Goal: Contribute content: Contribute content

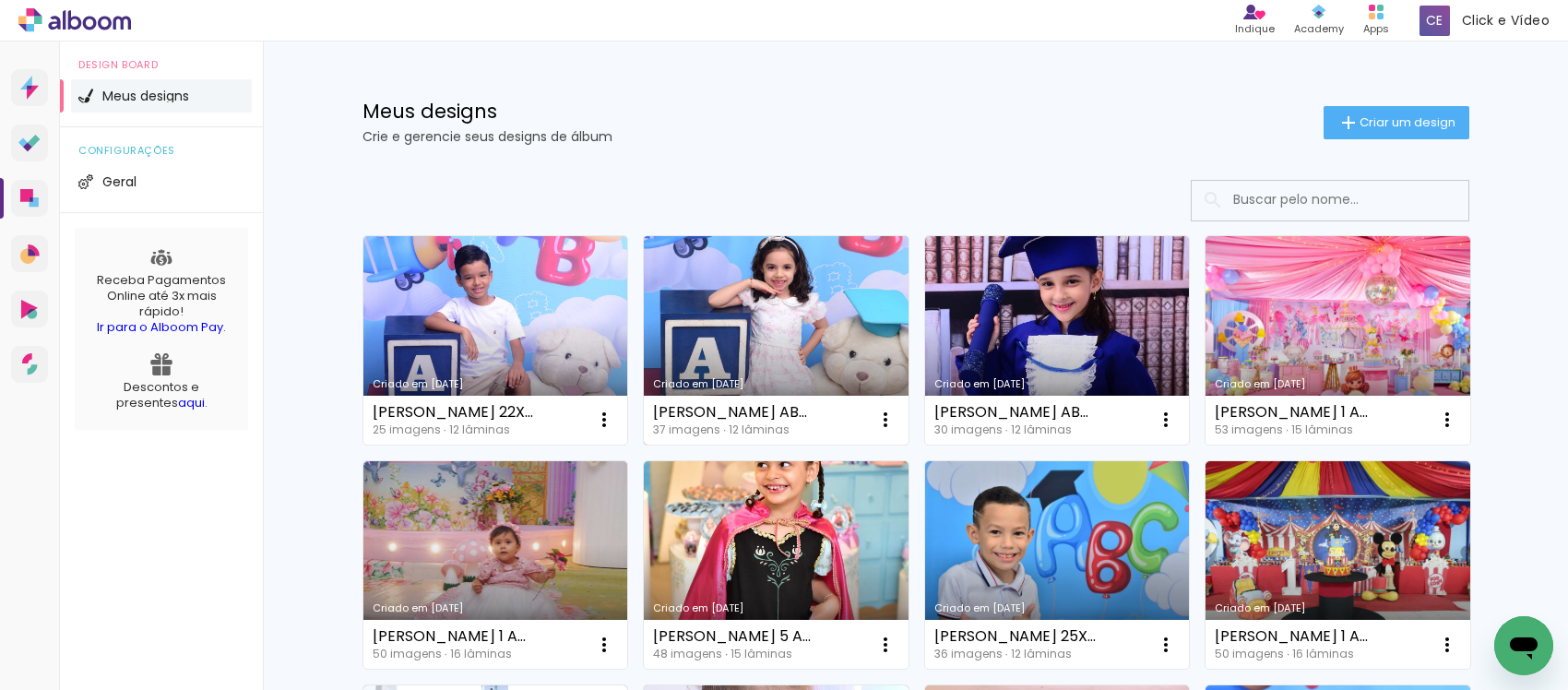
click at [739, 336] on link "Criado em [DATE]" at bounding box center [776, 340] width 265 height 208
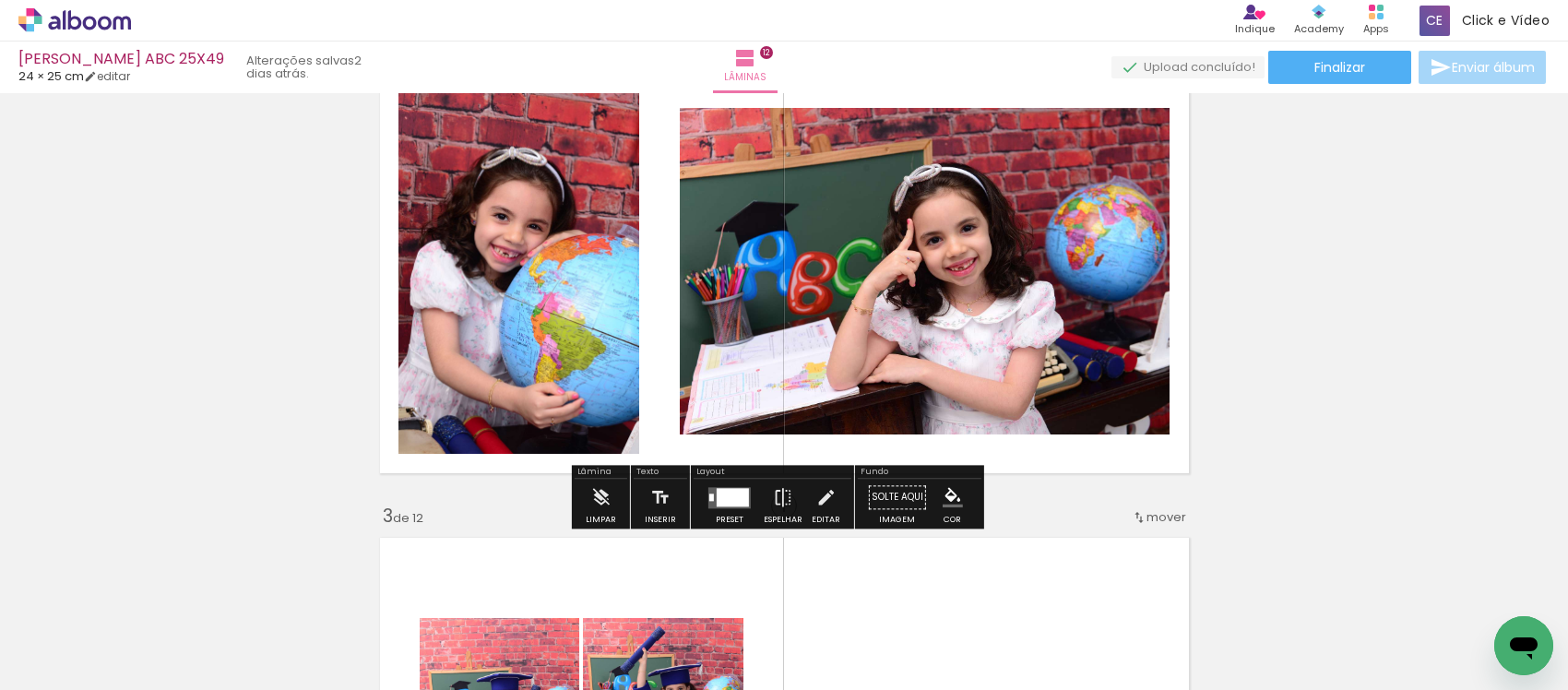
scroll to position [576, 0]
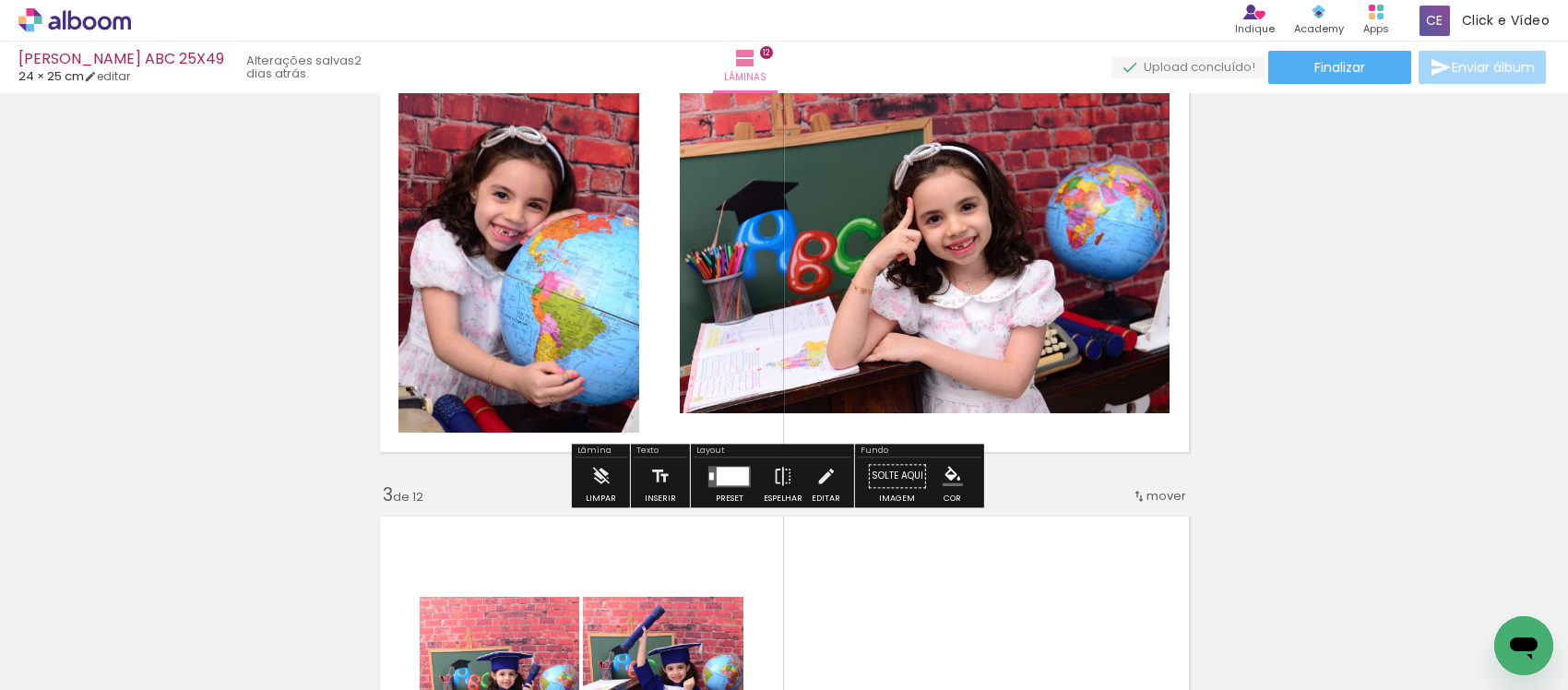
click at [729, 483] on div at bounding box center [733, 475] width 32 height 18
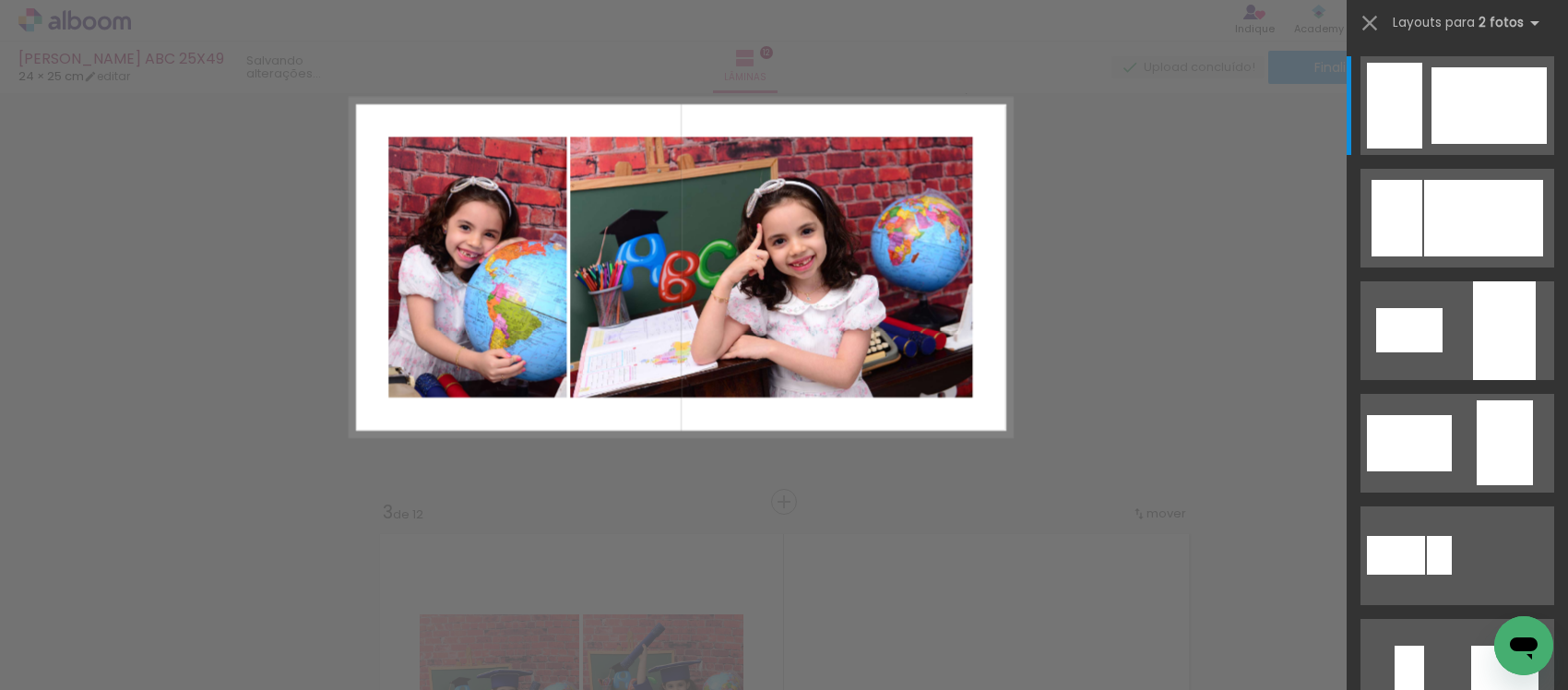
scroll to position [491, 0]
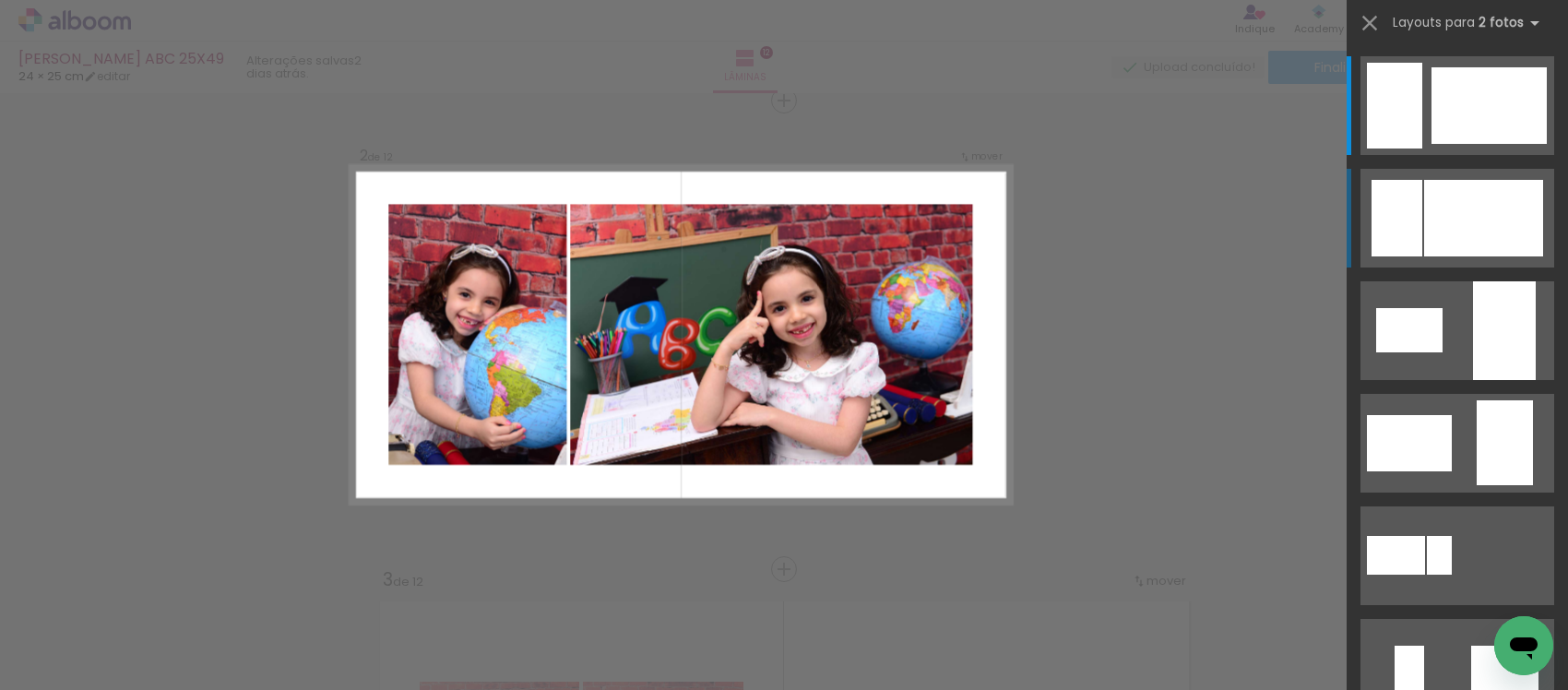
click at [1431, 144] on div at bounding box center [1489, 105] width 116 height 76
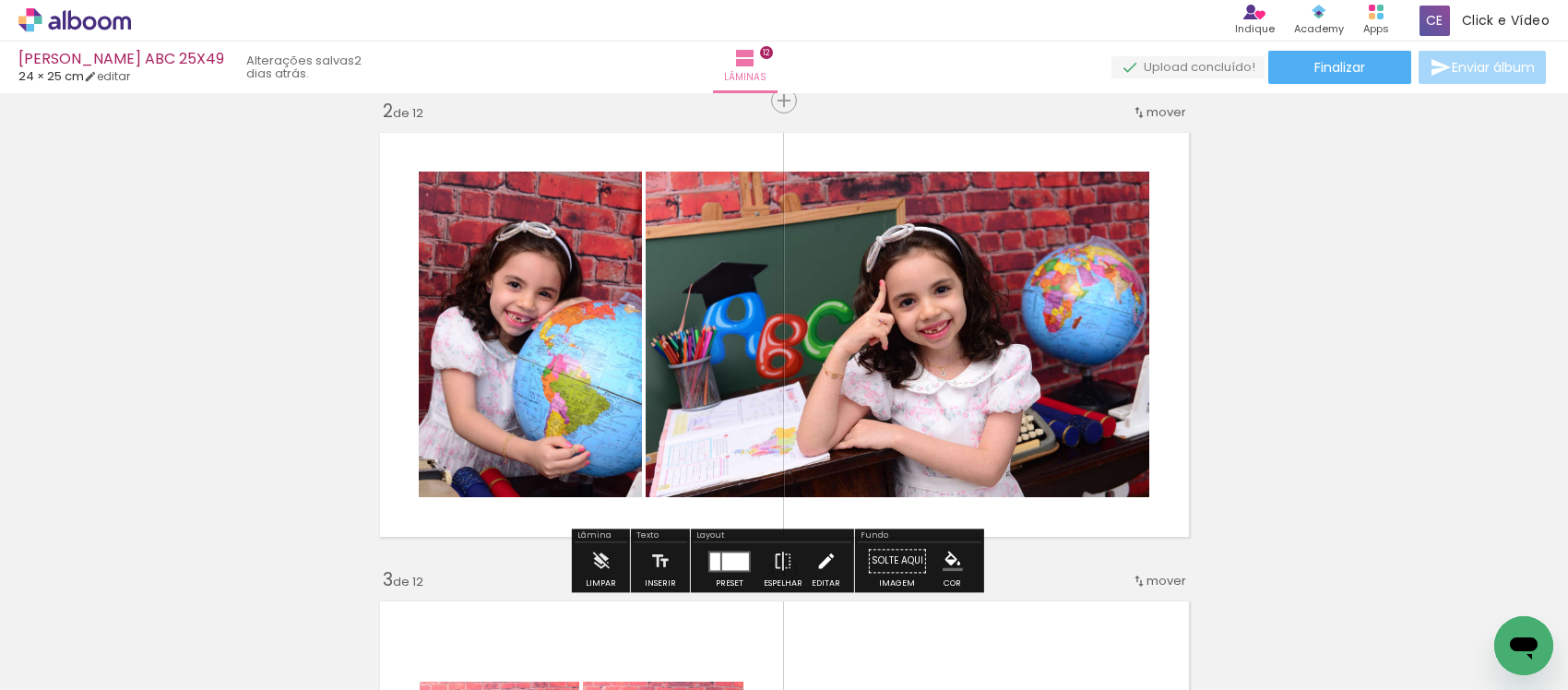
click at [815, 550] on iron-icon at bounding box center [825, 561] width 20 height 37
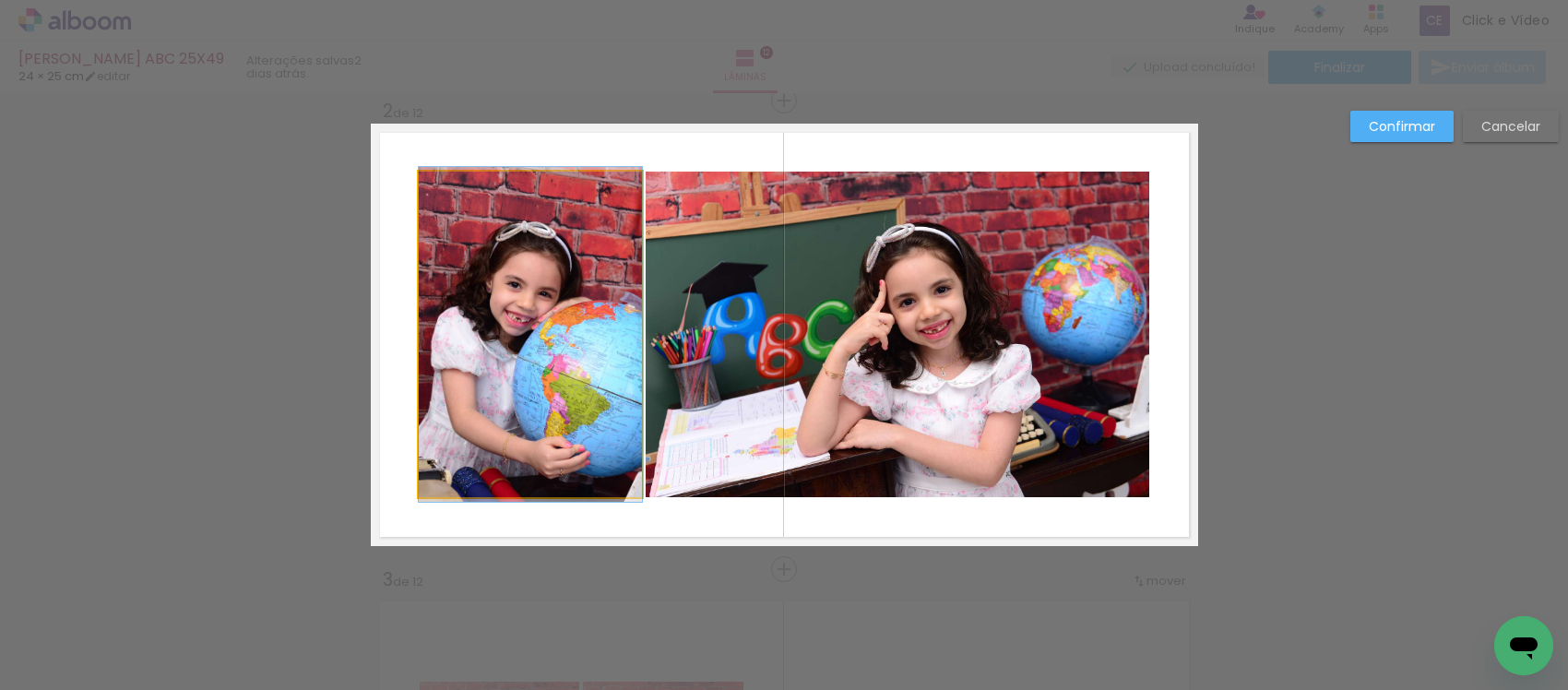
click at [462, 309] on quentale-photo at bounding box center [530, 334] width 224 height 326
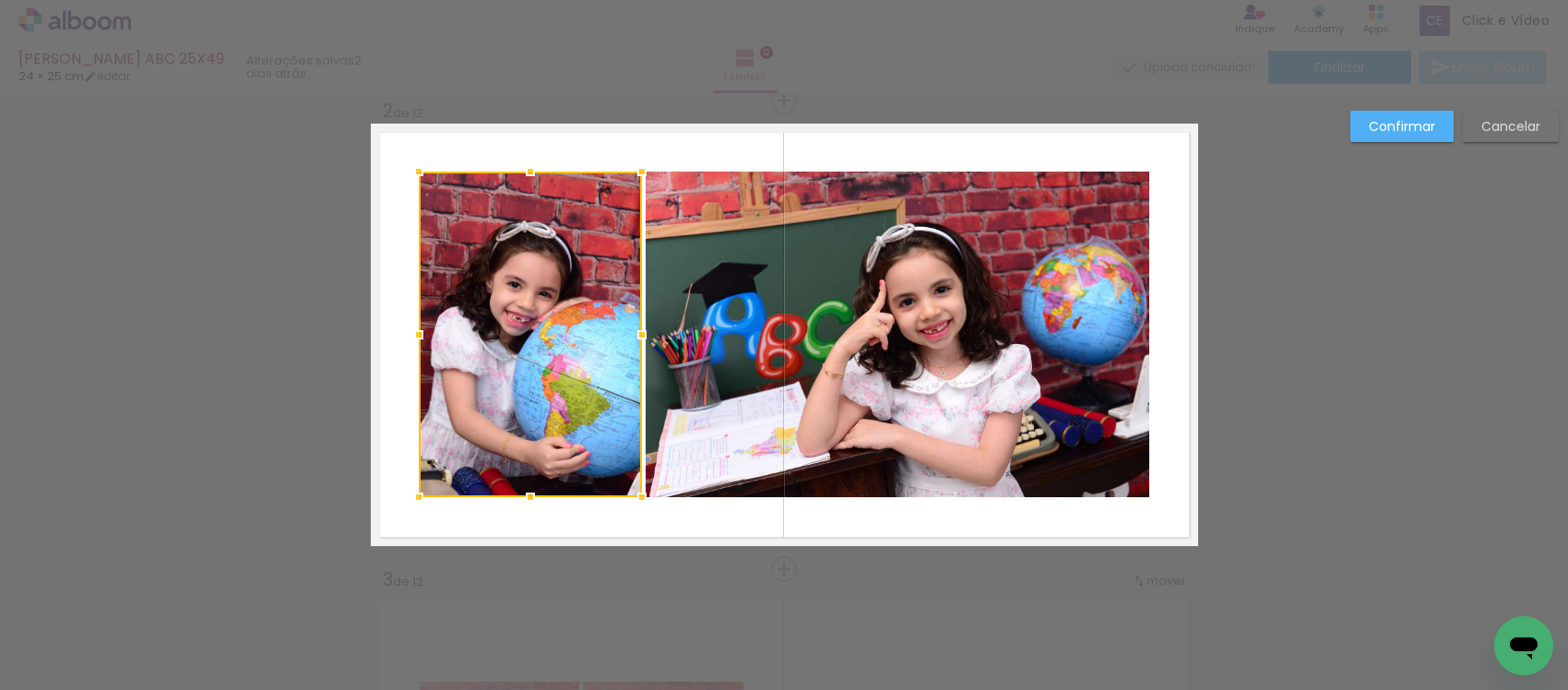
click at [643, 320] on div at bounding box center [642, 334] width 37 height 37
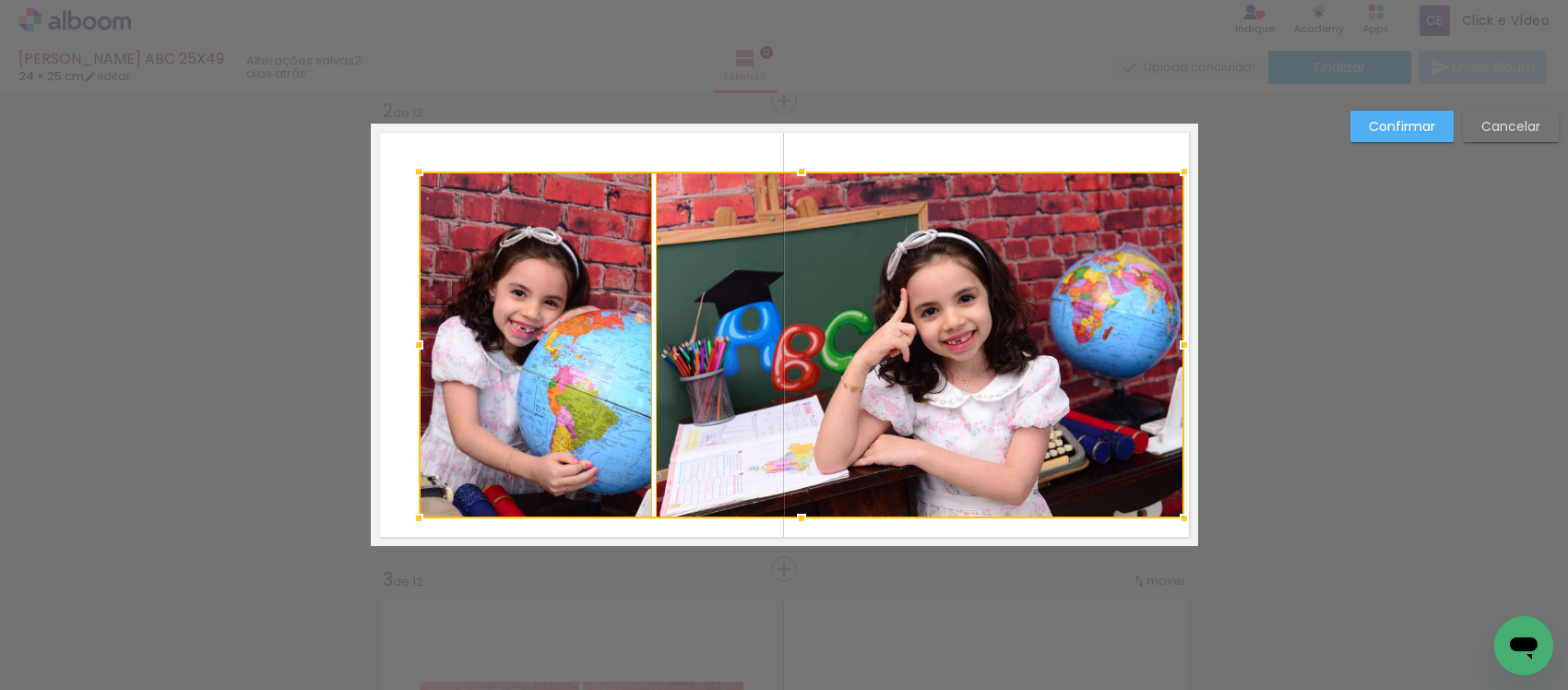
drag, startPoint x: 1139, startPoint y: 500, endPoint x: 1173, endPoint y: 521, distance: 40.0
click at [1173, 521] on div at bounding box center [1184, 518] width 37 height 37
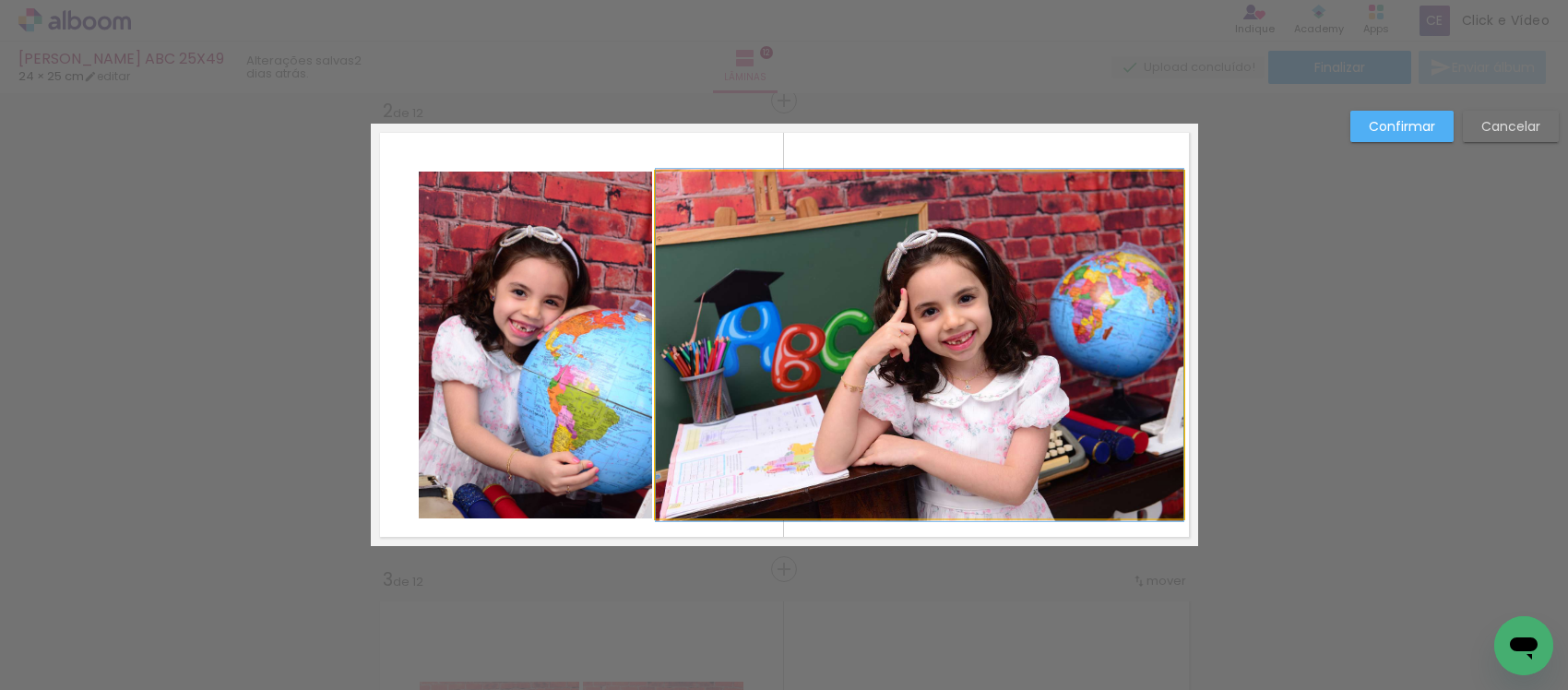
click at [1053, 412] on quentale-photo at bounding box center [919, 345] width 527 height 347
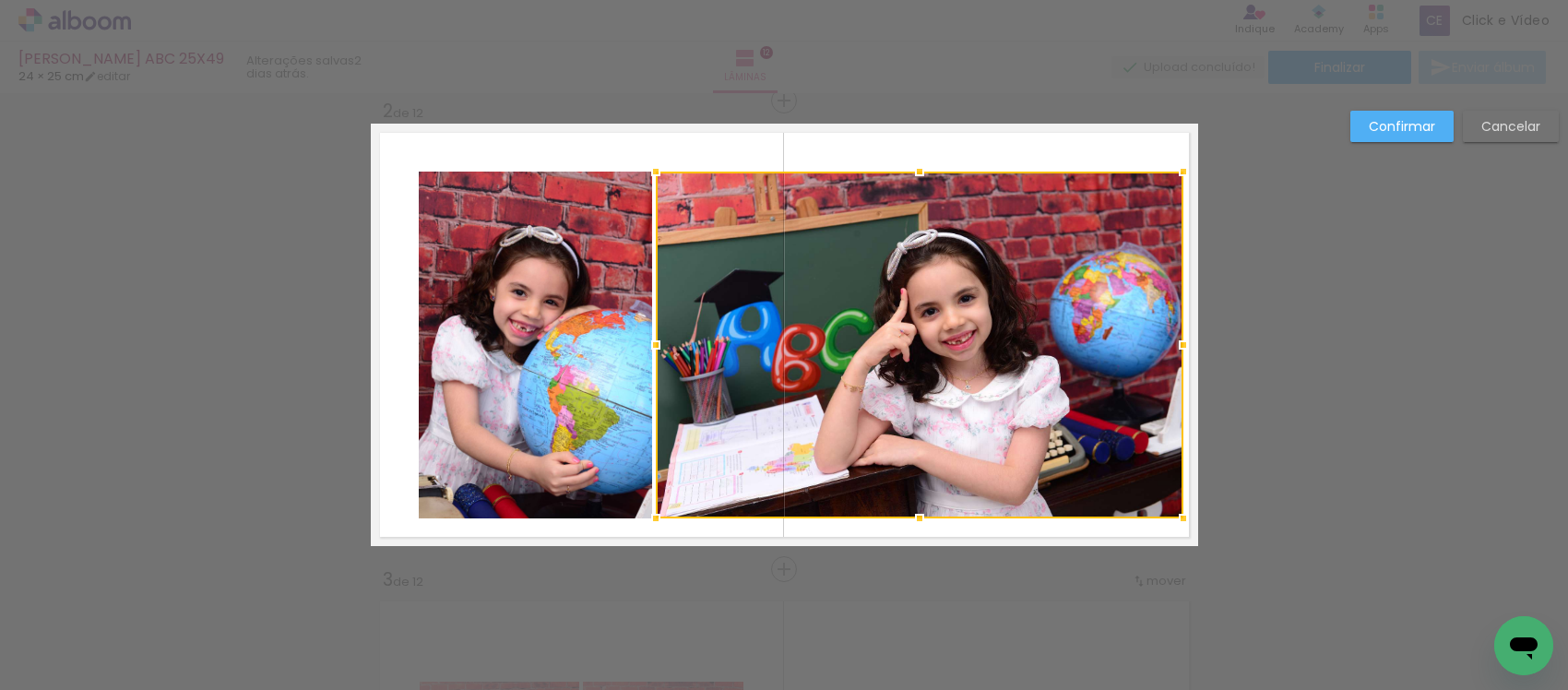
click at [570, 334] on quentale-photo at bounding box center [535, 345] width 234 height 347
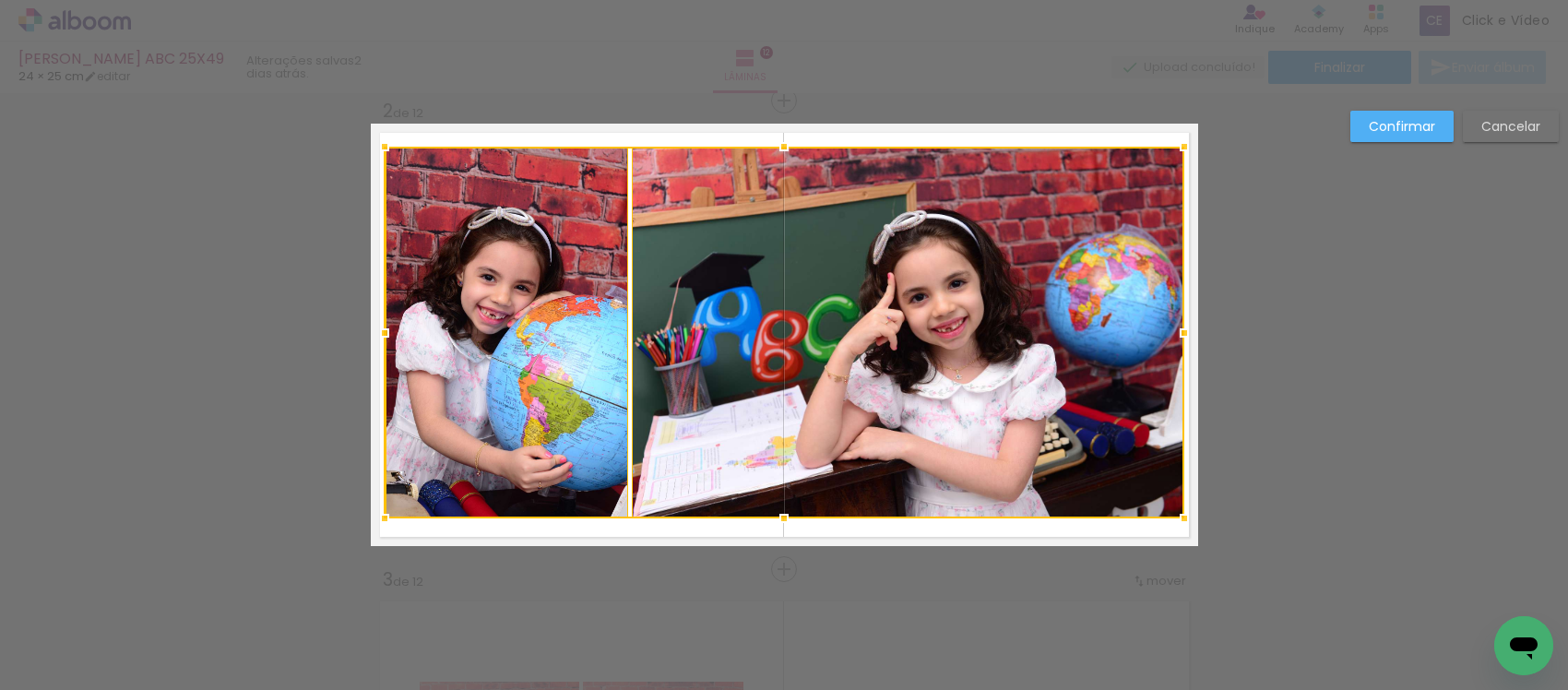
drag, startPoint x: 407, startPoint y: 167, endPoint x: 372, endPoint y: 141, distance: 43.6
click at [372, 141] on div at bounding box center [384, 146] width 37 height 37
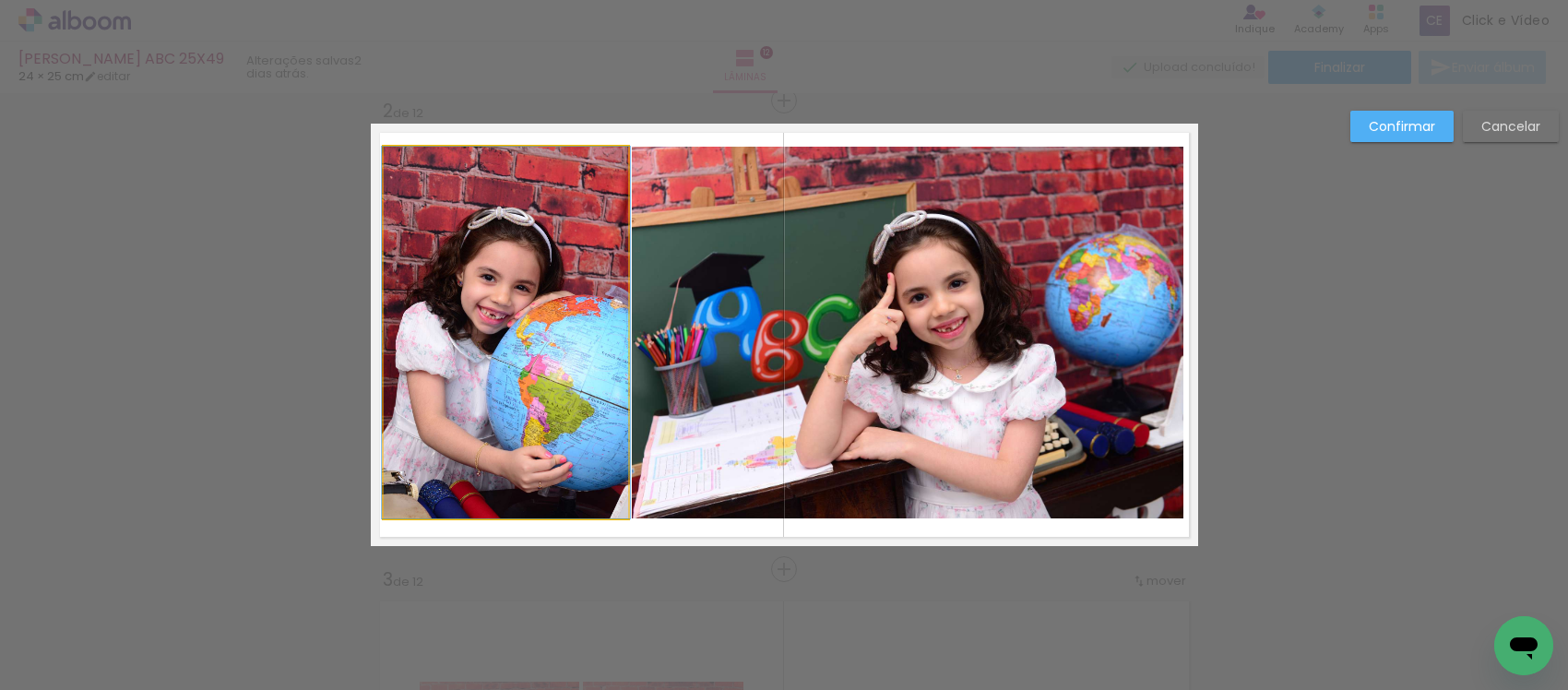
click at [480, 323] on quentale-photo at bounding box center [506, 332] width 245 height 372
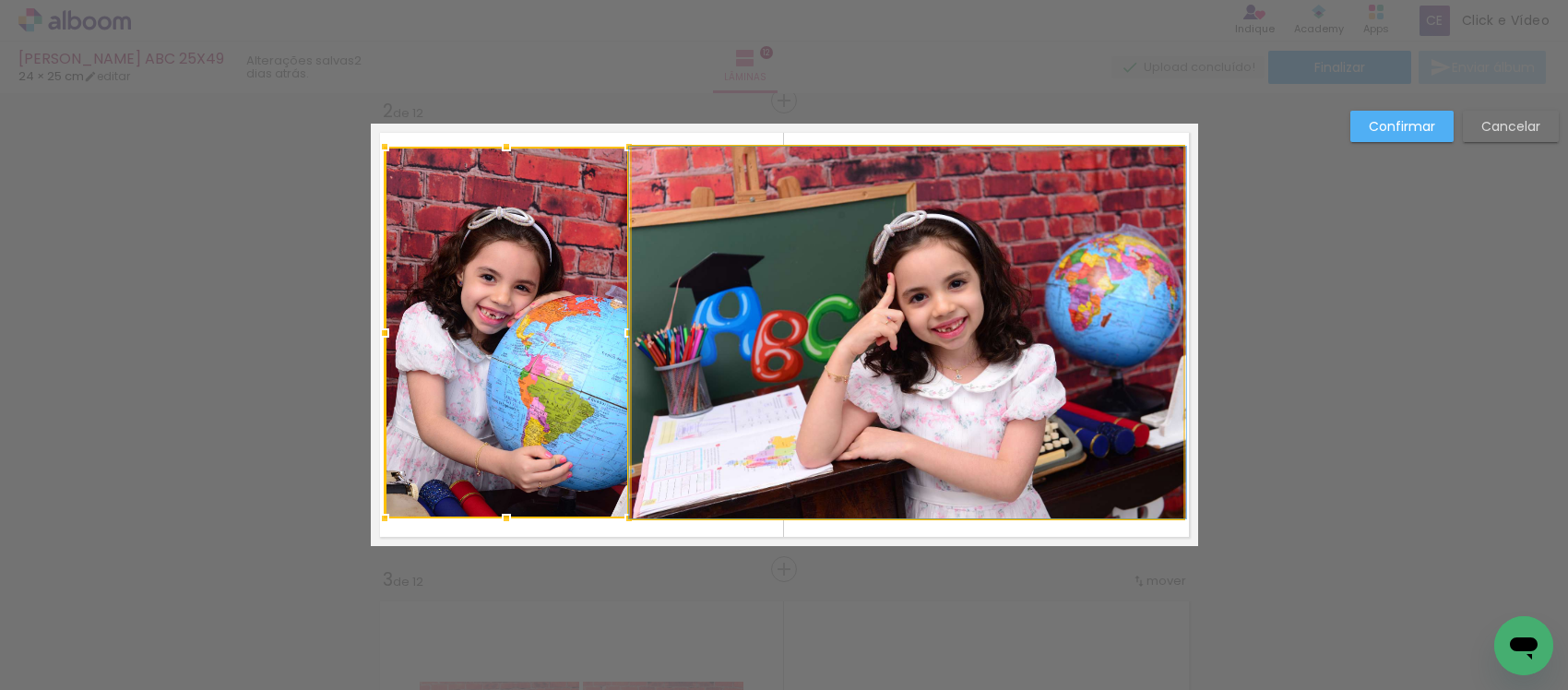
click at [785, 292] on quentale-photo at bounding box center [907, 332] width 551 height 372
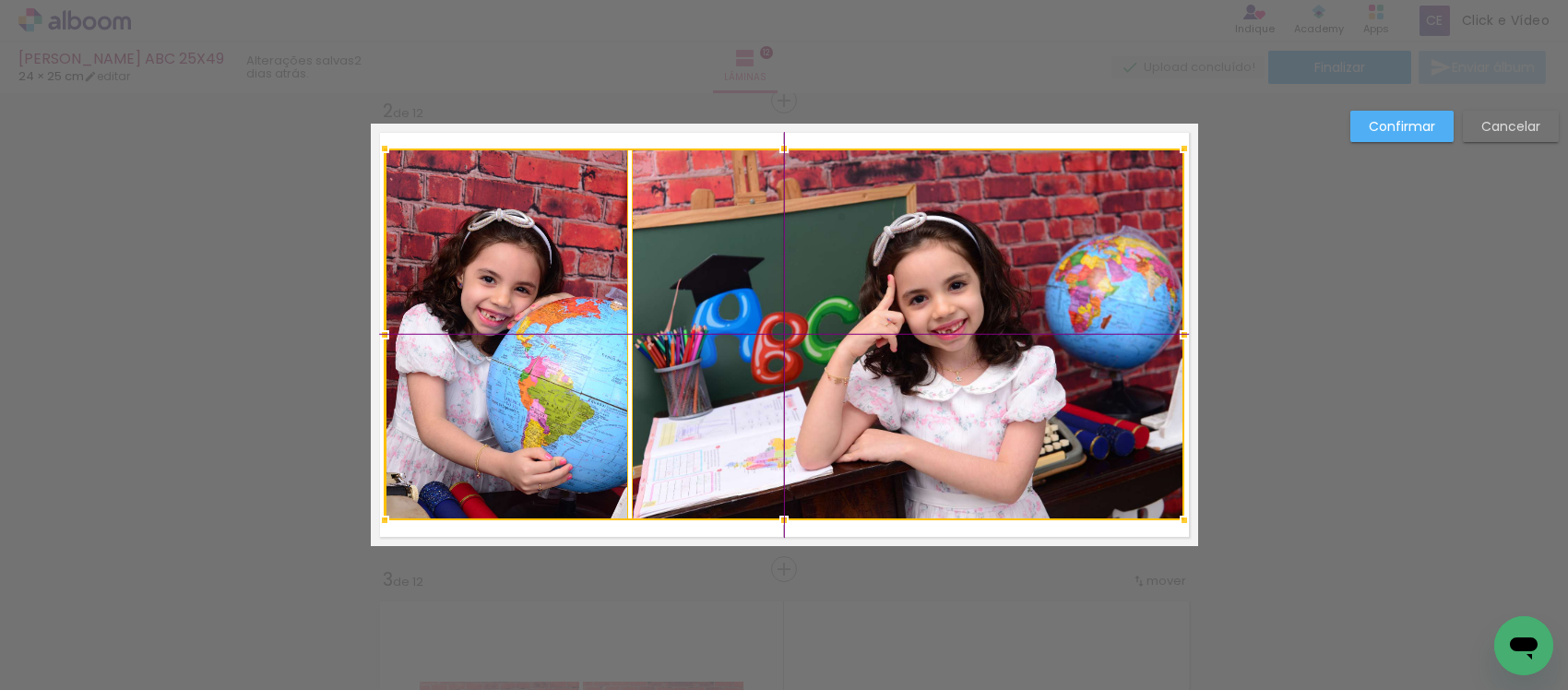
drag, startPoint x: 713, startPoint y: 291, endPoint x: 961, endPoint y: 173, distance: 274.6
click at [720, 295] on div at bounding box center [784, 334] width 800 height 372
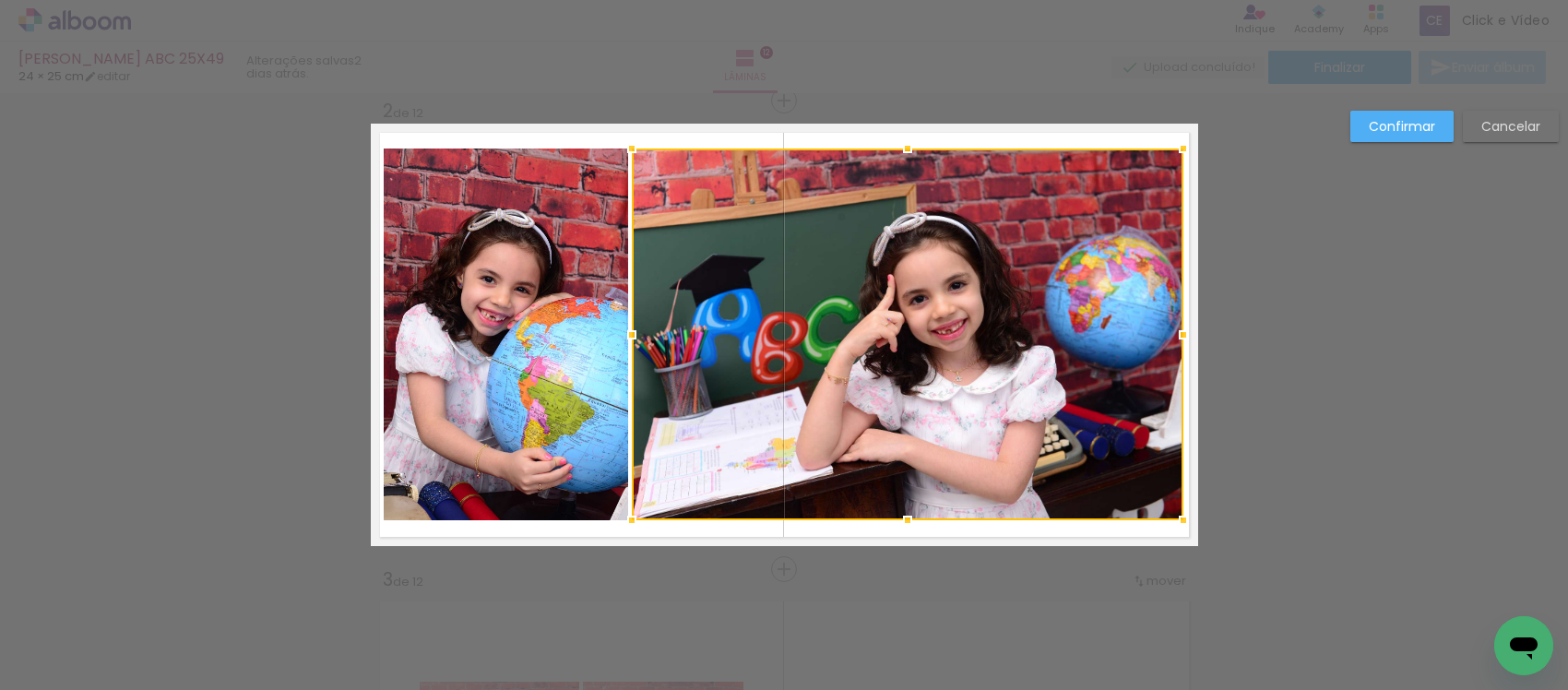
click at [0, 0] on slot "Confirmar" at bounding box center [0, 0] width 0 height 0
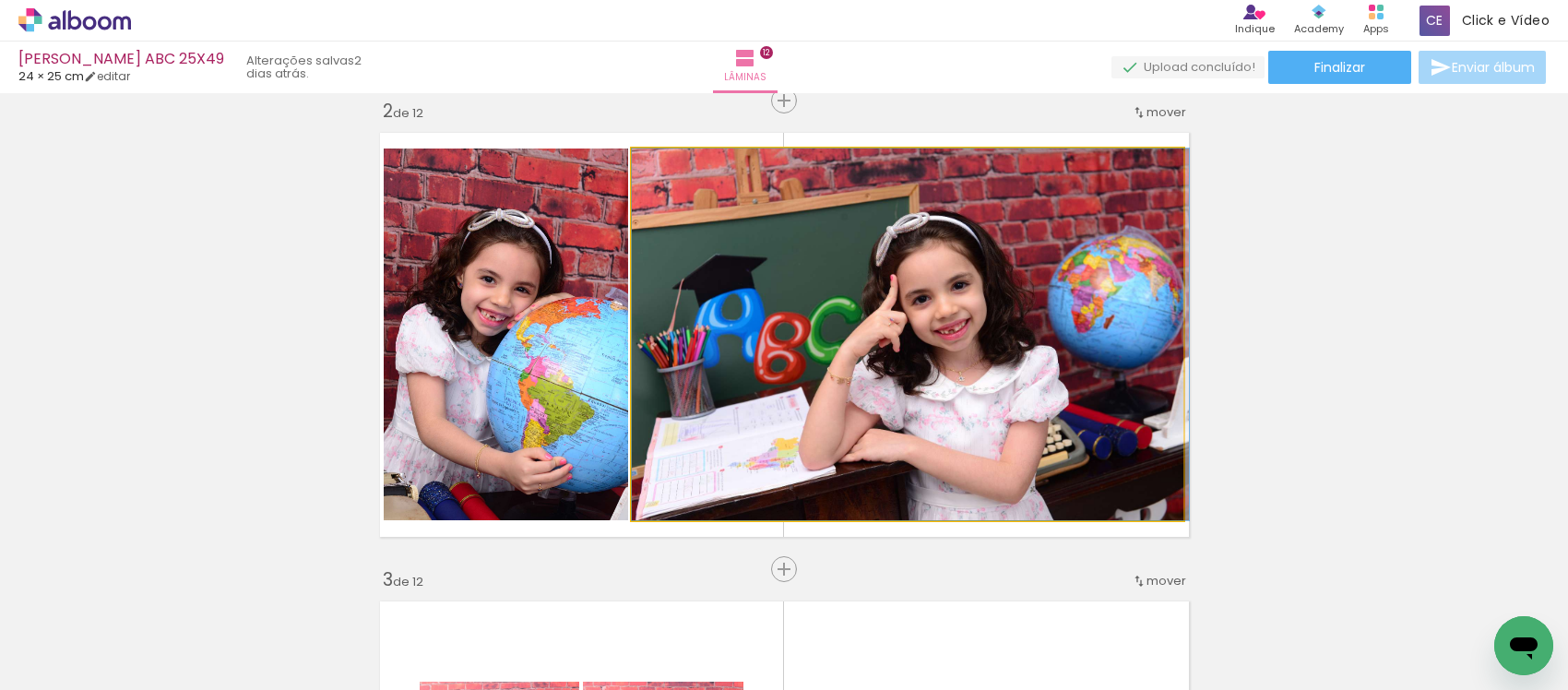
drag, startPoint x: 876, startPoint y: 316, endPoint x: 899, endPoint y: 316, distance: 23.0
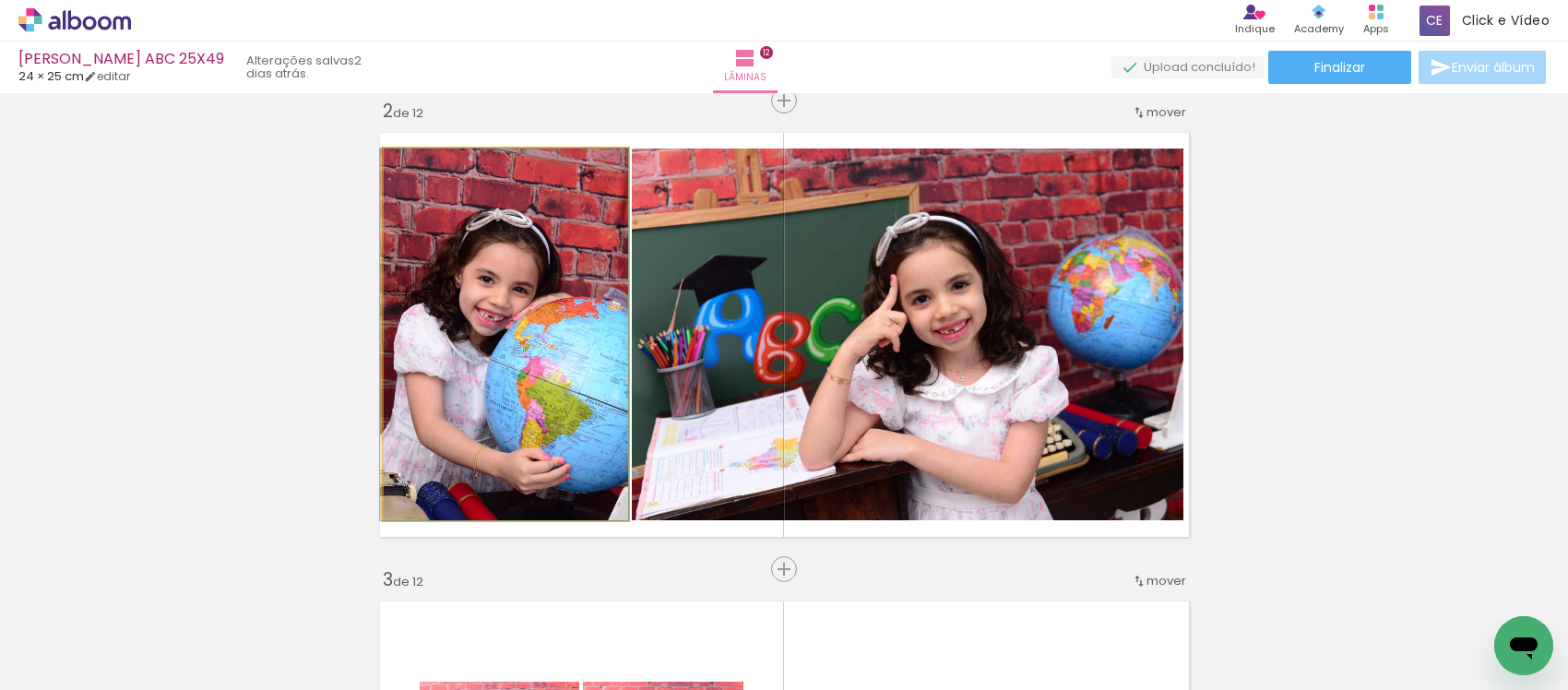
drag, startPoint x: 524, startPoint y: 354, endPoint x: 505, endPoint y: 361, distance: 20.2
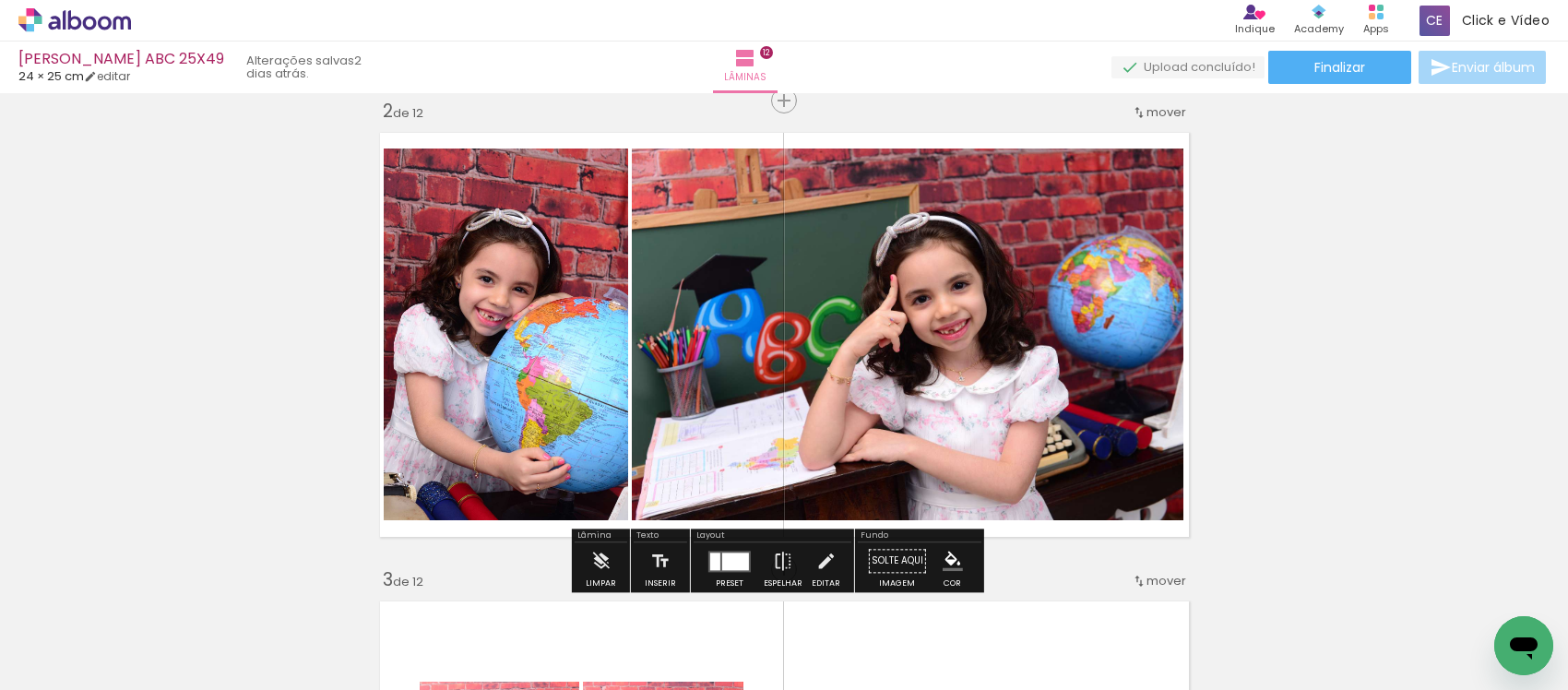
click at [942, 553] on iron-icon "color picker" at bounding box center [952, 560] width 20 height 20
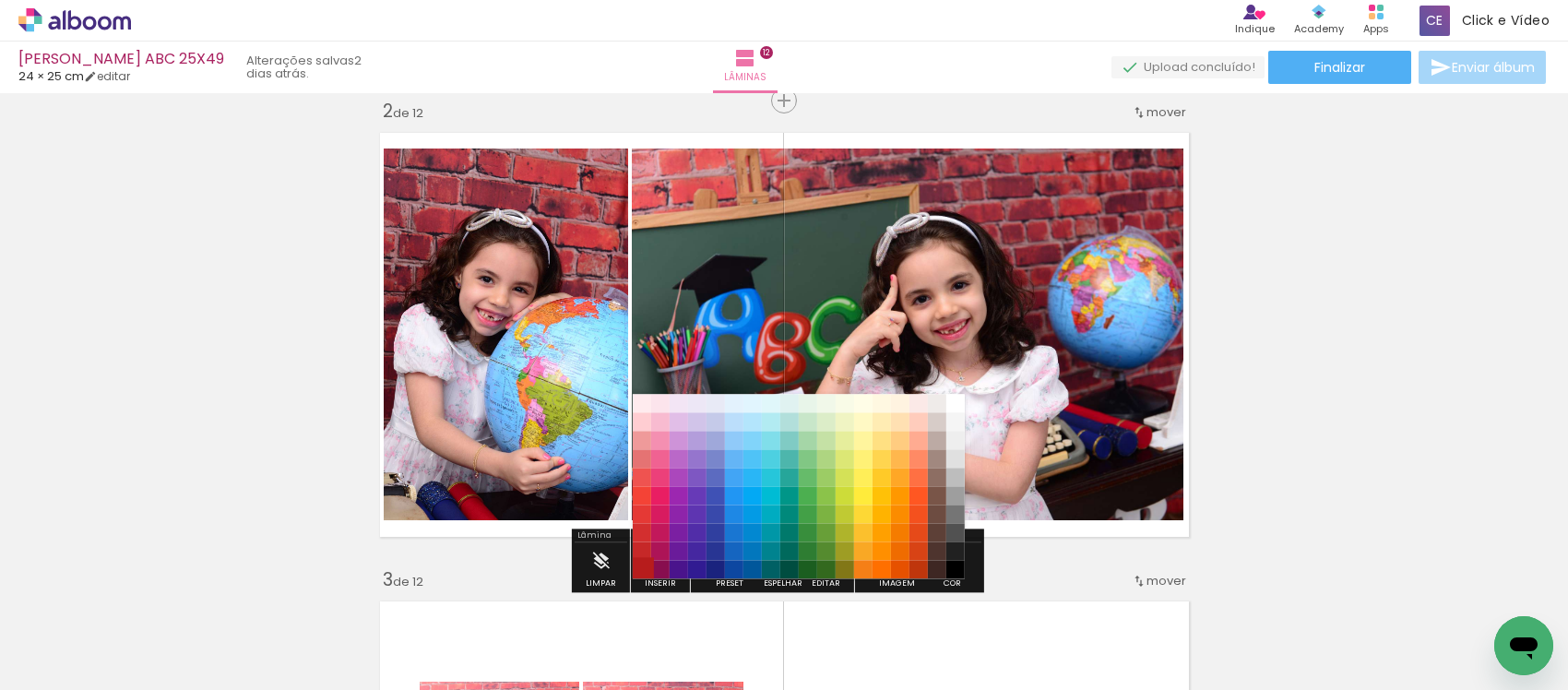
click at [642, 568] on paper-item "#b71c1c" at bounding box center [640, 570] width 18 height 18
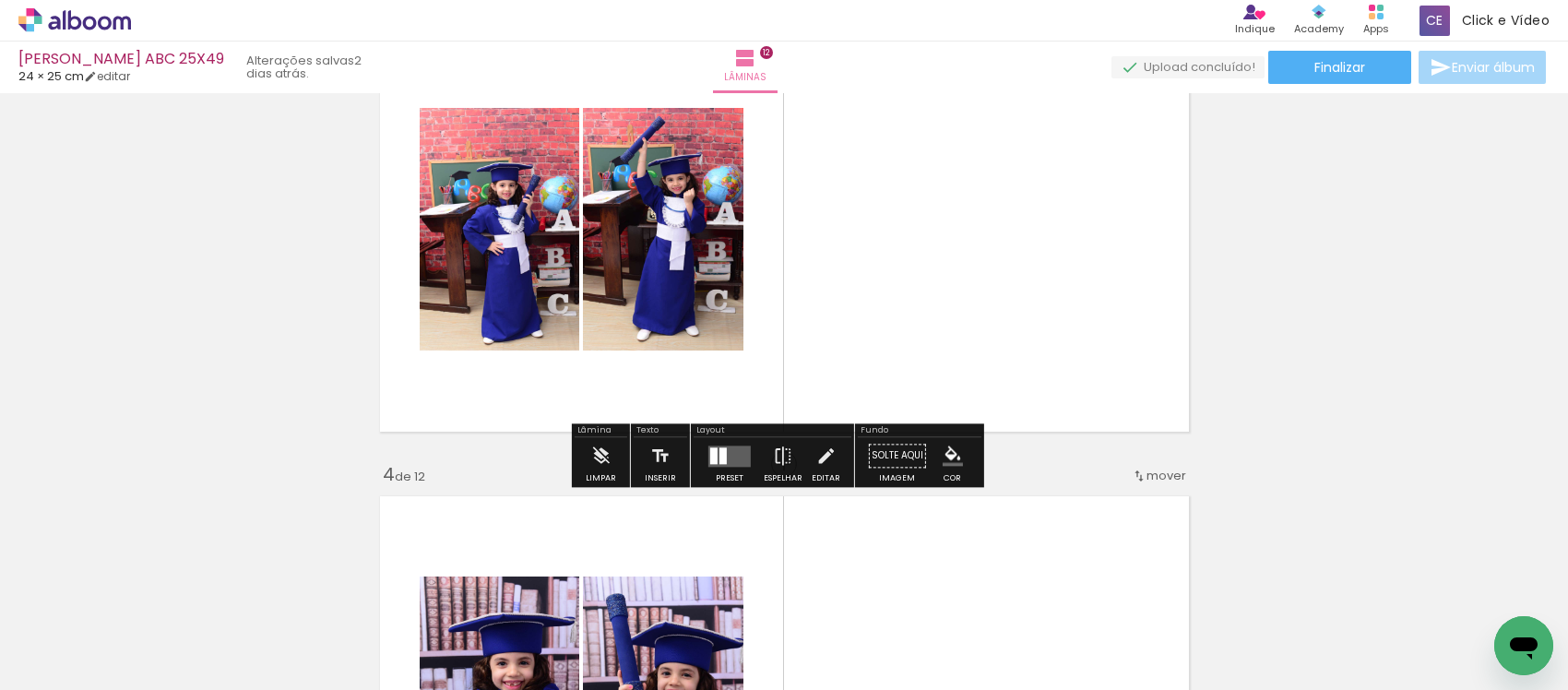
scroll to position [1068, 0]
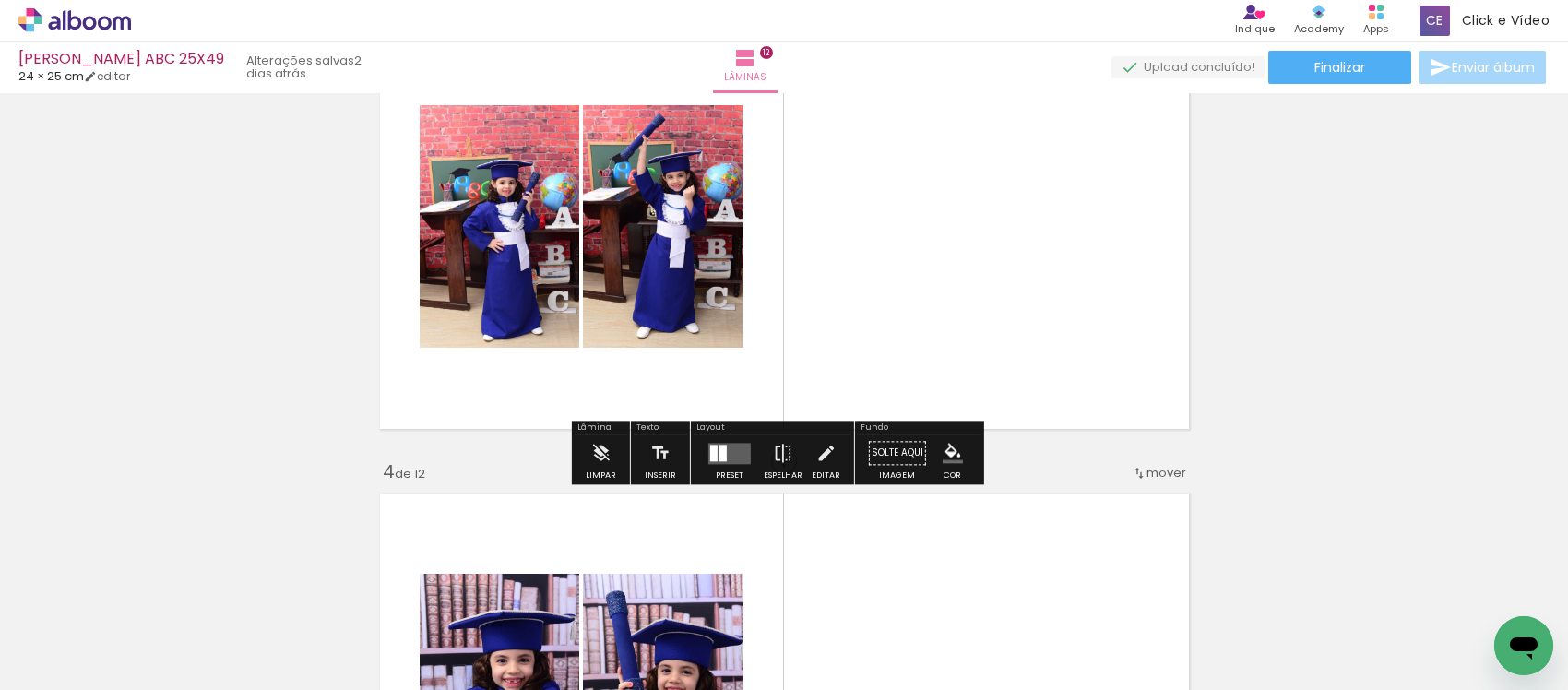
click at [721, 438] on div at bounding box center [729, 453] width 50 height 37
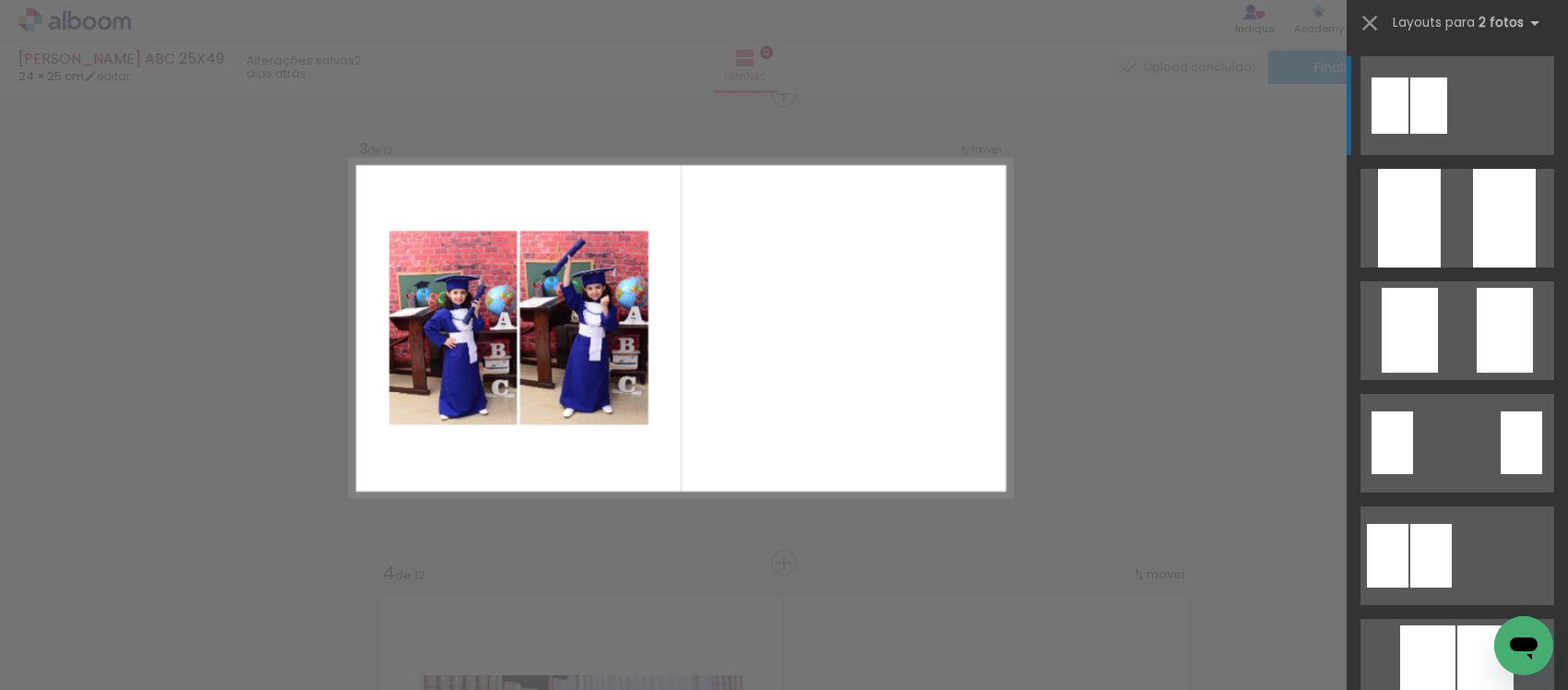
scroll to position [960, 0]
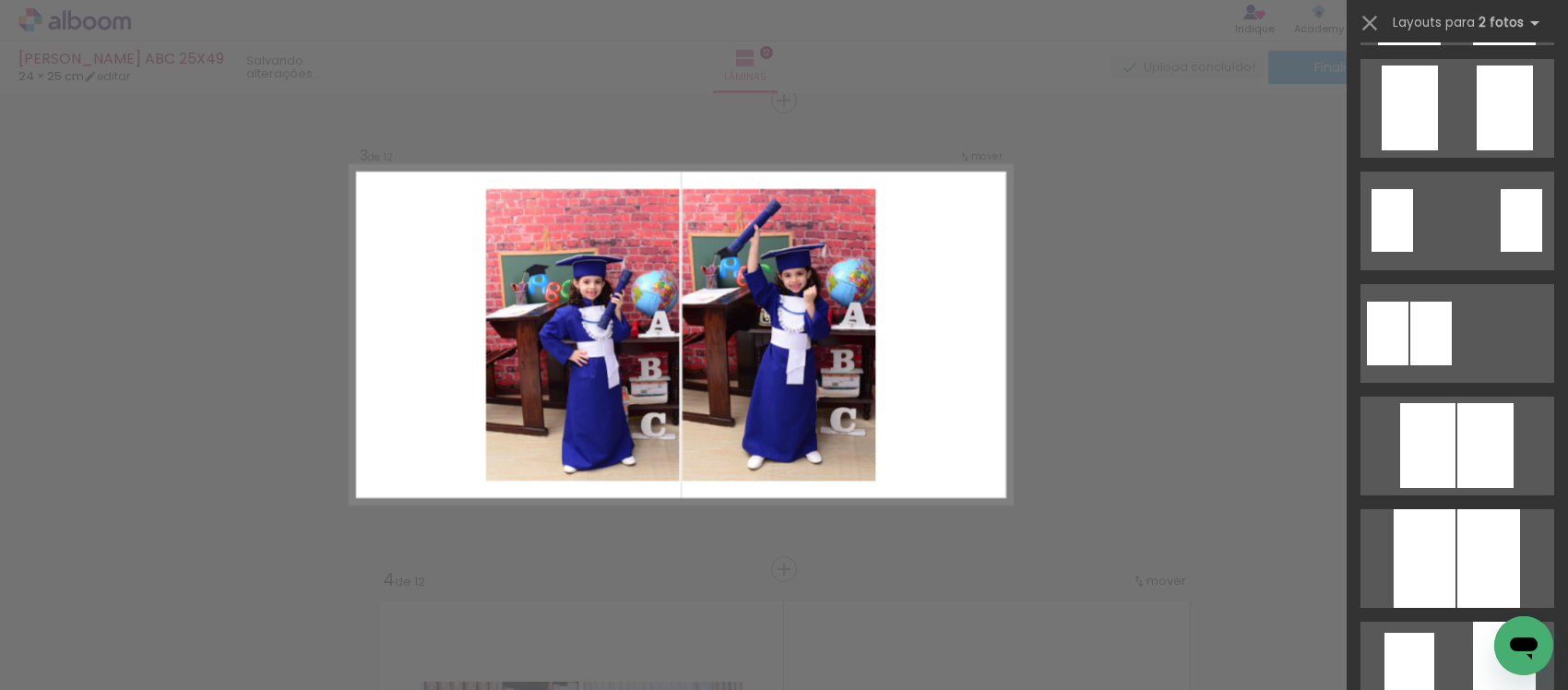
scroll to position [576, 0]
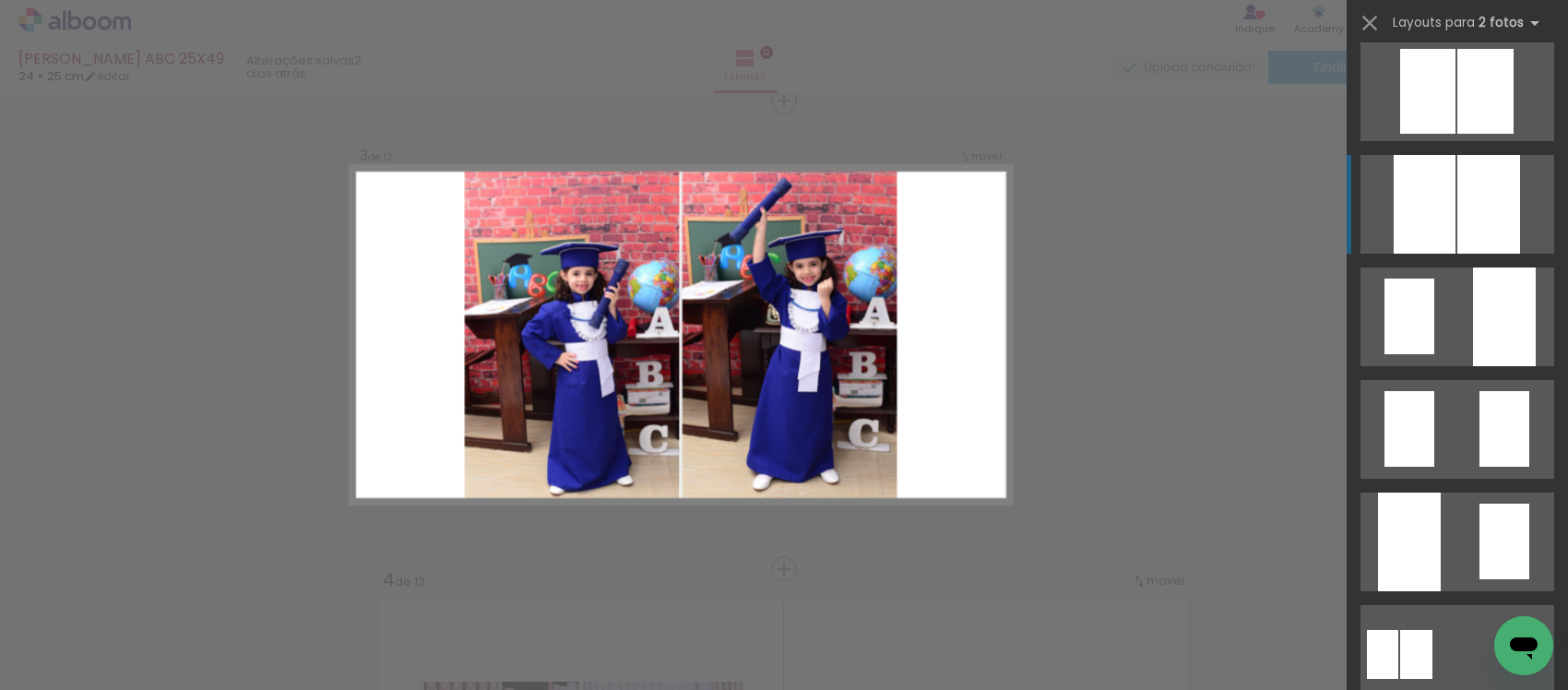
click at [1394, 168] on div at bounding box center [1425, 204] width 62 height 98
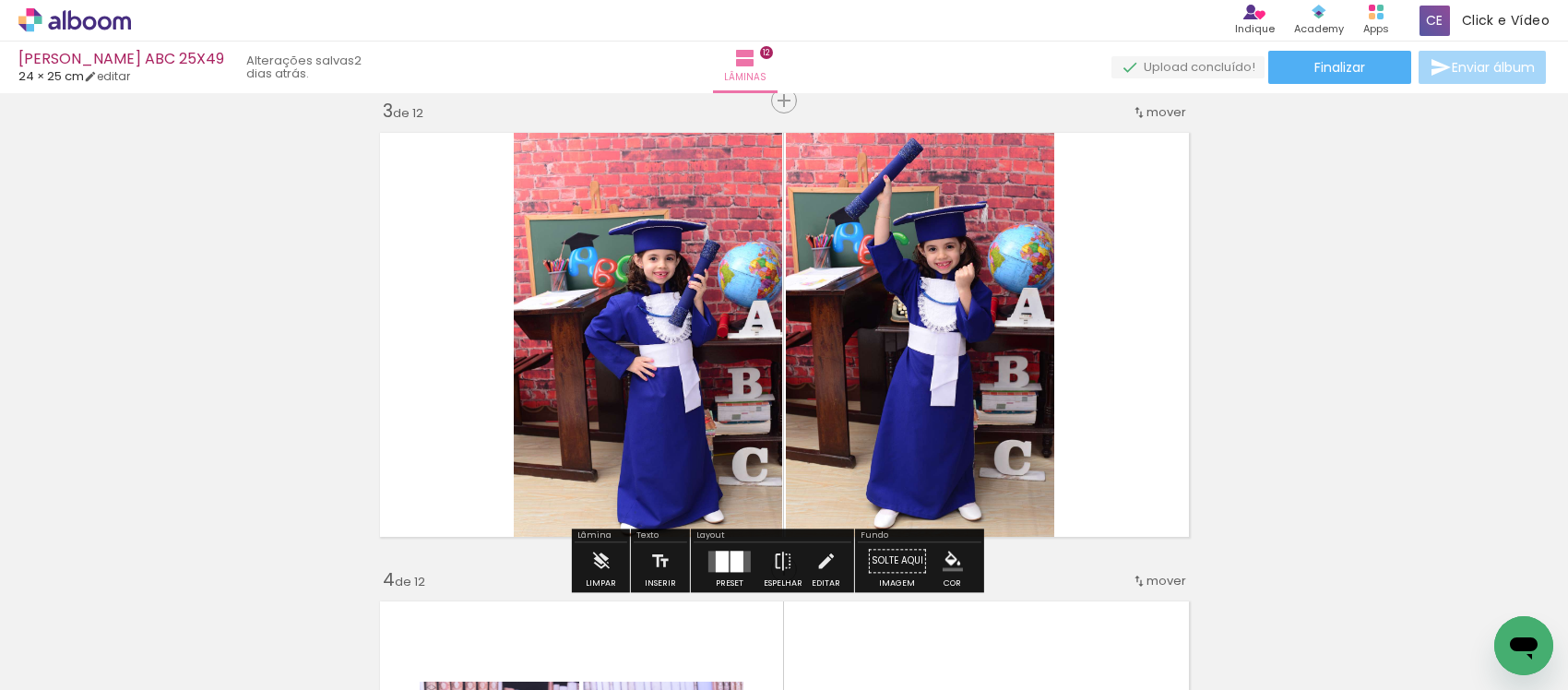
drag, startPoint x: 803, startPoint y: 558, endPoint x: 796, endPoint y: 543, distance: 16.6
click at [807, 556] on paper-button "Editar" at bounding box center [827, 566] width 38 height 47
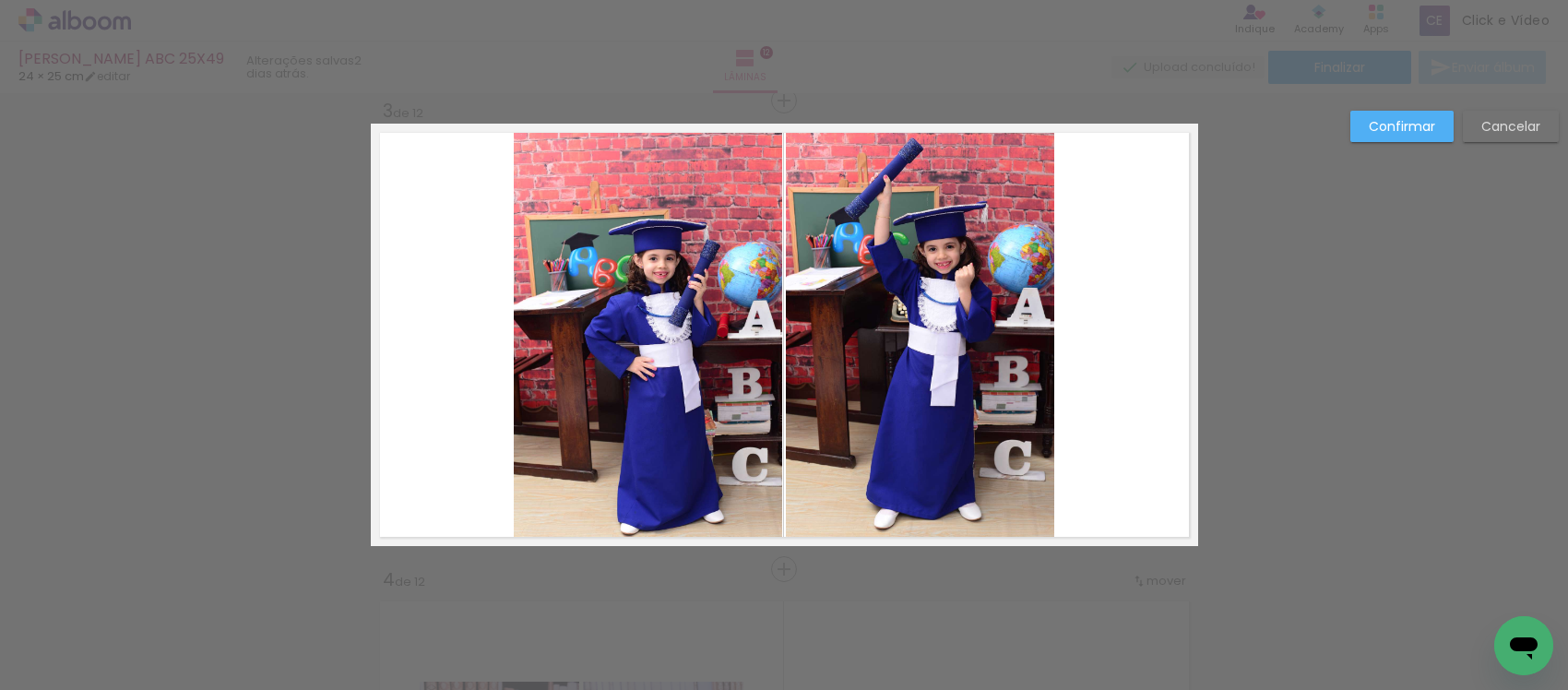
click at [682, 420] on quentale-photo at bounding box center [648, 334] width 268 height 422
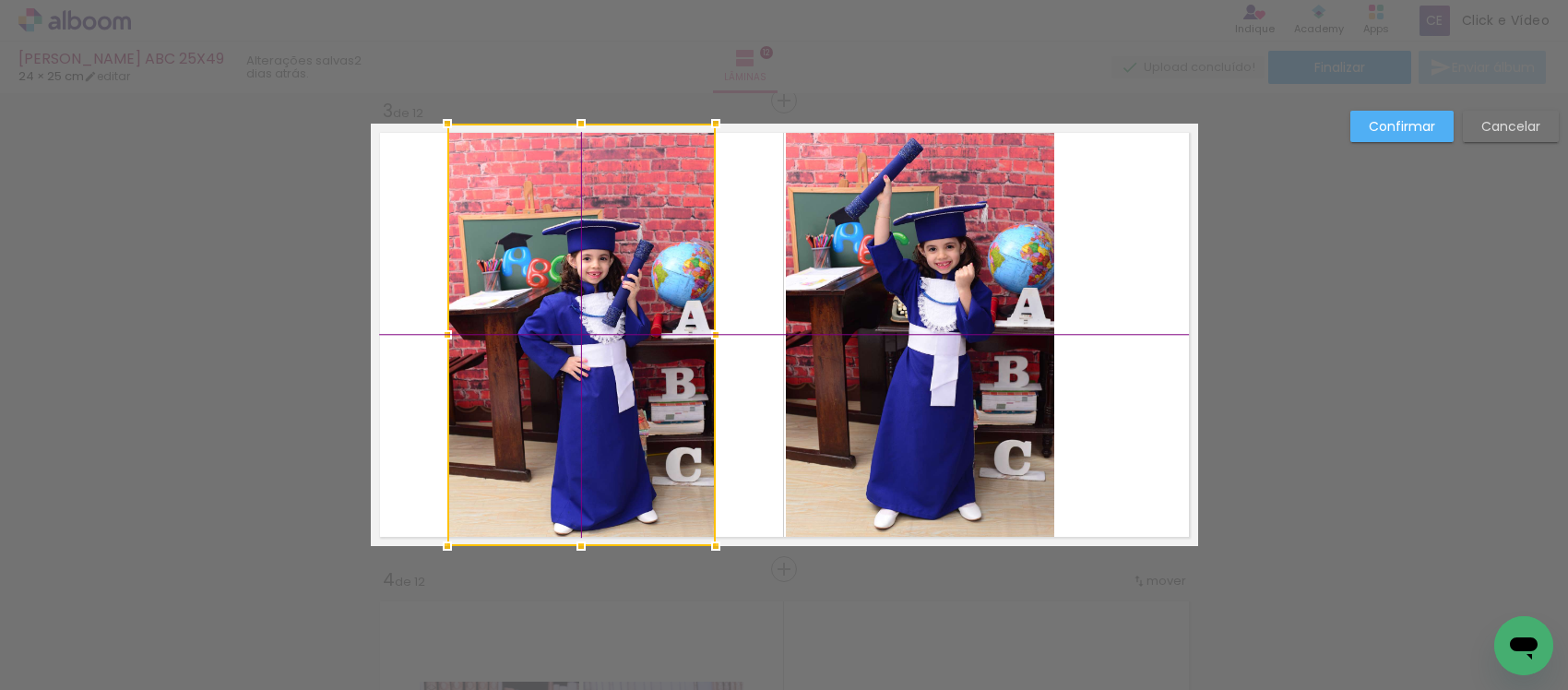
drag, startPoint x: 666, startPoint y: 393, endPoint x: 582, endPoint y: 375, distance: 85.9
click at [582, 375] on div at bounding box center [581, 334] width 268 height 422
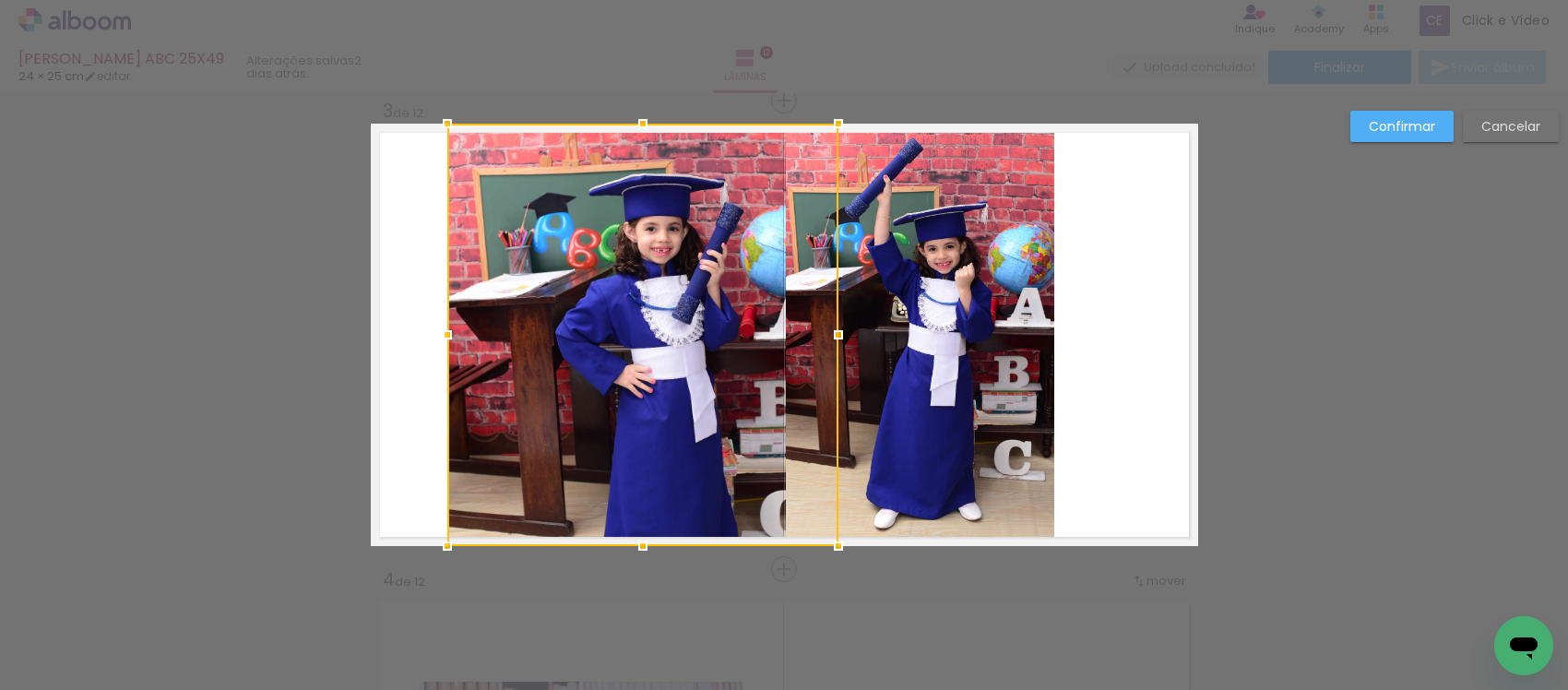
drag, startPoint x: 708, startPoint y: 333, endPoint x: 850, endPoint y: 404, distance: 158.8
click at [850, 404] on album-spread "3 de 12" at bounding box center [784, 334] width 827 height 422
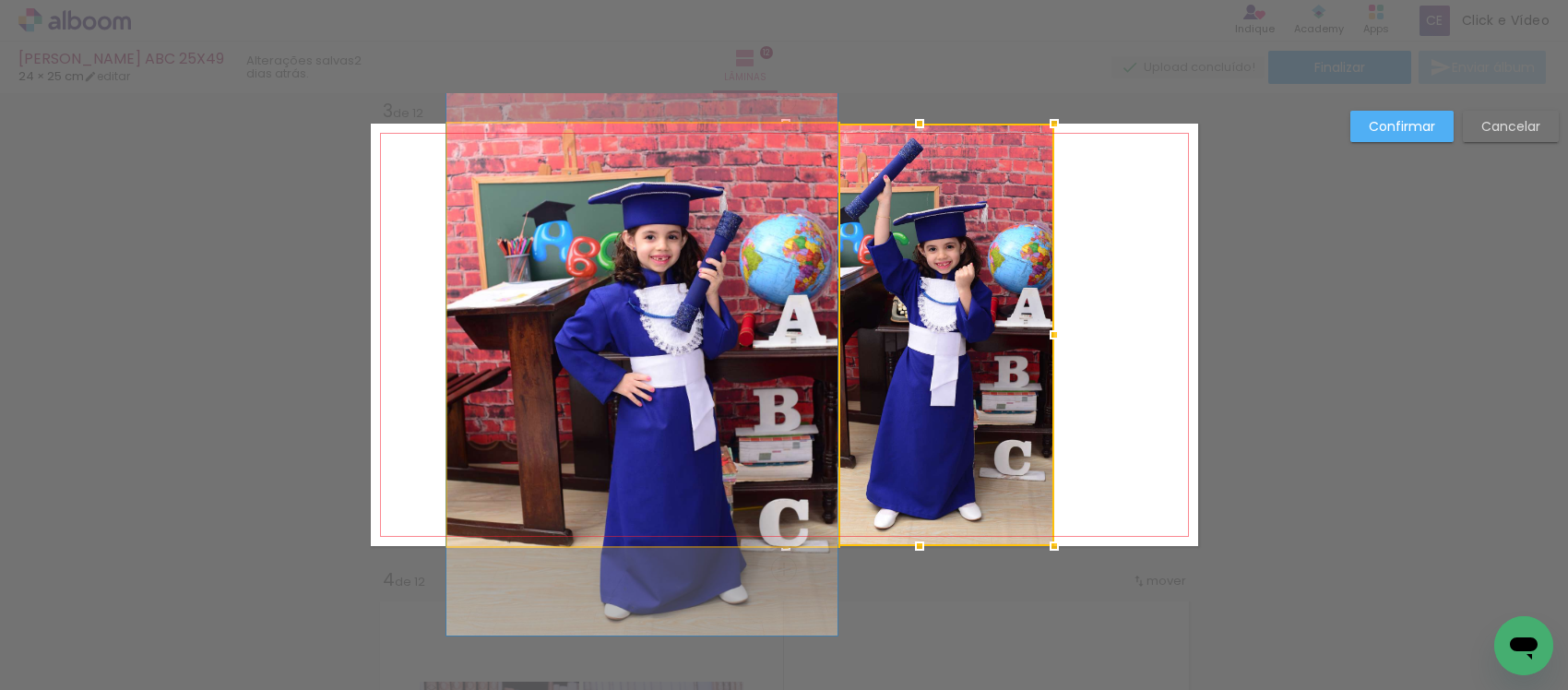
drag, startPoint x: 655, startPoint y: 315, endPoint x: 581, endPoint y: 319, distance: 74.1
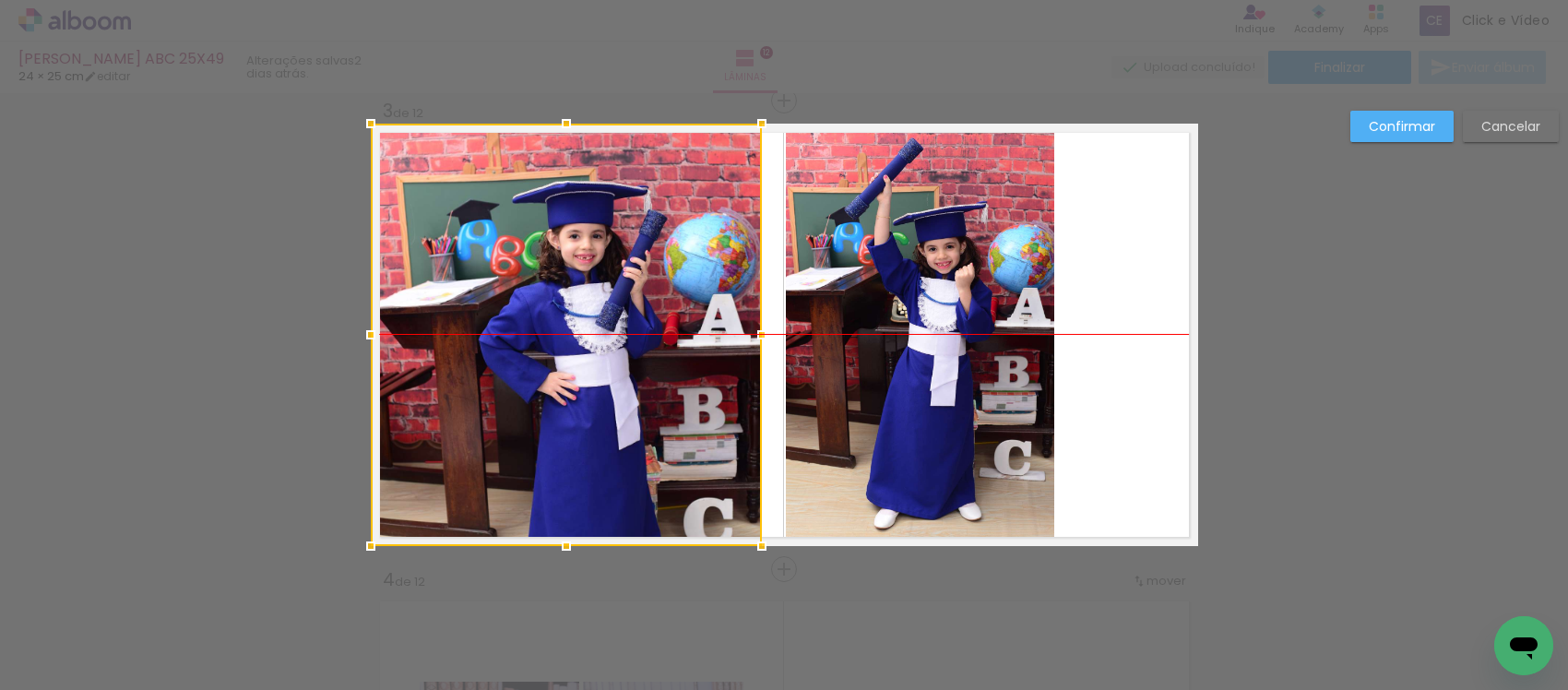
drag, startPoint x: 662, startPoint y: 314, endPoint x: 588, endPoint y: 306, distance: 74.4
click at [586, 313] on div at bounding box center [566, 334] width 391 height 422
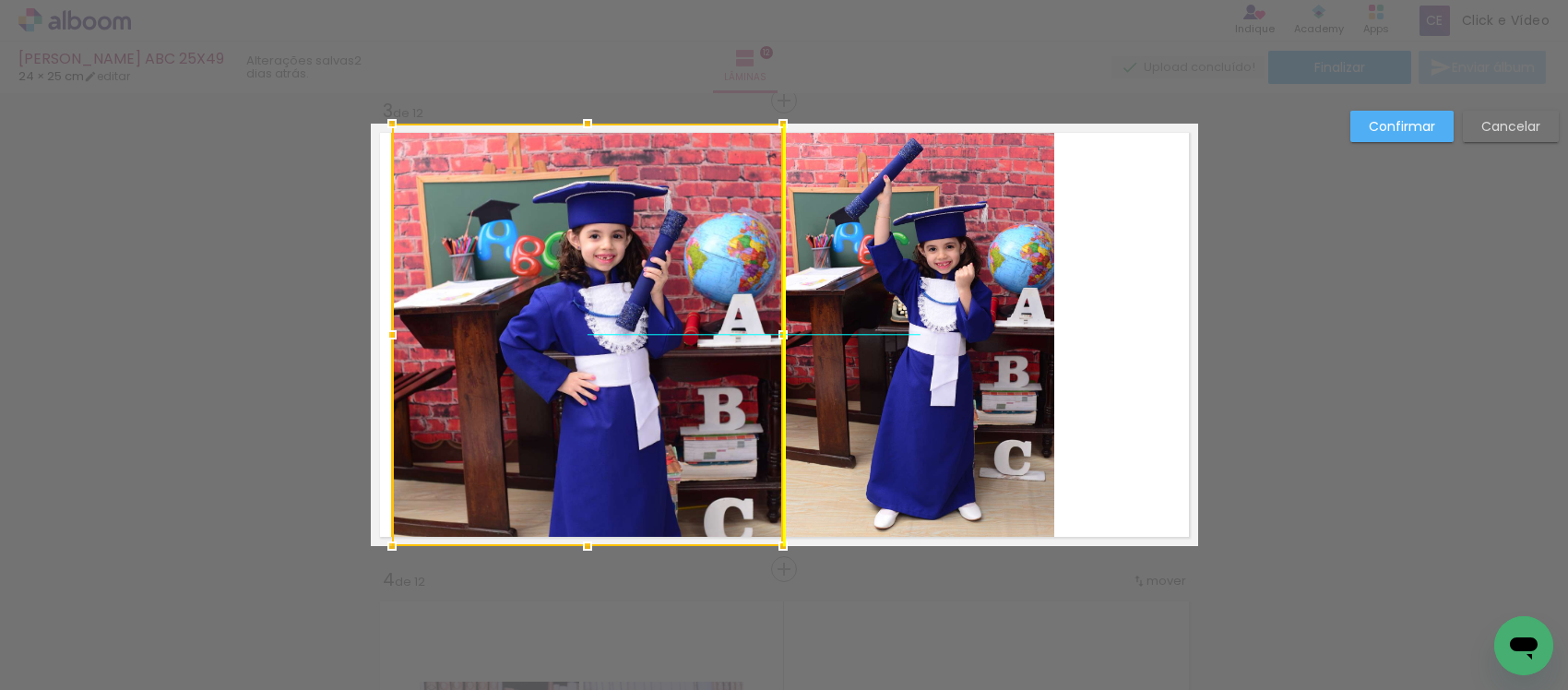
drag, startPoint x: 629, startPoint y: 303, endPoint x: 642, endPoint y: 303, distance: 13.0
click at [642, 303] on div at bounding box center [587, 334] width 391 height 422
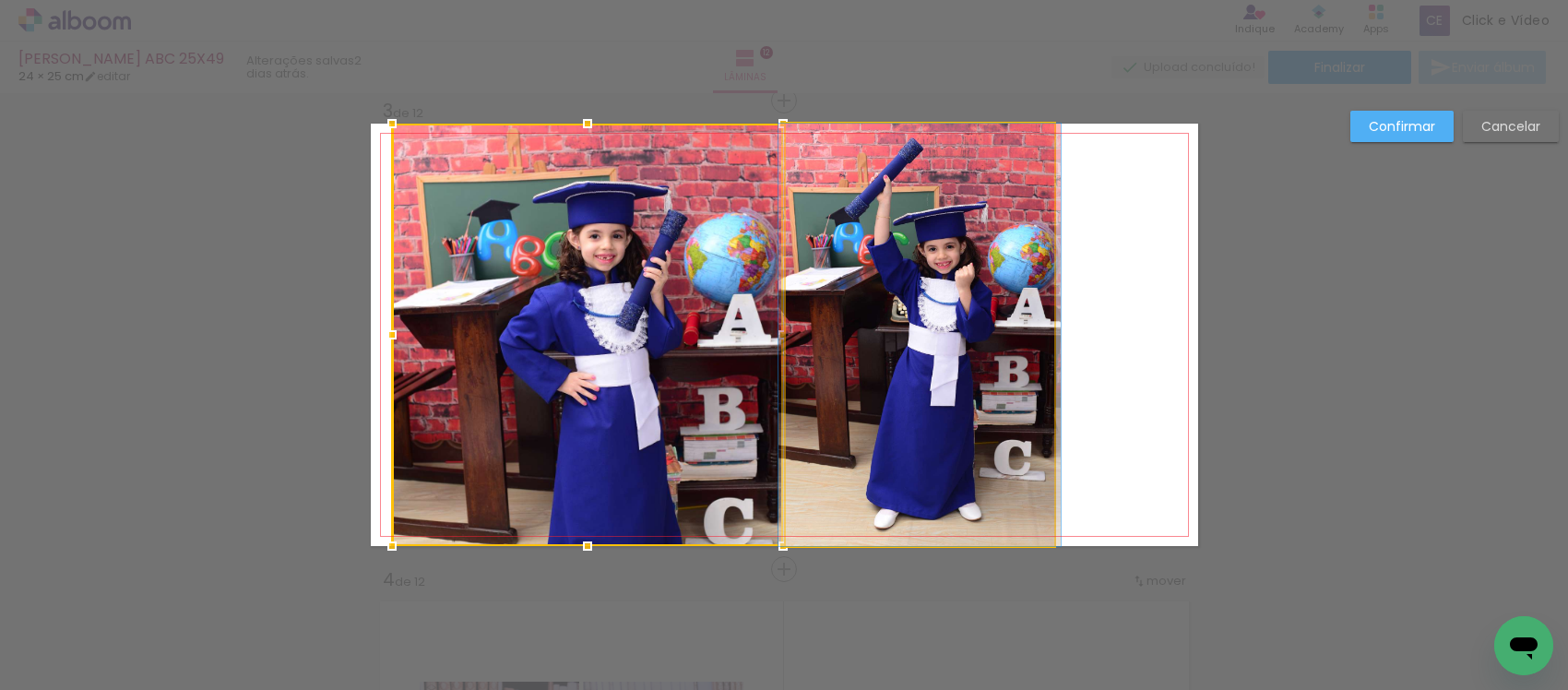
click at [831, 281] on quentale-photo at bounding box center [919, 334] width 268 height 422
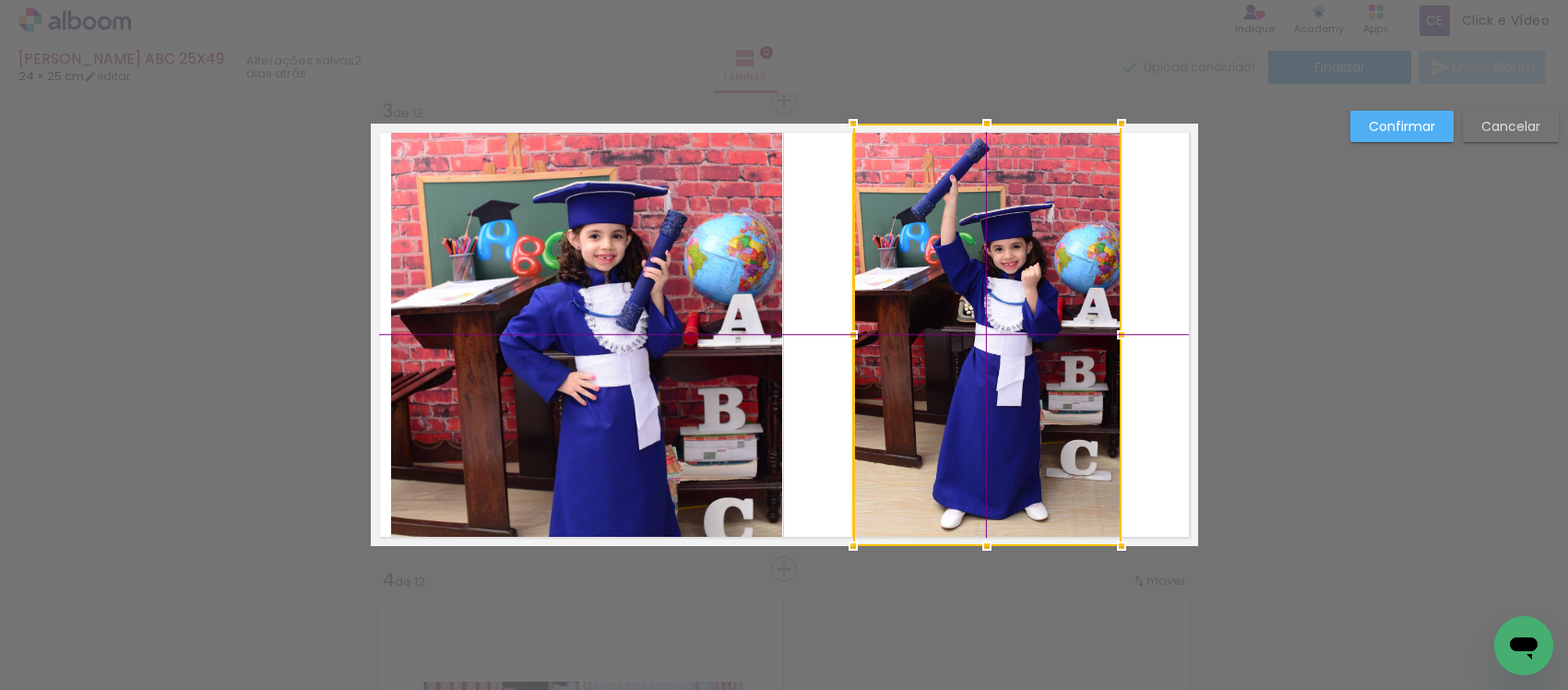
drag, startPoint x: 887, startPoint y: 312, endPoint x: 701, endPoint y: 326, distance: 186.5
click at [934, 326] on div at bounding box center [987, 334] width 268 height 422
click at [641, 323] on quentale-photo at bounding box center [586, 334] width 391 height 422
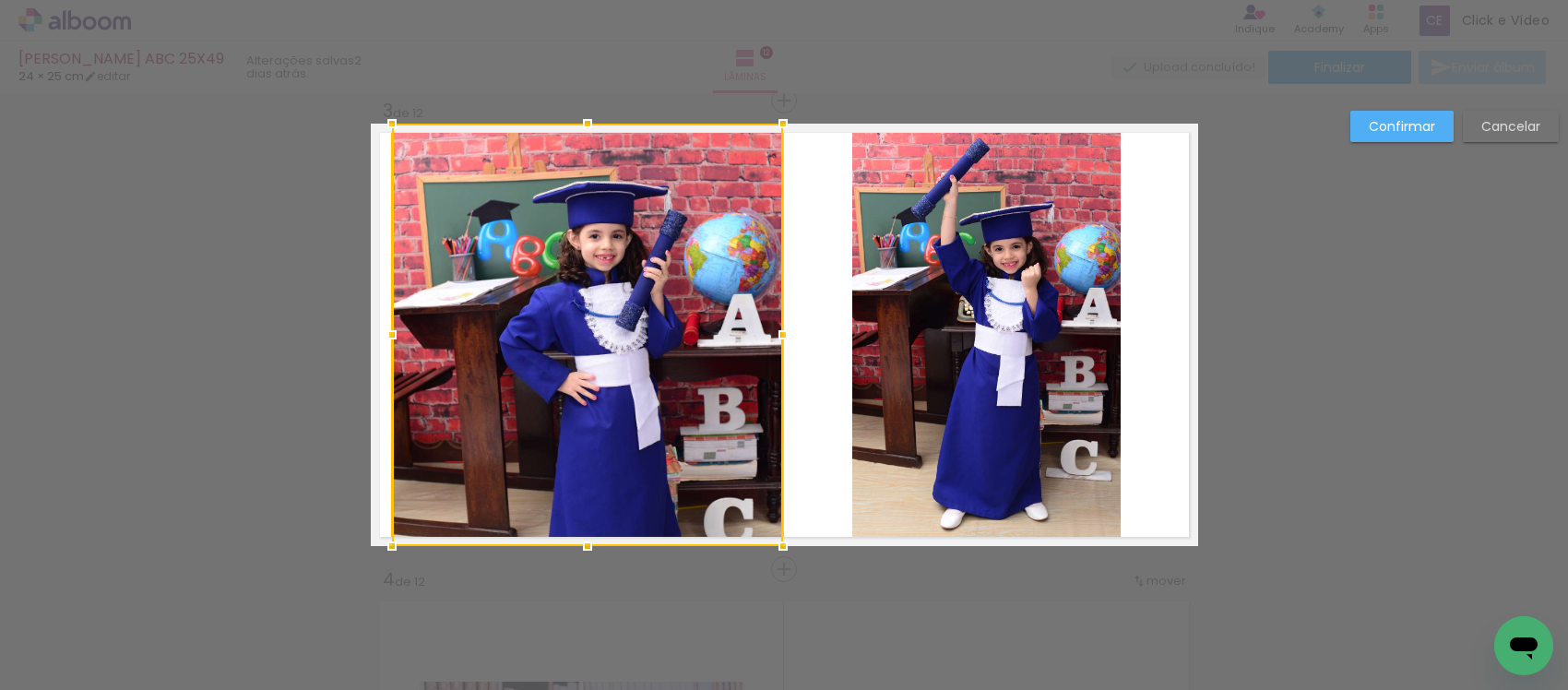
click at [0, 0] on slot "Confirmar" at bounding box center [0, 0] width 0 height 0
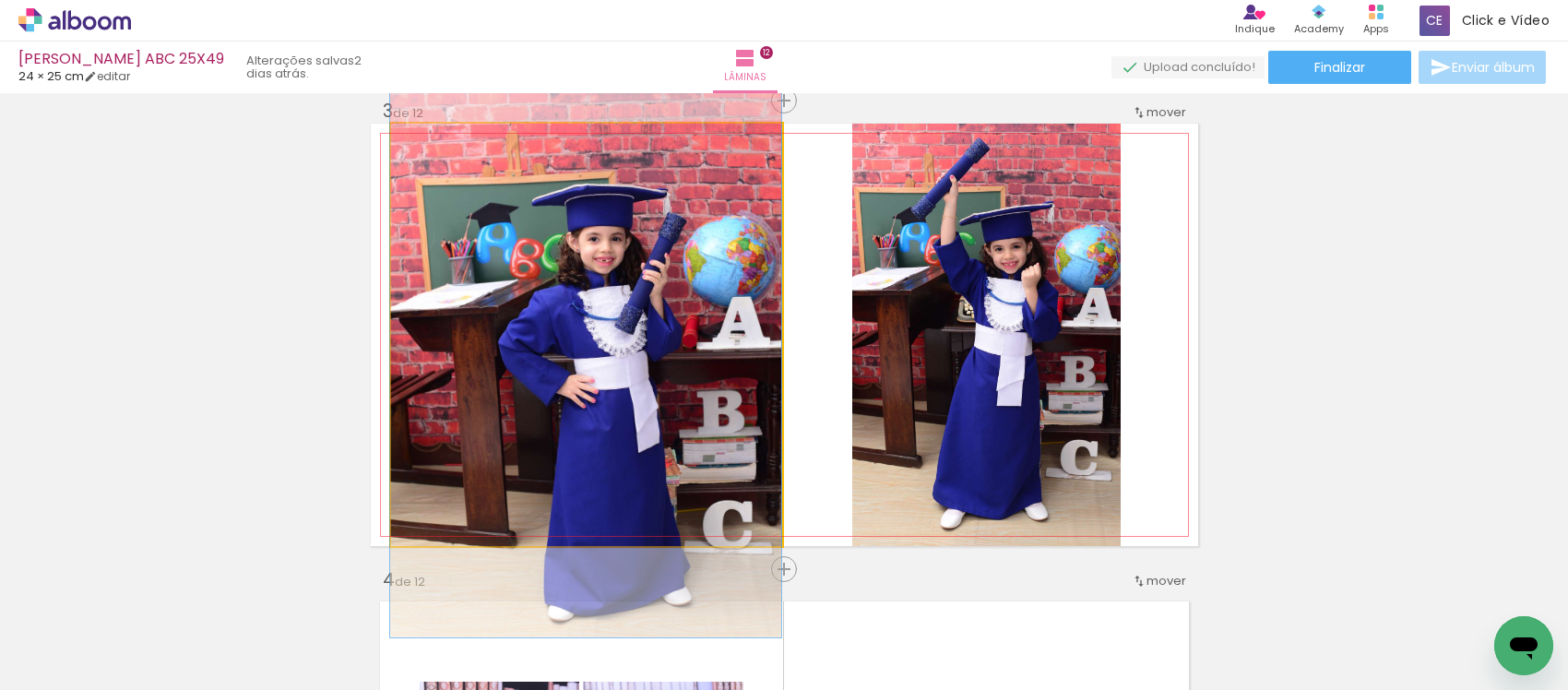
drag, startPoint x: 611, startPoint y: 375, endPoint x: 597, endPoint y: 375, distance: 14.0
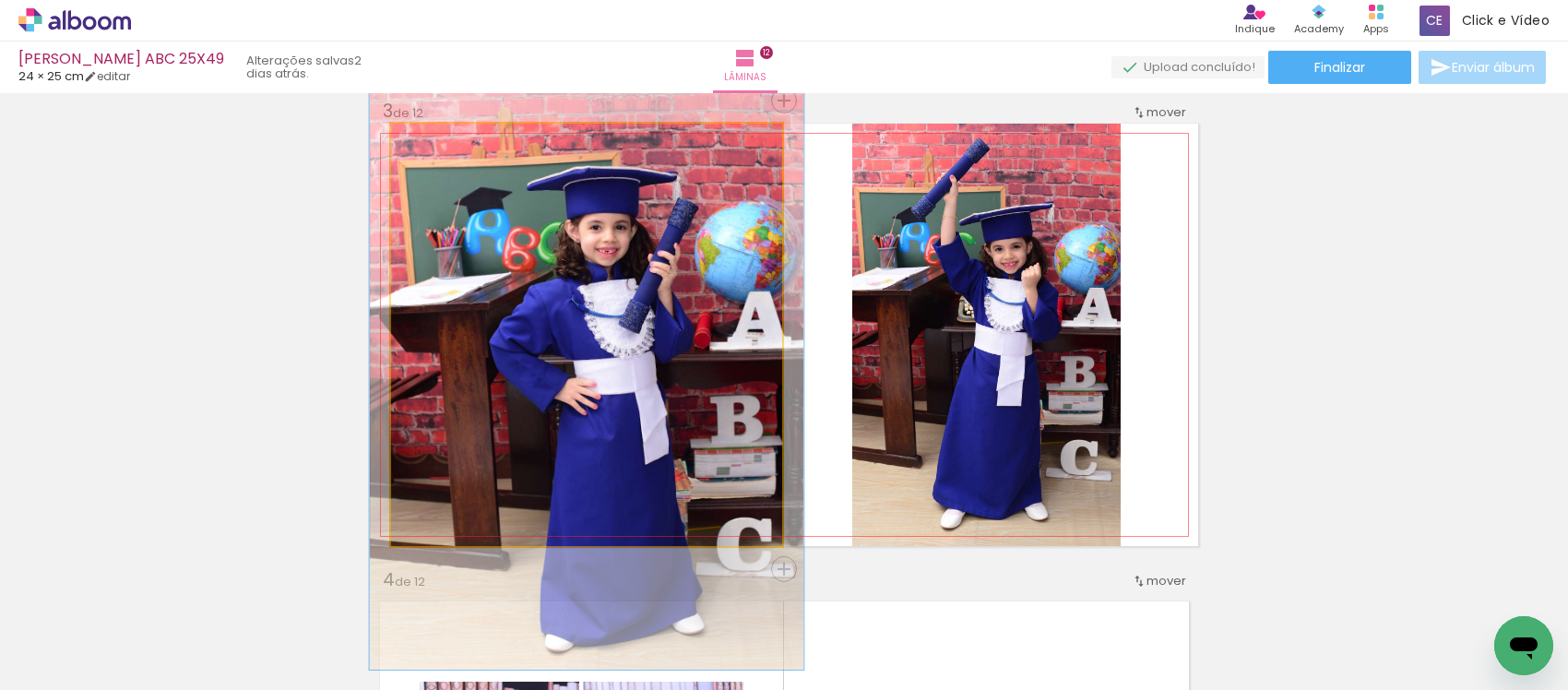
drag, startPoint x: 421, startPoint y: 136, endPoint x: 429, endPoint y: 144, distance: 11.3
type paper-slider "111"
click at [429, 144] on div at bounding box center [441, 142] width 30 height 30
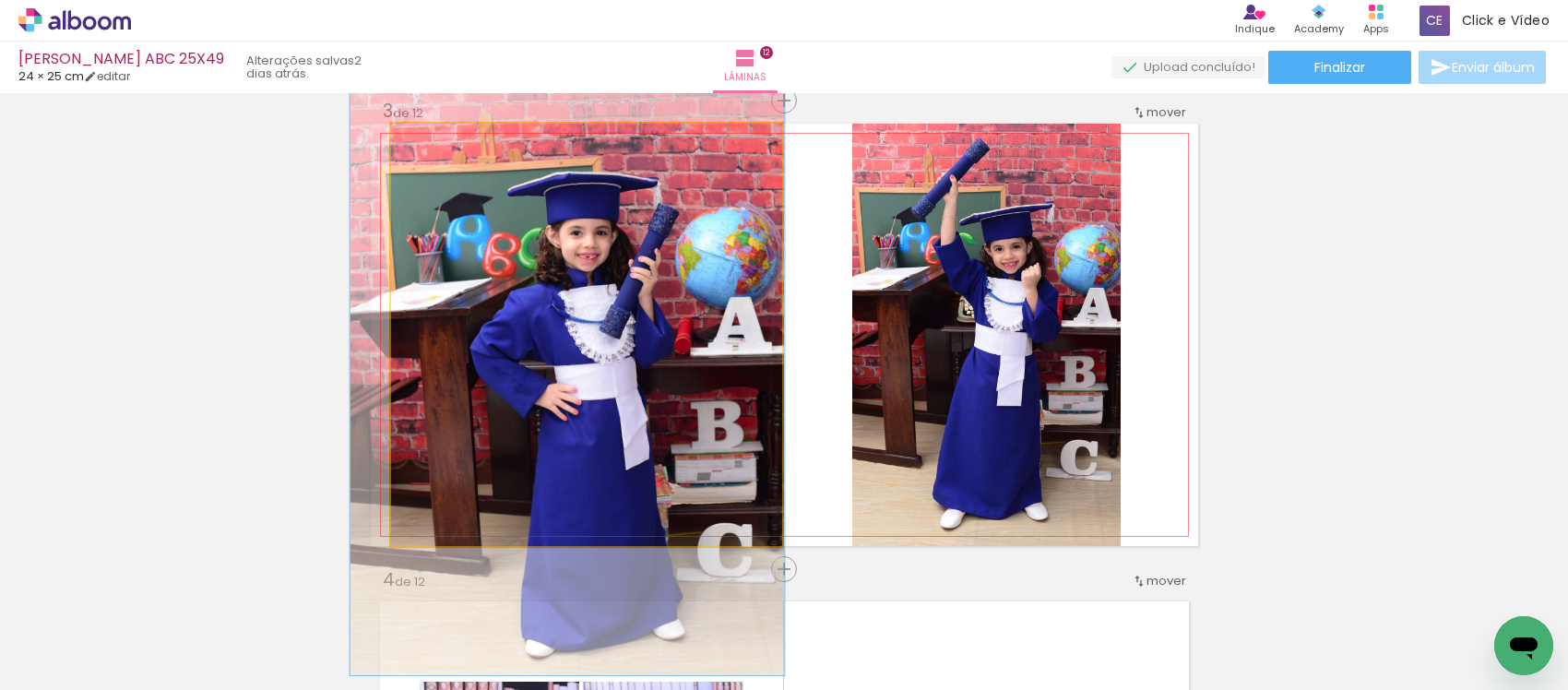
drag, startPoint x: 526, startPoint y: 303, endPoint x: 517, endPoint y: 325, distance: 23.8
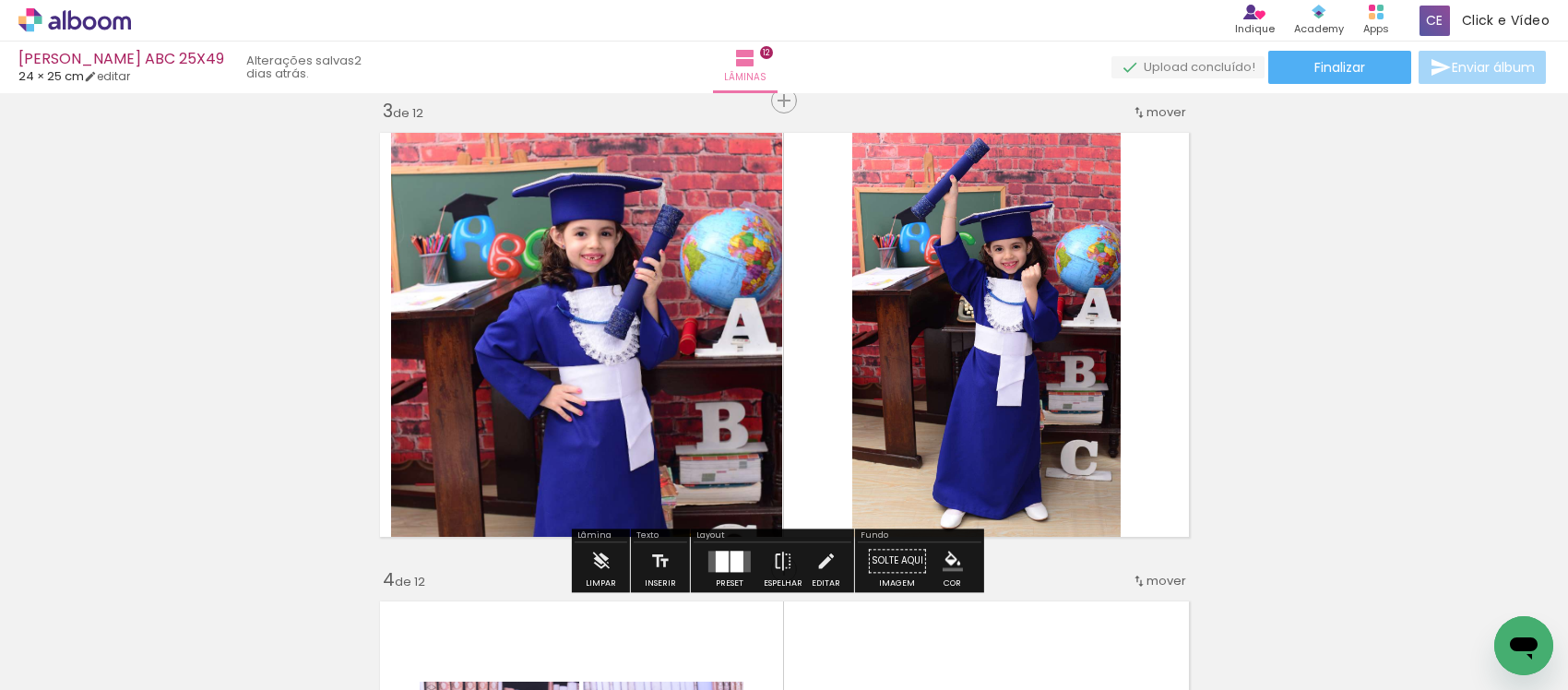
click at [943, 560] on iron-icon "color picker" at bounding box center [952, 560] width 20 height 20
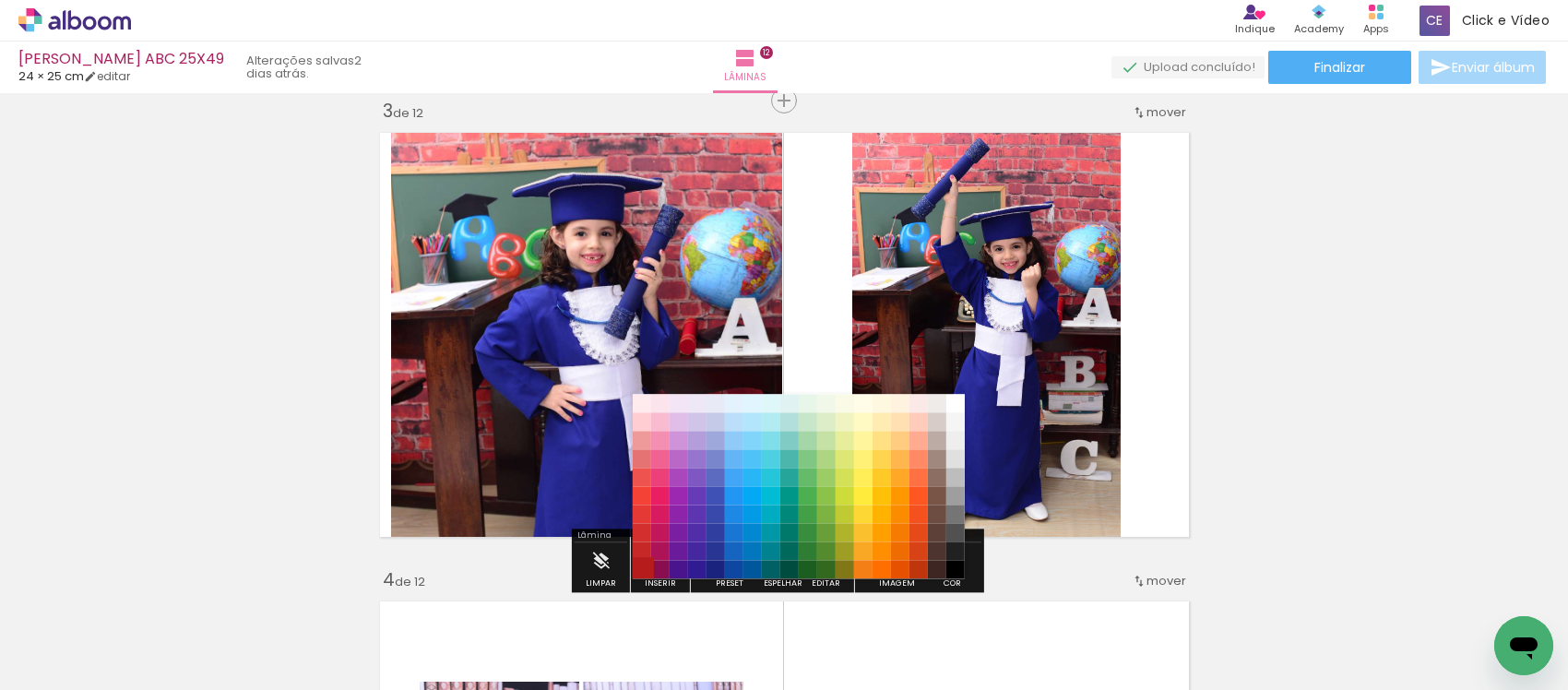
click at [644, 564] on paper-item "#b71c1c" at bounding box center [640, 570] width 18 height 18
click at [636, 537] on paper-item "#d32f2f" at bounding box center [640, 532] width 18 height 18
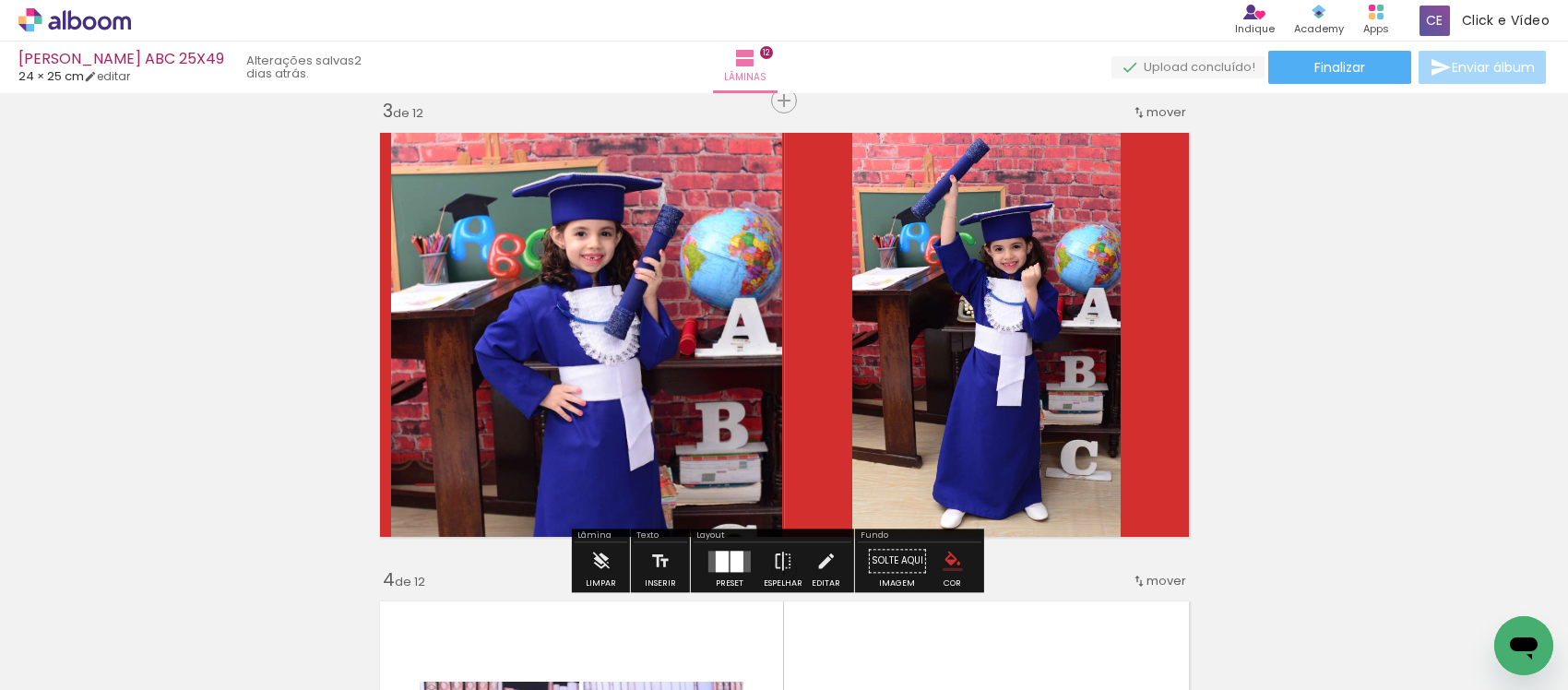
click at [946, 554] on iron-icon "color picker" at bounding box center [952, 560] width 20 height 20
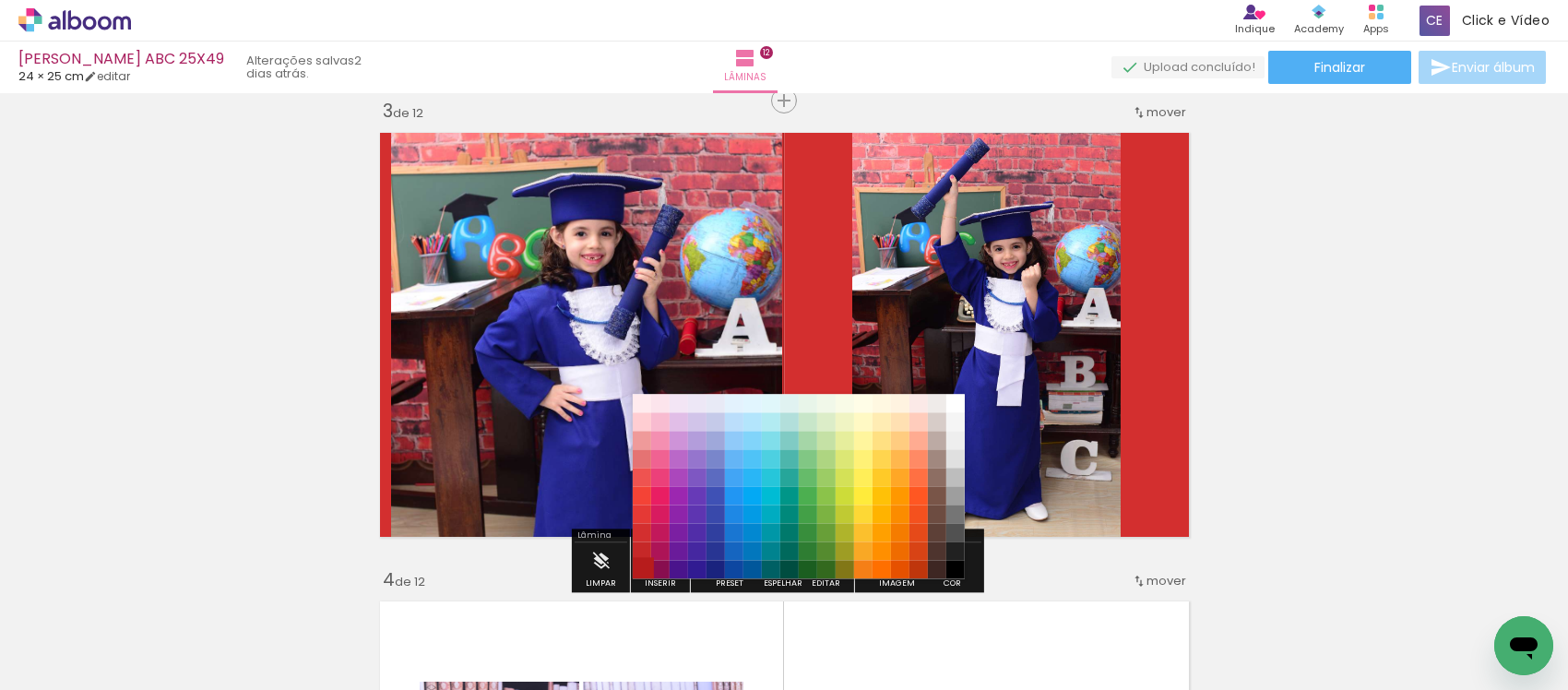
click at [641, 569] on paper-item "#b71c1c" at bounding box center [640, 570] width 18 height 18
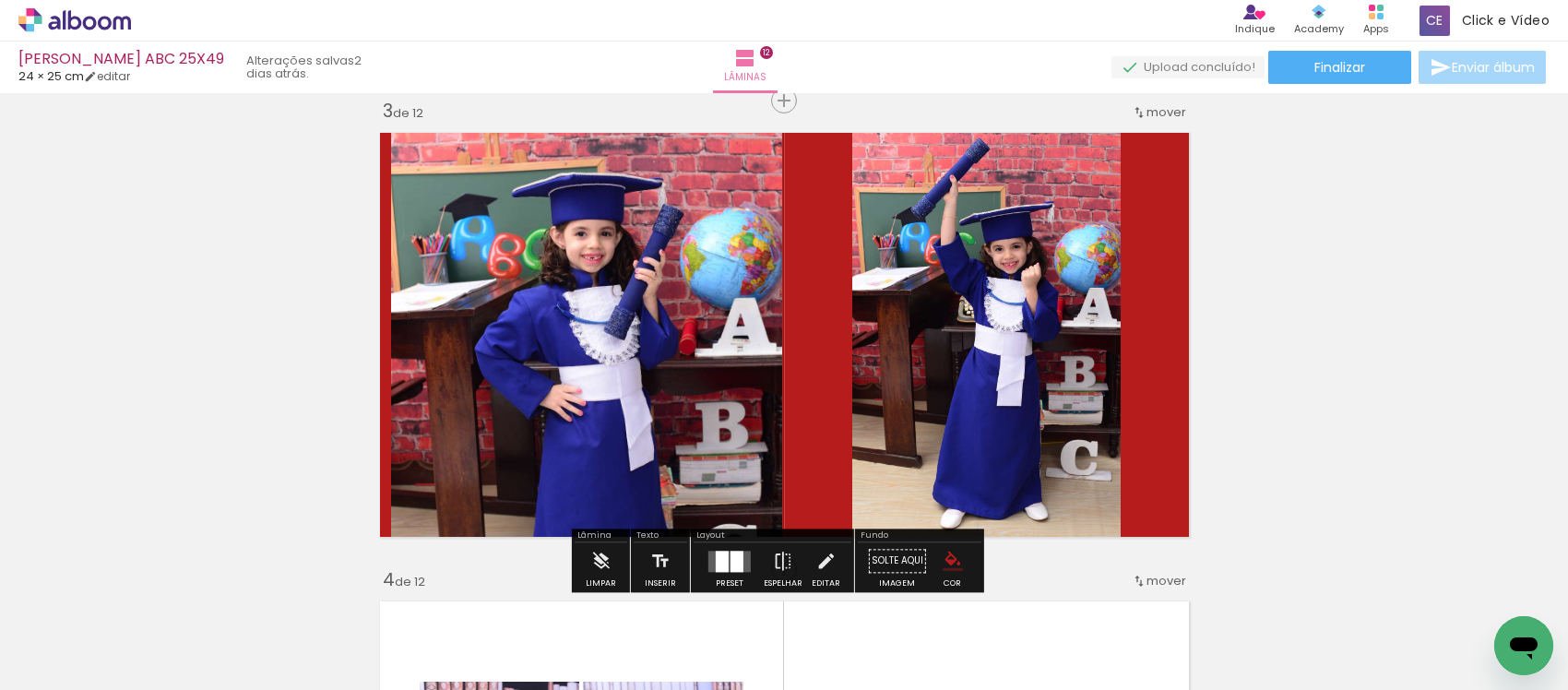
drag, startPoint x: 809, startPoint y: 559, endPoint x: 692, endPoint y: 440, distance: 166.9
click at [815, 559] on iron-icon at bounding box center [825, 561] width 20 height 37
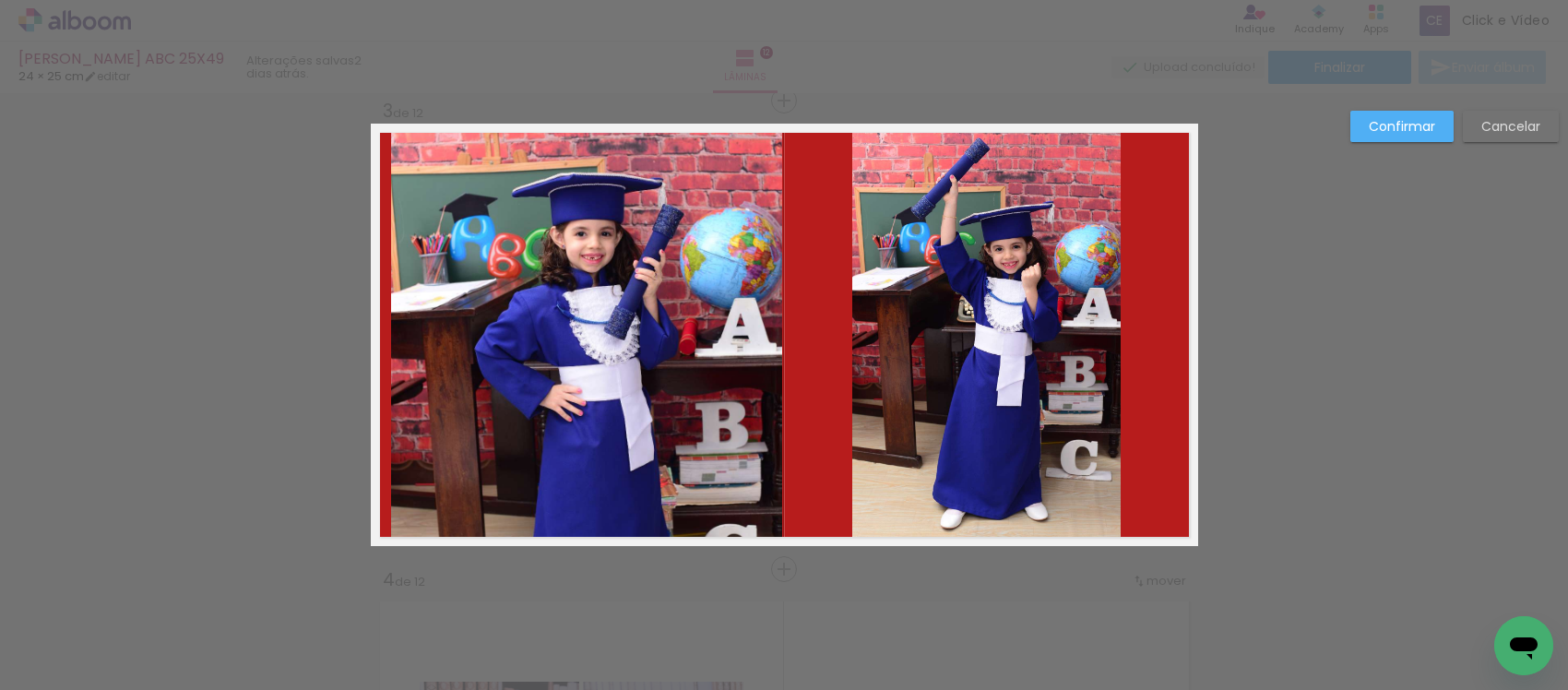
click at [689, 438] on quentale-photo at bounding box center [586, 334] width 391 height 422
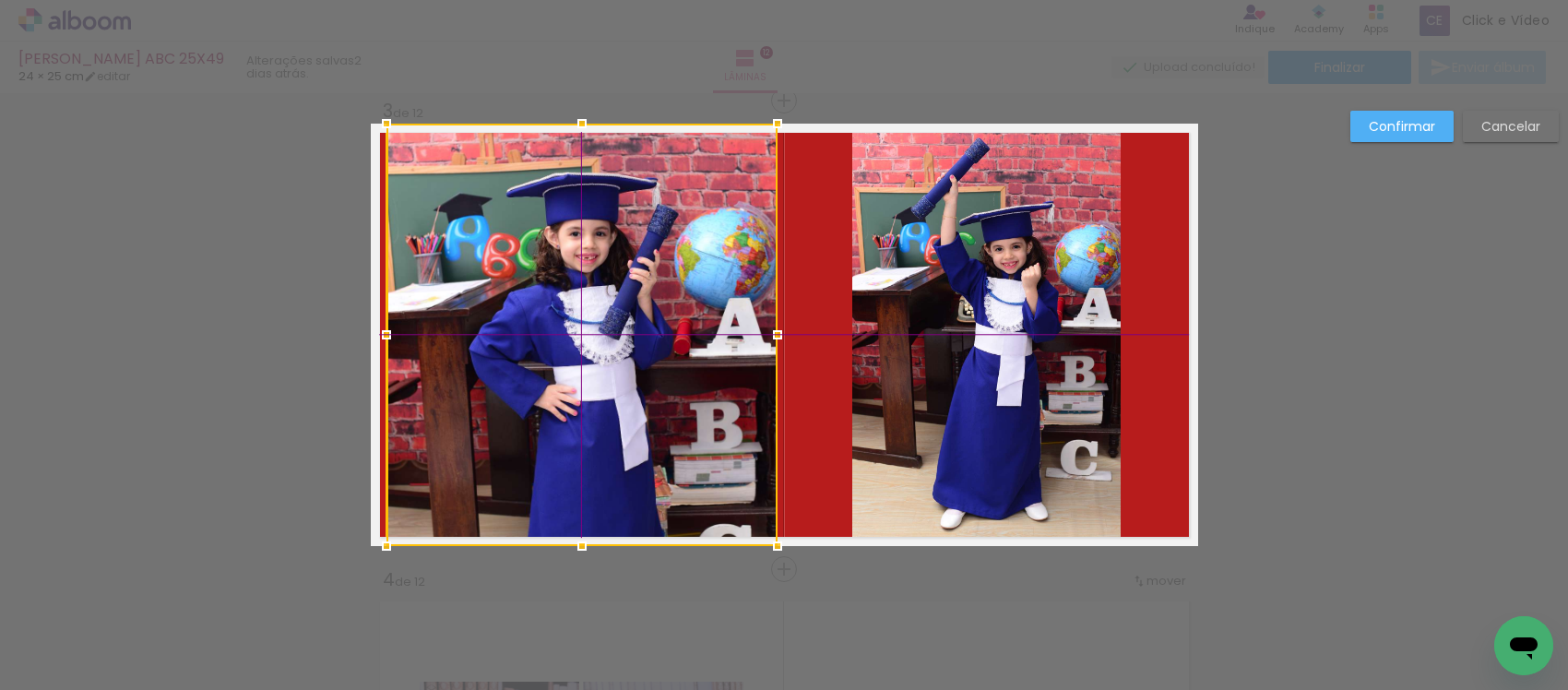
drag, startPoint x: 687, startPoint y: 421, endPoint x: 675, endPoint y: 425, distance: 12.6
click at [675, 425] on div at bounding box center [581, 334] width 391 height 422
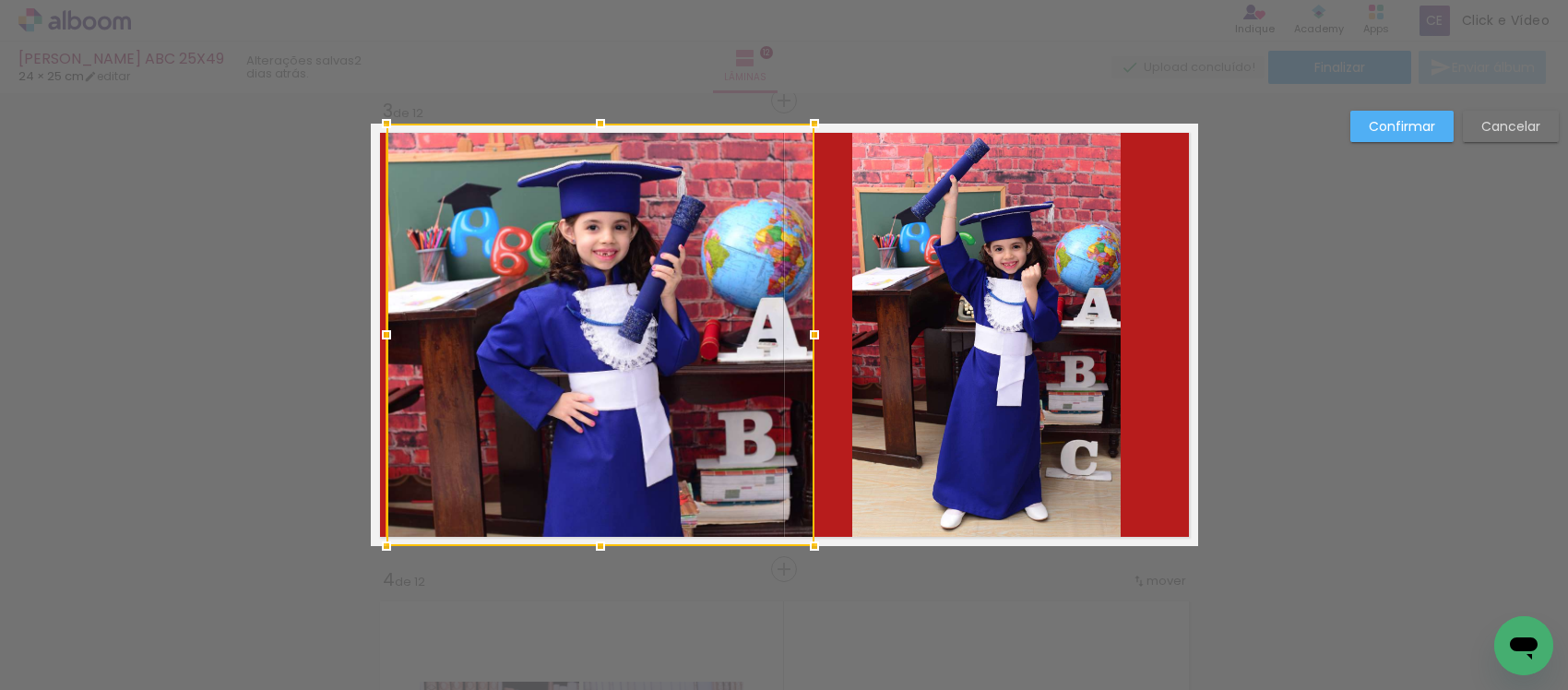
drag, startPoint x: 768, startPoint y: 331, endPoint x: 745, endPoint y: 334, distance: 23.2
click at [811, 346] on div at bounding box center [814, 334] width 37 height 37
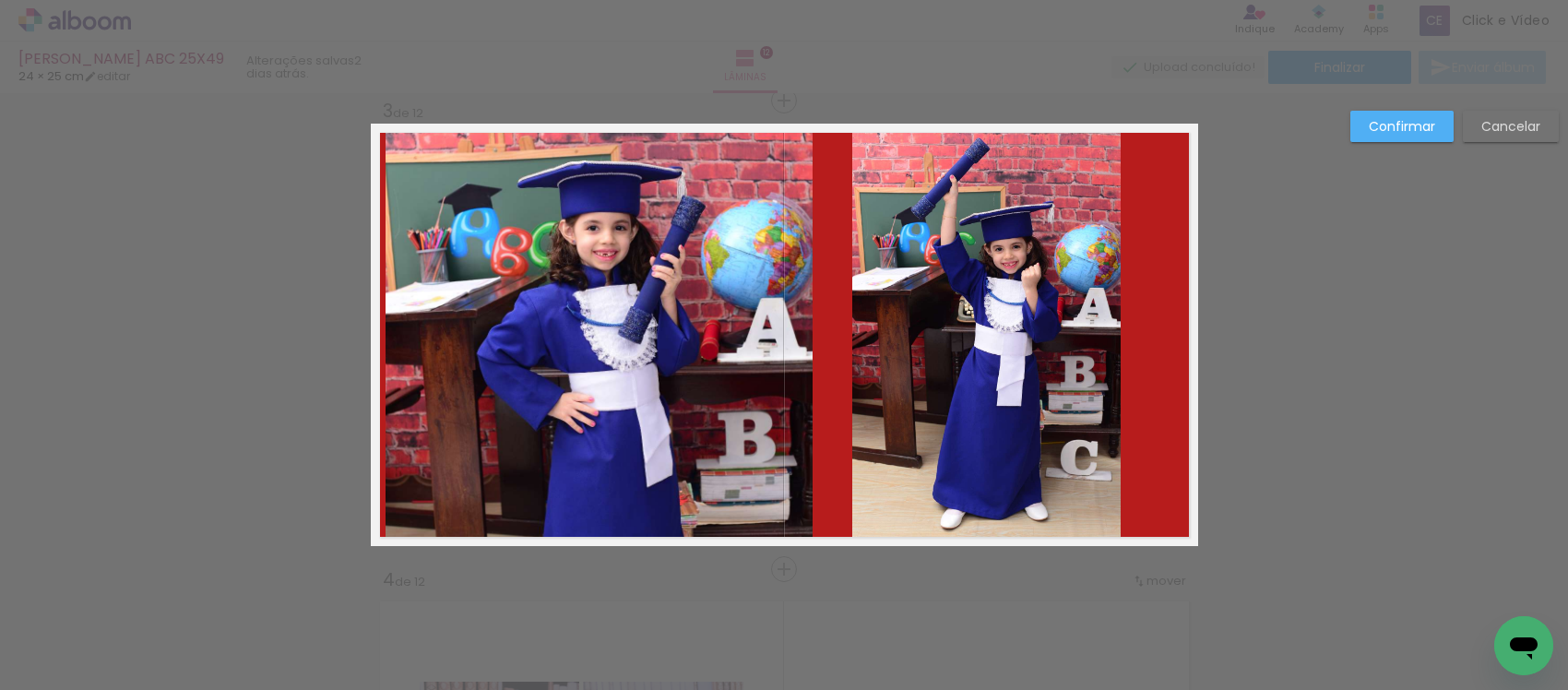
click at [745, 334] on quentale-photo at bounding box center [598, 334] width 427 height 422
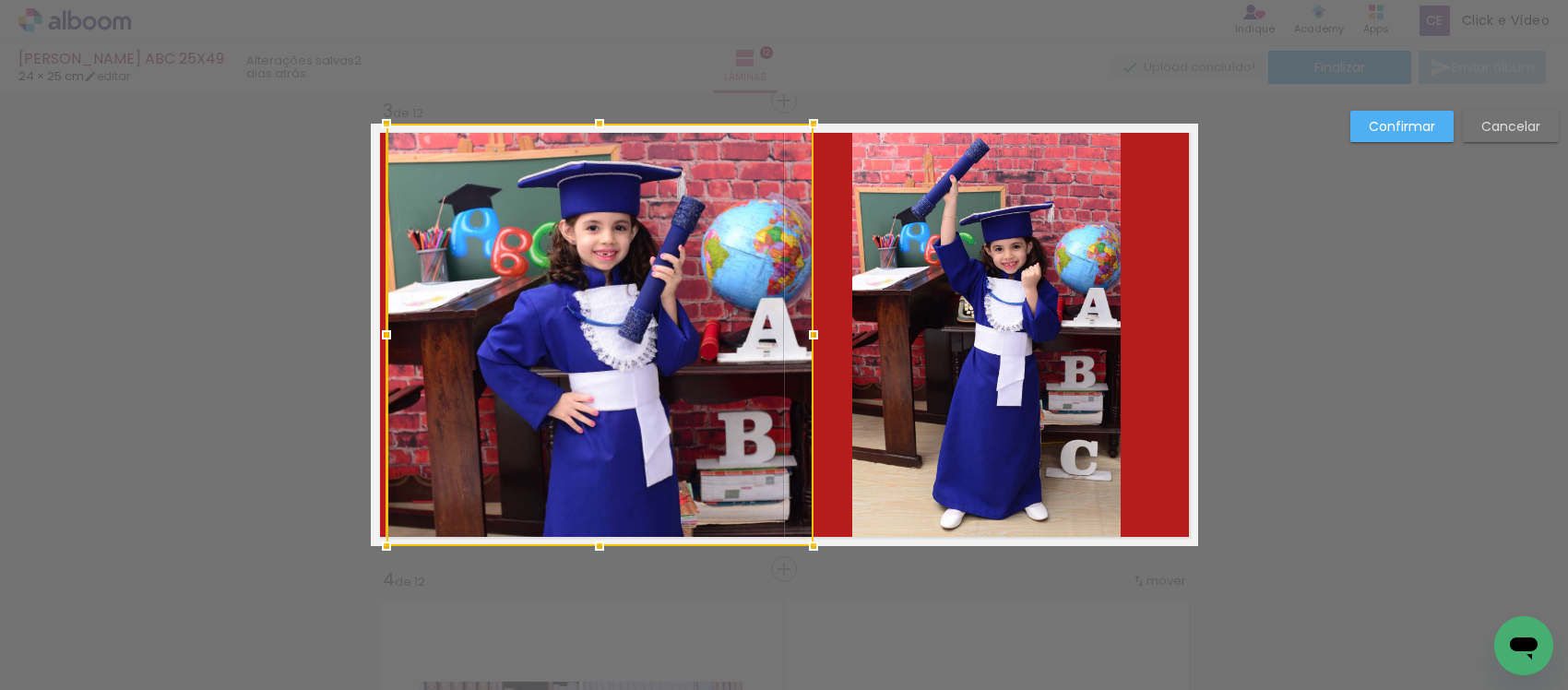
click at [932, 323] on quentale-photo at bounding box center [986, 334] width 268 height 422
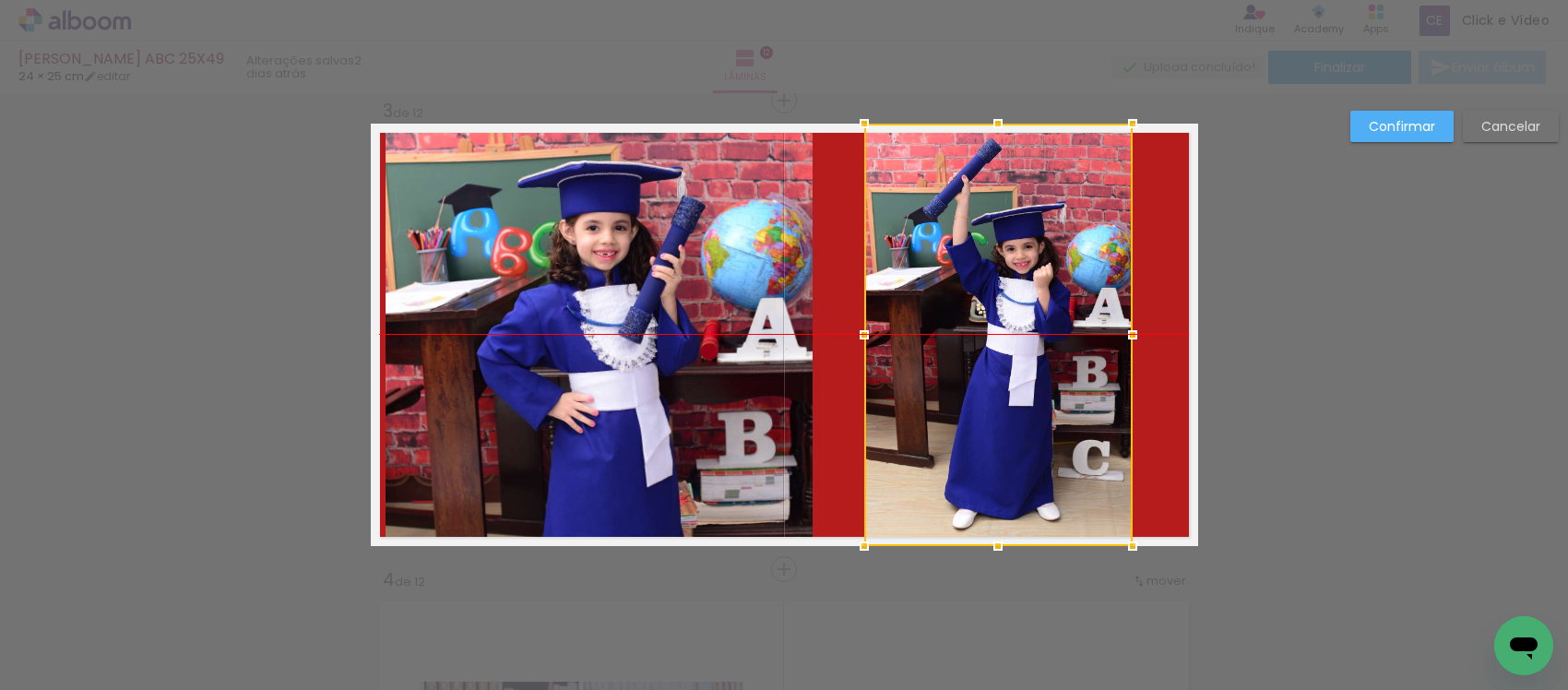
drag, startPoint x: 938, startPoint y: 318, endPoint x: 950, endPoint y: 315, distance: 12.4
click at [950, 315] on div at bounding box center [998, 334] width 268 height 422
click at [0, 0] on slot "Confirmar" at bounding box center [0, 0] width 0 height 0
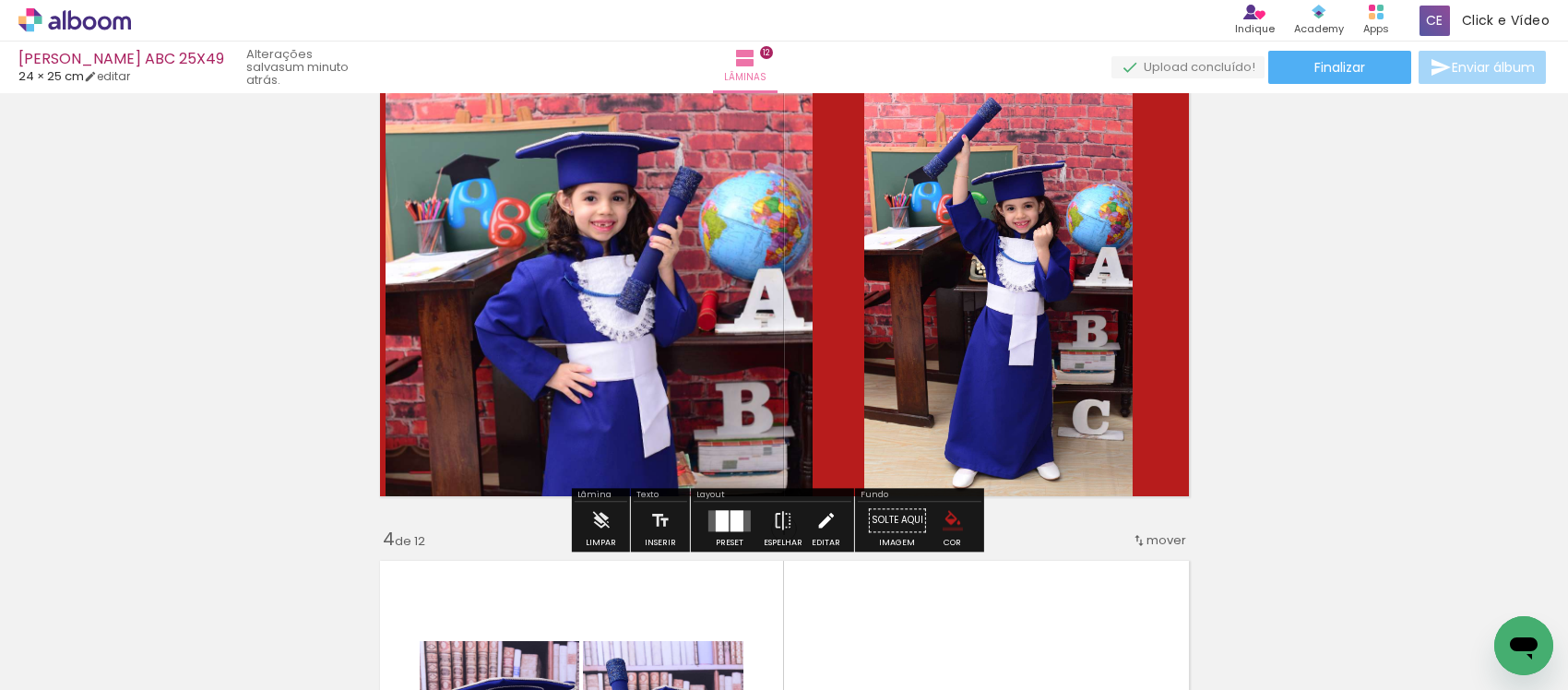
scroll to position [960, 0]
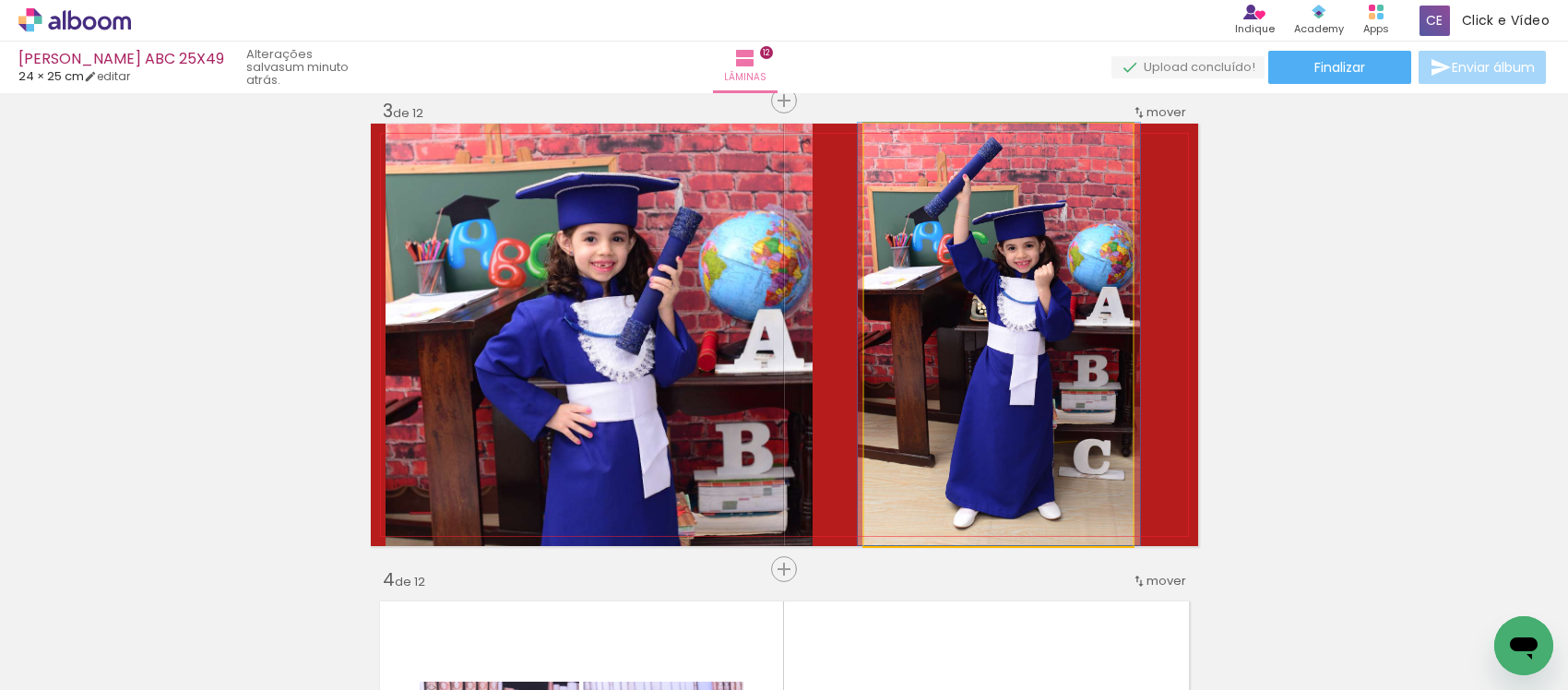
drag, startPoint x: 965, startPoint y: 359, endPoint x: 966, endPoint y: 342, distance: 17.0
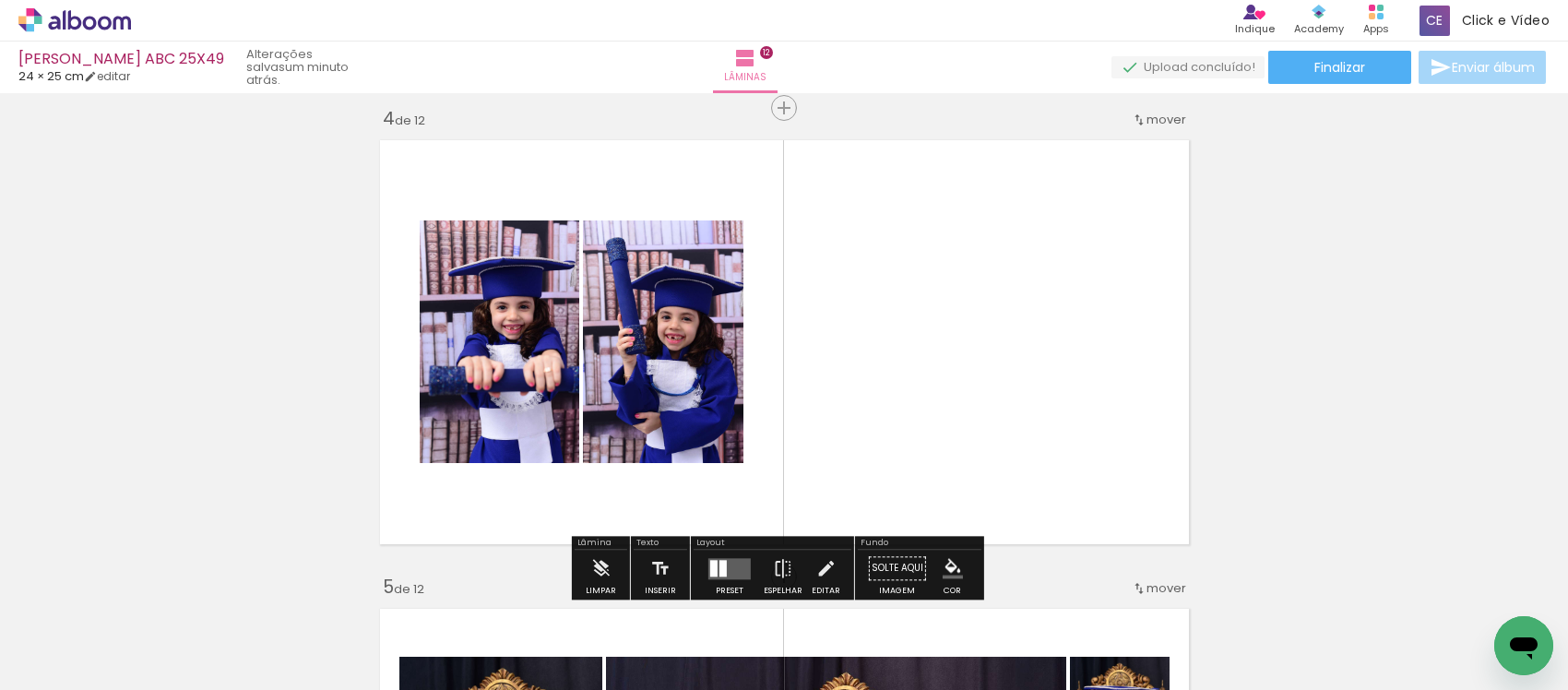
click at [1038, 507] on quentale-layouter at bounding box center [784, 342] width 827 height 422
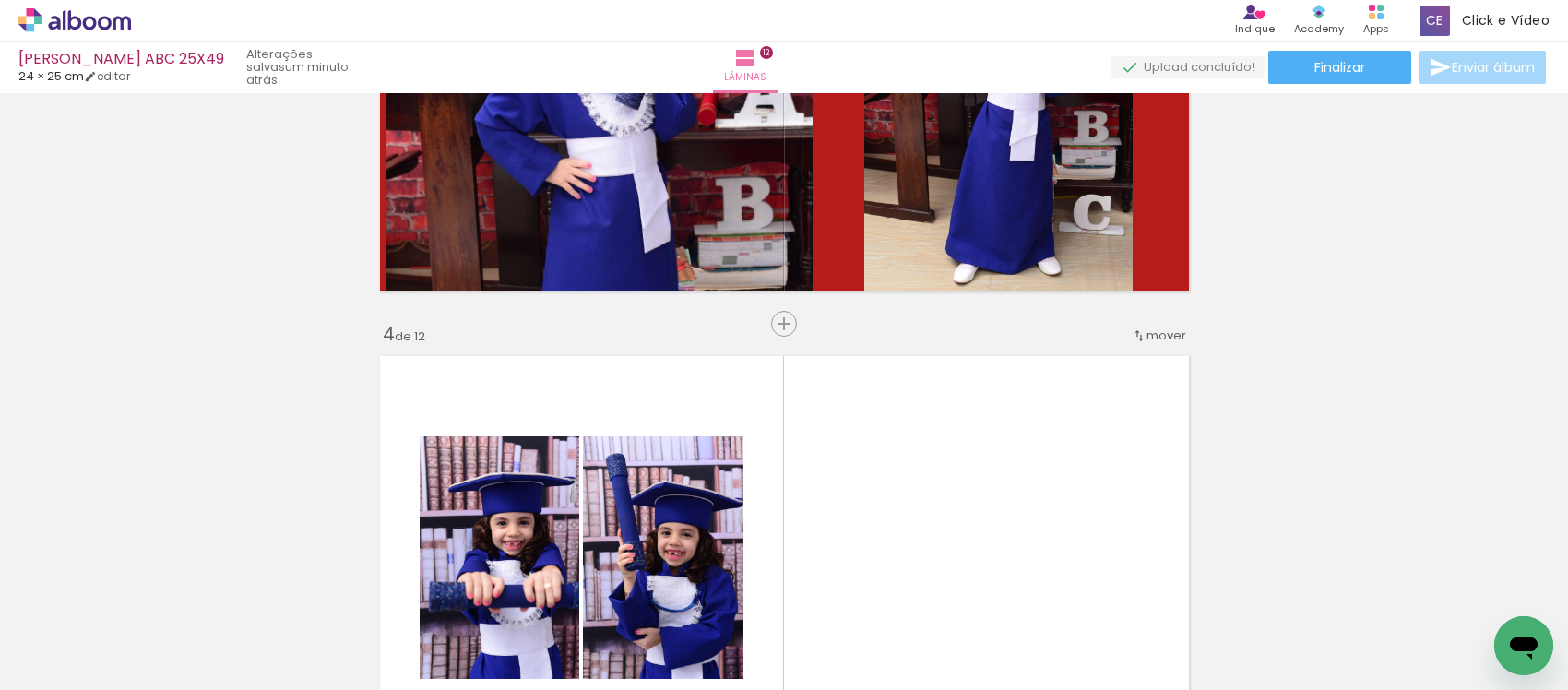
scroll to position [1537, 0]
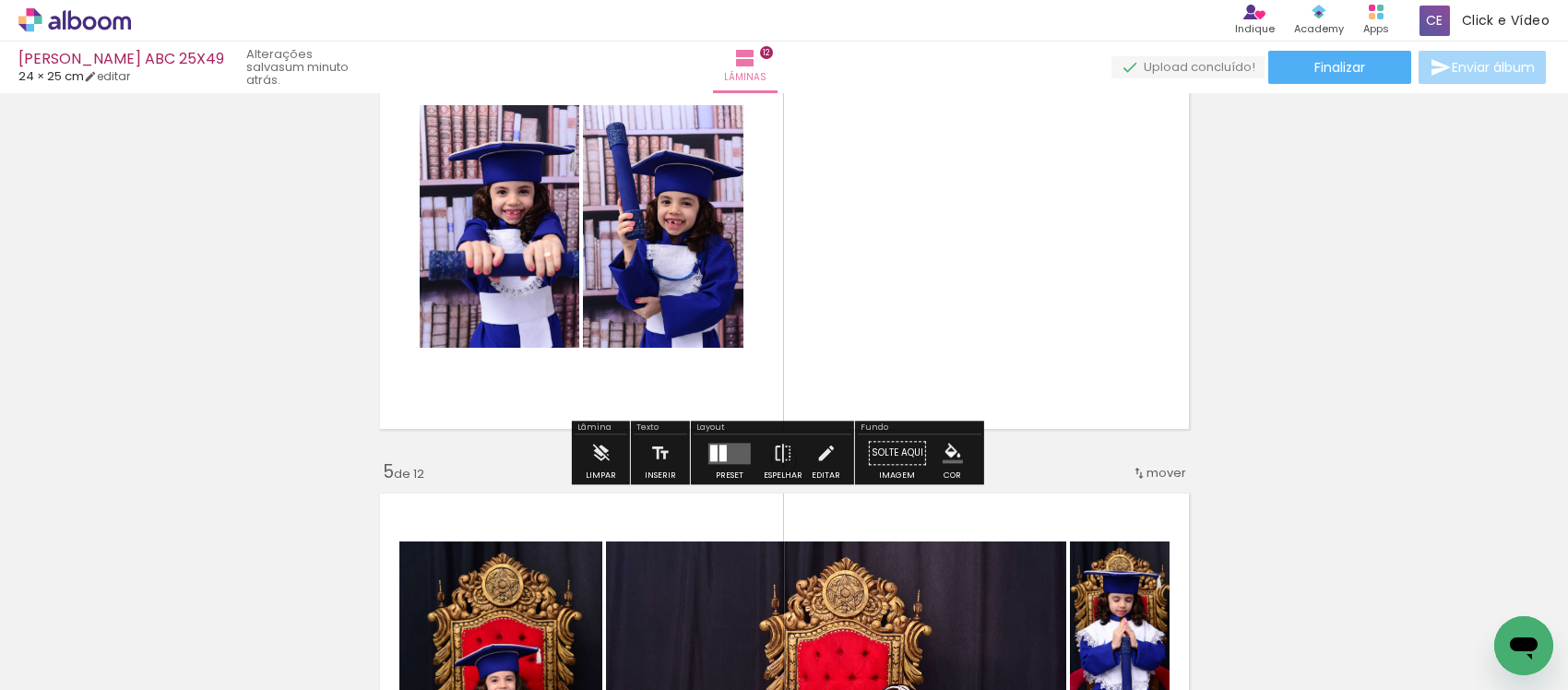
click at [724, 454] on quentale-layouter at bounding box center [729, 453] width 42 height 21
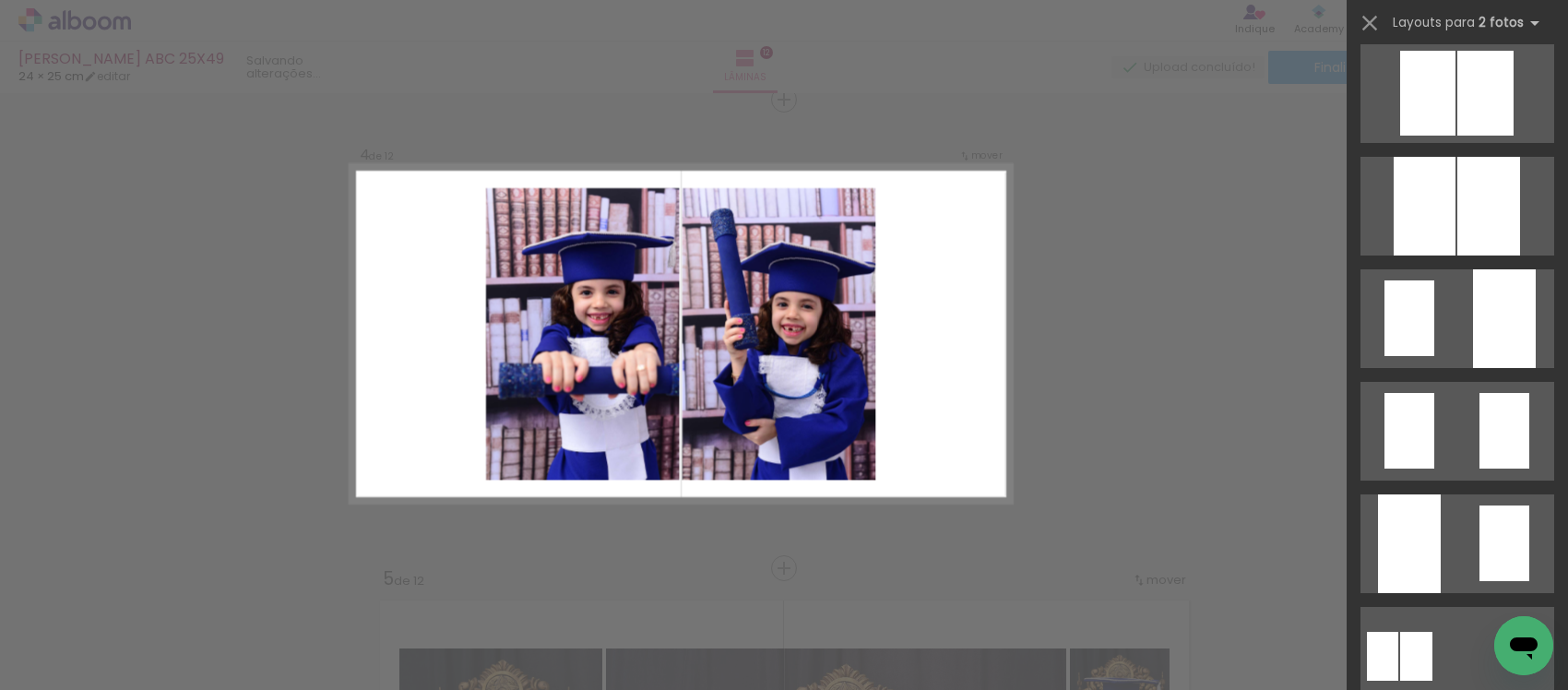
scroll to position [116, 0]
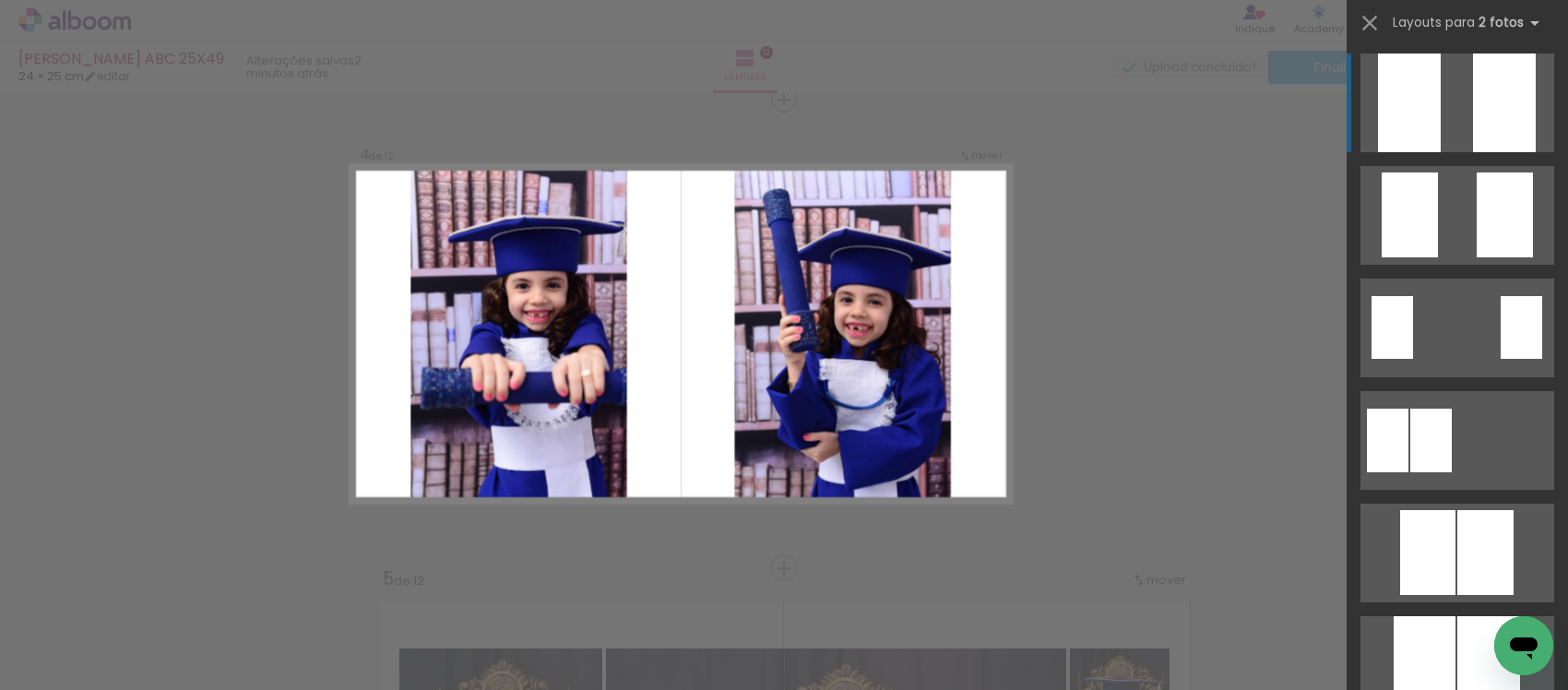
click at [1404, 112] on div at bounding box center [1409, 102] width 63 height 98
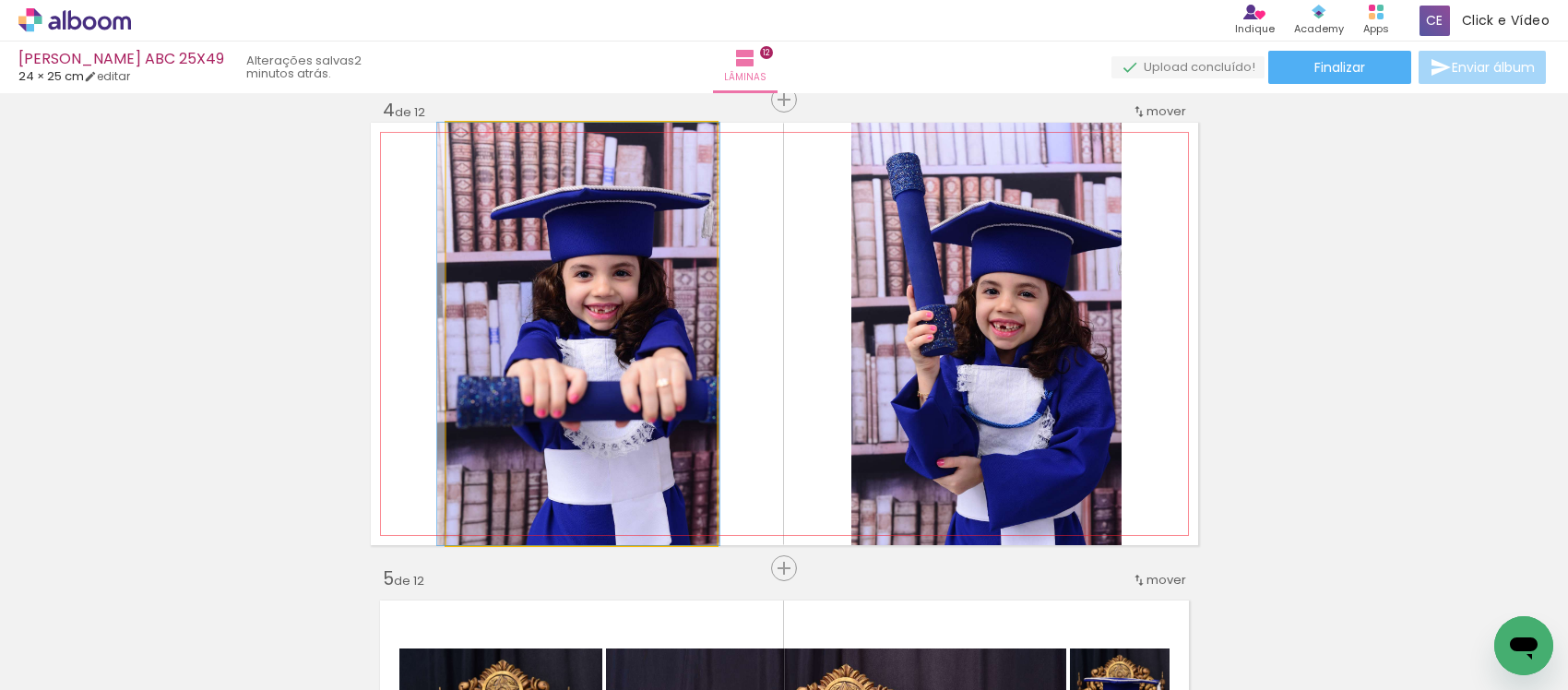
drag, startPoint x: 618, startPoint y: 455, endPoint x: 613, endPoint y: 389, distance: 66.2
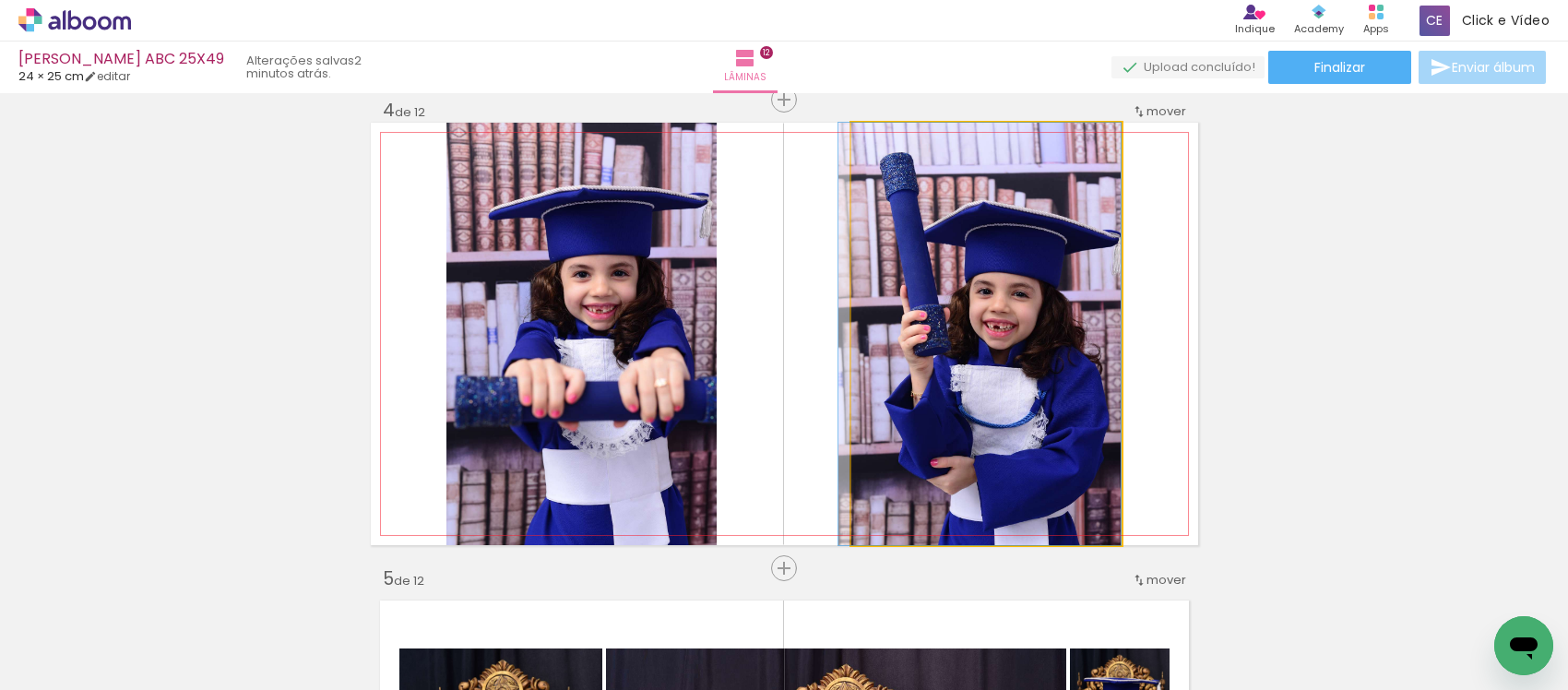
drag, startPoint x: 966, startPoint y: 357, endPoint x: 948, endPoint y: 348, distance: 20.1
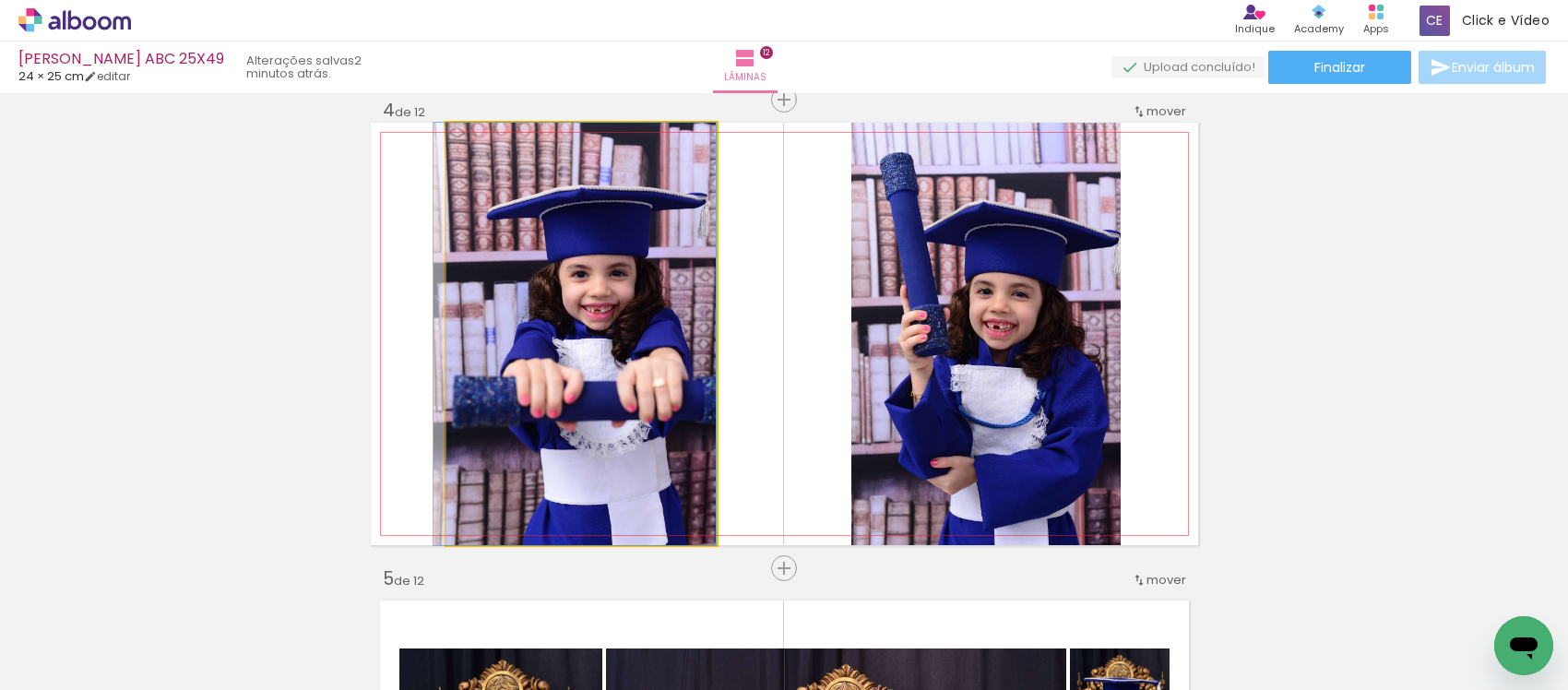
drag, startPoint x: 655, startPoint y: 357, endPoint x: 607, endPoint y: 354, distance: 48.1
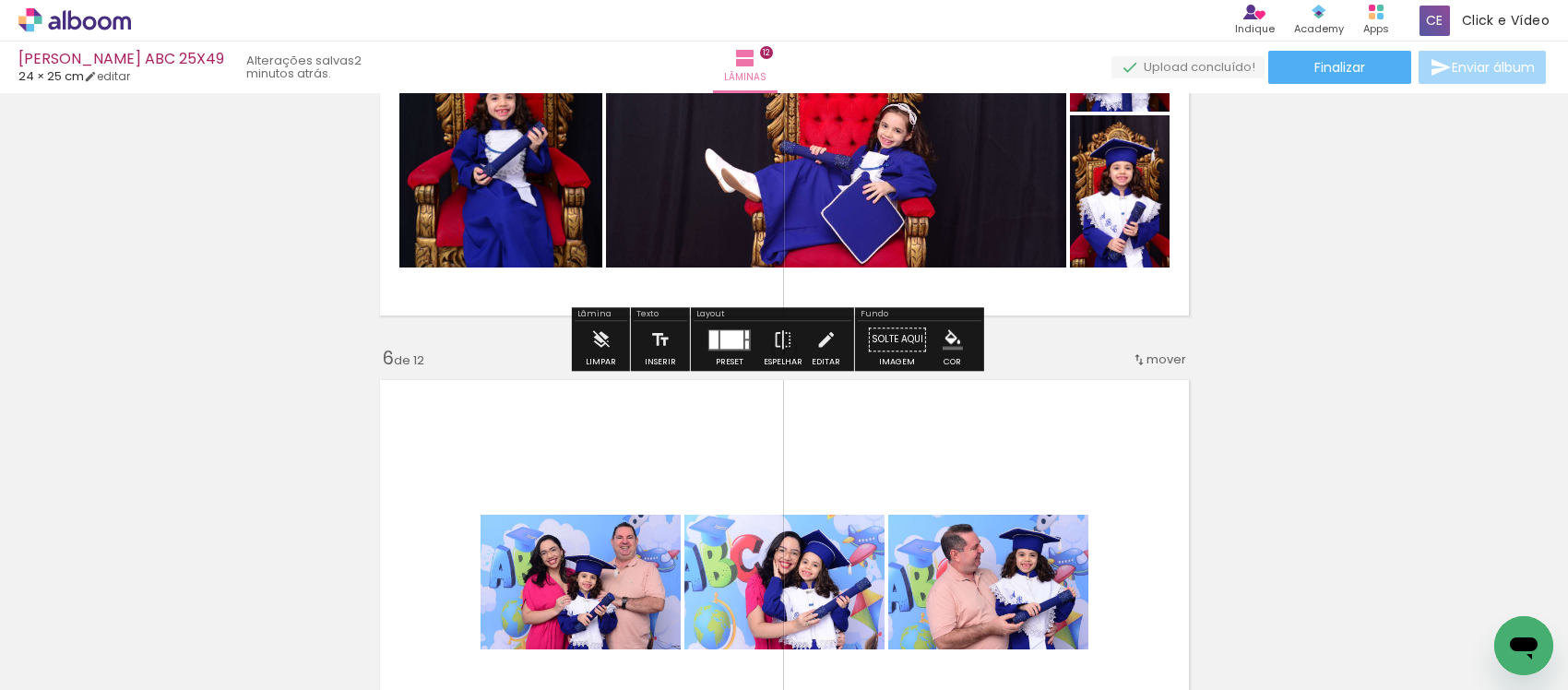
scroll to position [2122, 0]
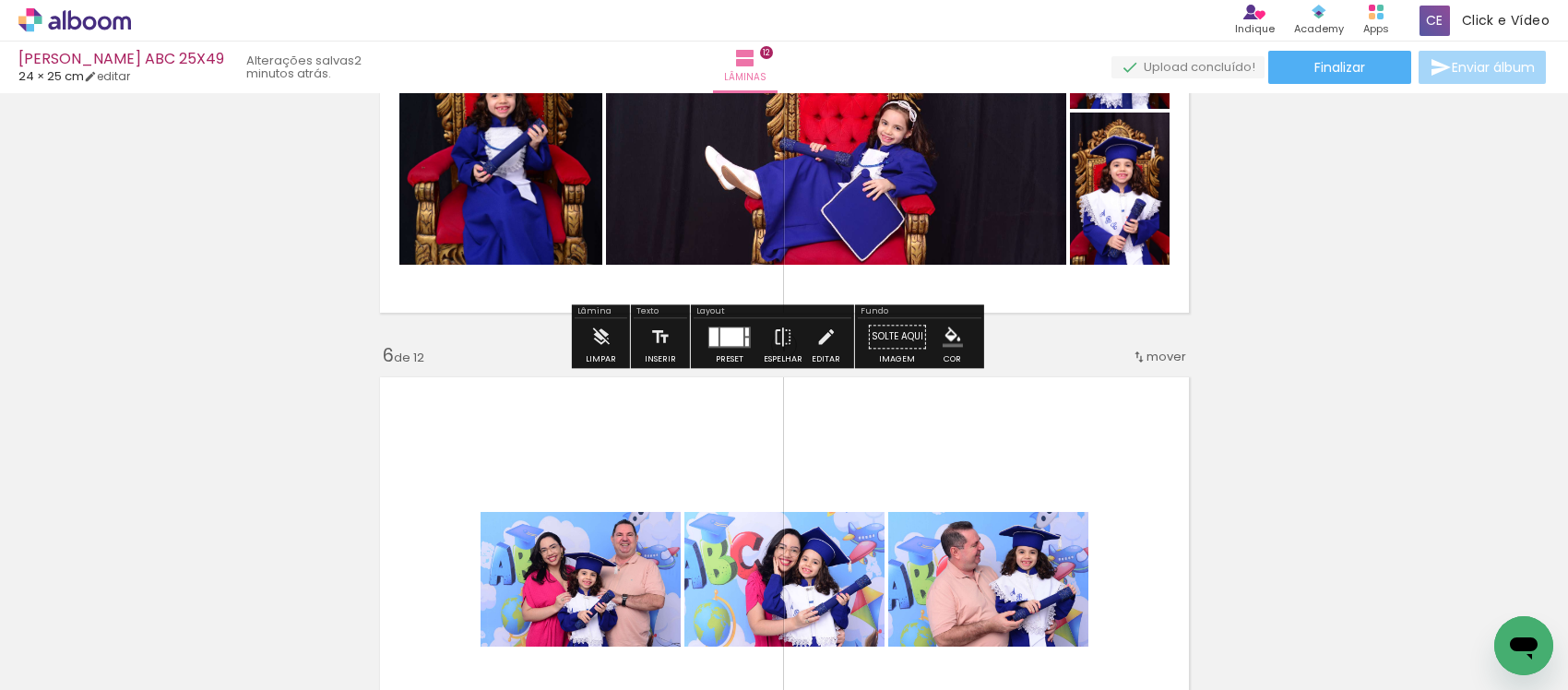
click at [712, 323] on div at bounding box center [729, 336] width 50 height 37
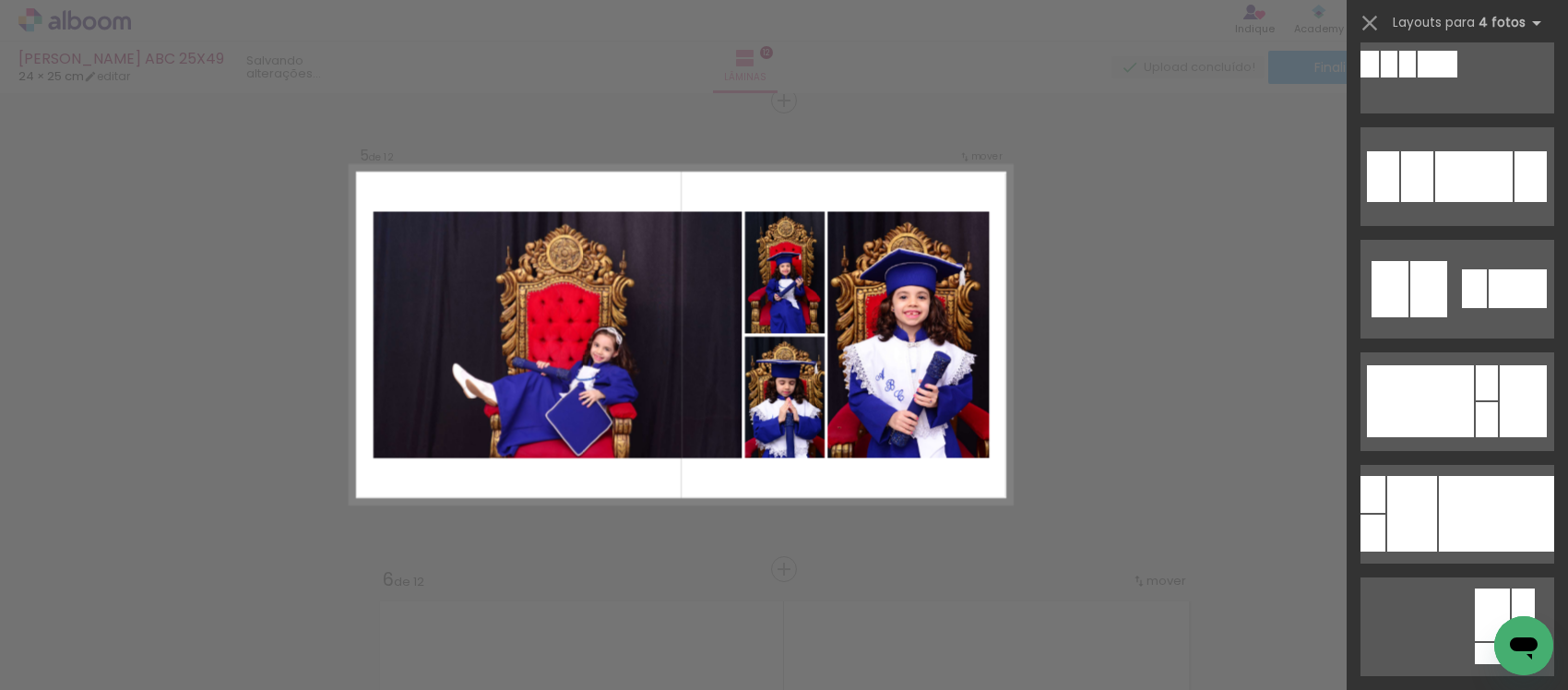
scroll to position [1268, 0]
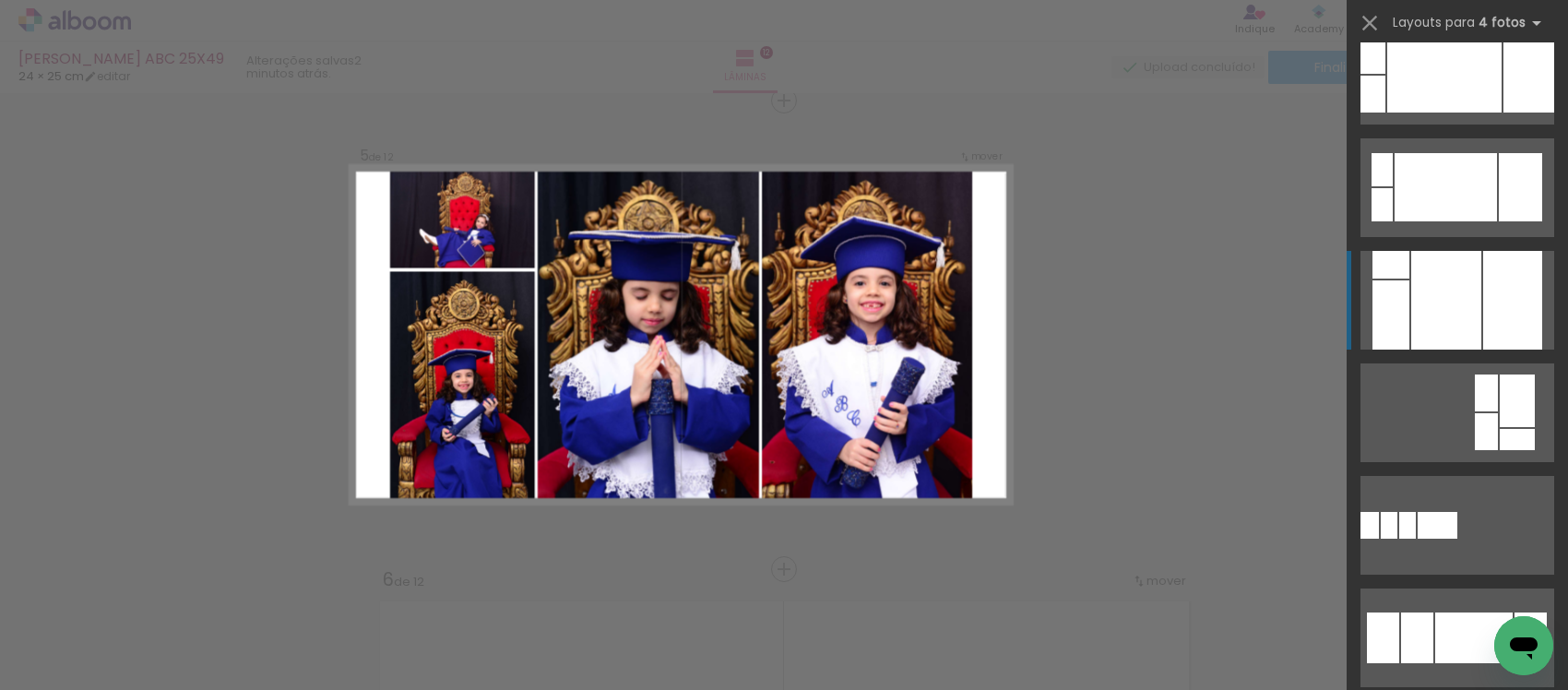
click at [1425, 318] on div at bounding box center [1446, 300] width 70 height 98
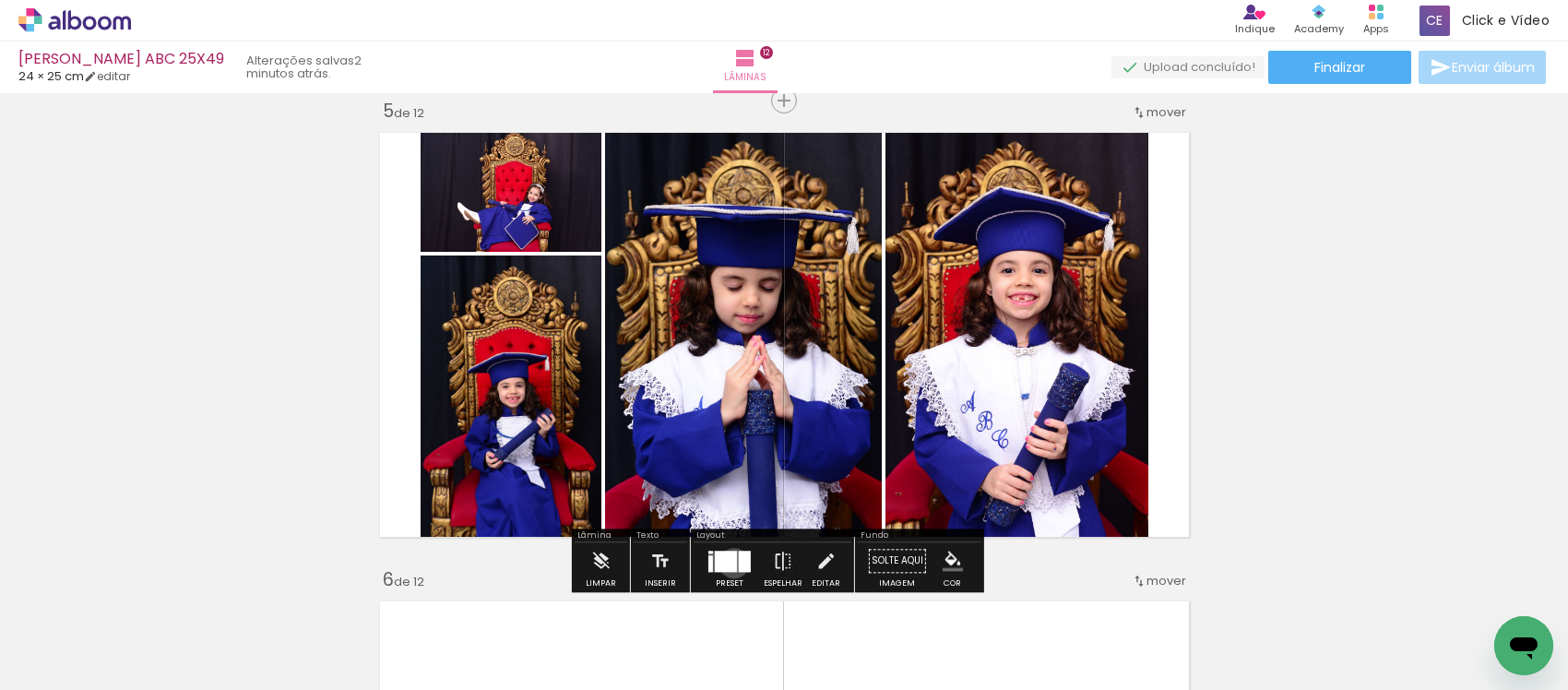
click at [730, 563] on div at bounding box center [725, 561] width 22 height 21
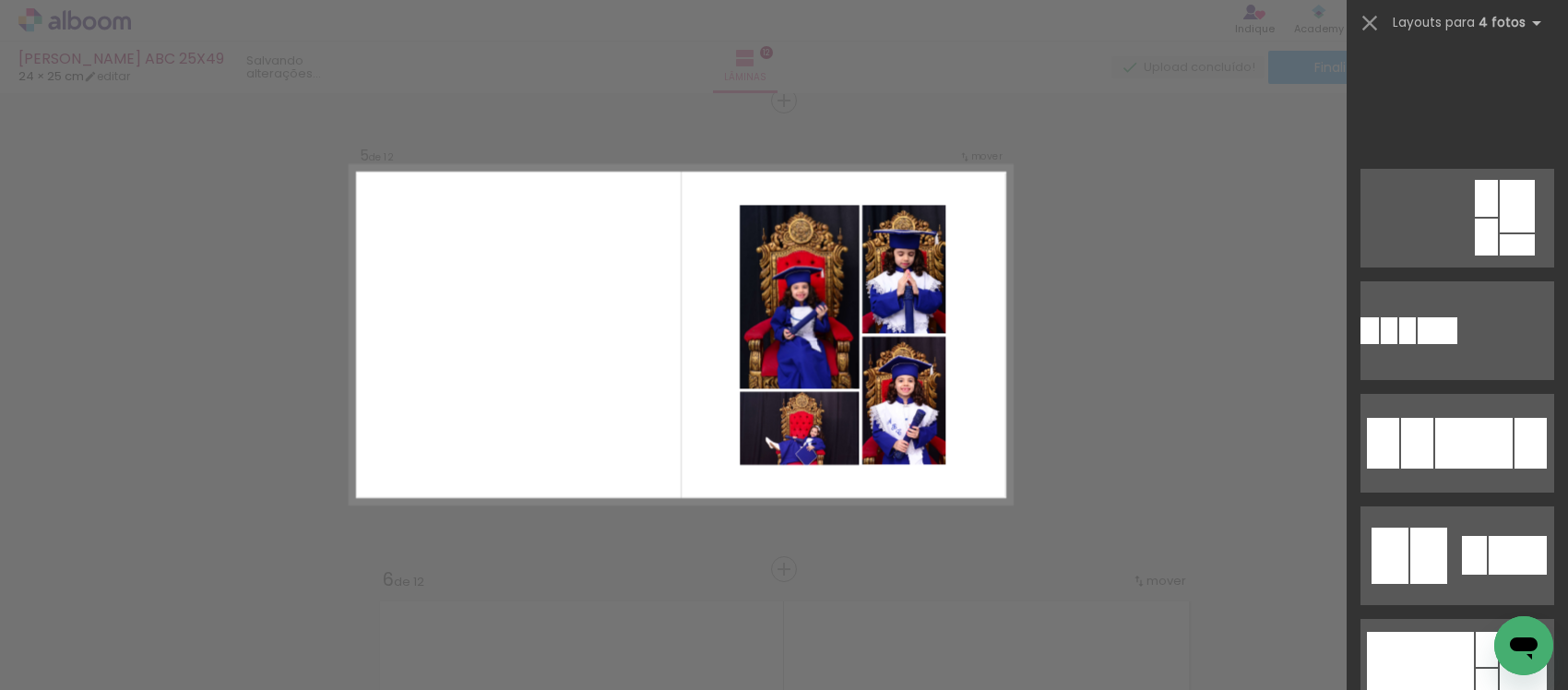
scroll to position [2039, 0]
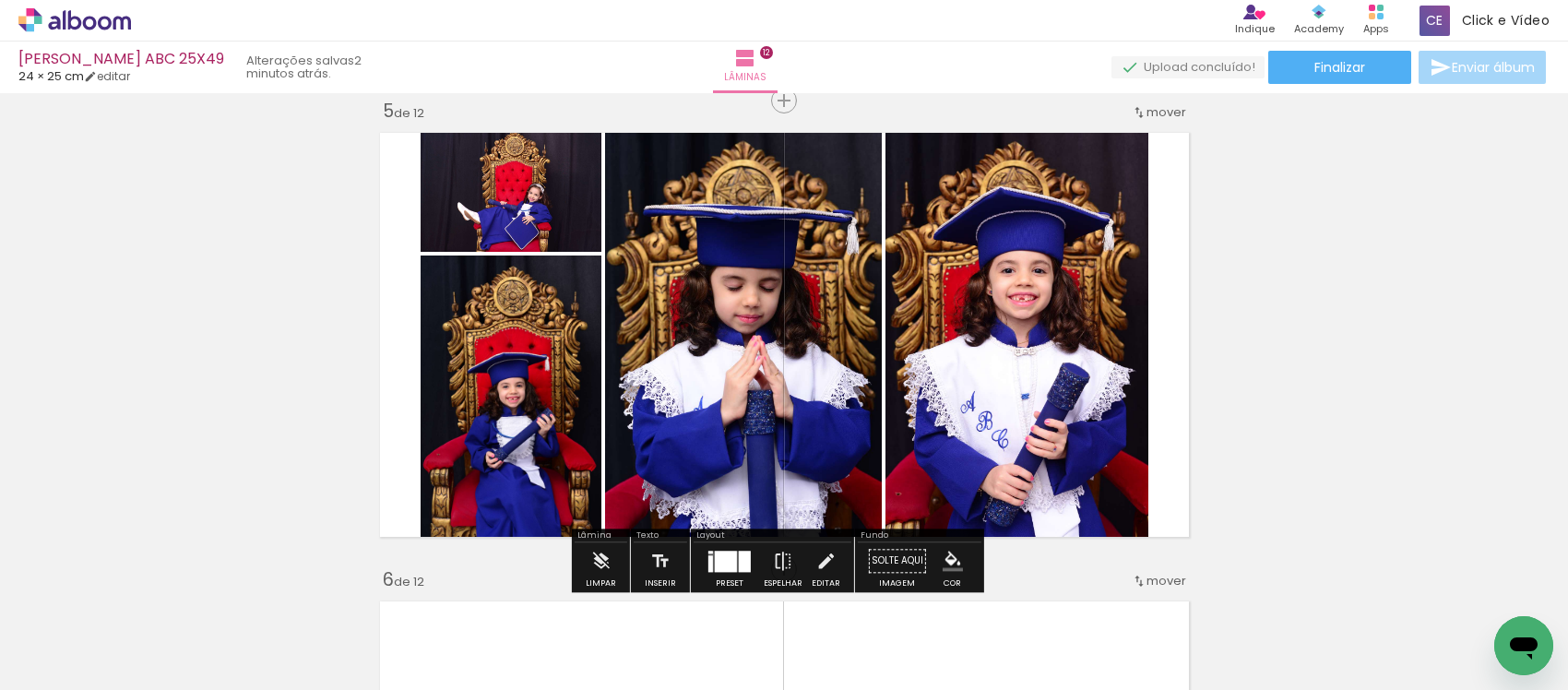
click at [725, 560] on div at bounding box center [725, 561] width 22 height 21
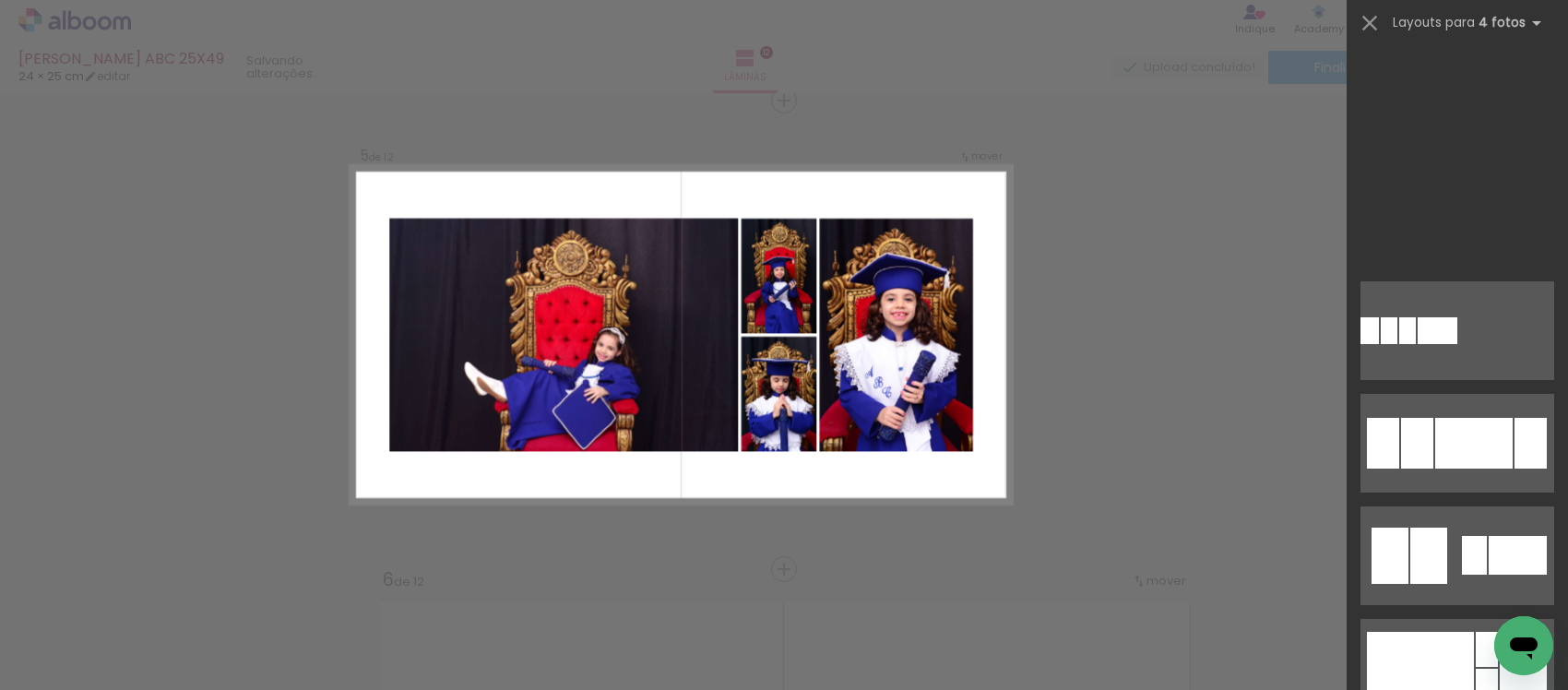
scroll to position [2155, 0]
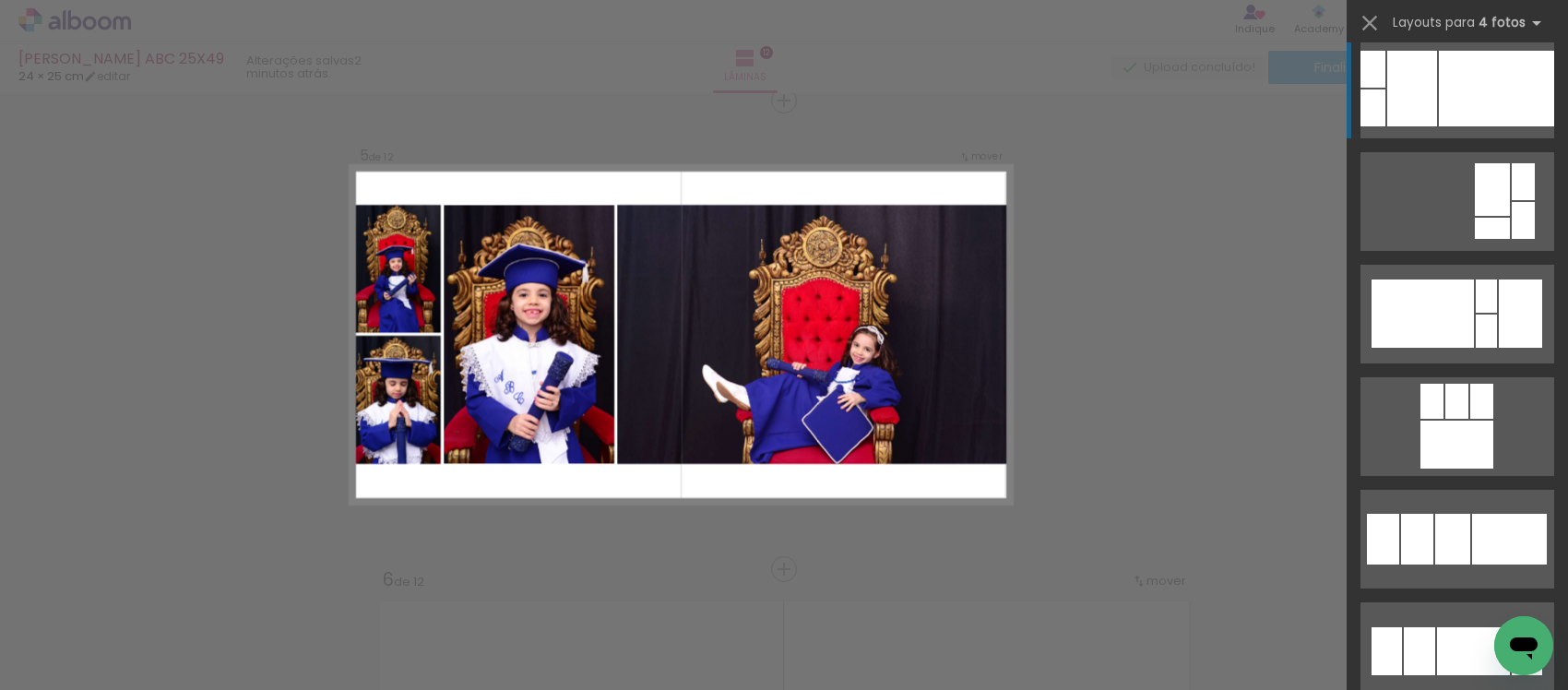
click at [1445, 69] on div at bounding box center [1496, 88] width 116 height 75
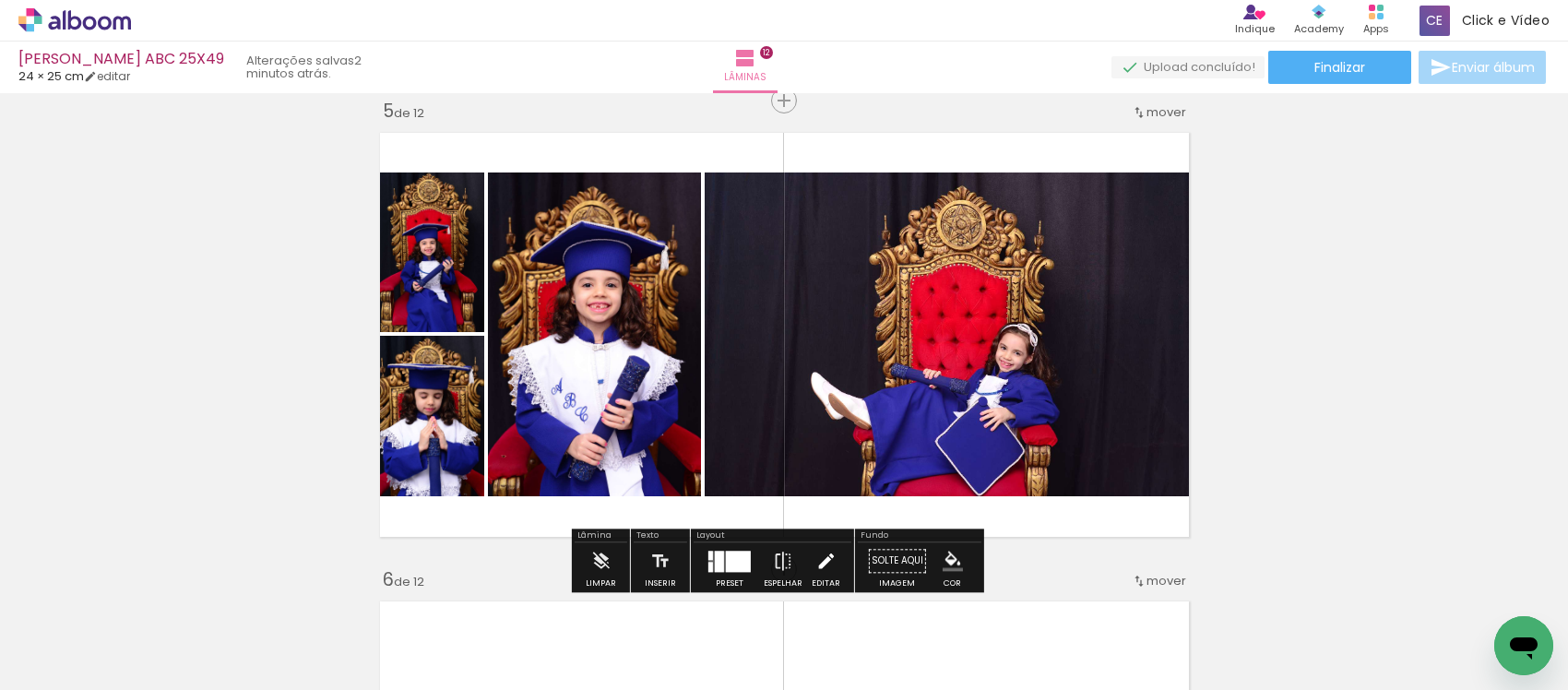
click at [807, 559] on paper-button "Editar" at bounding box center [827, 566] width 38 height 47
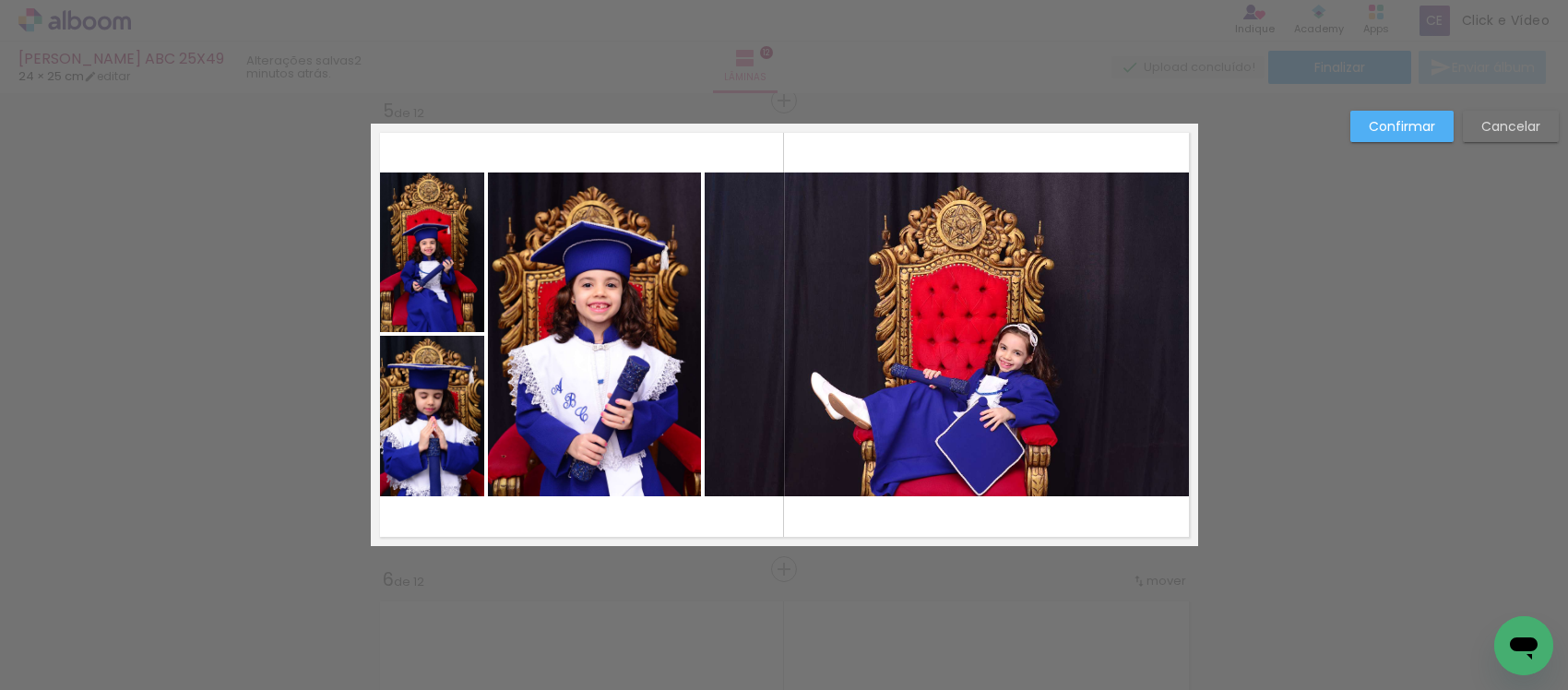
click at [758, 397] on quentale-photo at bounding box center [951, 334] width 493 height 324
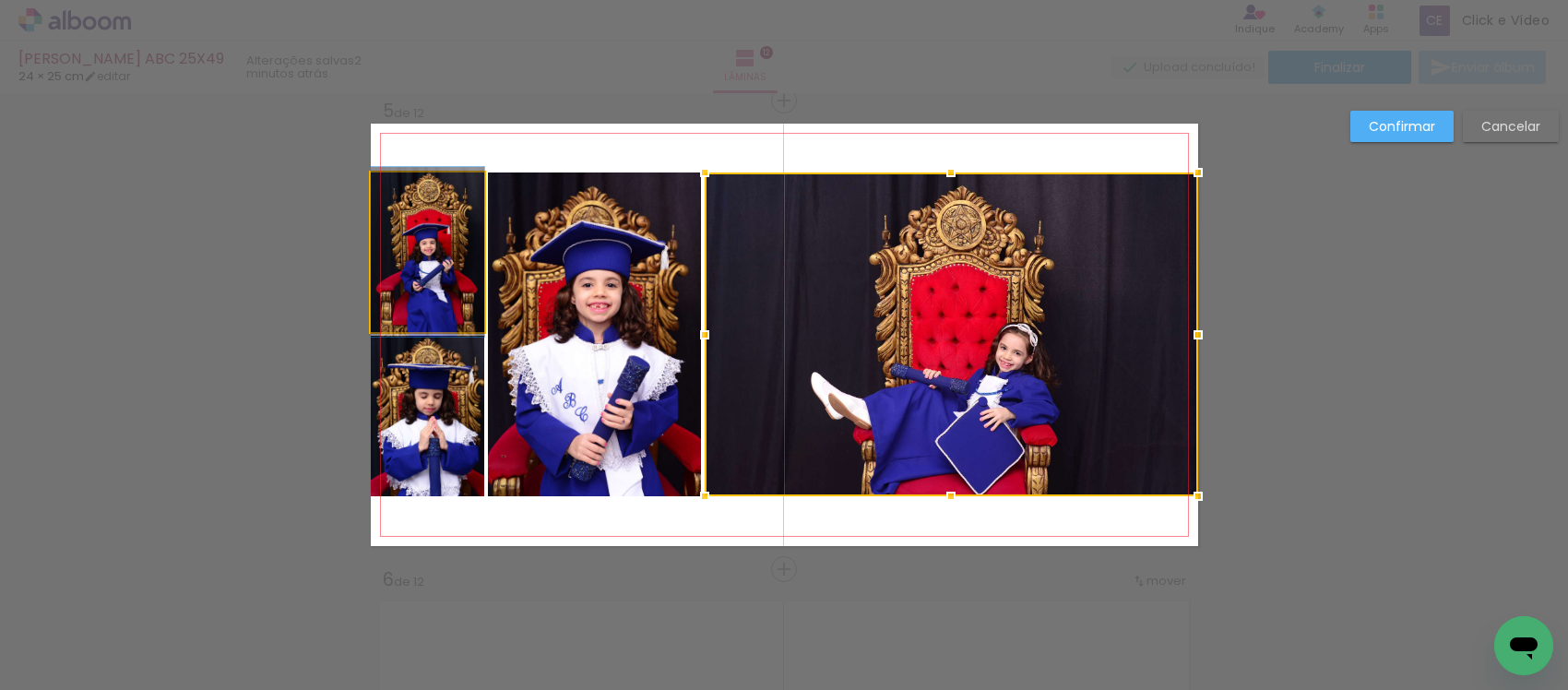
click at [425, 279] on quentale-photo at bounding box center [427, 252] width 114 height 160
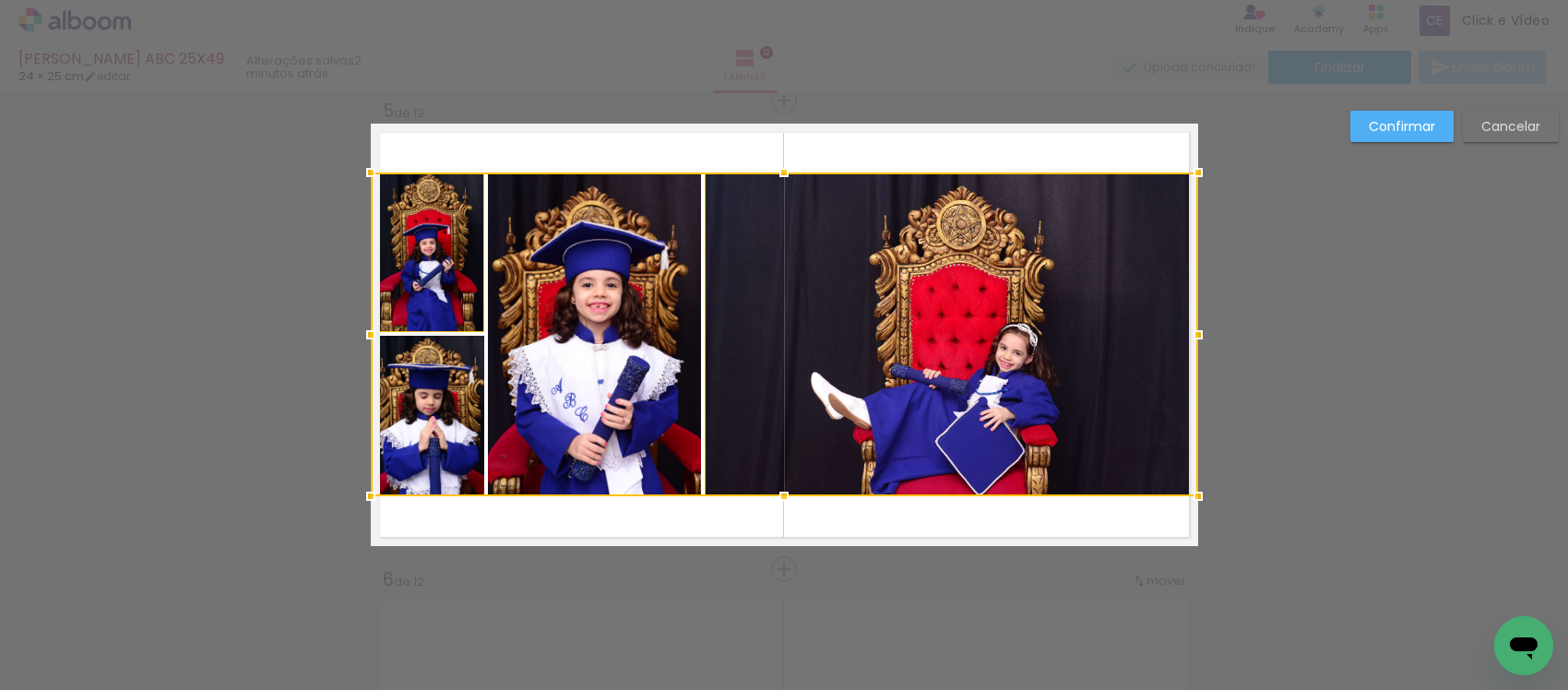
click at [429, 394] on div at bounding box center [784, 334] width 827 height 324
click at [620, 356] on div at bounding box center [784, 334] width 827 height 324
click at [800, 389] on div at bounding box center [784, 334] width 827 height 324
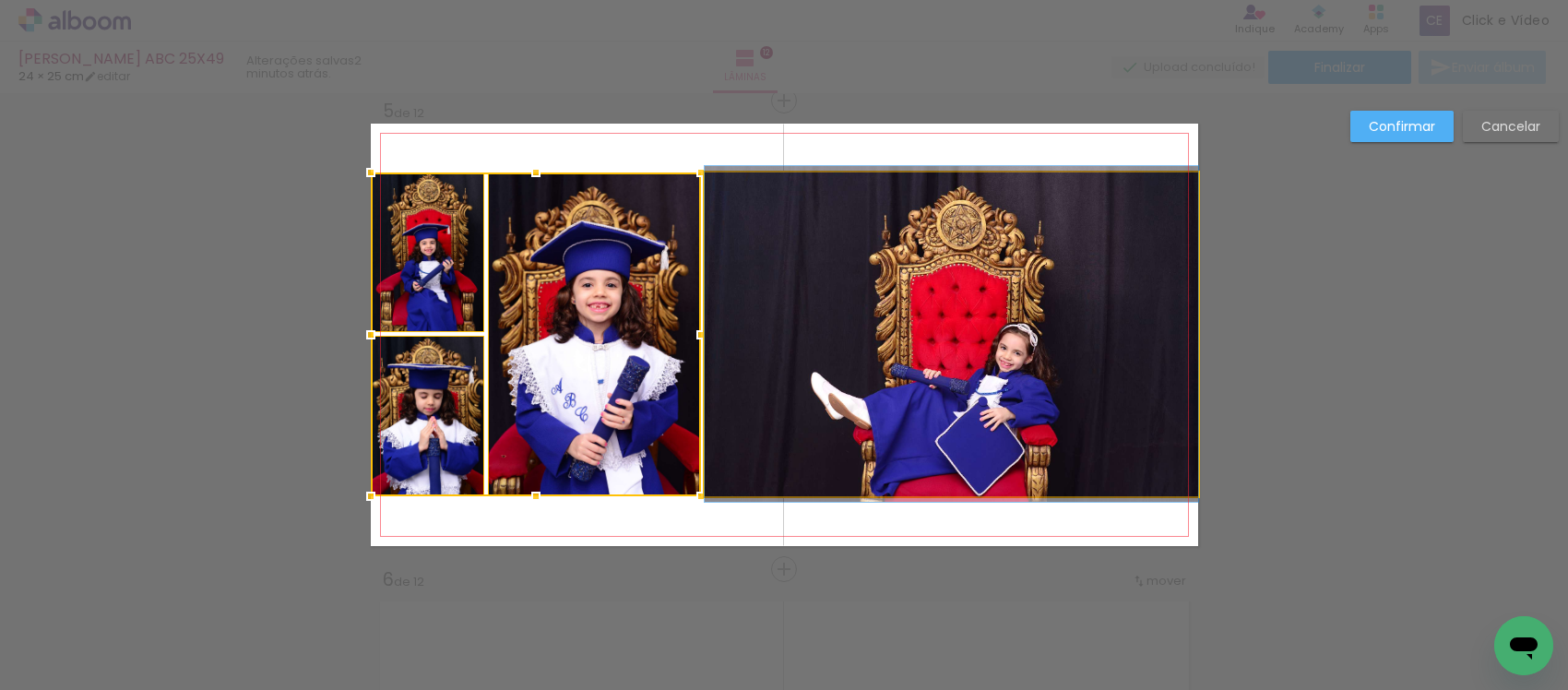
click at [800, 389] on quentale-photo at bounding box center [951, 334] width 493 height 324
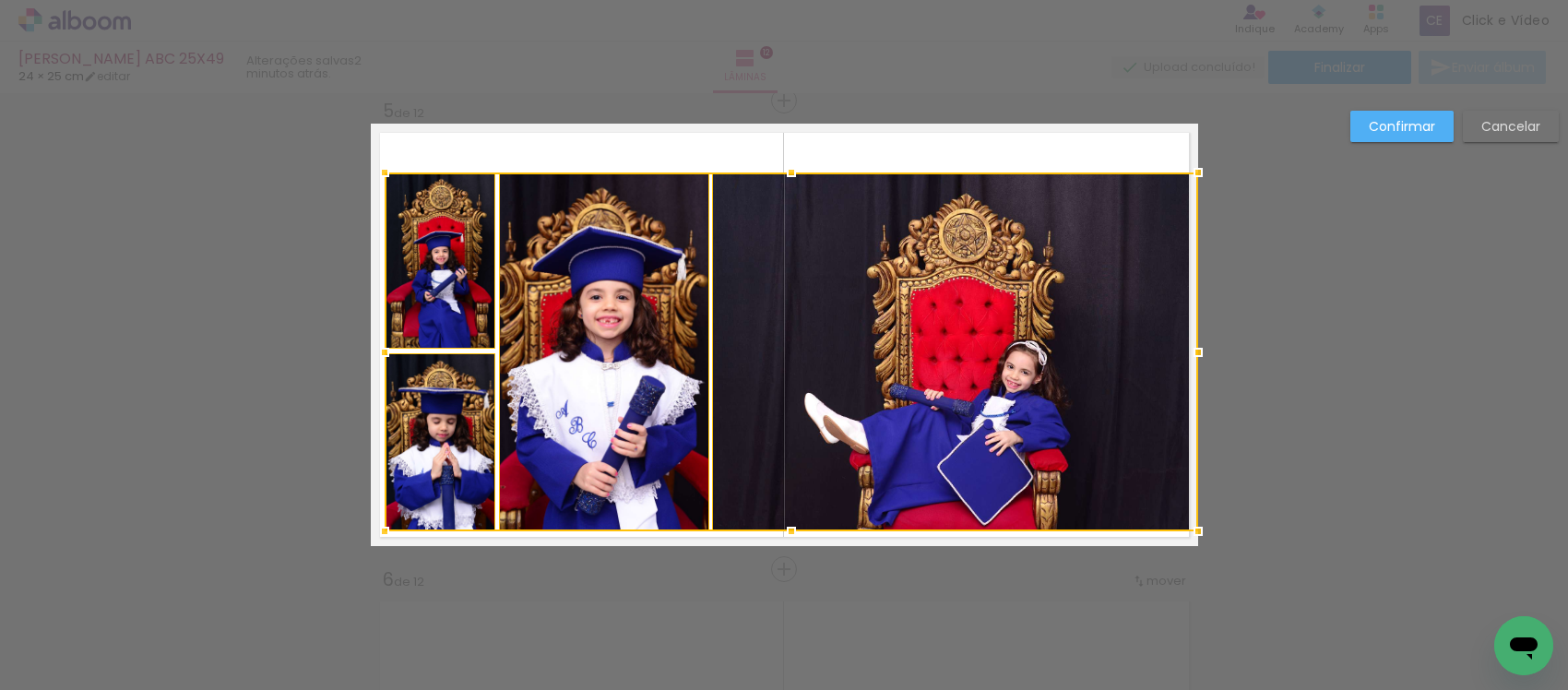
drag, startPoint x: 359, startPoint y: 494, endPoint x: 374, endPoint y: 531, distance: 39.9
click at [374, 531] on div at bounding box center [384, 531] width 37 height 37
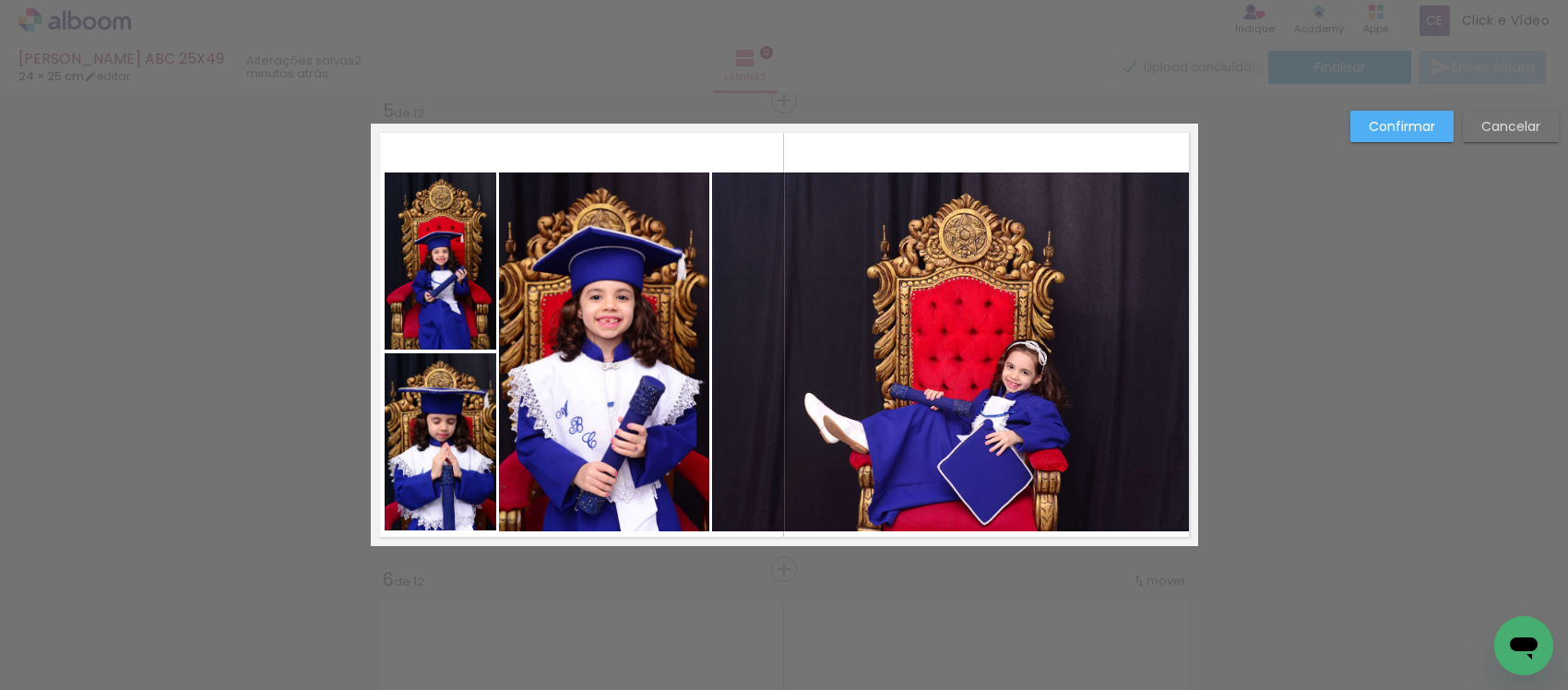
click at [401, 309] on quentale-photo at bounding box center [440, 261] width 112 height 177
click at [412, 387] on quentale-photo at bounding box center [440, 442] width 112 height 178
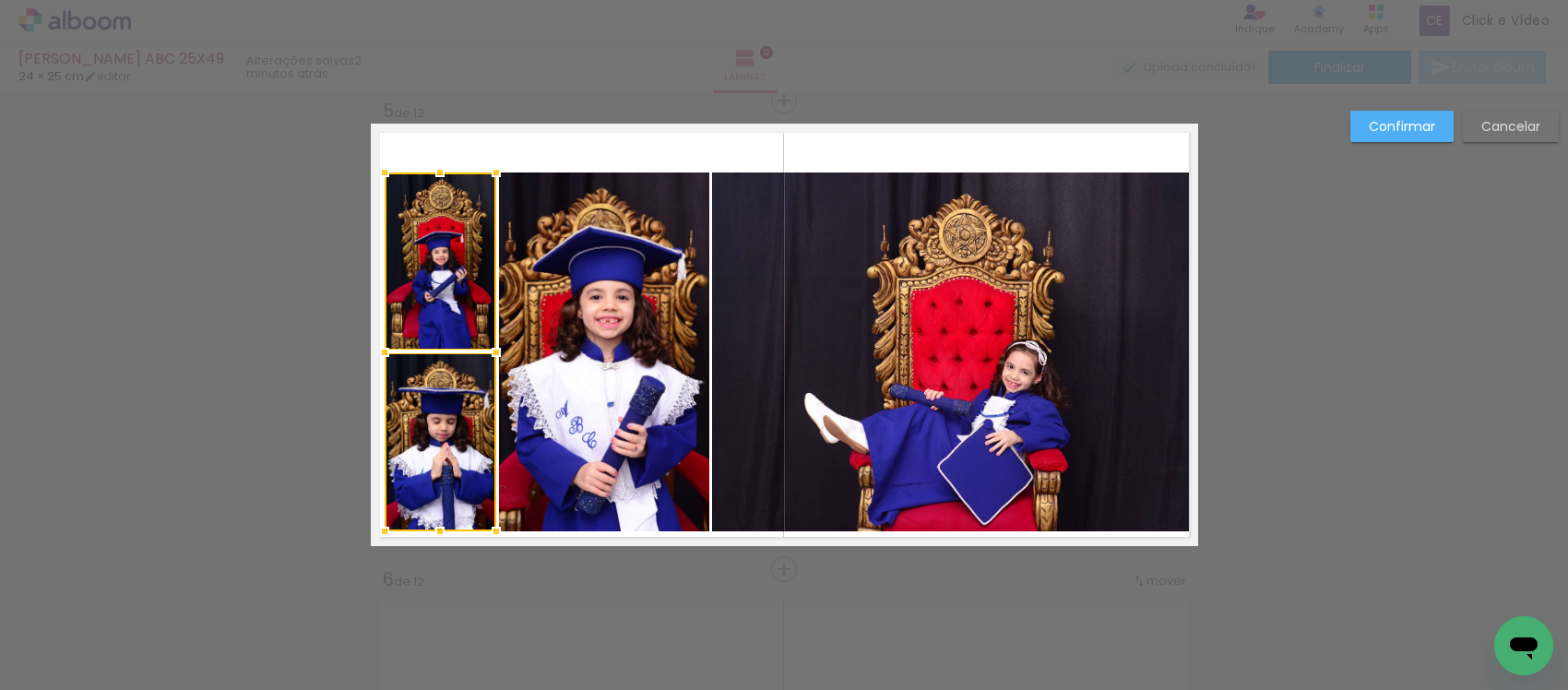
click at [566, 343] on quentale-photo at bounding box center [603, 352] width 209 height 358
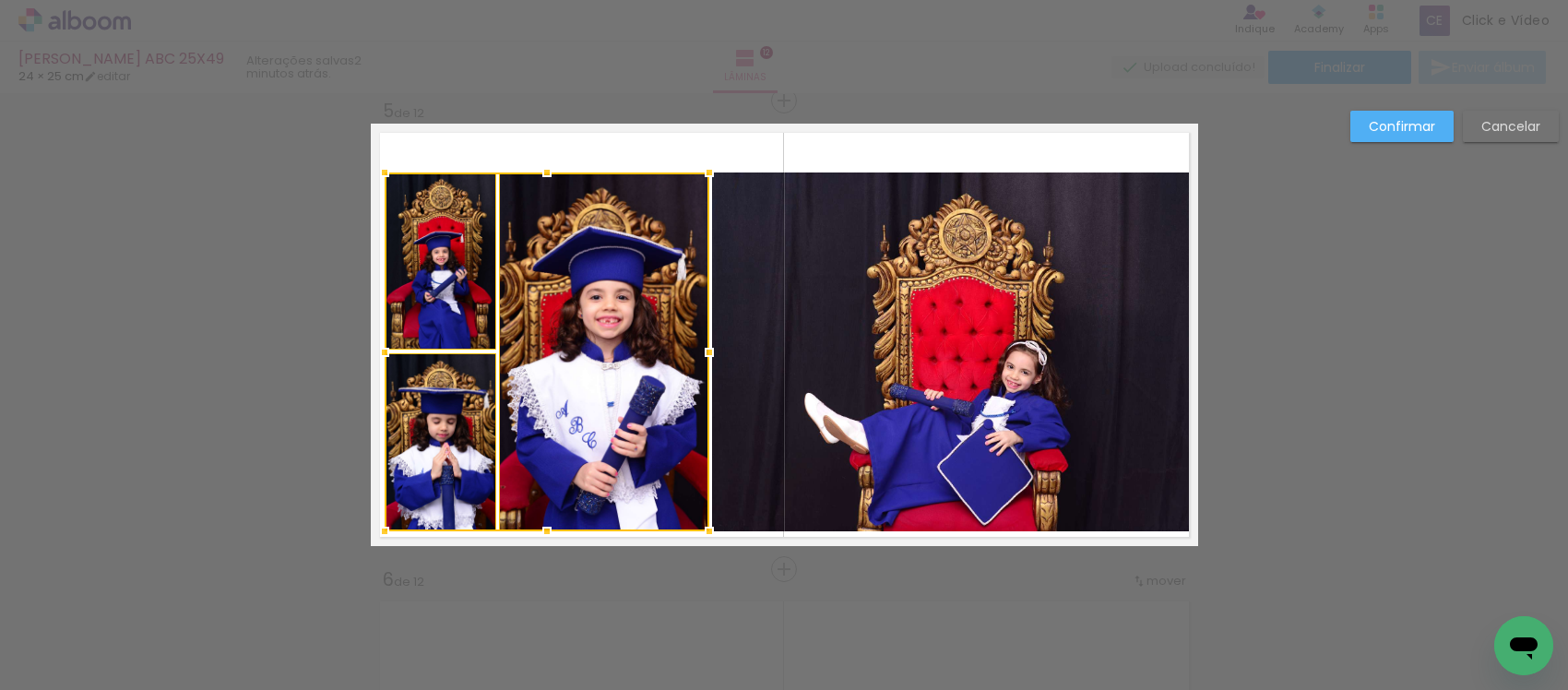
click at [782, 281] on quentale-photo at bounding box center [955, 352] width 485 height 358
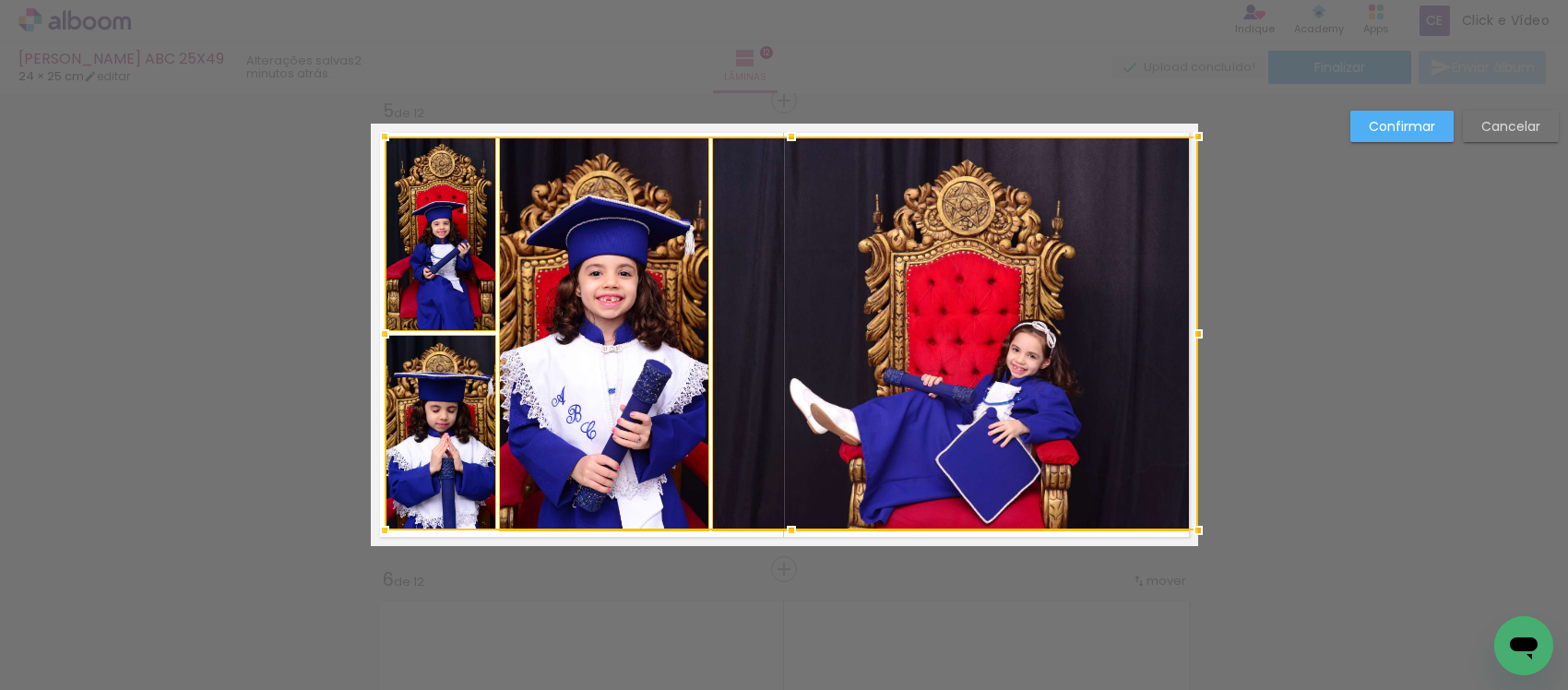
drag, startPoint x: 783, startPoint y: 168, endPoint x: 795, endPoint y: 132, distance: 37.9
click at [795, 132] on div at bounding box center [791, 137] width 37 height 37
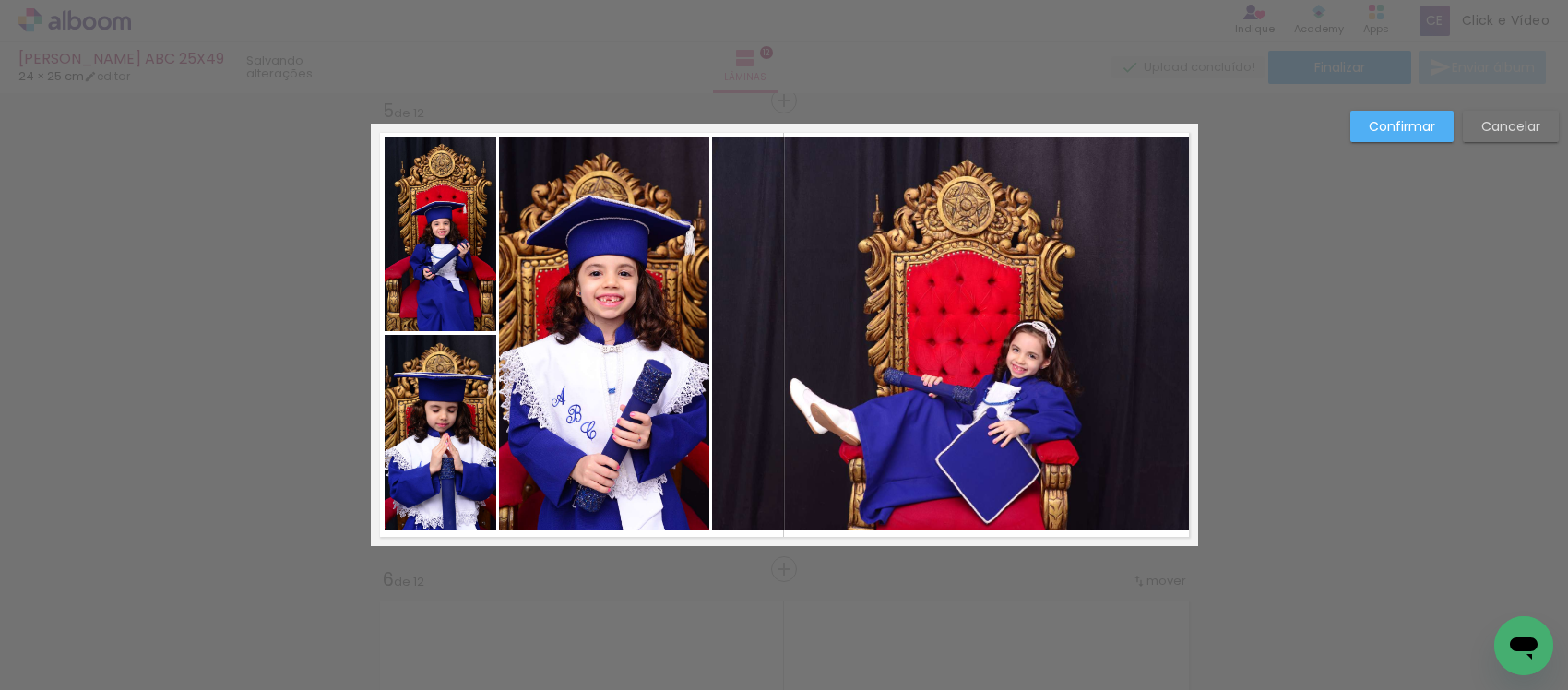
click at [790, 380] on quentale-photo at bounding box center [955, 334] width 485 height 394
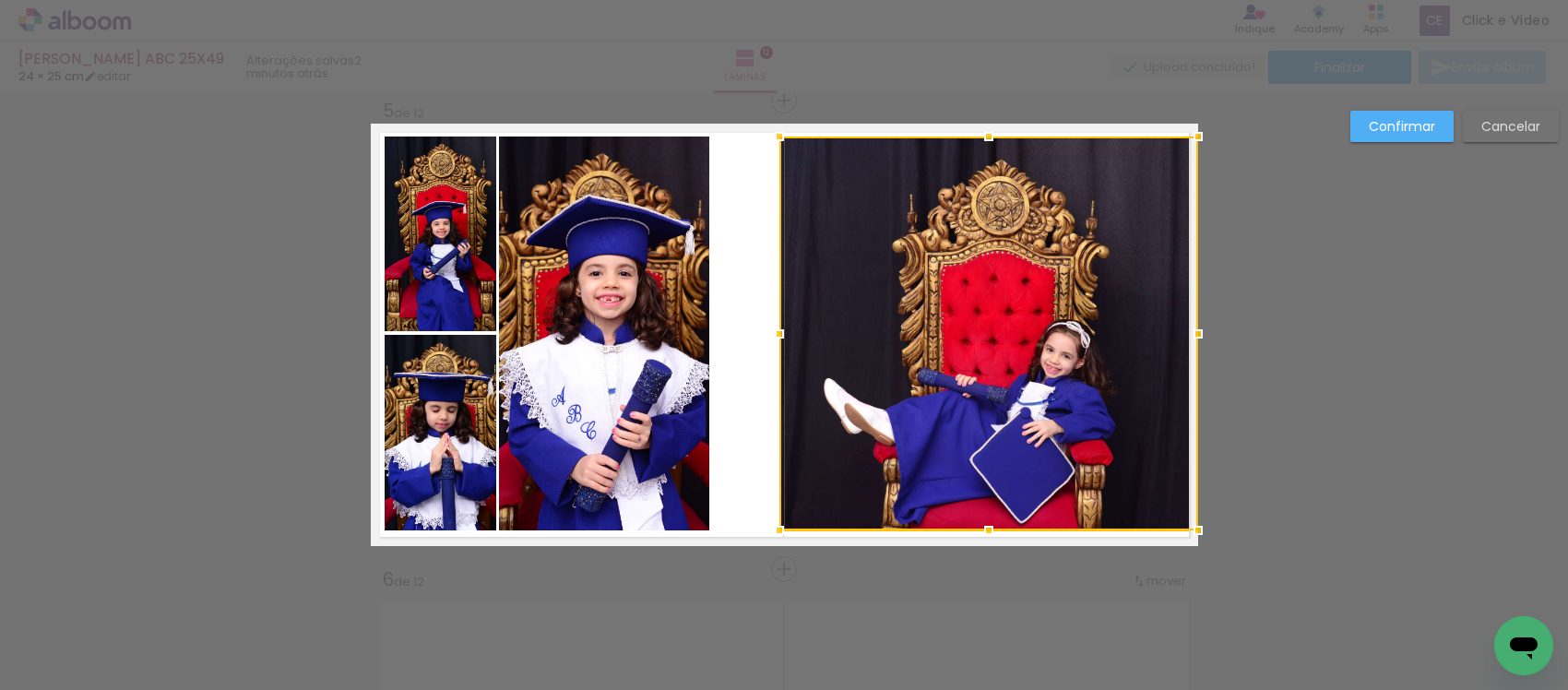
drag, startPoint x: 702, startPoint y: 333, endPoint x: 721, endPoint y: 343, distance: 21.5
click at [767, 352] on album-spread "5 de 12" at bounding box center [784, 334] width 827 height 422
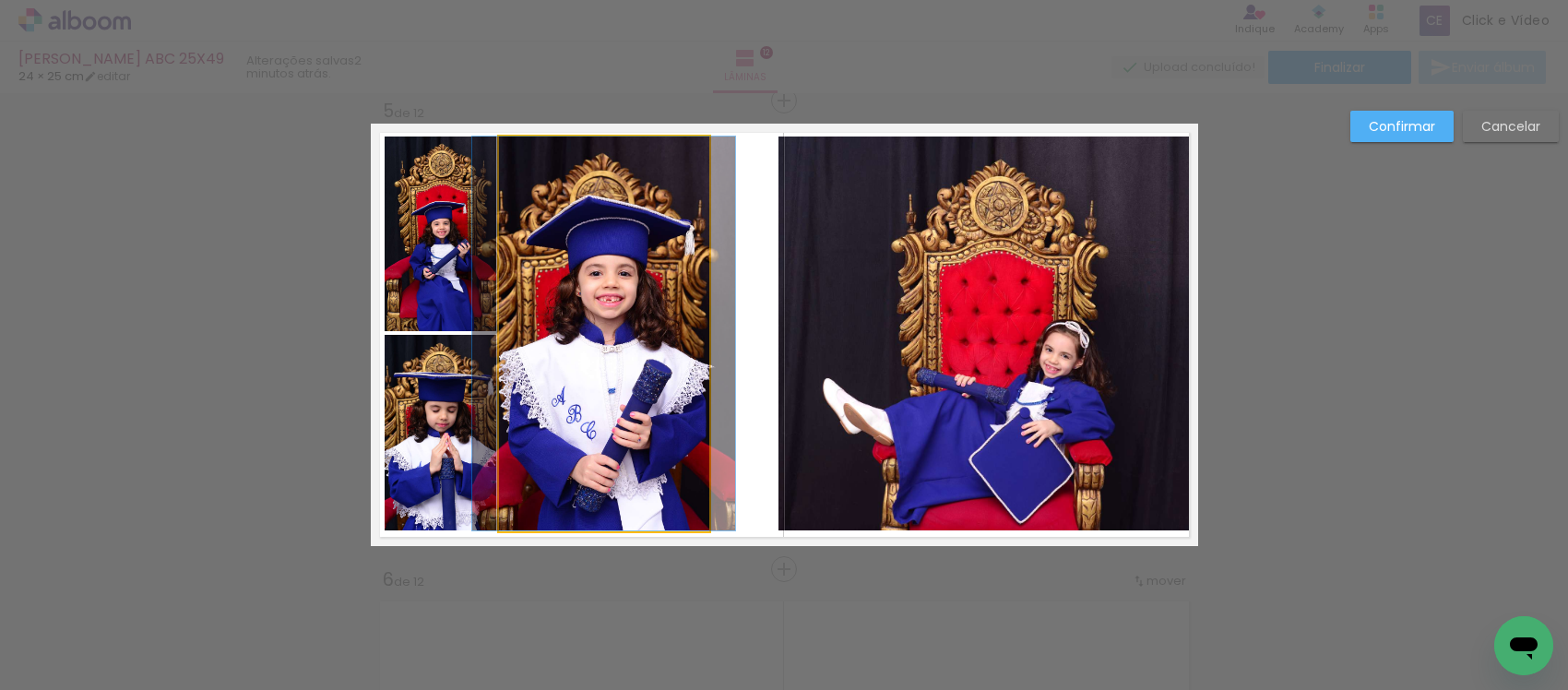
click at [638, 328] on quentale-photo at bounding box center [603, 334] width 209 height 394
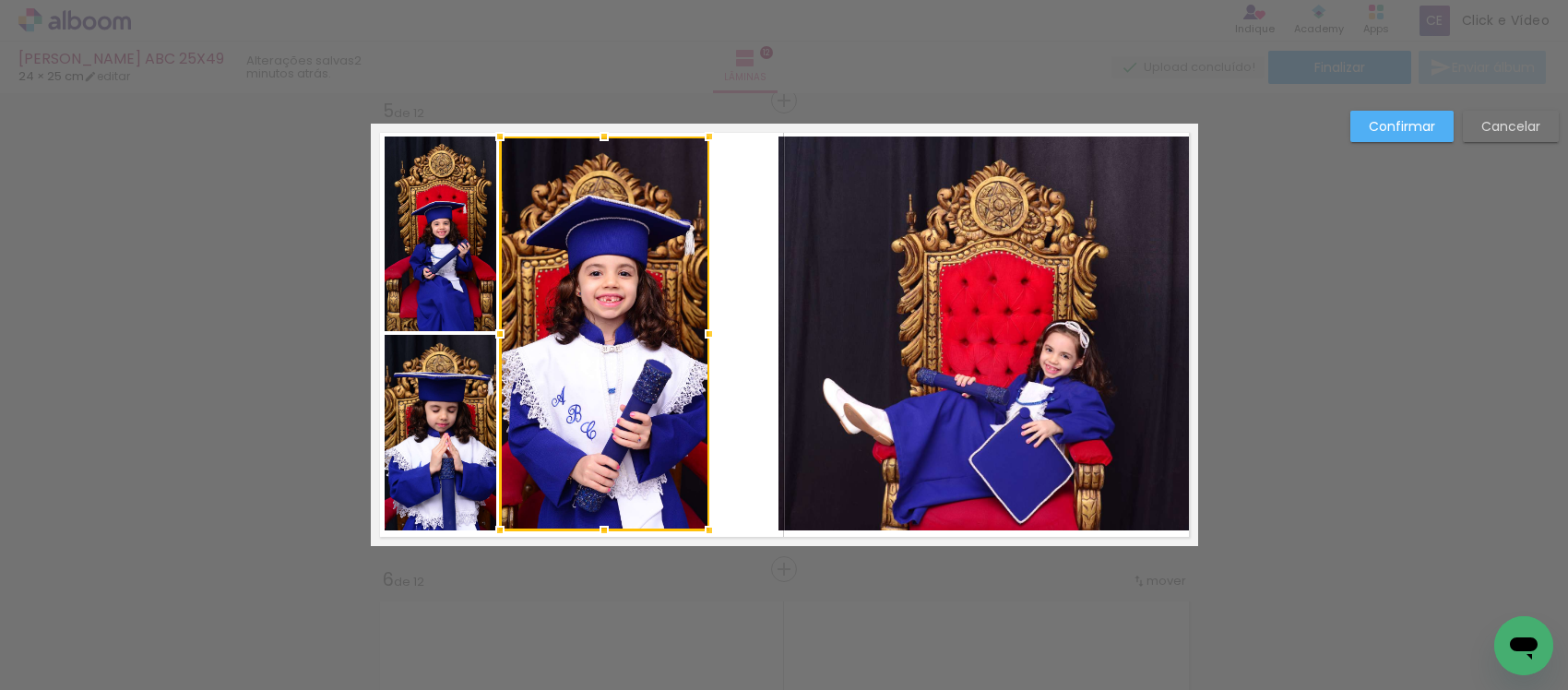
click at [437, 401] on quentale-photo at bounding box center [440, 432] width 112 height 196
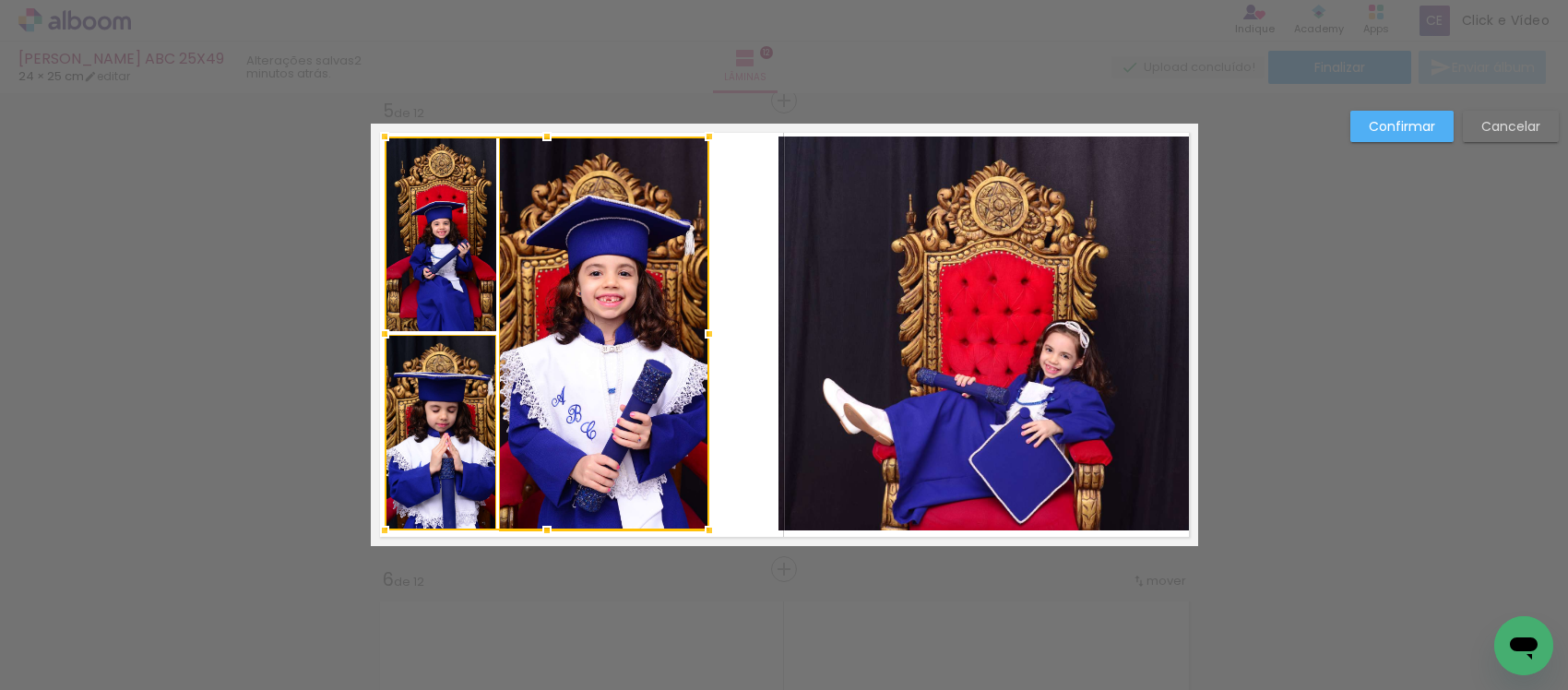
click at [432, 312] on div at bounding box center [548, 334] width 325 height 394
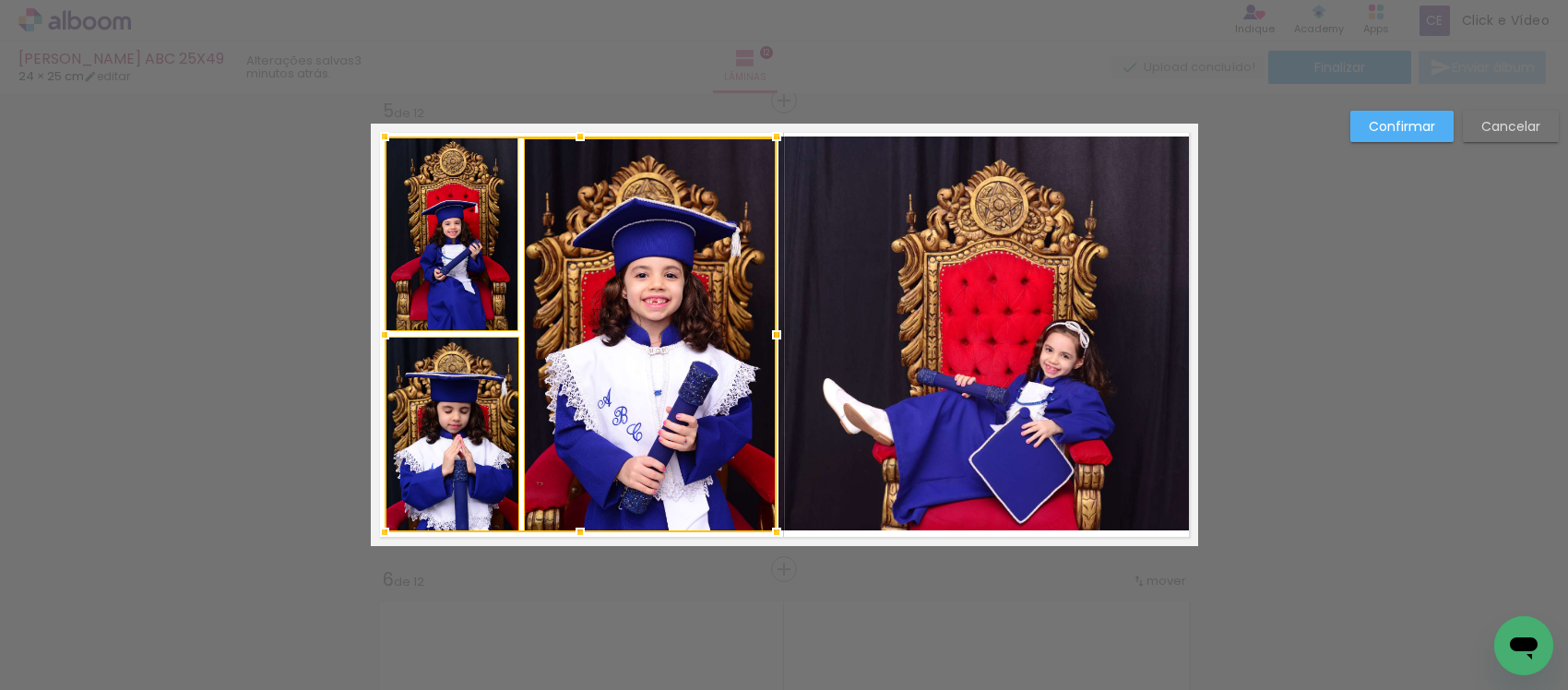
drag, startPoint x: 713, startPoint y: 336, endPoint x: 767, endPoint y: 353, distance: 56.6
click at [767, 353] on album-spread "5 de 12" at bounding box center [784, 334] width 827 height 422
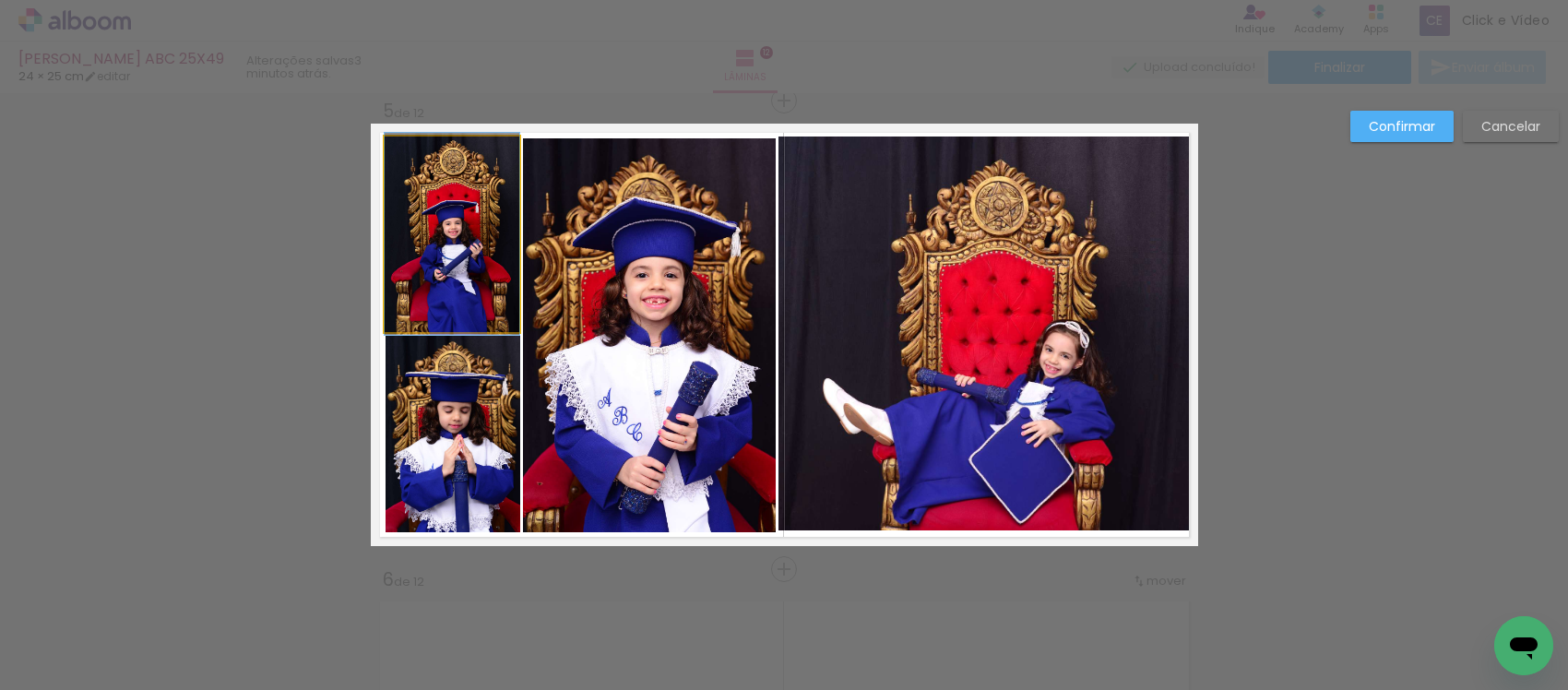
click at [449, 265] on quentale-photo at bounding box center [452, 234] width 135 height 196
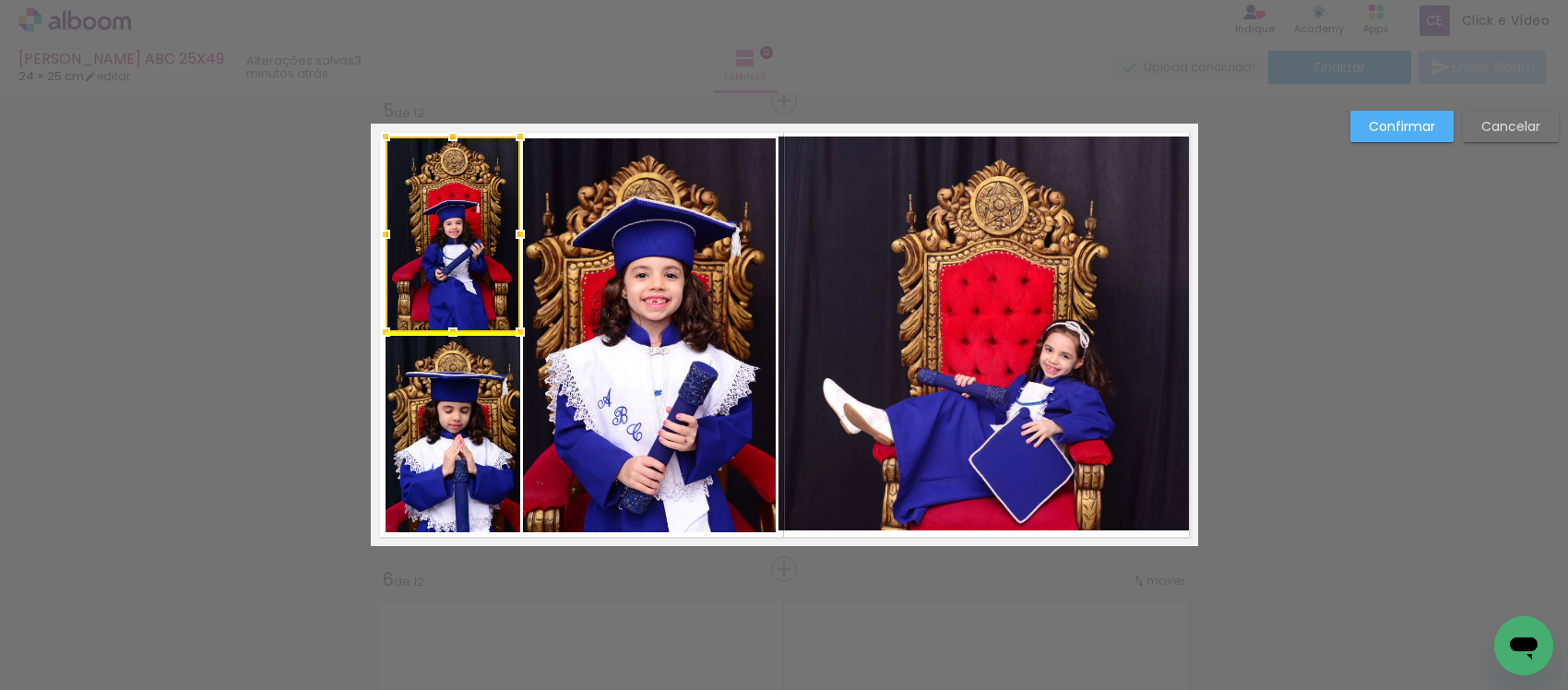
drag, startPoint x: 449, startPoint y: 251, endPoint x: 458, endPoint y: 259, distance: 12.0
click at [458, 259] on div at bounding box center [452, 234] width 135 height 196
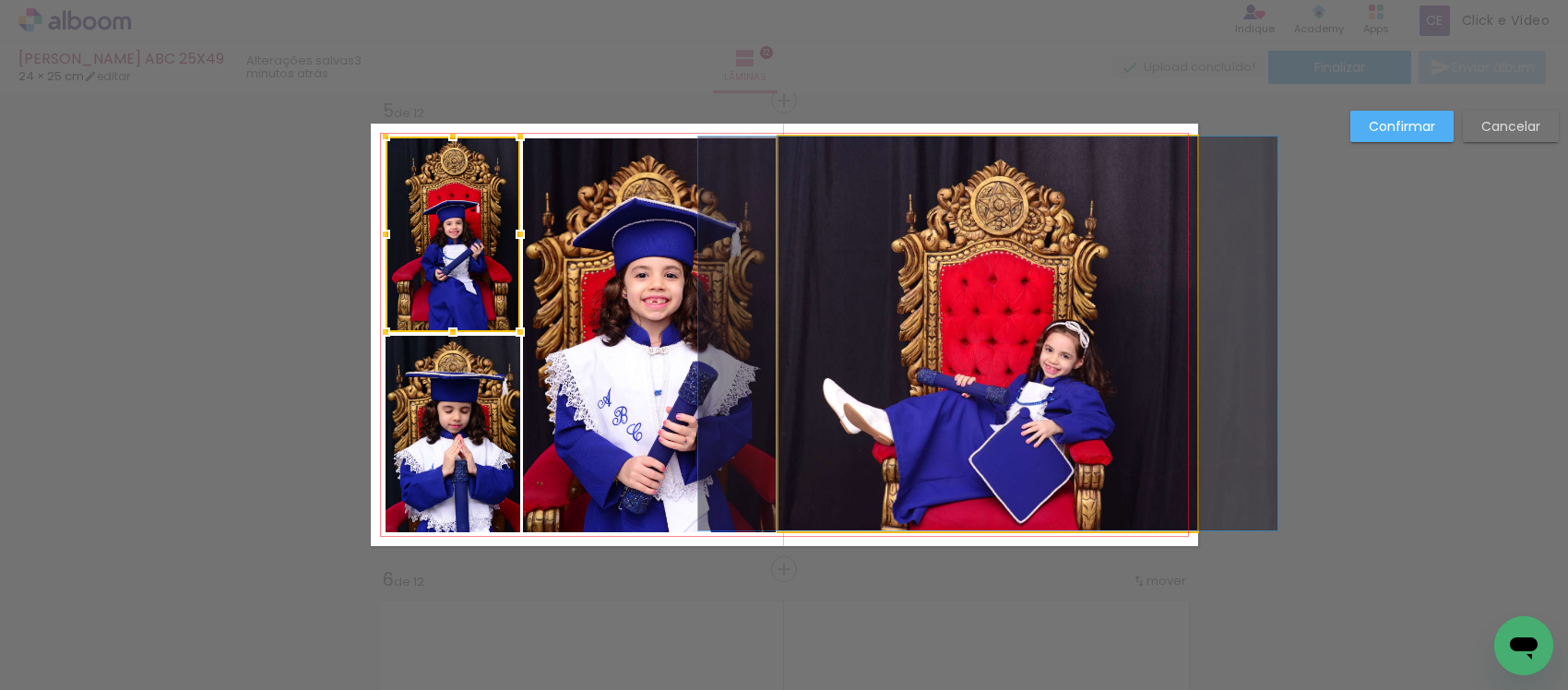
click at [811, 385] on quentale-photo at bounding box center [988, 334] width 419 height 394
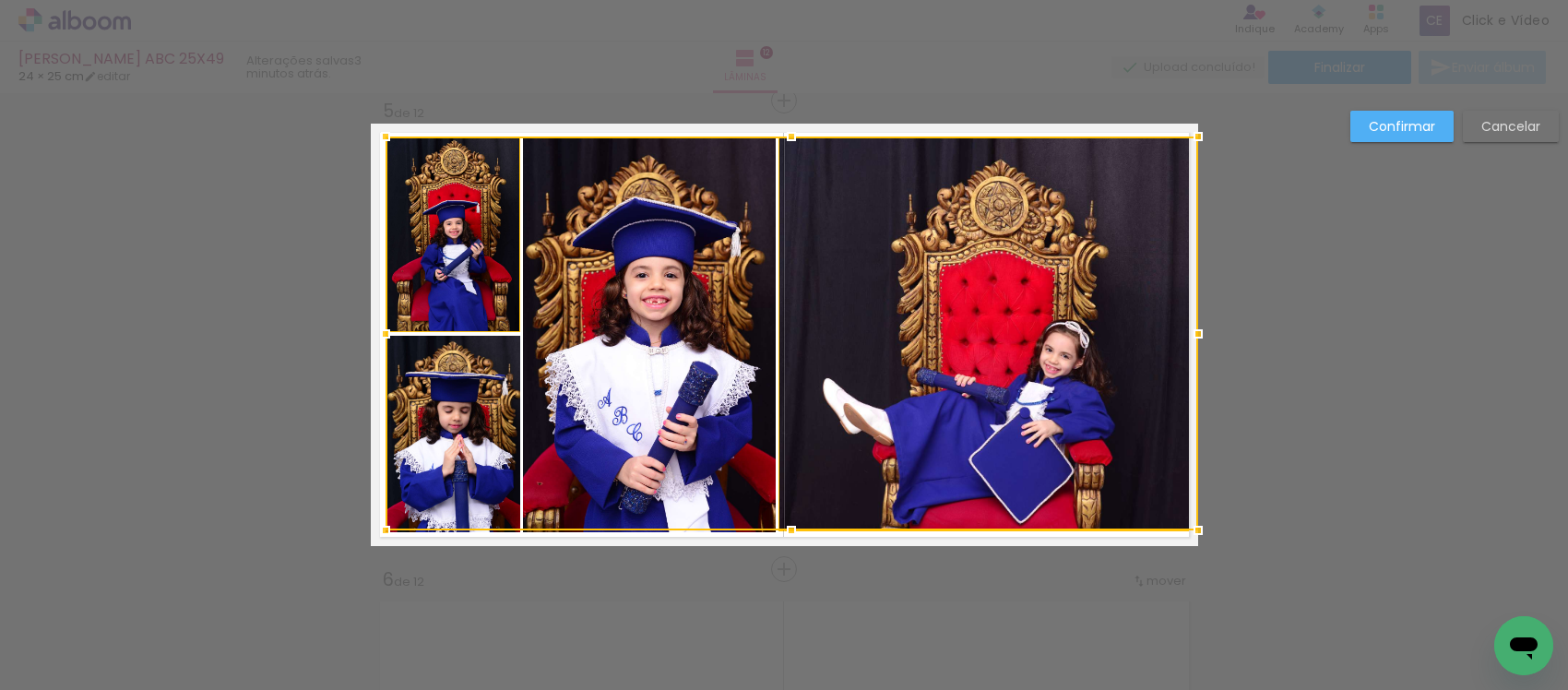
click at [685, 371] on div at bounding box center [791, 334] width 812 height 394
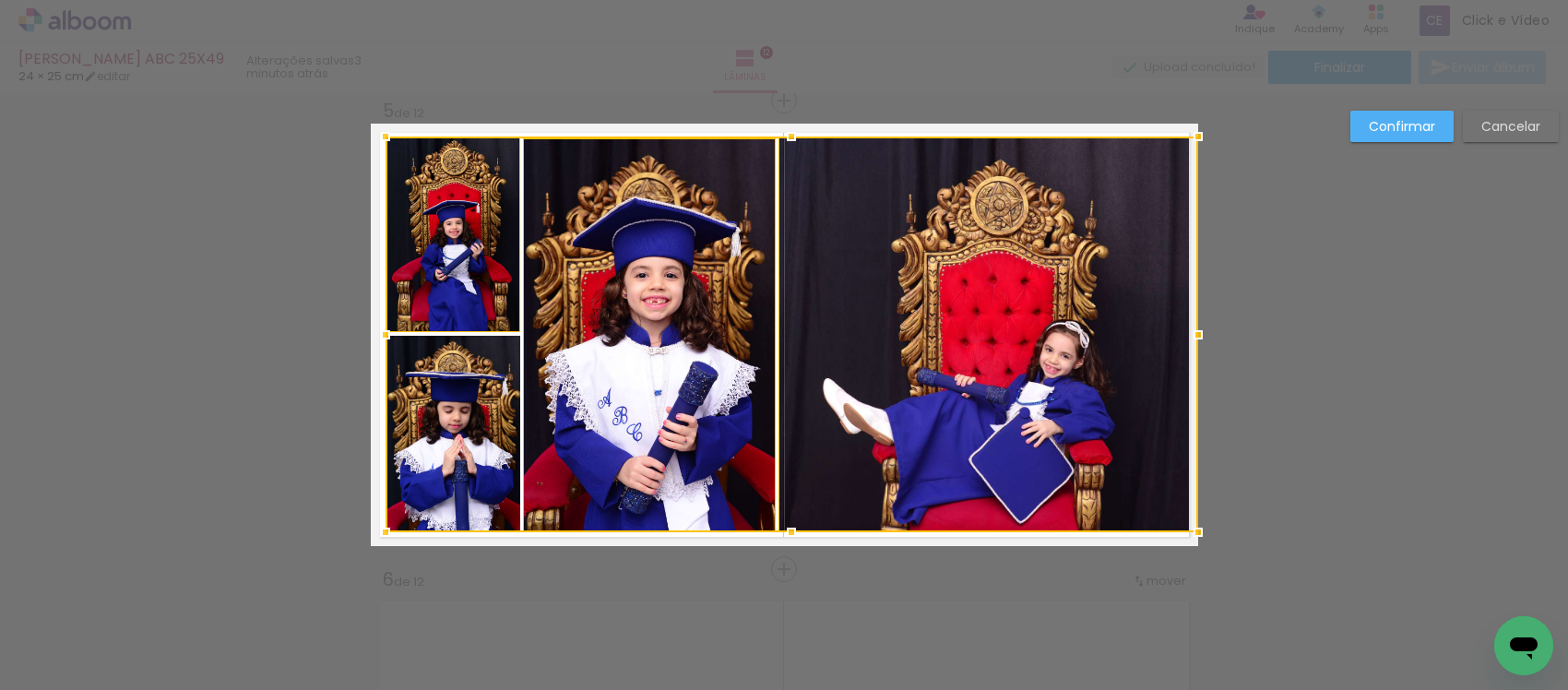
click at [443, 270] on div at bounding box center [791, 334] width 812 height 396
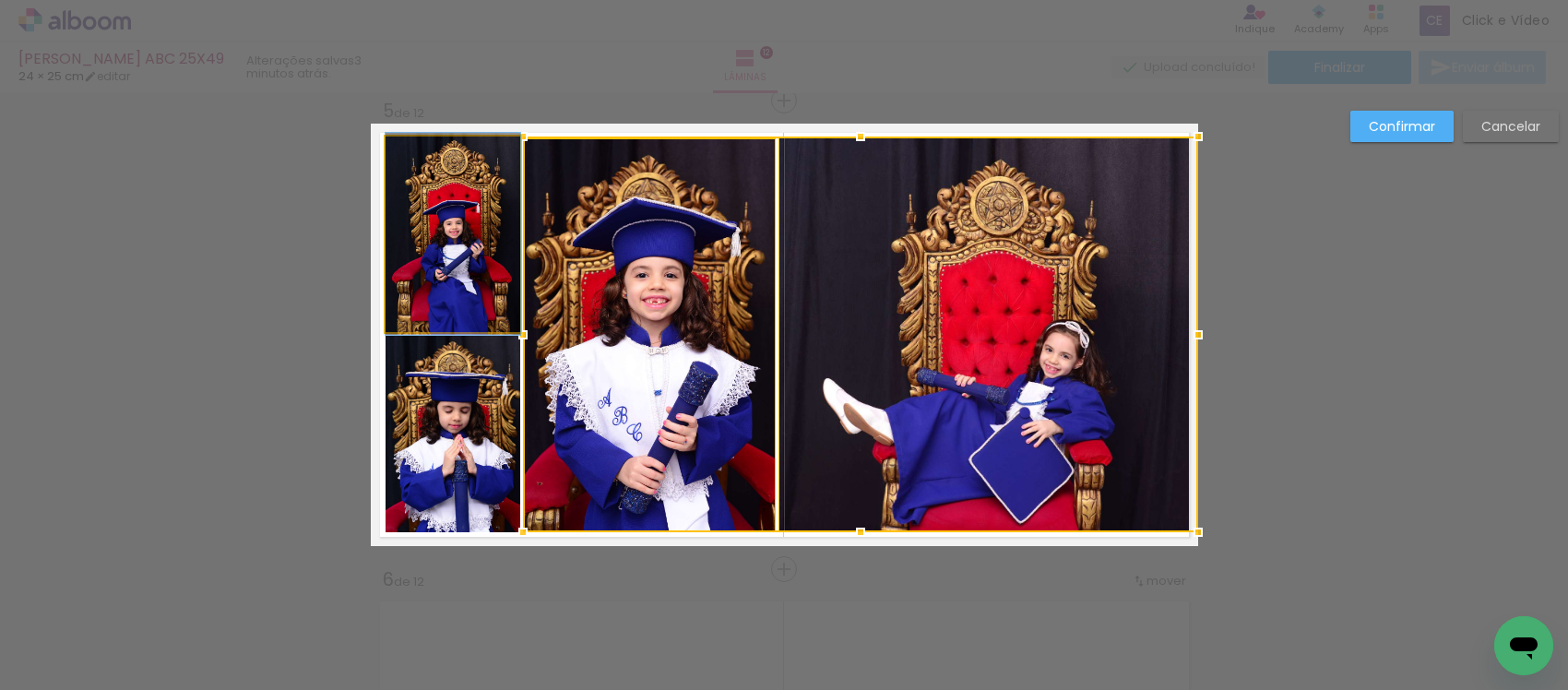
click at [445, 291] on quentale-photo at bounding box center [452, 234] width 135 height 196
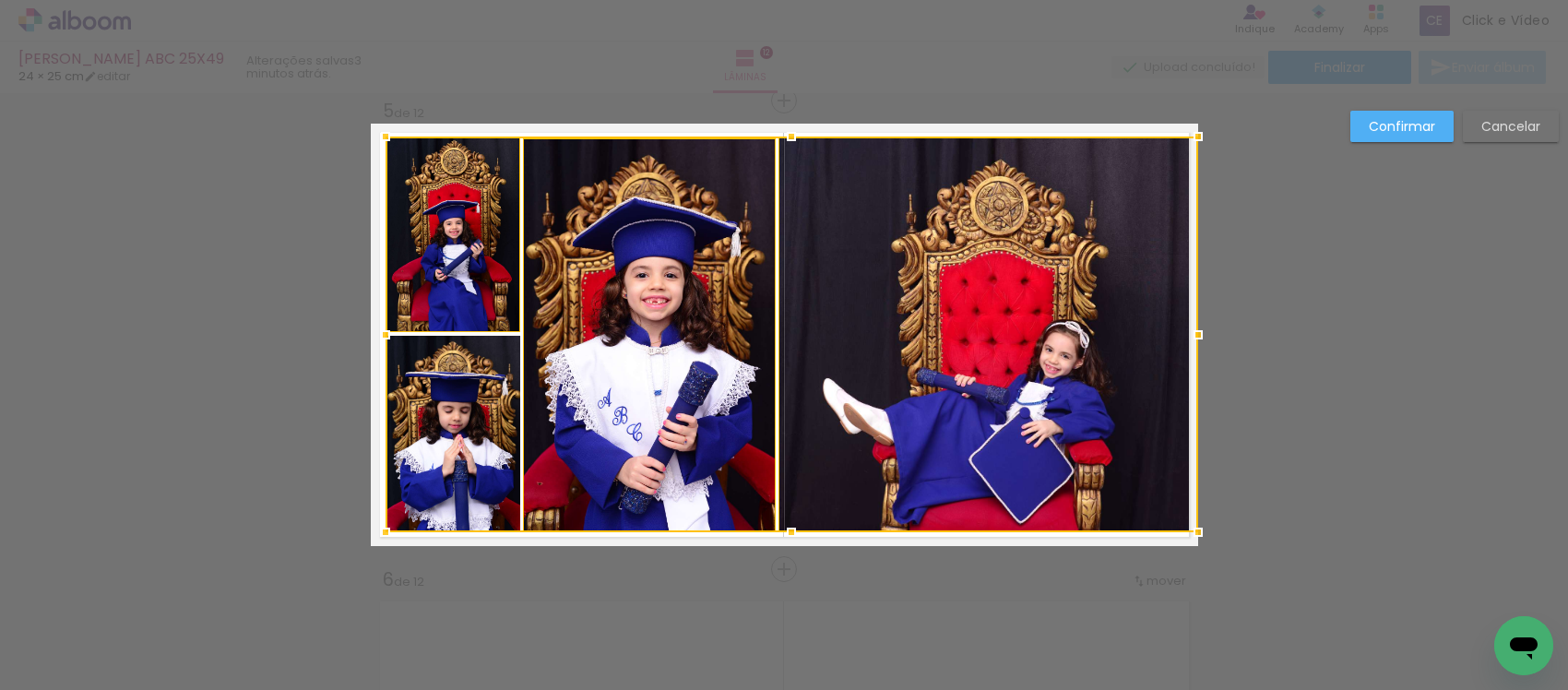
drag, startPoint x: 505, startPoint y: 519, endPoint x: 458, endPoint y: 453, distance: 81.0
click at [491, 495] on div at bounding box center [791, 334] width 812 height 396
click at [458, 453] on div at bounding box center [791, 334] width 812 height 396
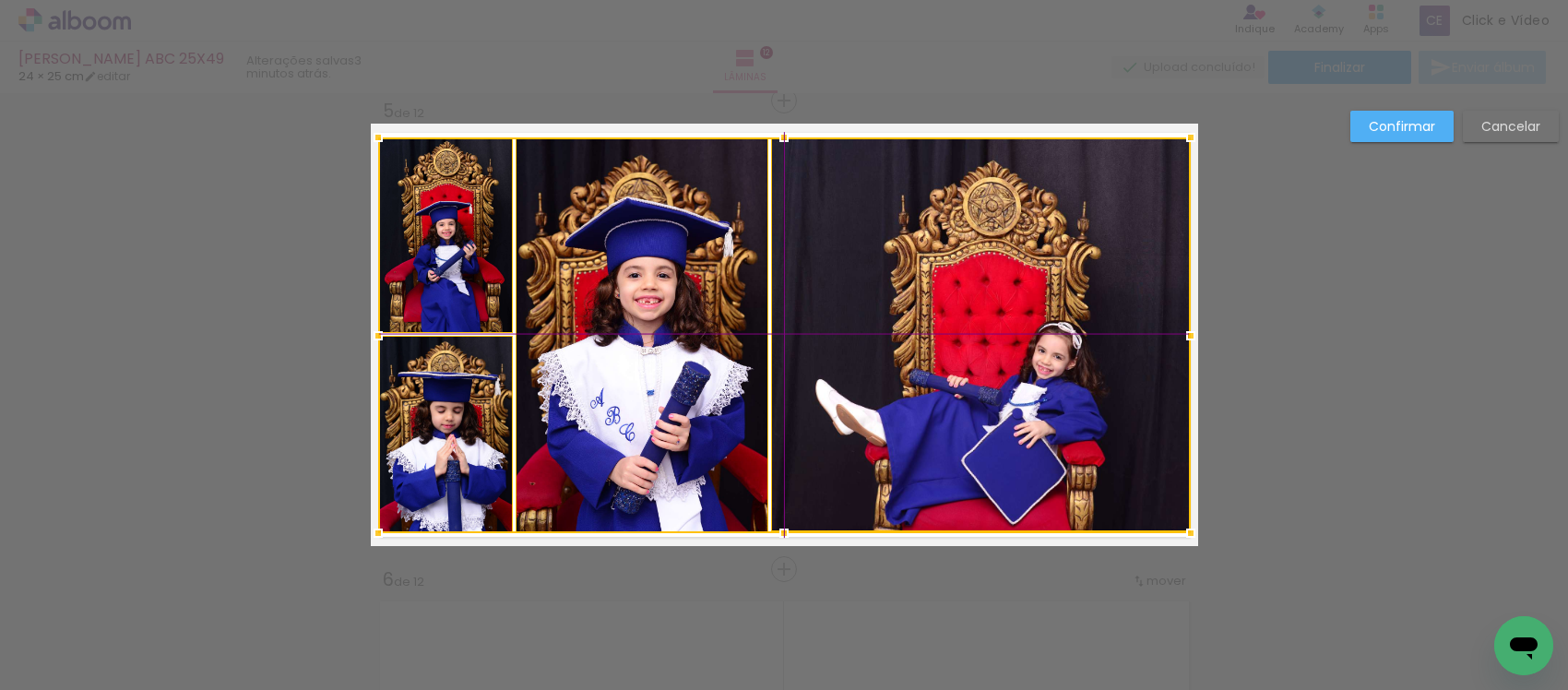
drag, startPoint x: 611, startPoint y: 367, endPoint x: 597, endPoint y: 376, distance: 16.6
click at [597, 376] on div at bounding box center [784, 335] width 812 height 396
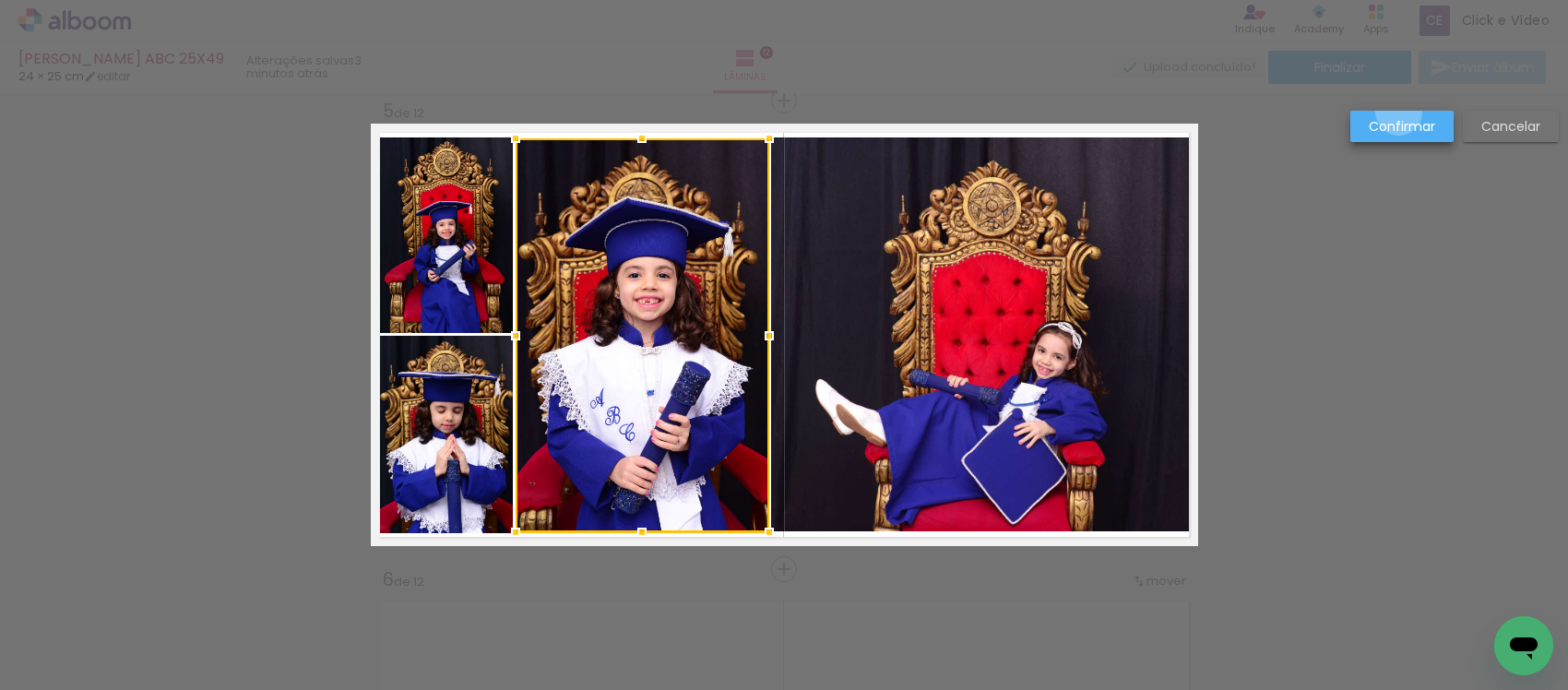
click at [1399, 113] on paper-button "Confirmar" at bounding box center [1402, 126] width 103 height 32
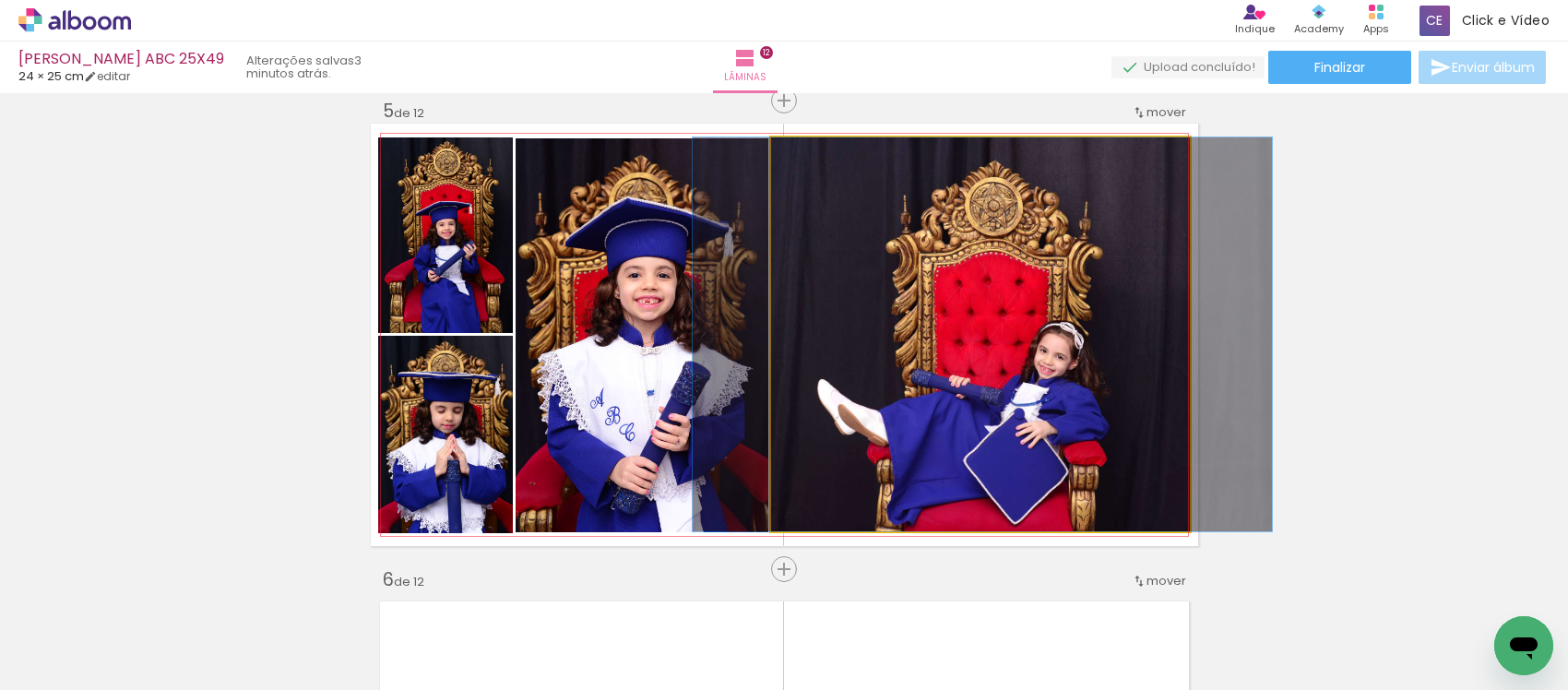
drag, startPoint x: 927, startPoint y: 408, endPoint x: 927, endPoint y: 375, distance: 33.0
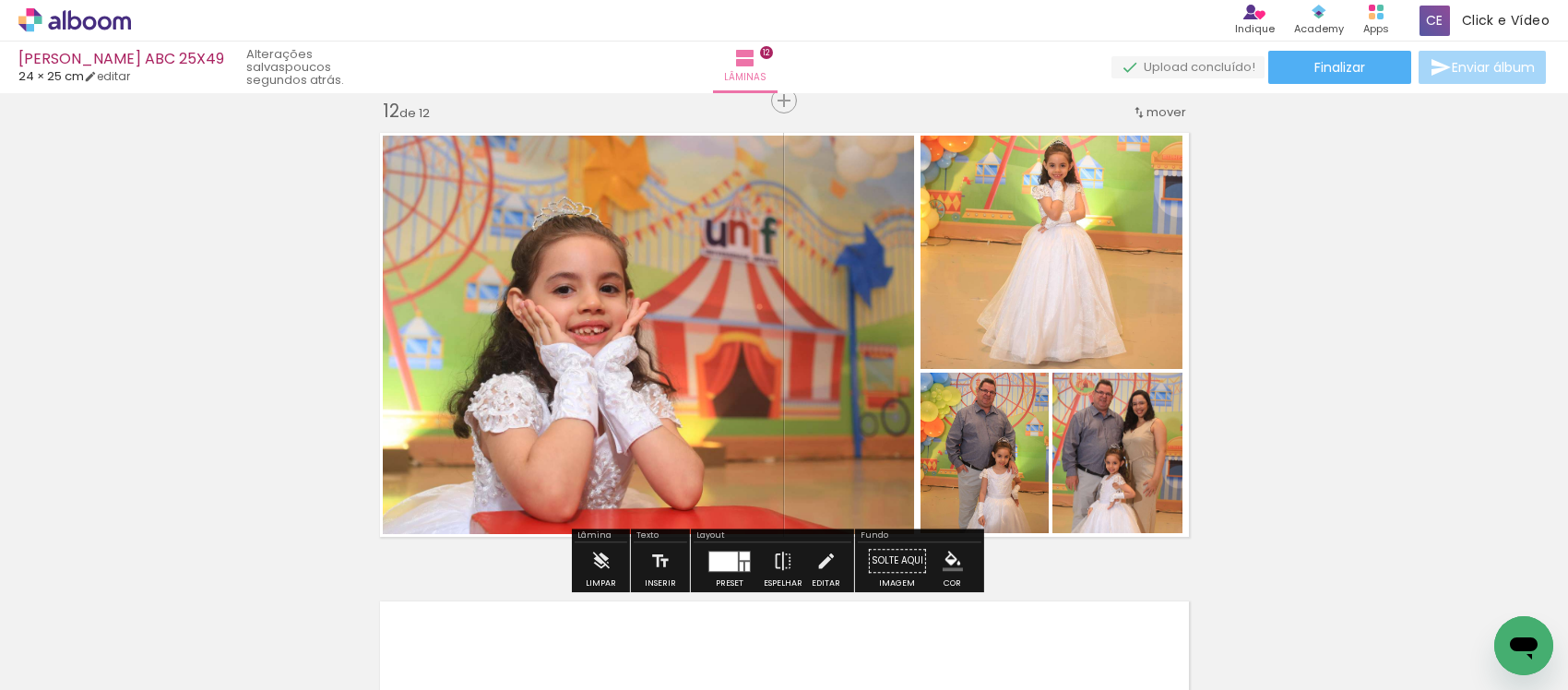
scroll to position [7610, 0]
click at [942, 556] on iron-icon "color picker" at bounding box center [952, 560] width 20 height 20
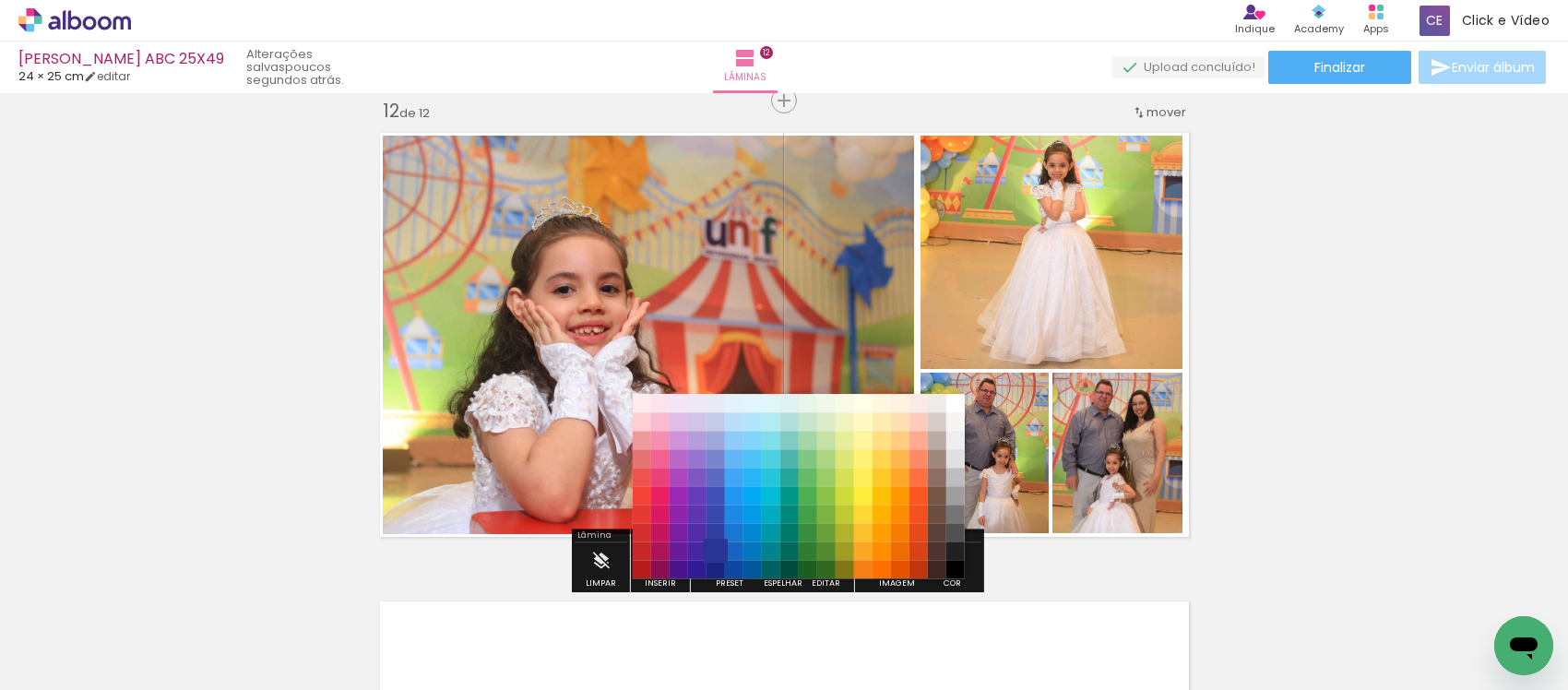
click at [716, 550] on paper-item "#283593" at bounding box center [714, 550] width 18 height 18
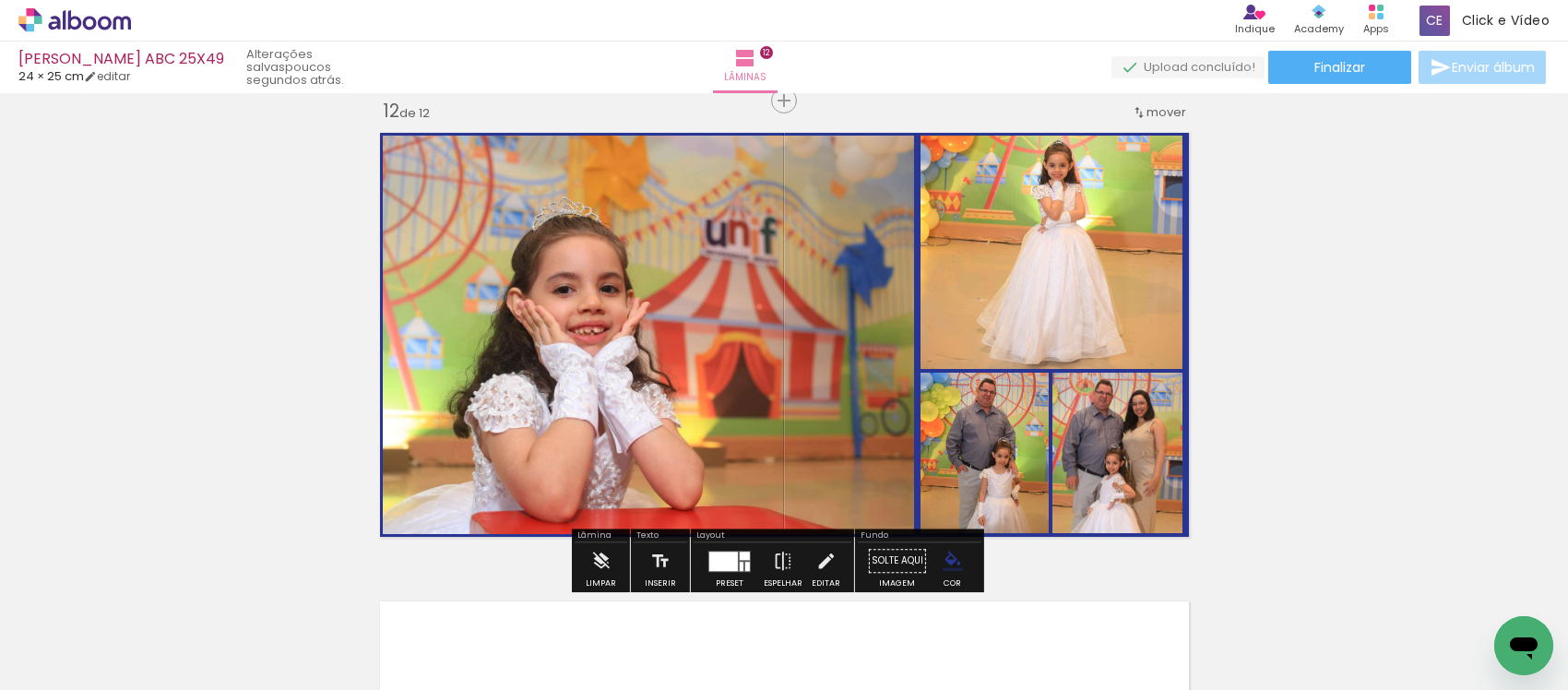
click at [946, 559] on iron-icon "color picker" at bounding box center [952, 560] width 20 height 20
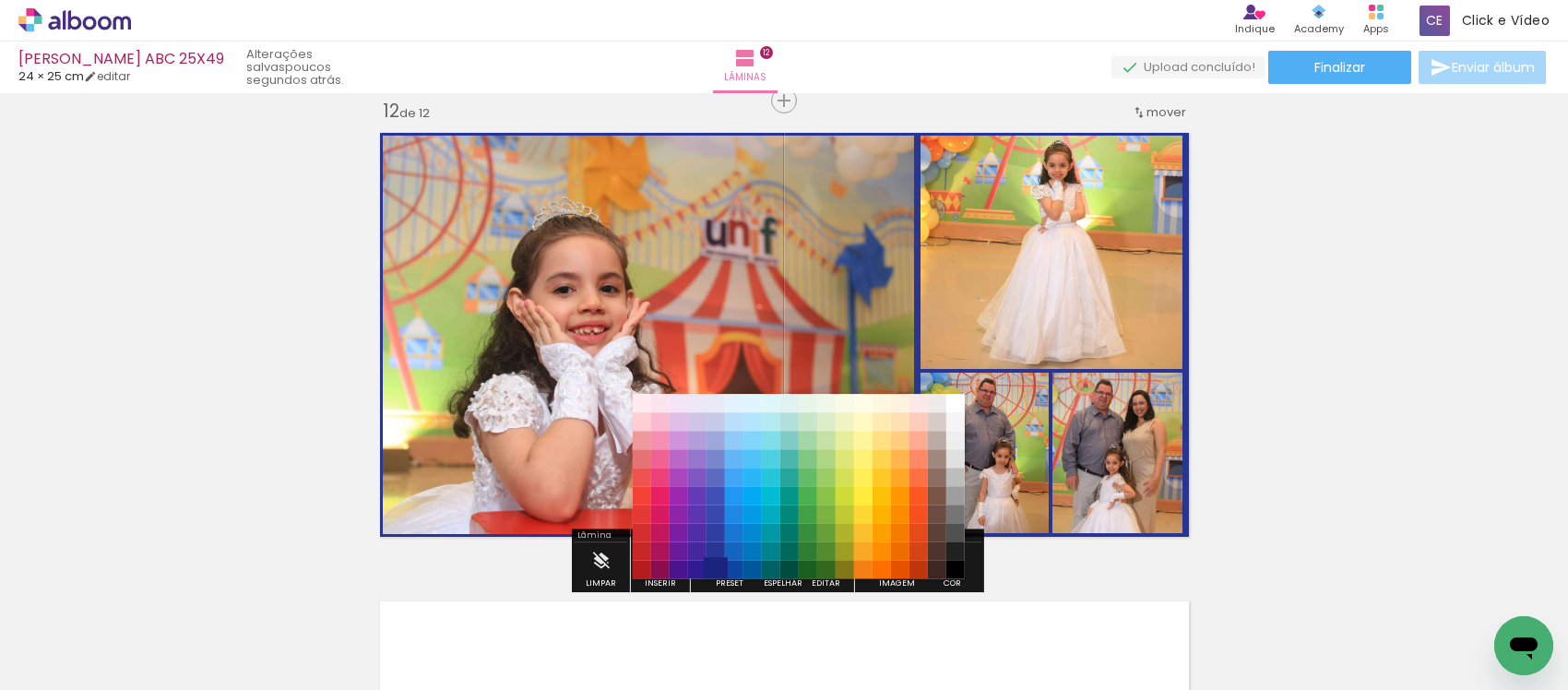
click at [713, 564] on paper-item "#1a237e" at bounding box center [714, 569] width 18 height 18
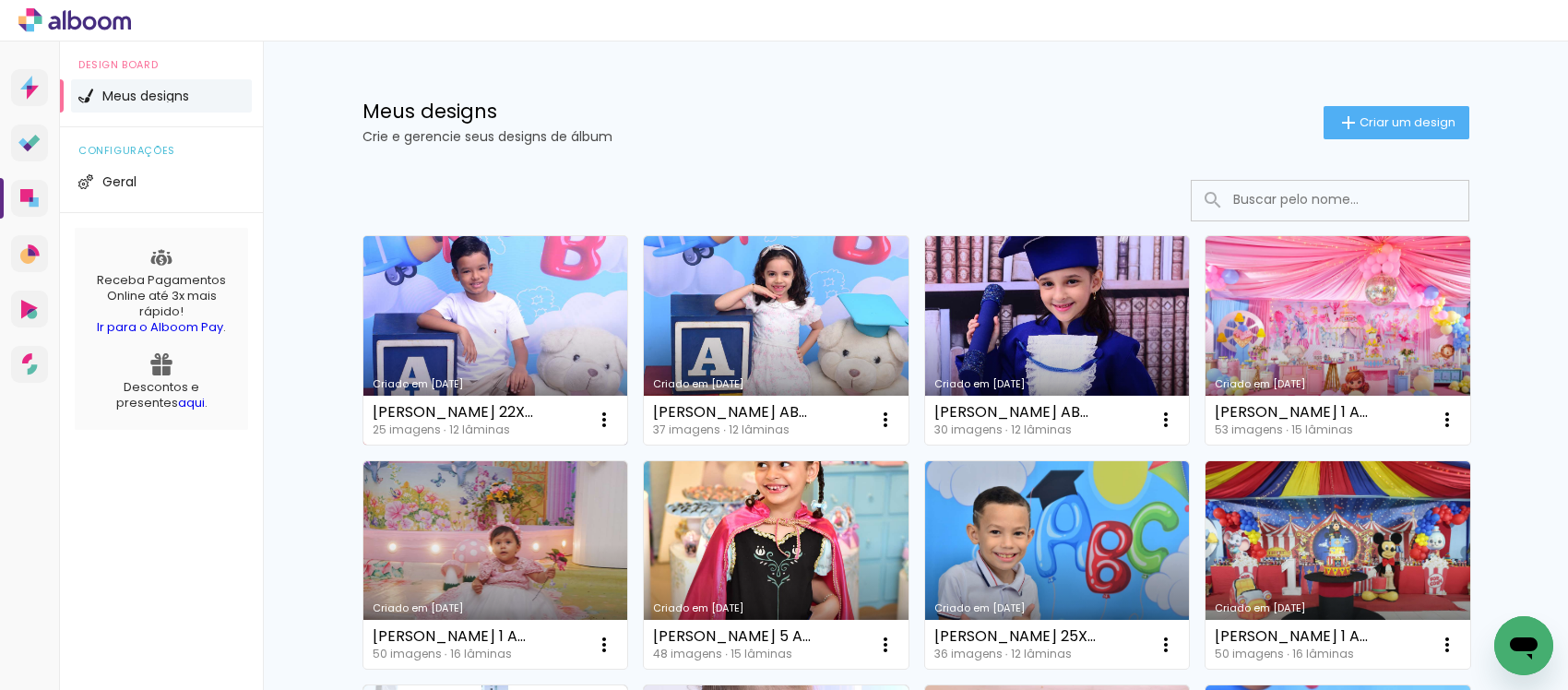
click at [442, 331] on link "Criado em [DATE]" at bounding box center [495, 340] width 265 height 208
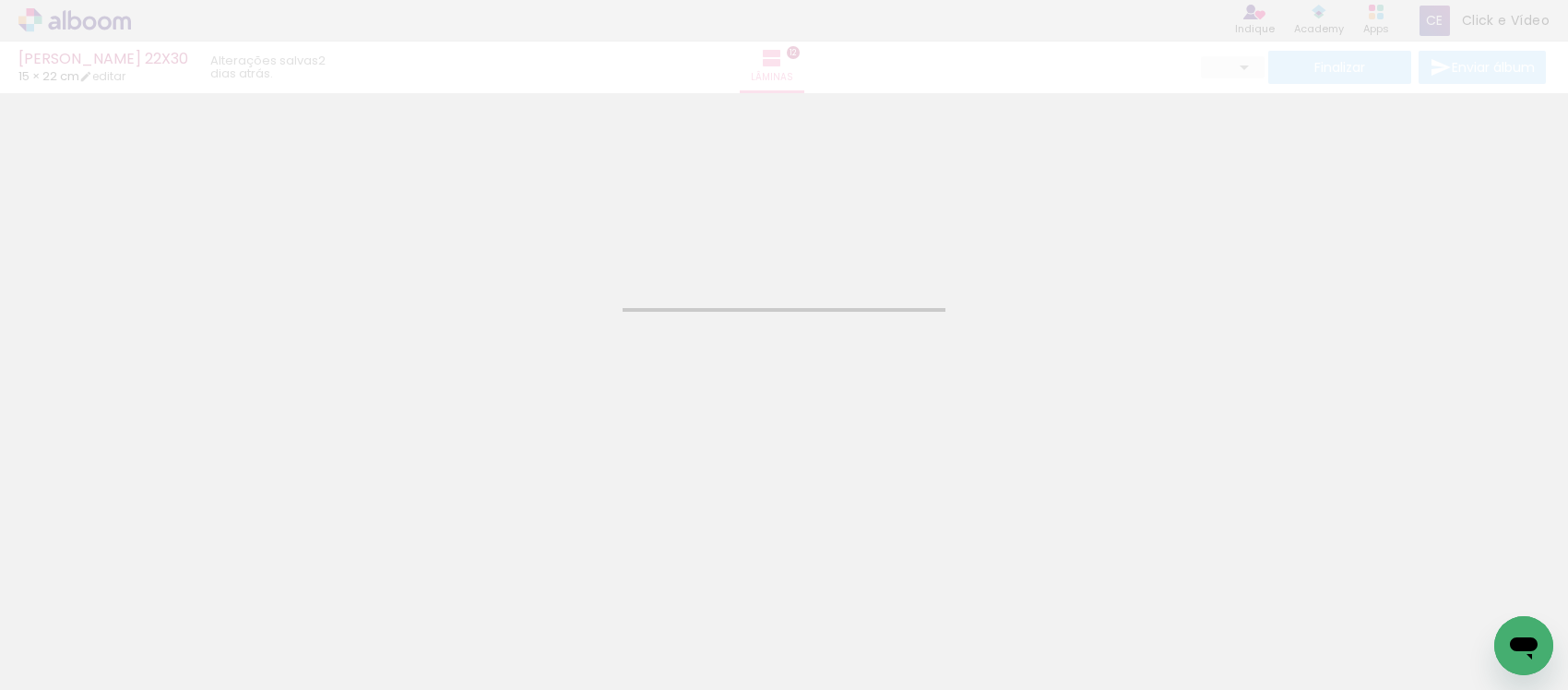
type input "JPG"
type input "Alta, 300 DPI"
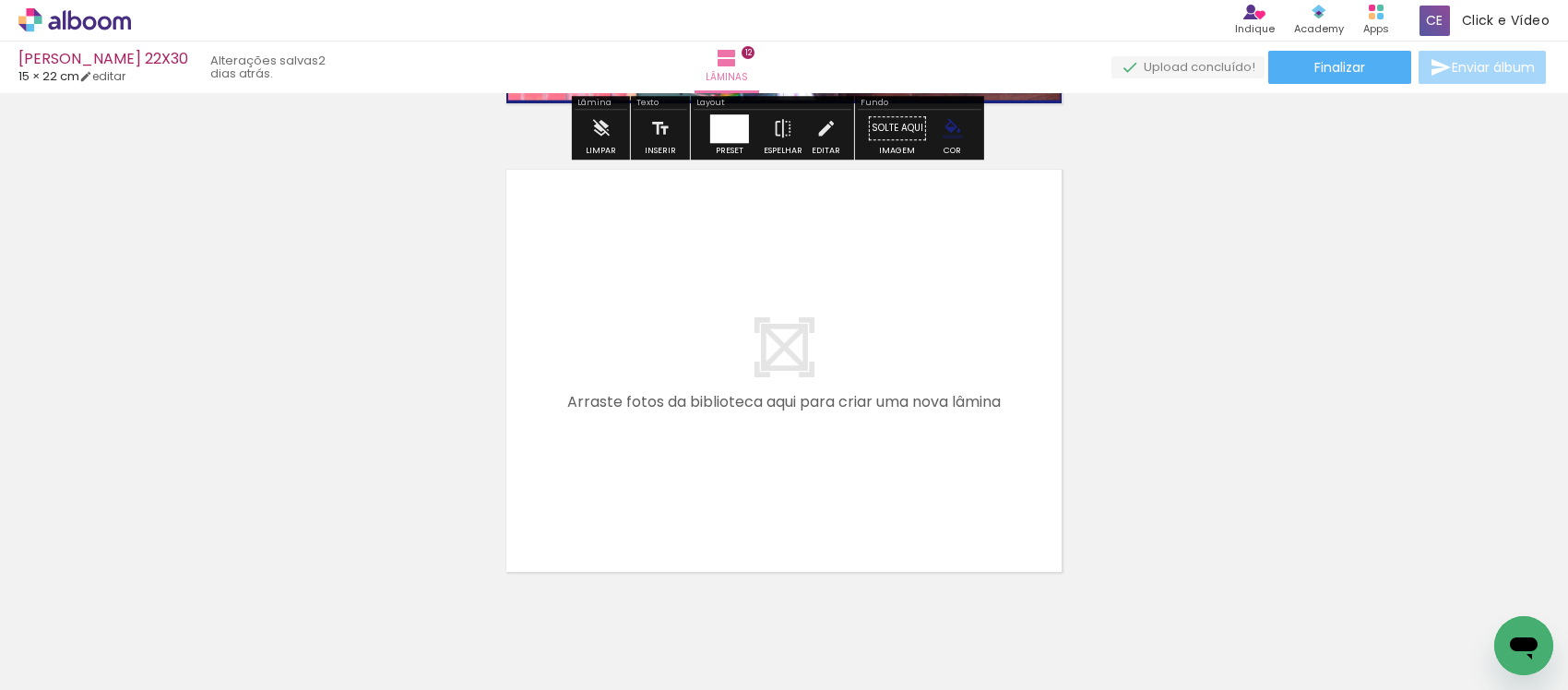
scroll to position [5681, 0]
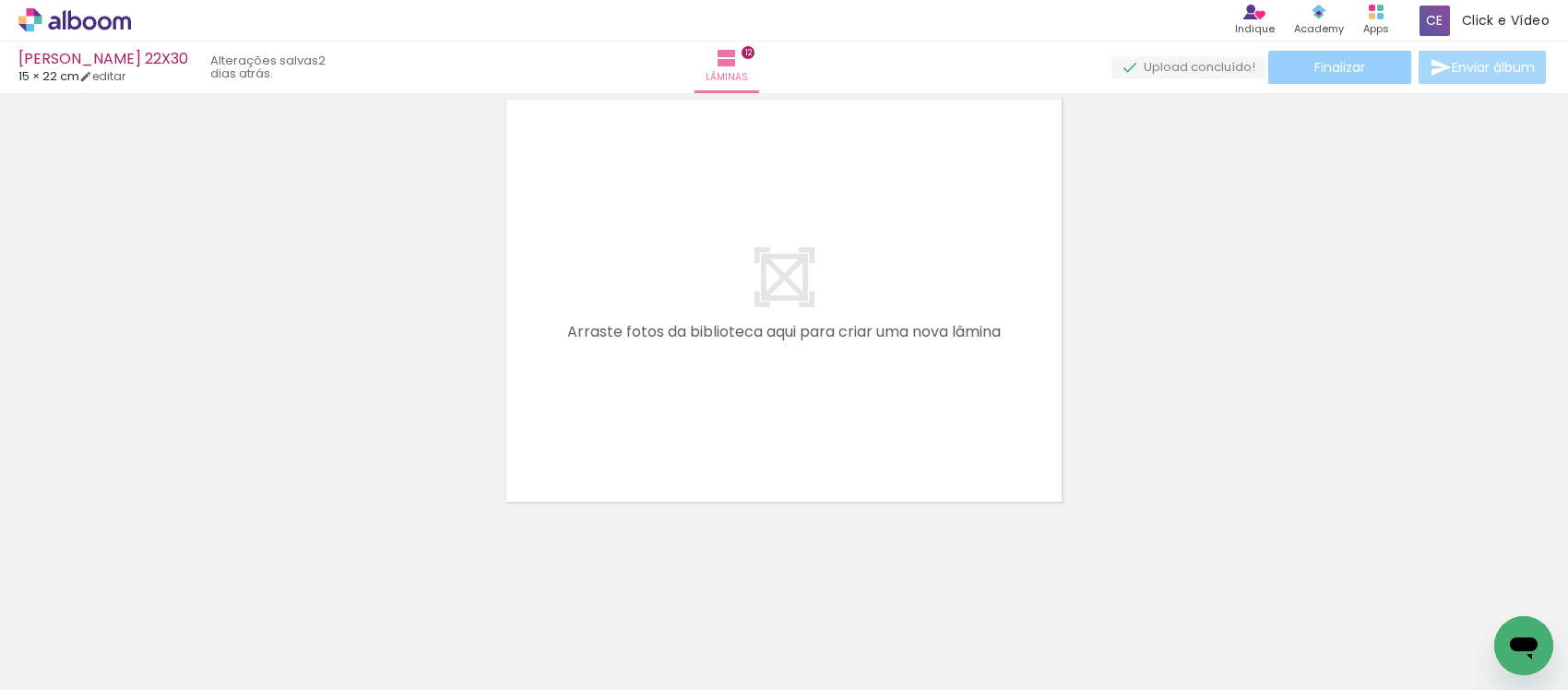
click at [1326, 63] on span "Finalizar" at bounding box center [1339, 68] width 51 height 13
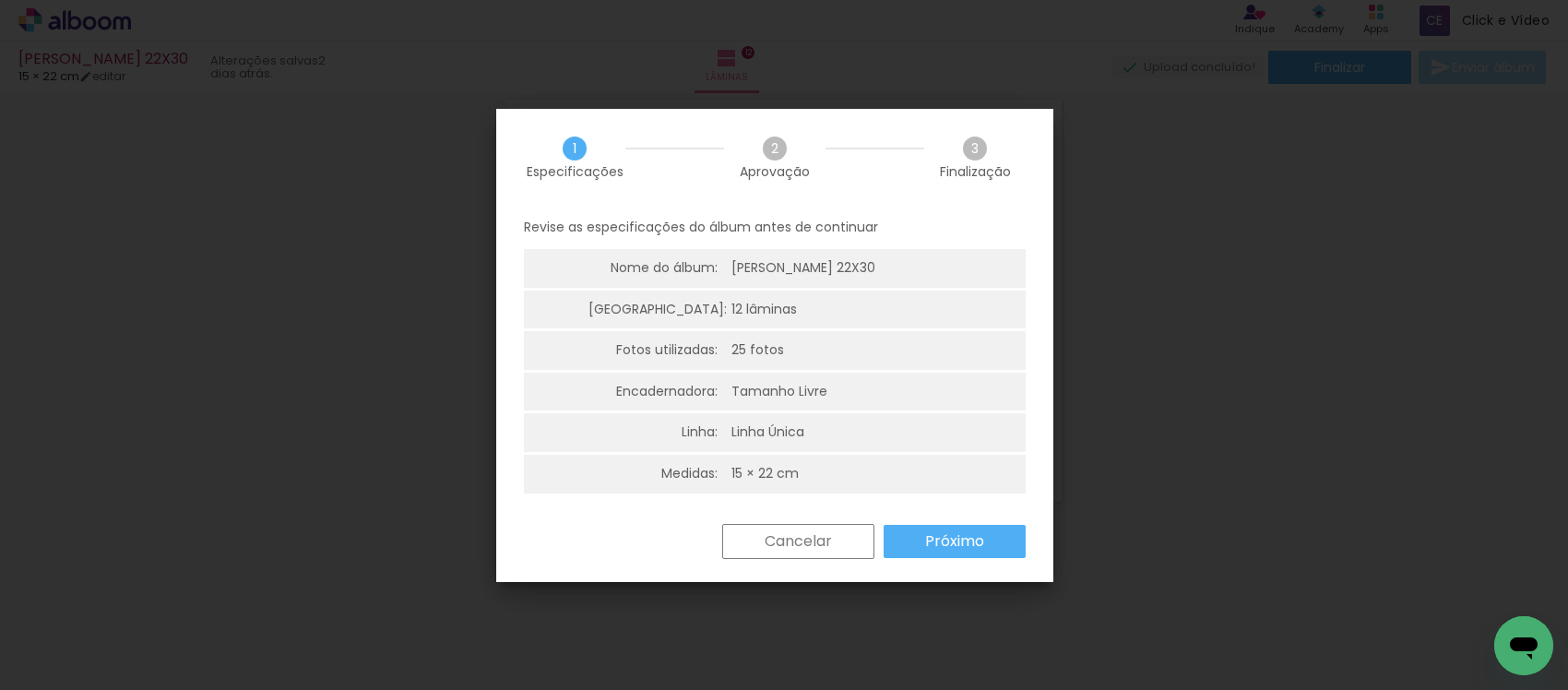
drag, startPoint x: 959, startPoint y: 540, endPoint x: 912, endPoint y: 475, distance: 80.2
click at [0, 0] on slot "Próximo" at bounding box center [0, 0] width 0 height 0
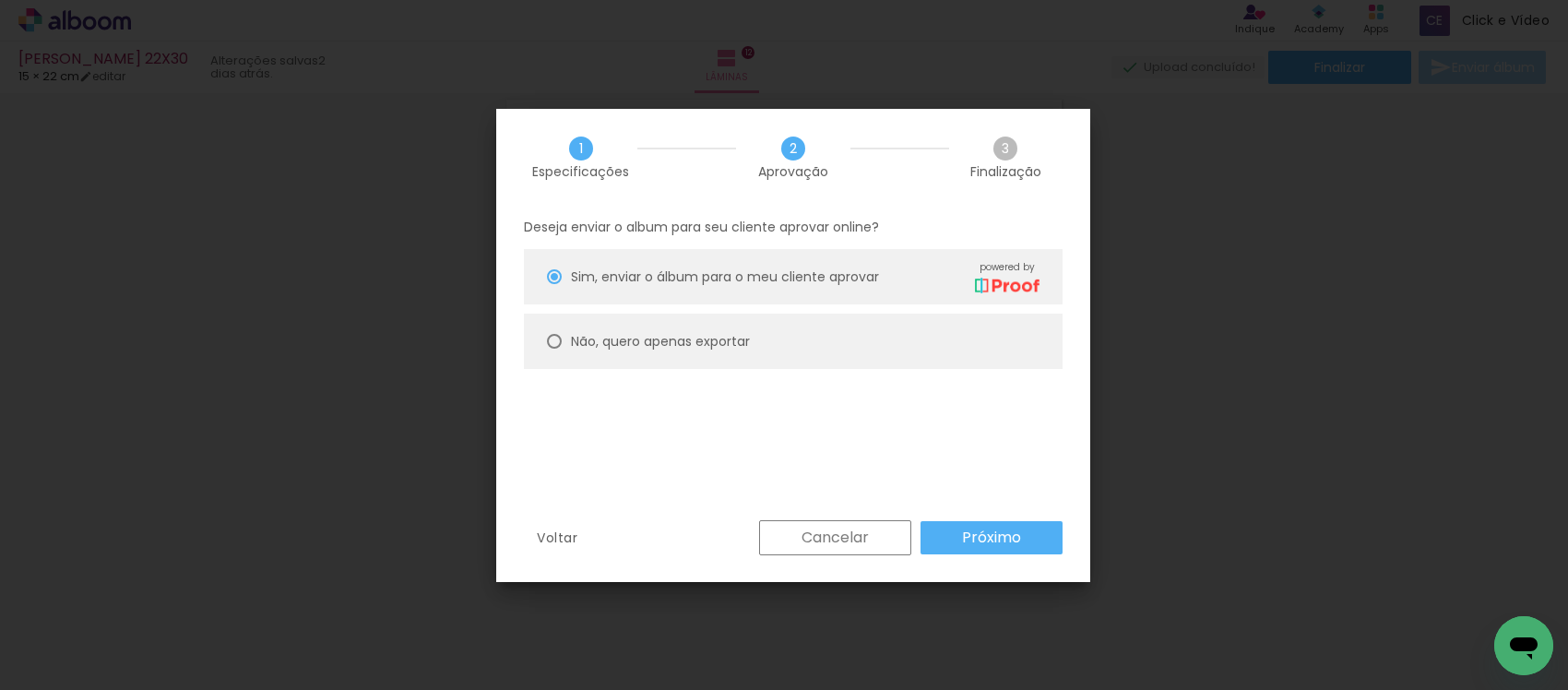
click at [755, 353] on paper-radio-button "Não, quero apenas exportar" at bounding box center [793, 341] width 539 height 55
type paper-radio-button "on"
click at [998, 550] on paper-button "Próximo" at bounding box center [991, 537] width 142 height 33
type input "Alta, 300 DPI"
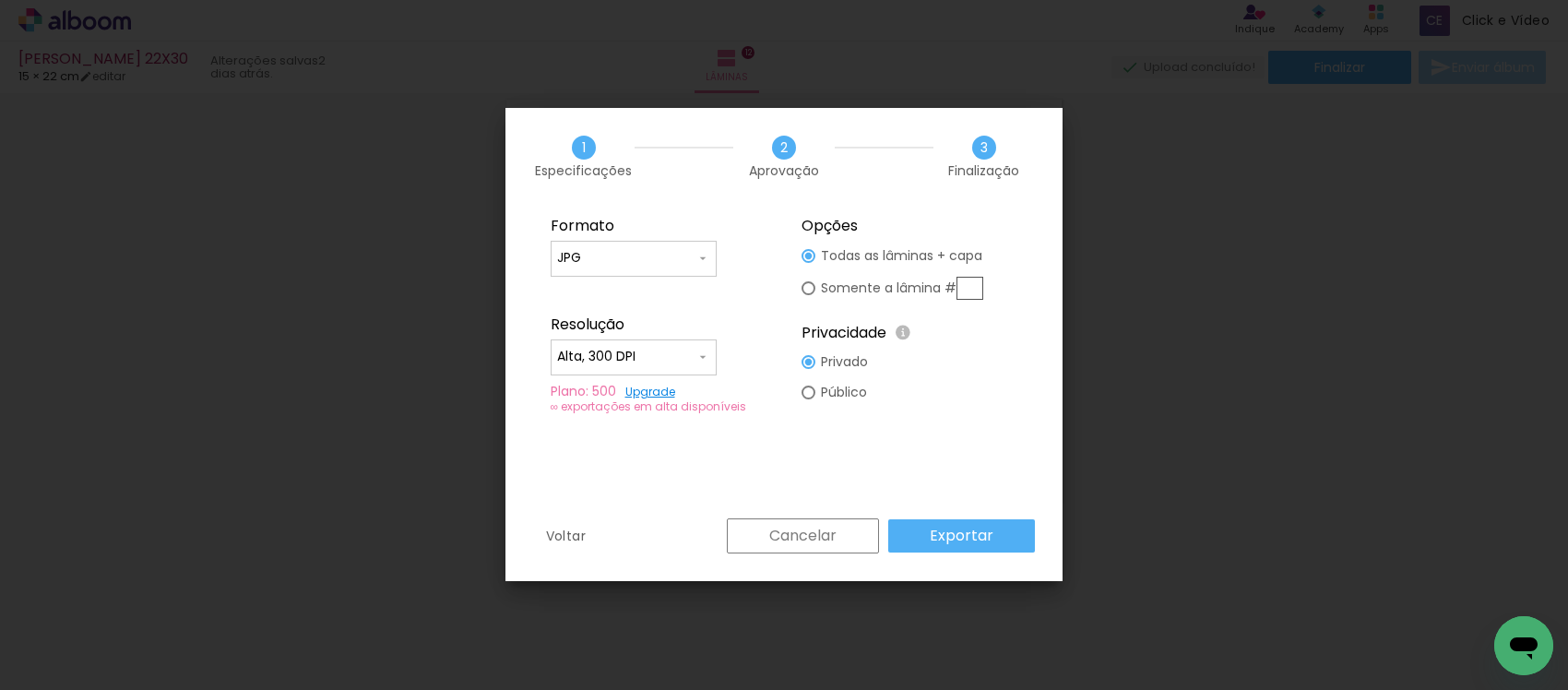
click at [0, 0] on slot "Cancelar" at bounding box center [0, 0] width 0 height 0
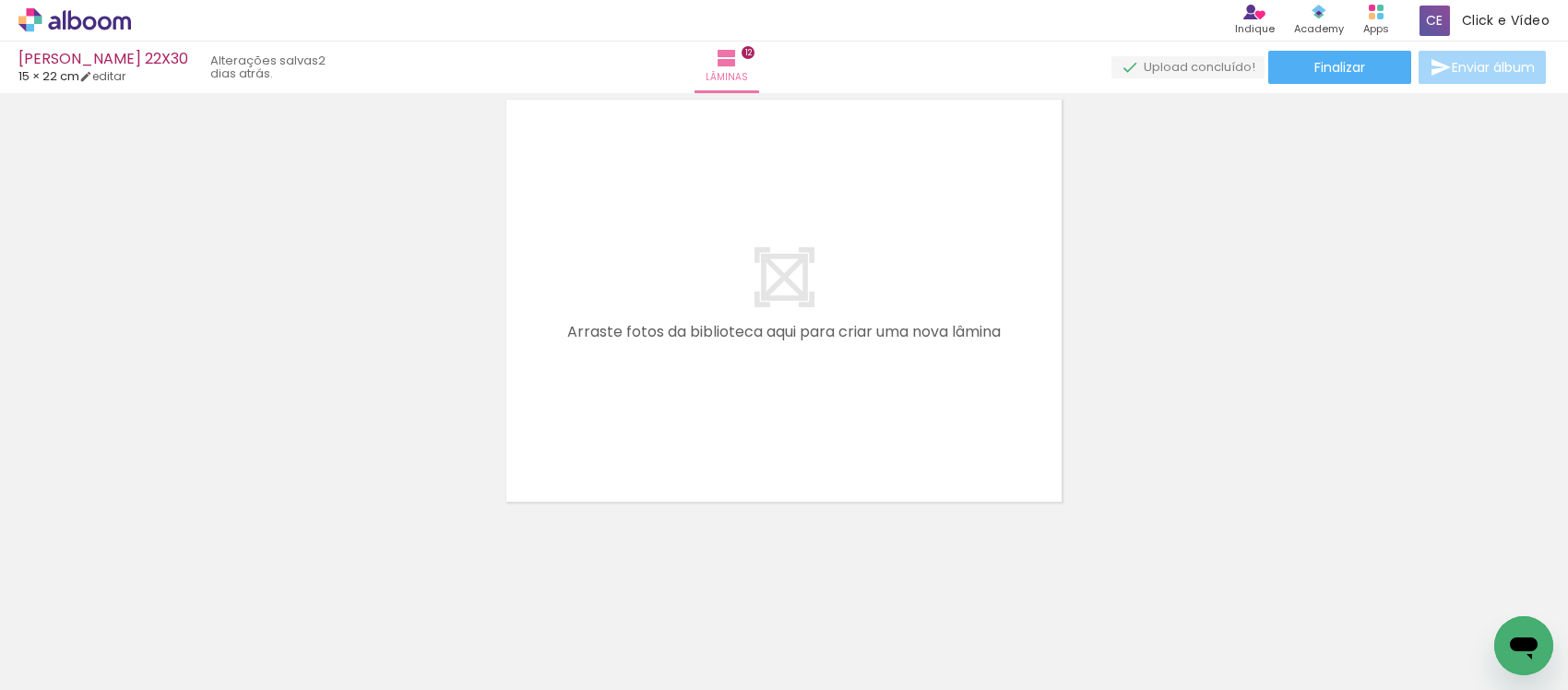
click at [75, 10] on icon at bounding box center [75, 20] width 113 height 24
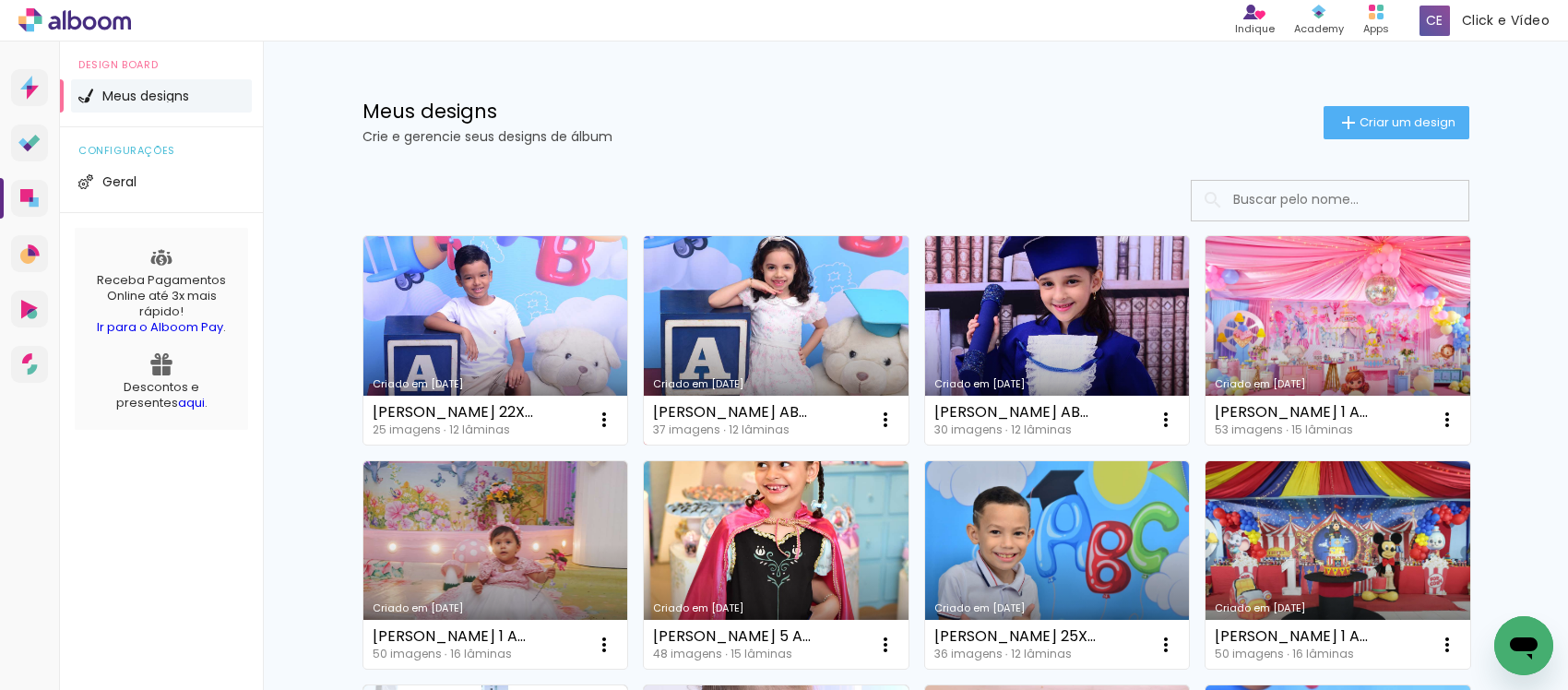
click at [706, 250] on link "Criado em [DATE]" at bounding box center [776, 340] width 265 height 208
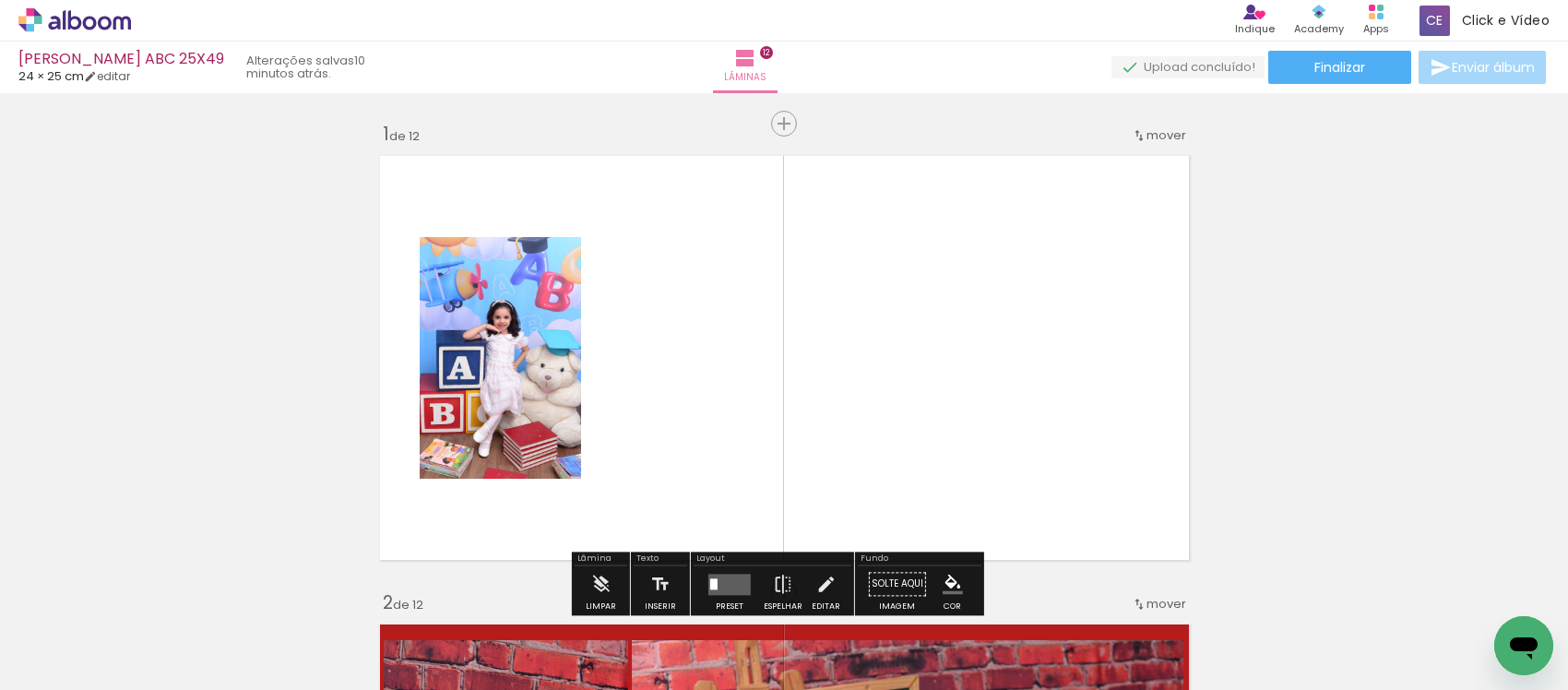
click at [99, 28] on icon at bounding box center [104, 22] width 13 height 13
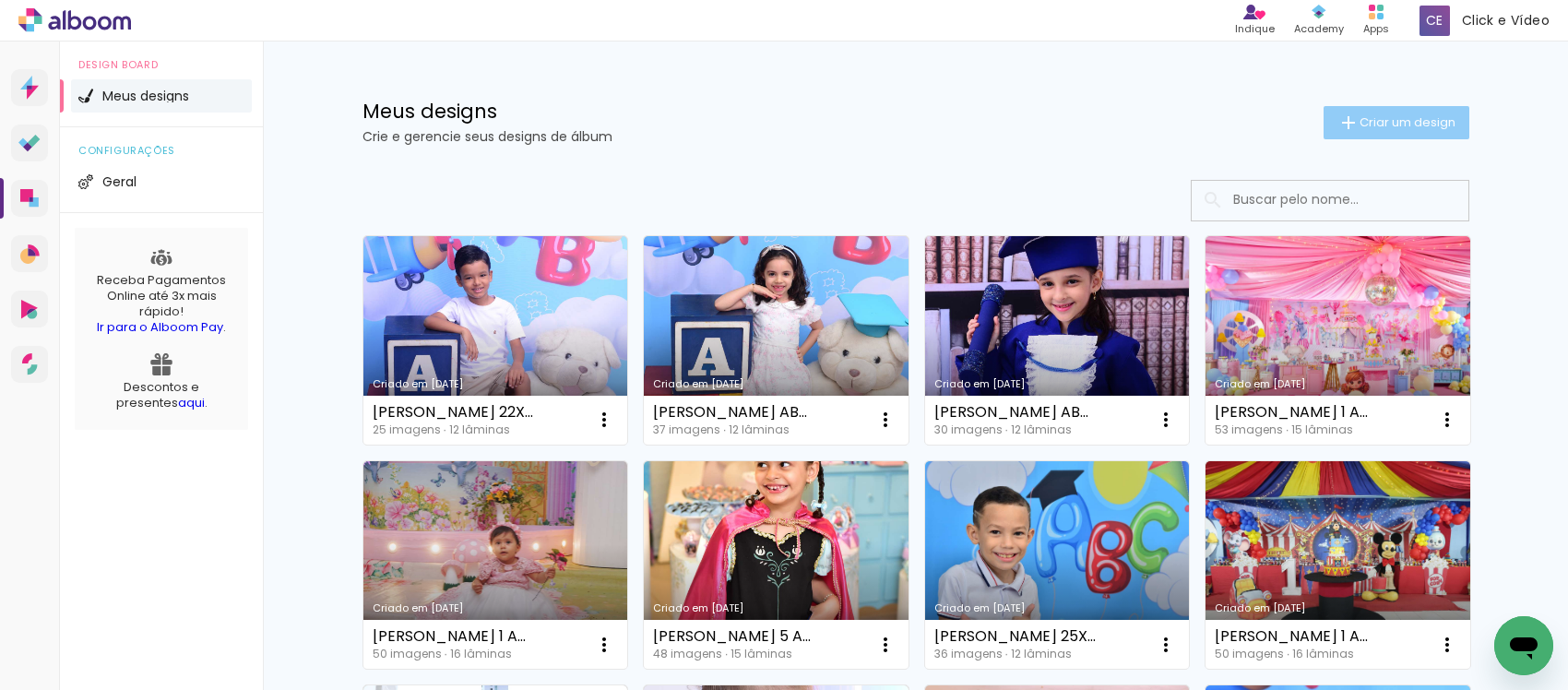
click at [1360, 127] on span "Criar um design" at bounding box center [1407, 122] width 96 height 12
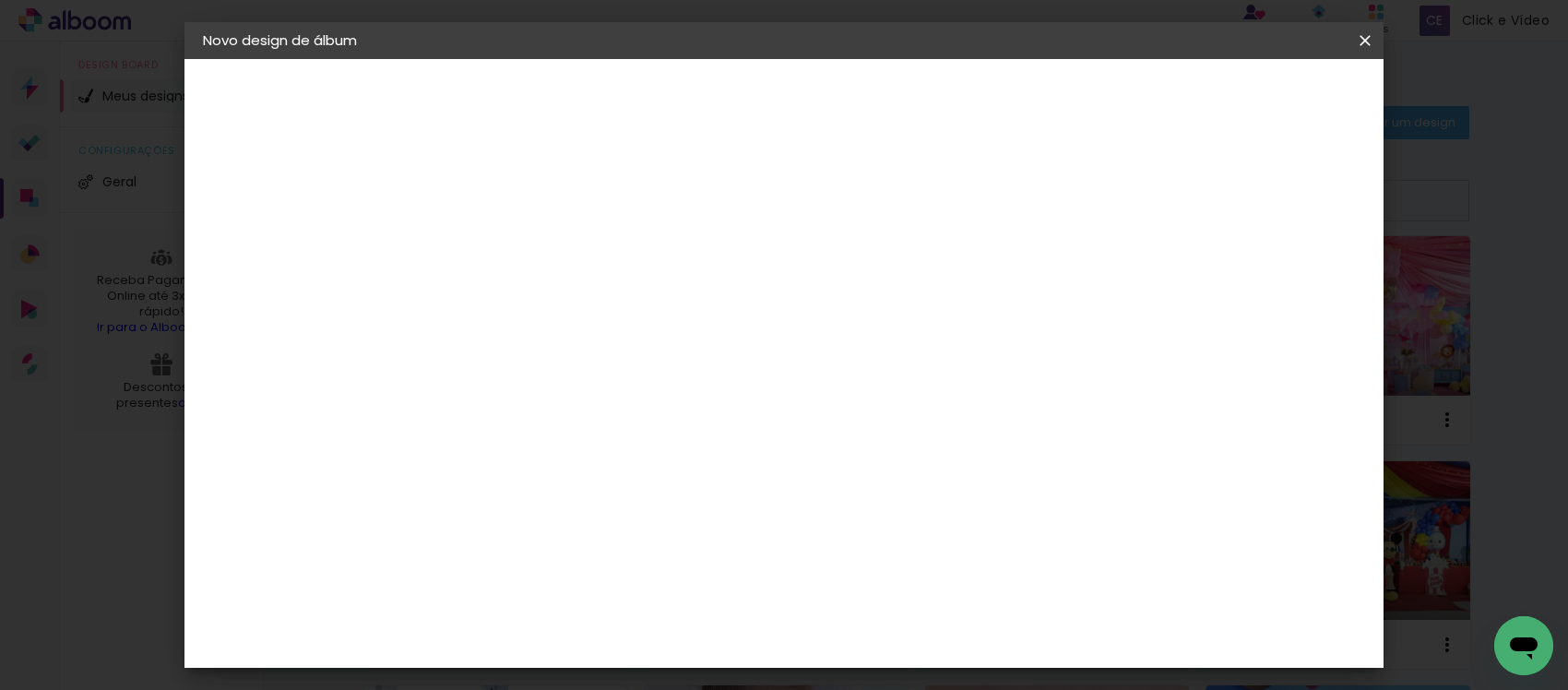
click at [505, 255] on input at bounding box center [505, 248] width 0 height 29
drag, startPoint x: 742, startPoint y: 250, endPoint x: 698, endPoint y: 250, distance: 44.0
click at [0, 0] on div at bounding box center [0, 0] width 0 height 0
type input "SOFIA 15 ANOS 25X38"
type paper-input "SOFIA 15 ANOS 25X38"
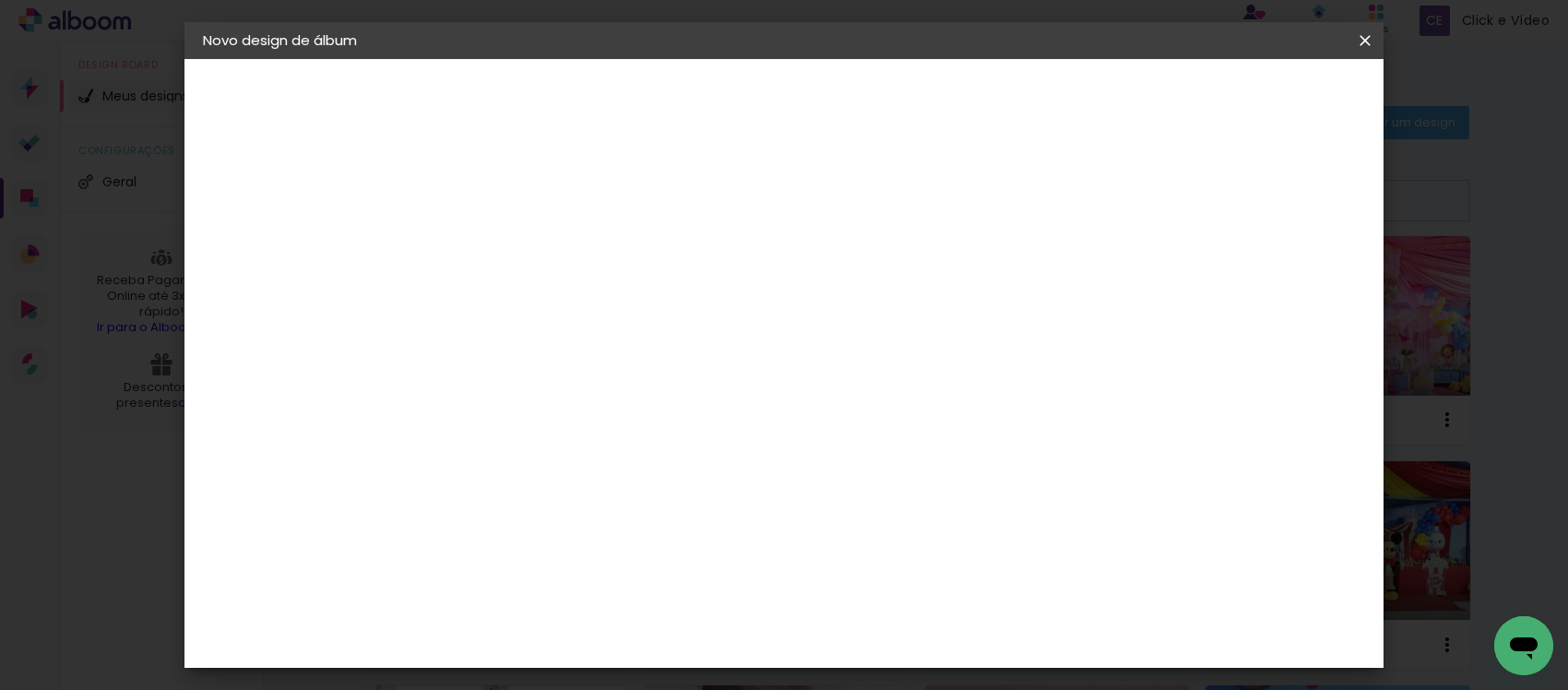
click at [694, 93] on paper-button "Avançar" at bounding box center [648, 97] width 91 height 32
click at [0, 0] on slot "Tamanho Livre" at bounding box center [0, 0] width 0 height 0
click at [0, 0] on slot "Avançar" at bounding box center [0, 0] width 0 height 0
click at [466, 517] on input "30" at bounding box center [446, 523] width 48 height 28
type input "3"
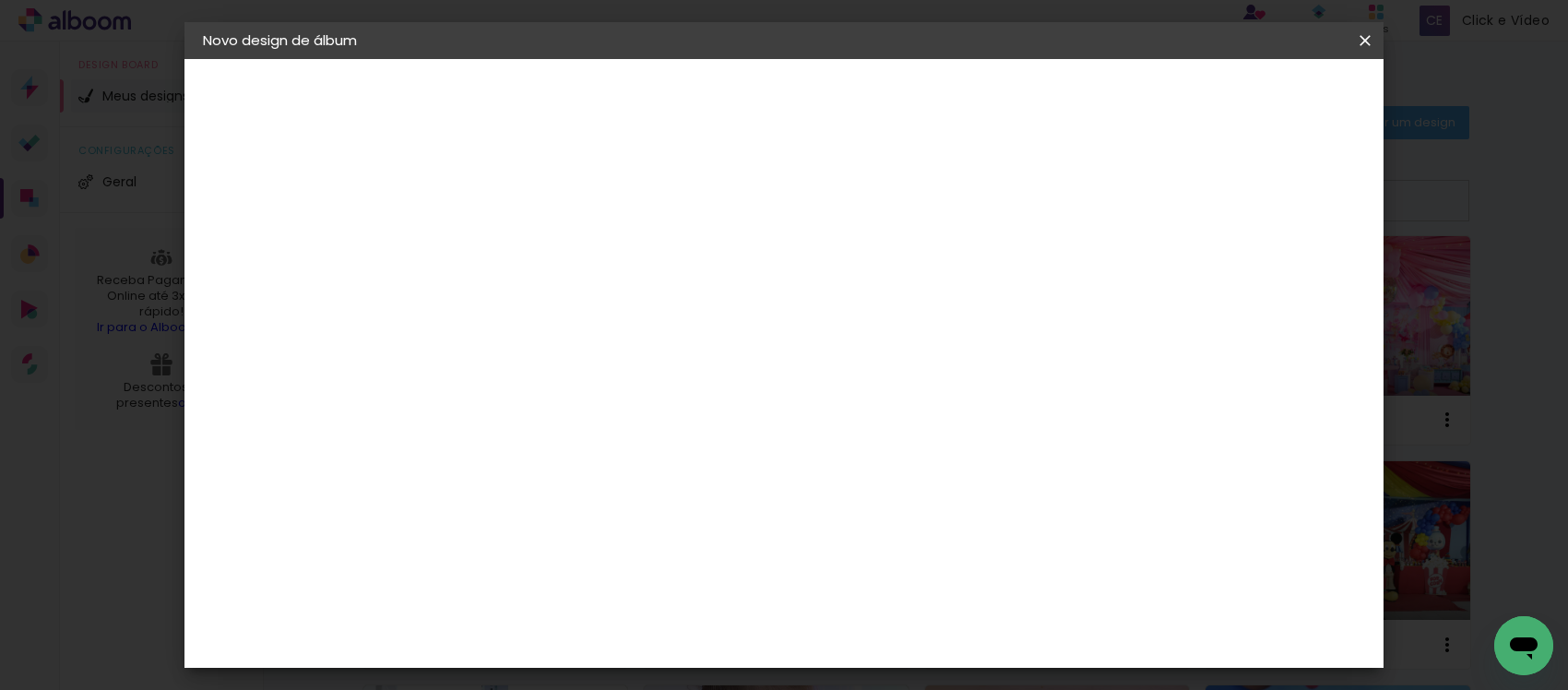
scroll to position [173, 0]
type input "25"
type paper-input "25"
click at [902, 533] on input "60" at bounding box center [885, 534] width 48 height 28
type input "6"
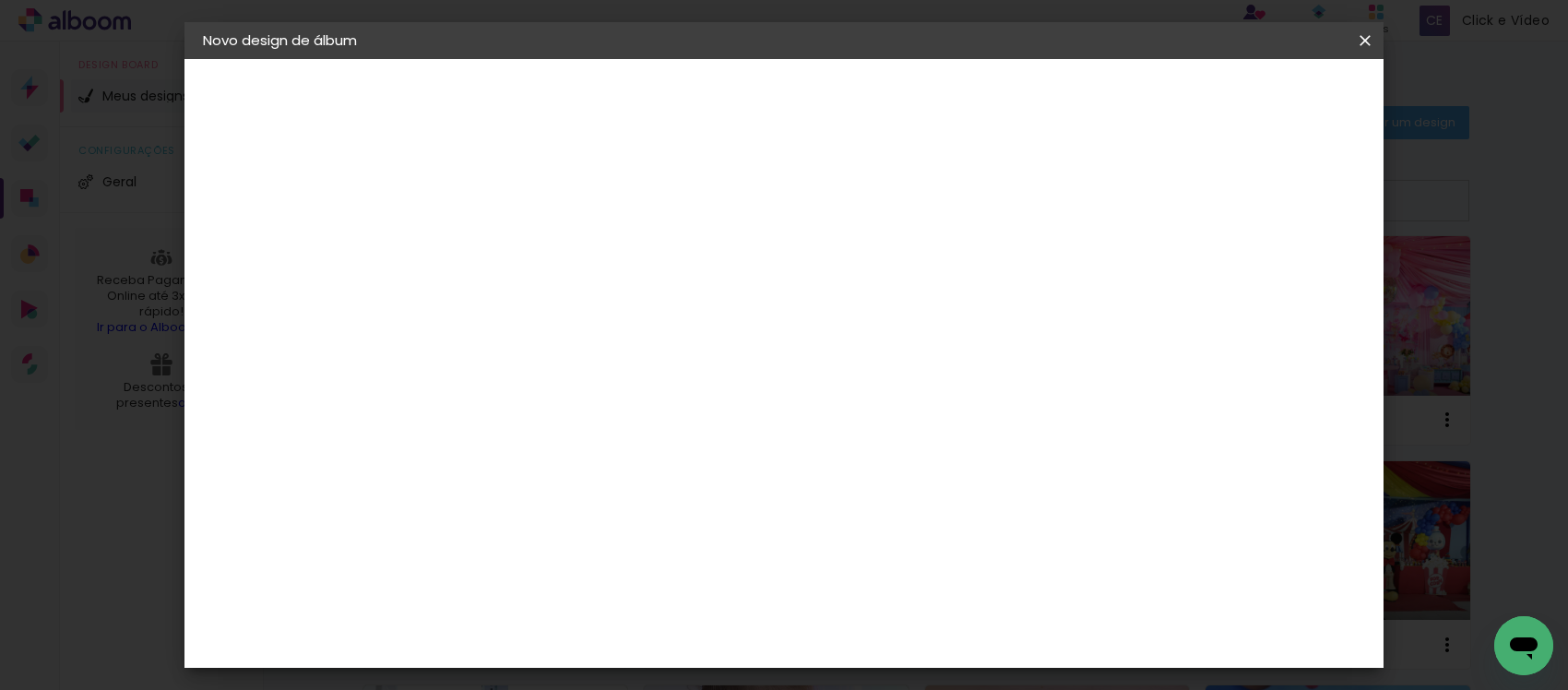
scroll to position [452, 0]
type input "38"
type paper-input "38"
click at [1114, 101] on span "Iniciar design" at bounding box center [1072, 98] width 84 height 13
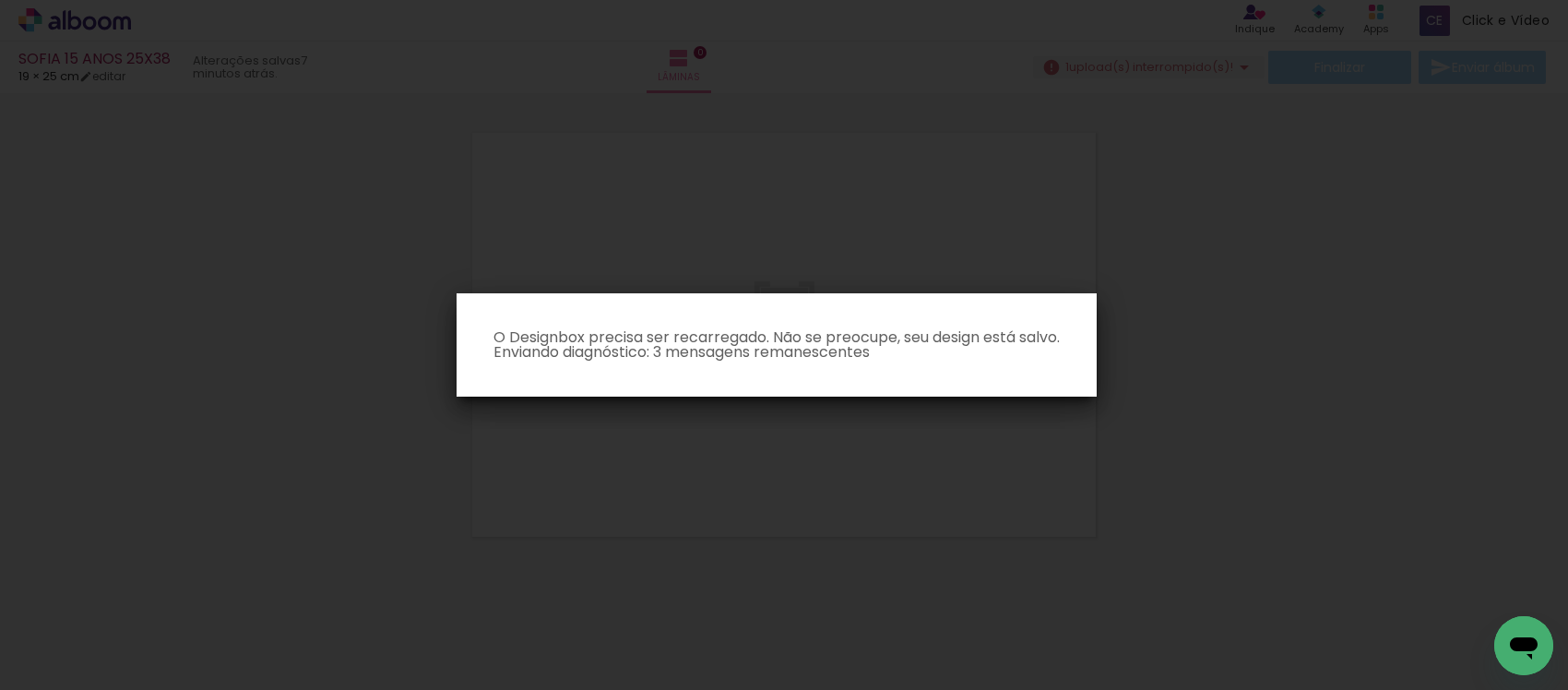
click at [772, 463] on iron-overlay-backdrop at bounding box center [784, 345] width 1568 height 690
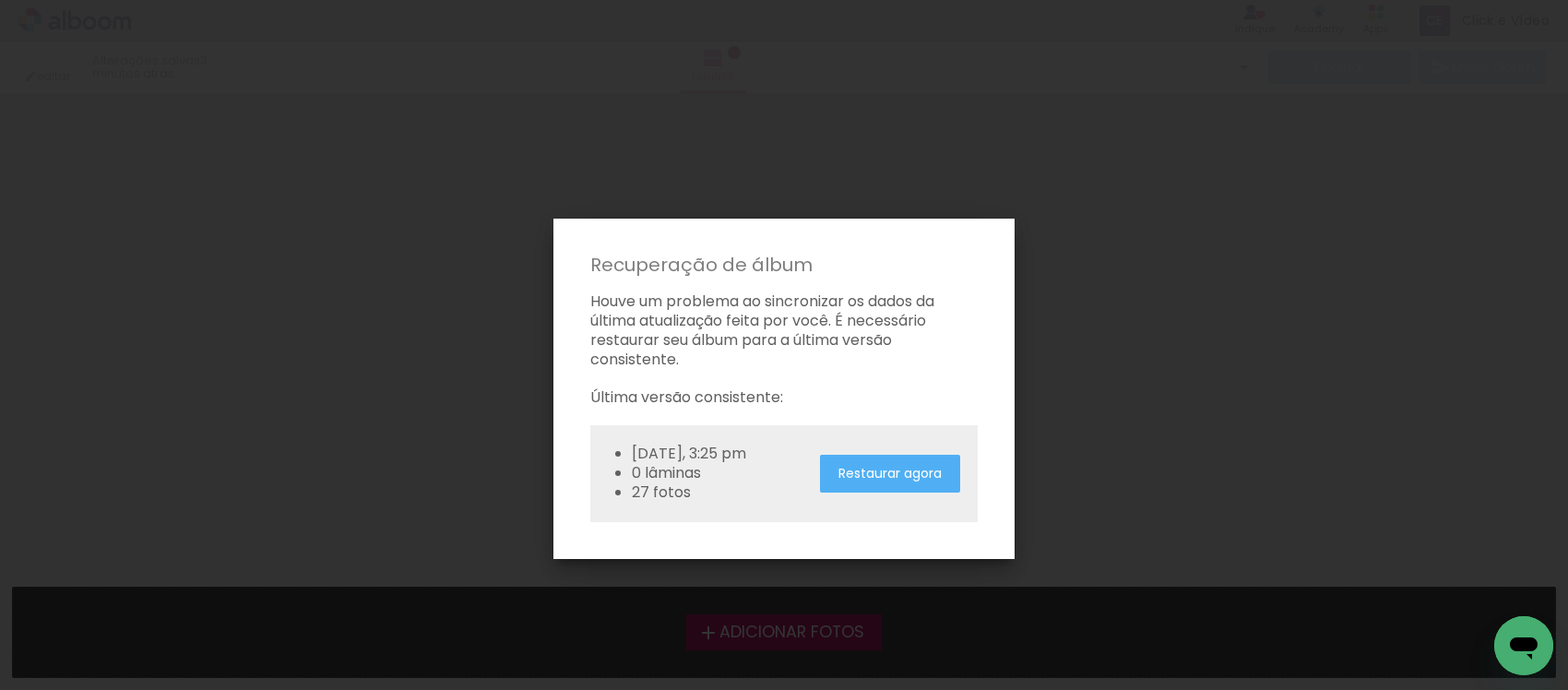
click at [1167, 399] on iron-overlay-backdrop at bounding box center [784, 345] width 1568 height 690
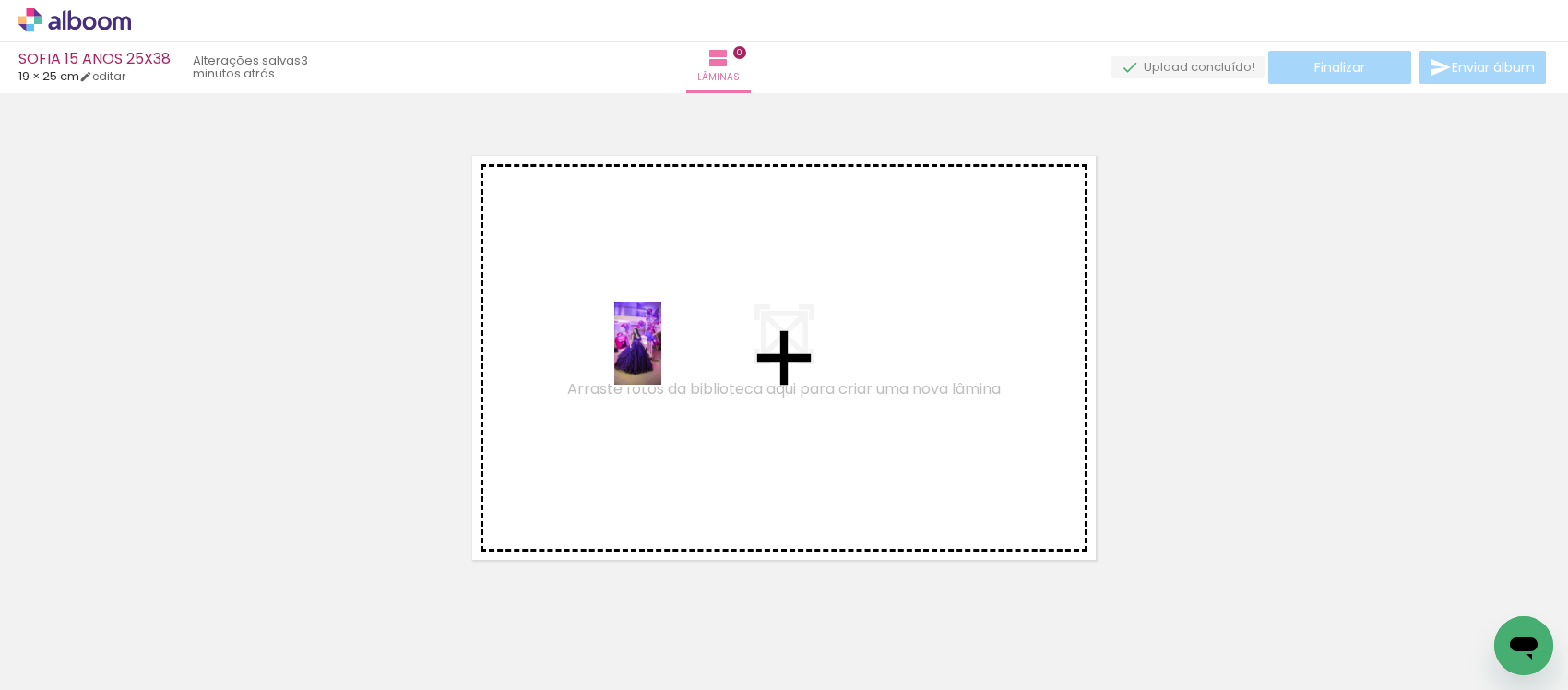
drag, startPoint x: 171, startPoint y: 632, endPoint x: 670, endPoint y: 357, distance: 569.8
click at [670, 357] on quentale-workspace at bounding box center [784, 345] width 1568 height 690
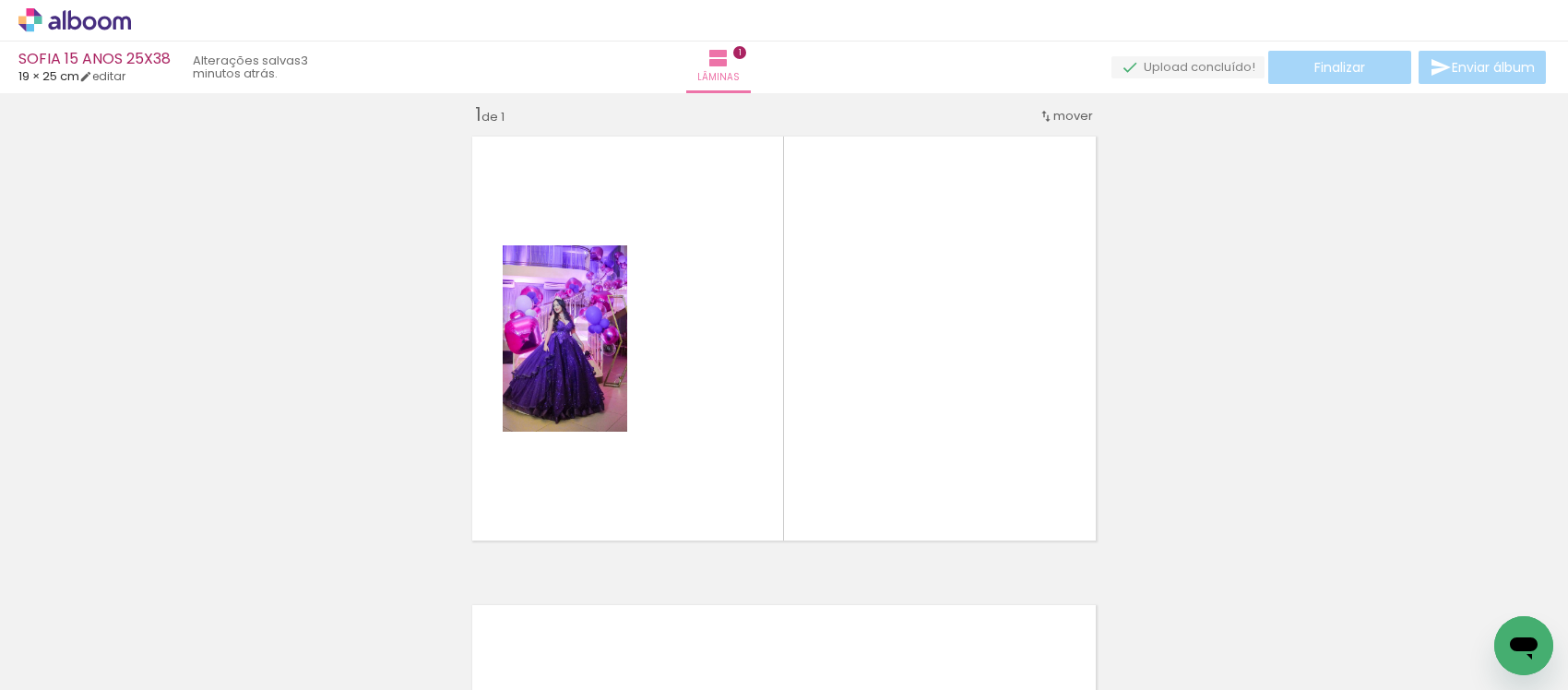
scroll to position [23, 0]
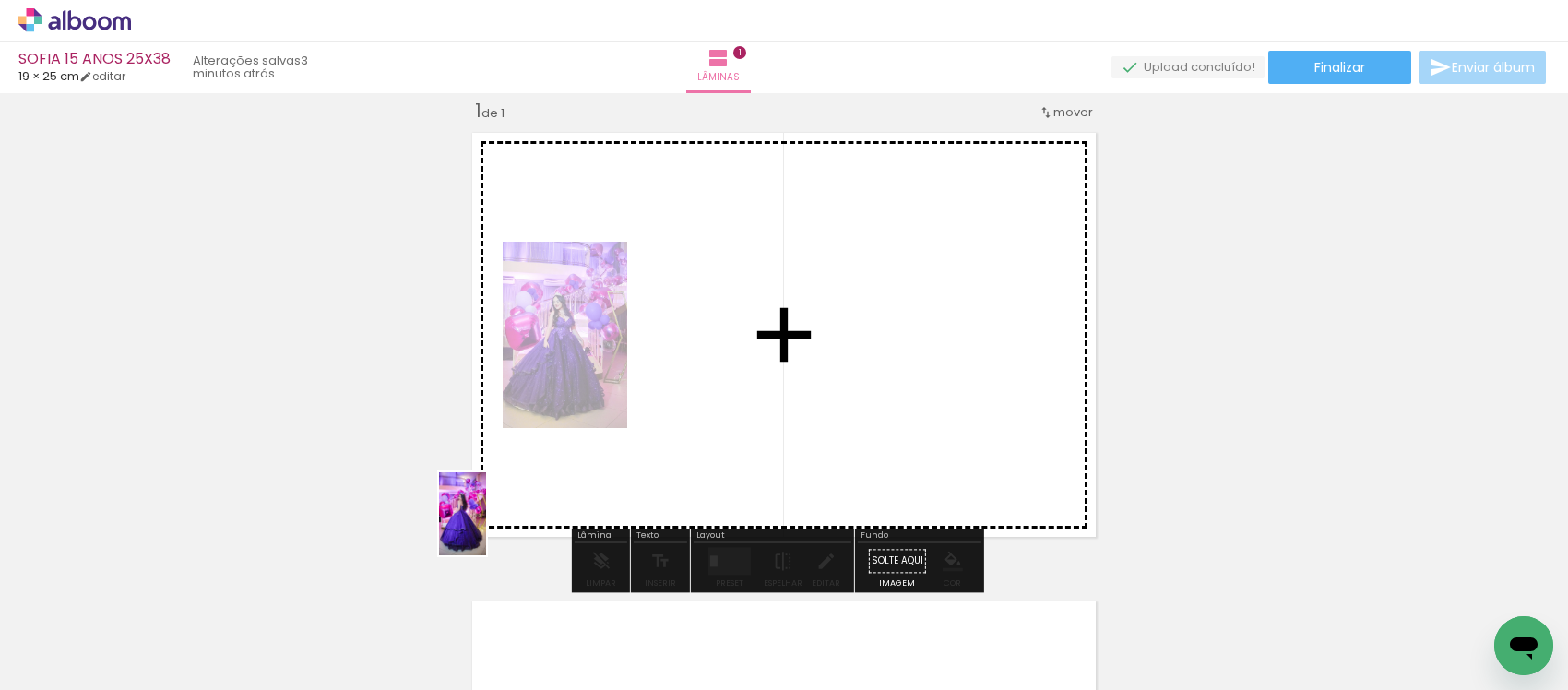
drag, startPoint x: 305, startPoint y: 625, endPoint x: 494, endPoint y: 528, distance: 212.4
click at [494, 528] on quentale-workspace at bounding box center [784, 345] width 1568 height 690
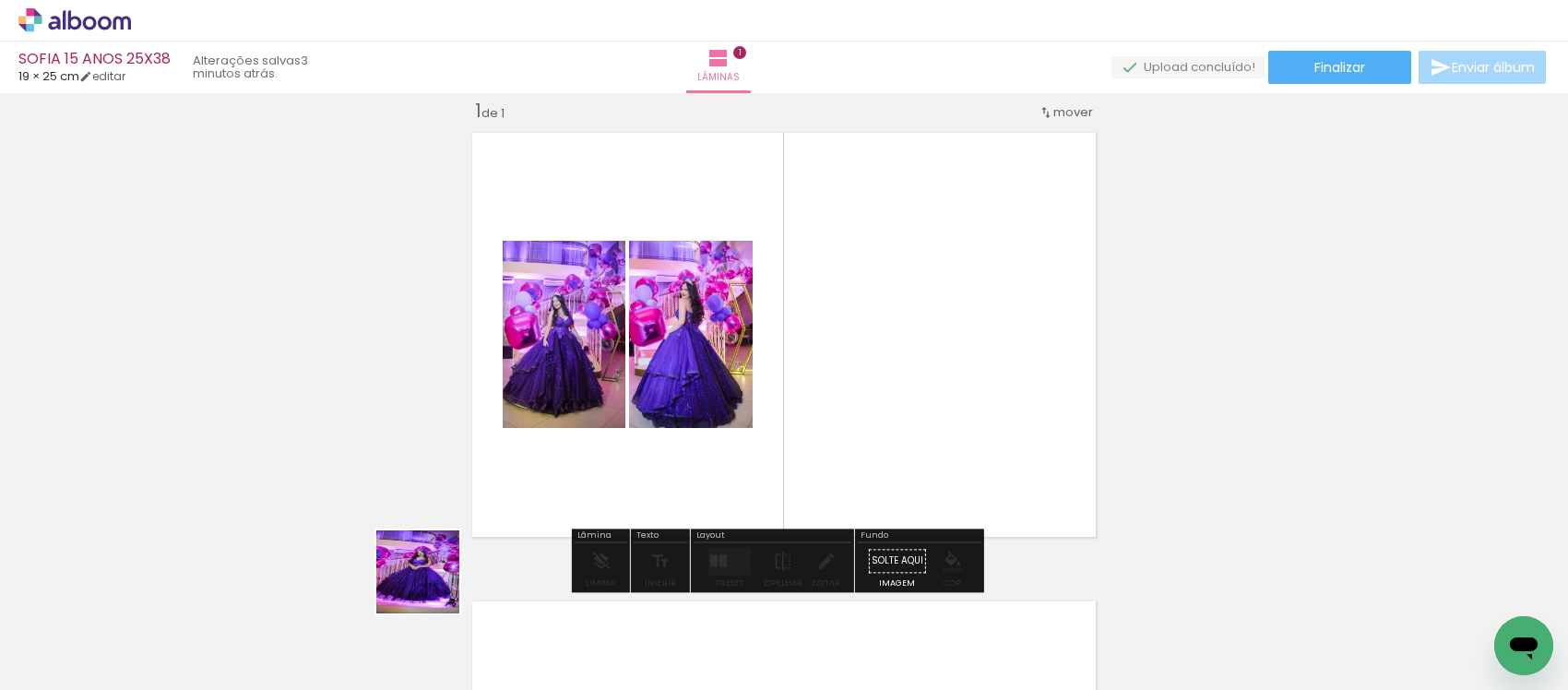
drag, startPoint x: 379, startPoint y: 638, endPoint x: 551, endPoint y: 481, distance: 232.9
click at [553, 476] on quentale-workspace at bounding box center [784, 345] width 1568 height 690
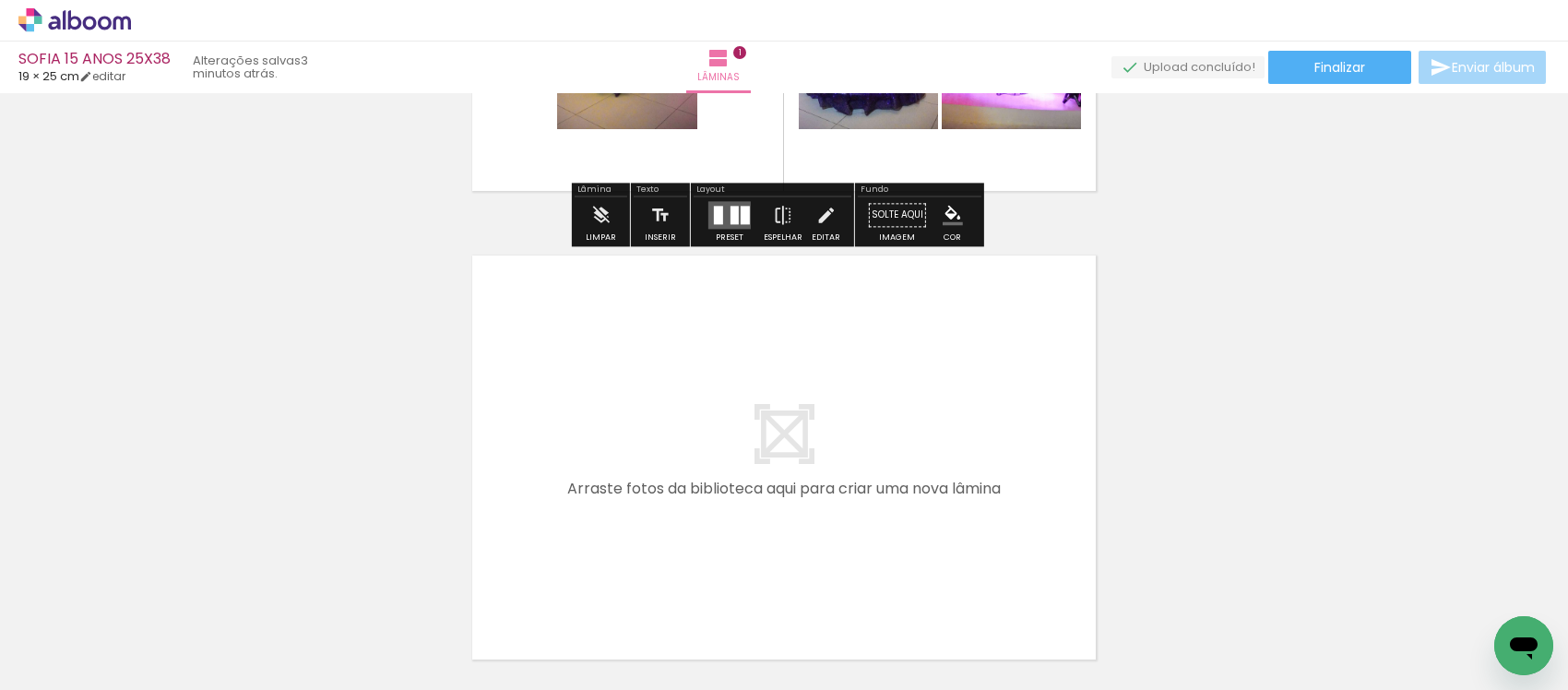
drag, startPoint x: 496, startPoint y: 614, endPoint x: 649, endPoint y: 593, distance: 154.4
click at [576, 481] on quentale-workspace at bounding box center [784, 345] width 1568 height 690
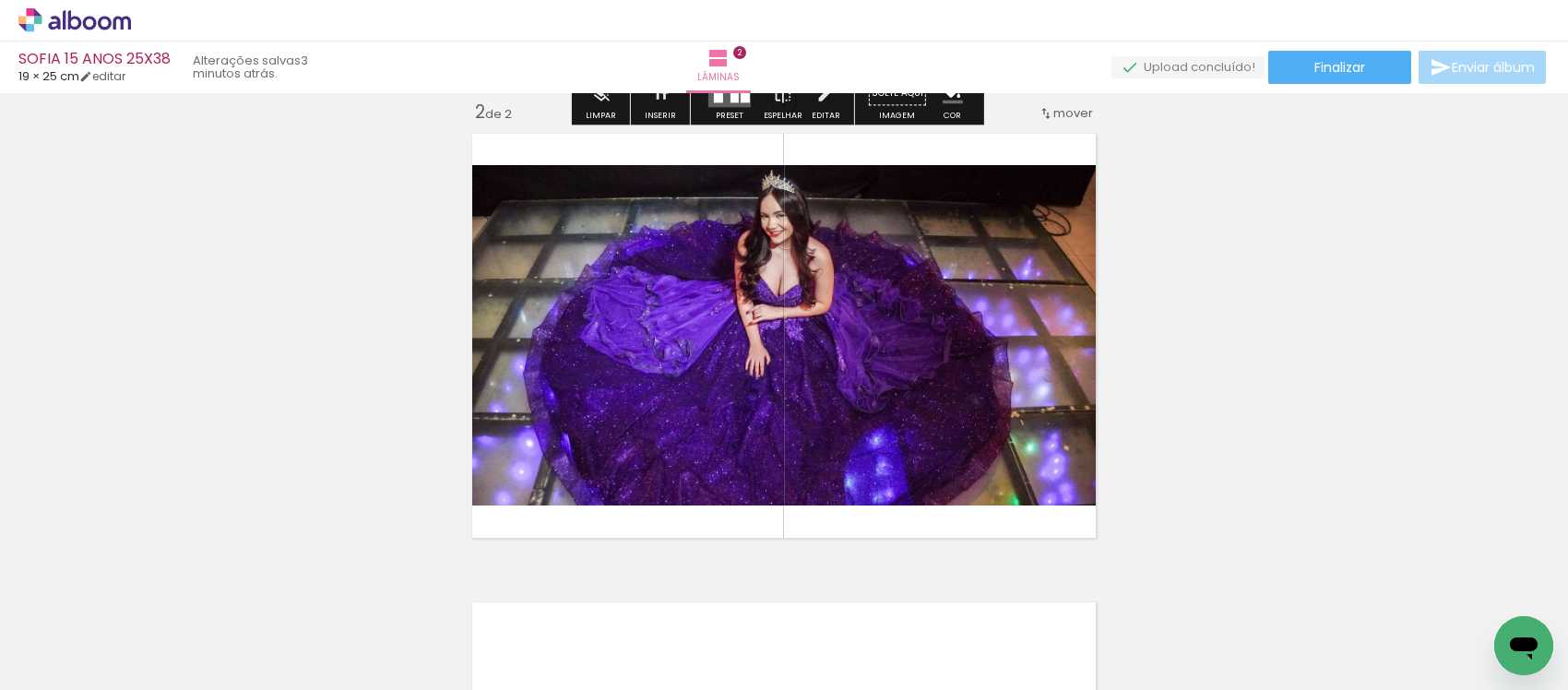
scroll to position [491, 0]
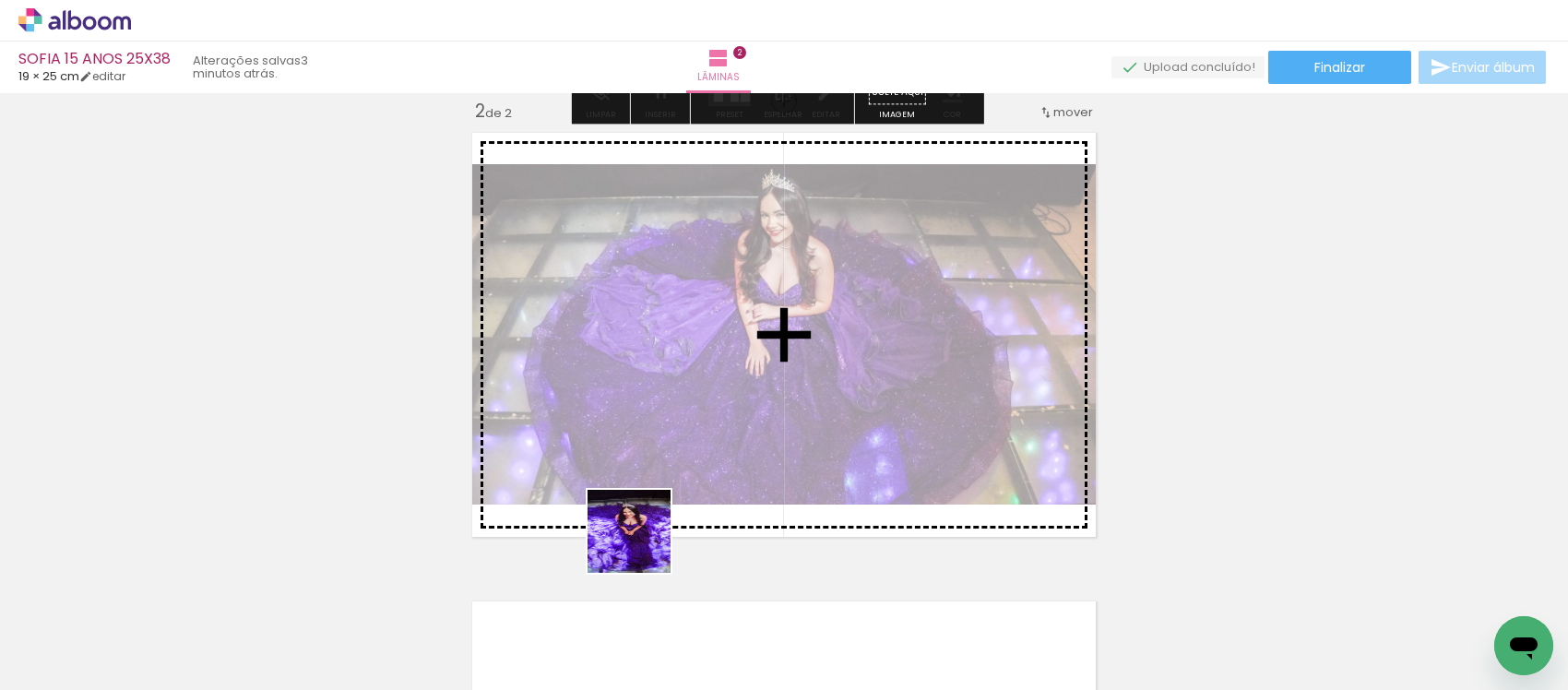
drag, startPoint x: 615, startPoint y: 615, endPoint x: 705, endPoint y: 609, distance: 90.2
click at [661, 472] on quentale-workspace at bounding box center [784, 345] width 1568 height 690
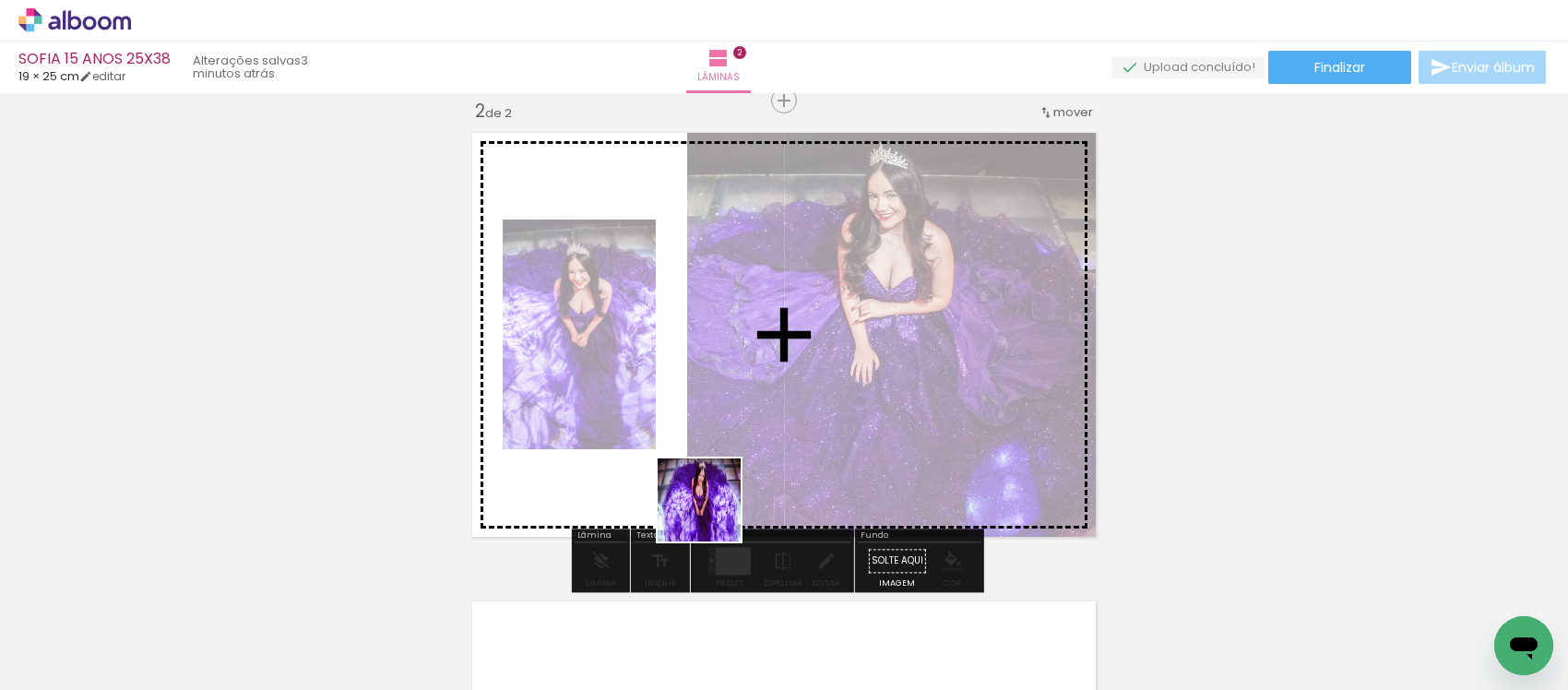
drag, startPoint x: 712, startPoint y: 614, endPoint x: 713, endPoint y: 514, distance: 100.0
click at [713, 514] on quentale-workspace at bounding box center [784, 345] width 1568 height 690
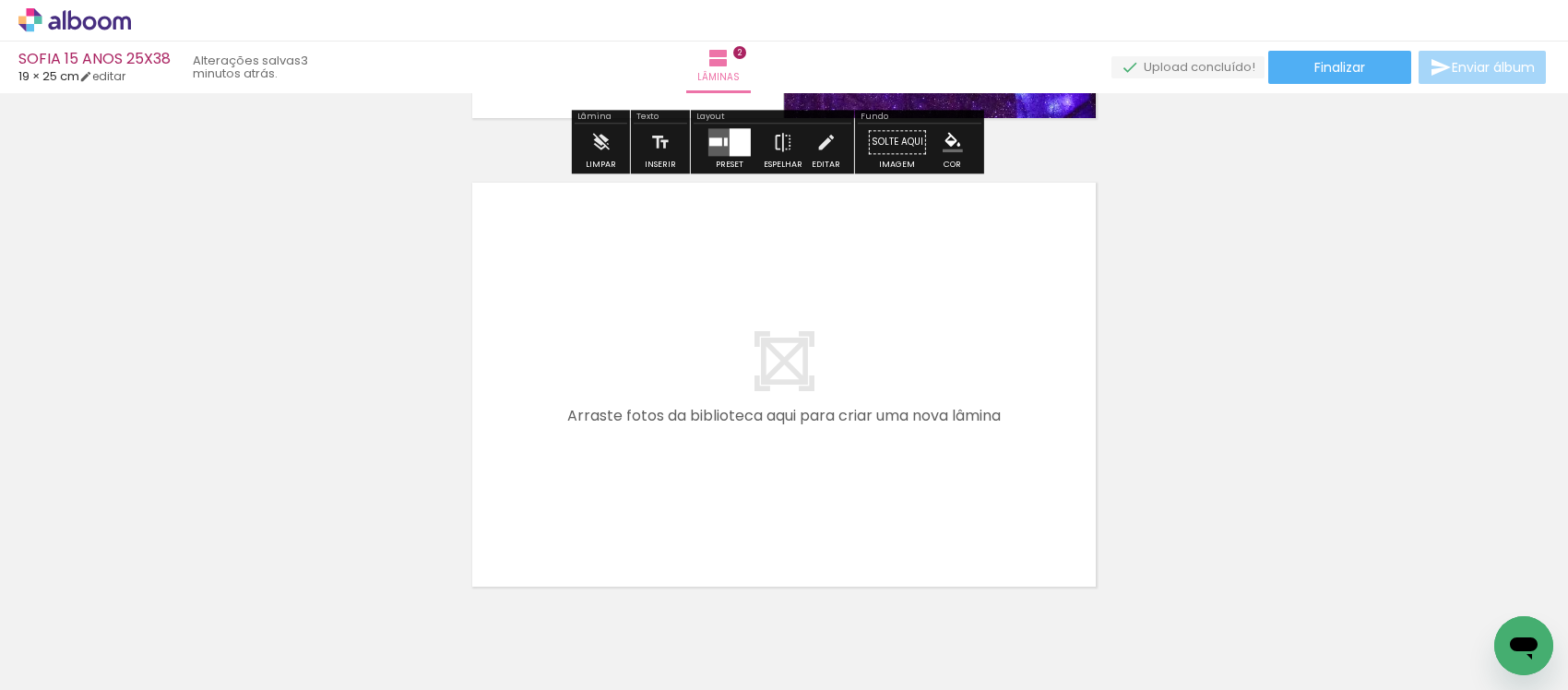
scroll to position [995, 0]
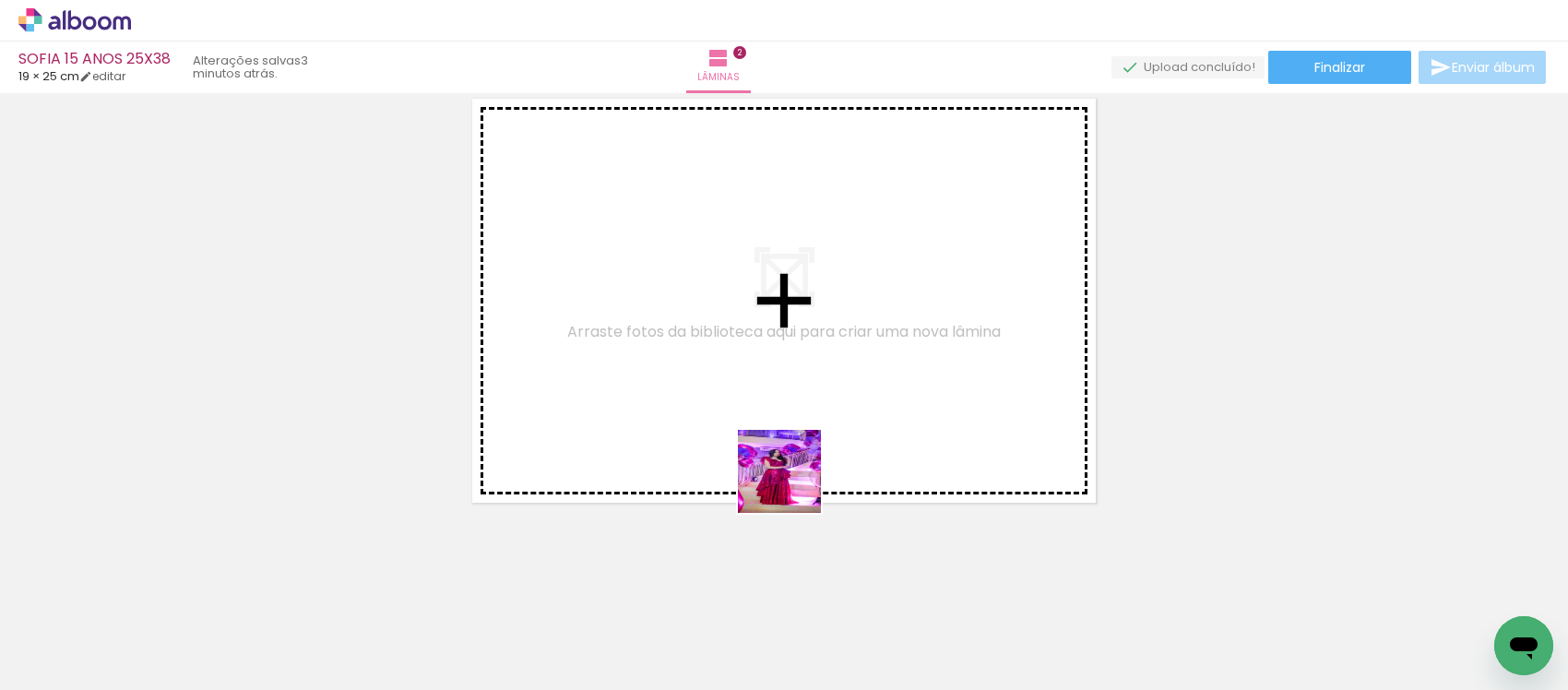
drag, startPoint x: 822, startPoint y: 633, endPoint x: 909, endPoint y: 652, distance: 89.1
click at [777, 402] on quentale-workspace at bounding box center [784, 345] width 1568 height 690
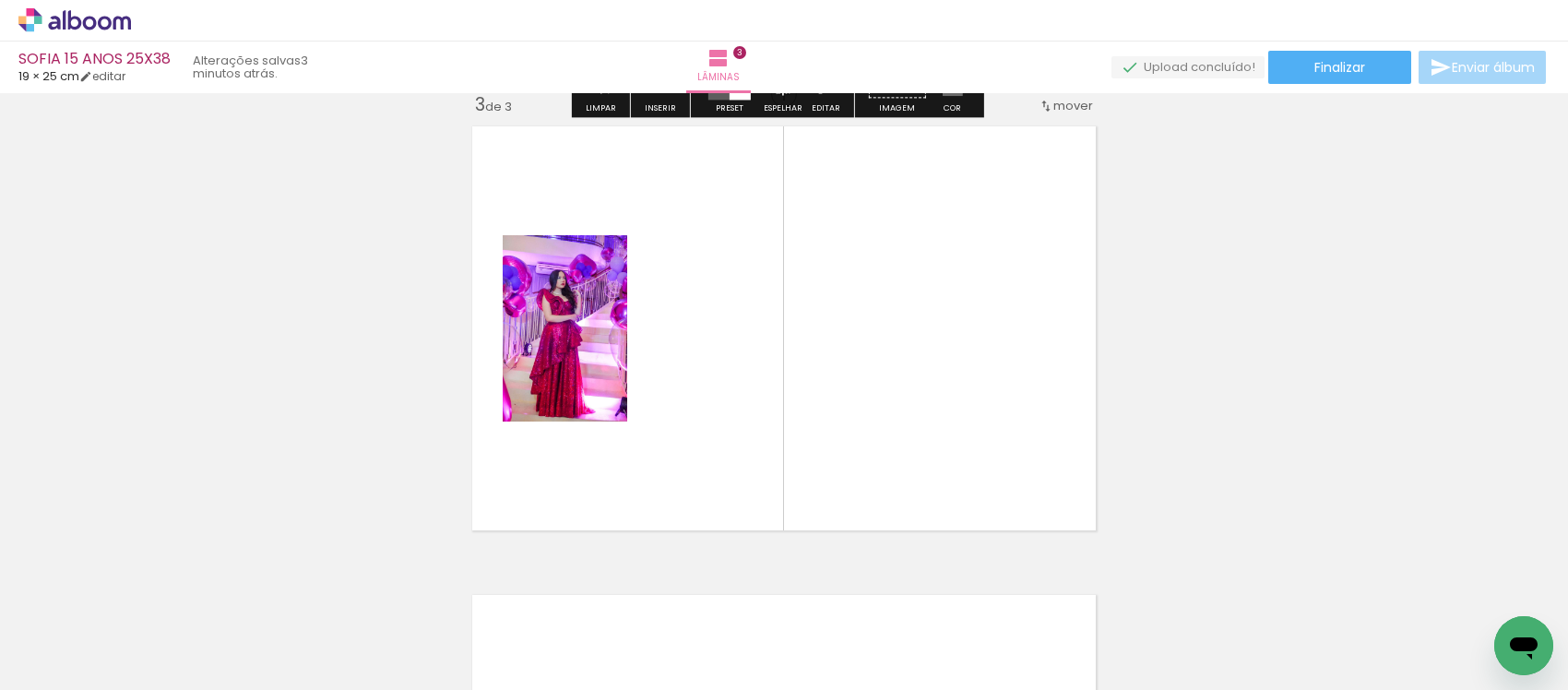
scroll to position [960, 0]
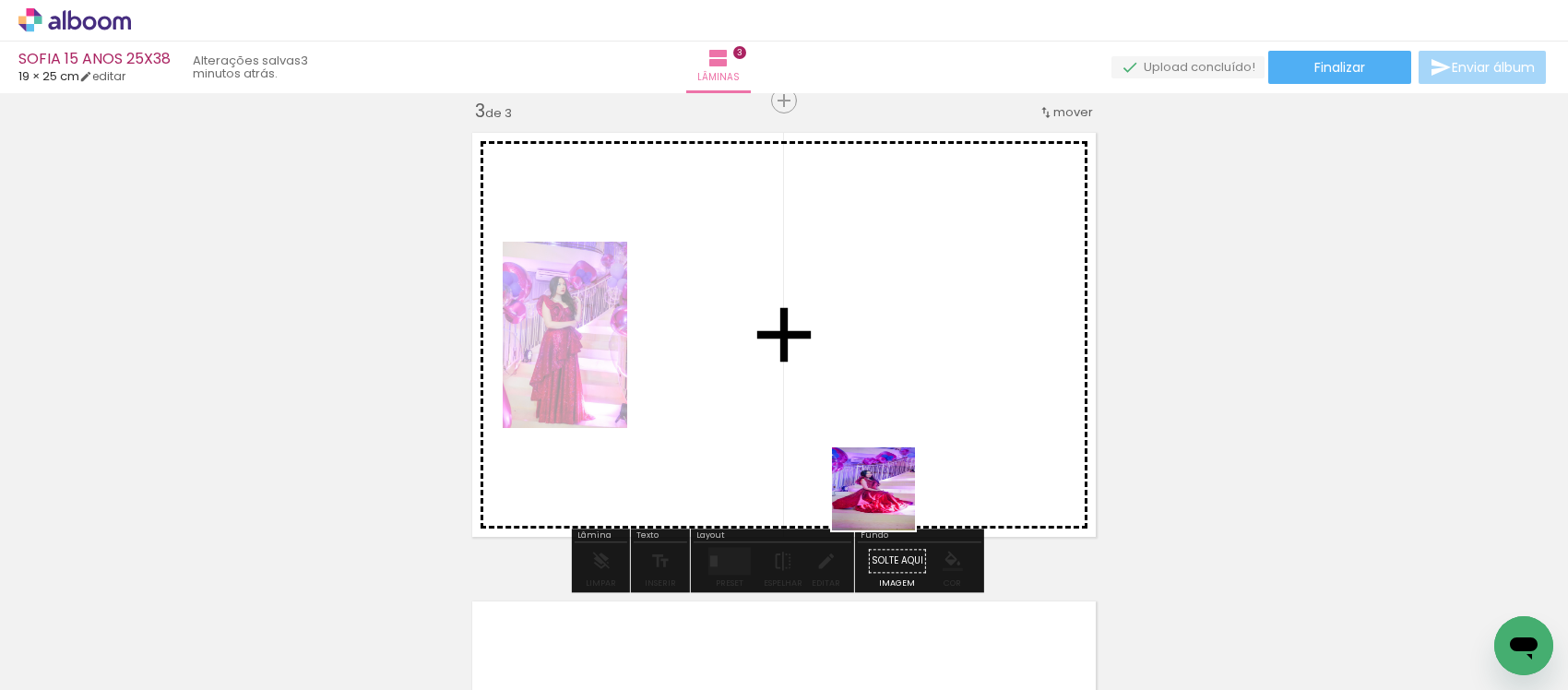
drag, startPoint x: 888, startPoint y: 503, endPoint x: 997, endPoint y: 623, distance: 162.1
click at [877, 448] on quentale-workspace at bounding box center [784, 345] width 1568 height 690
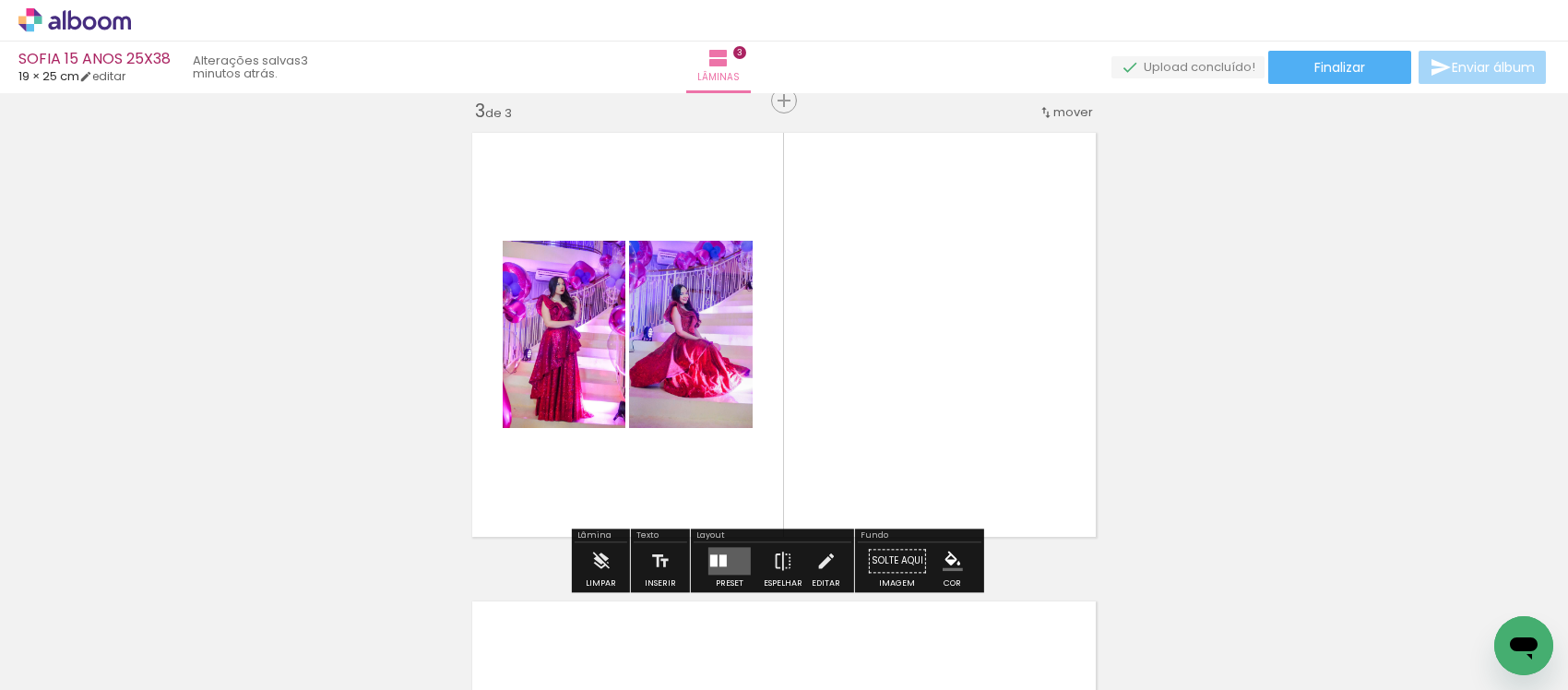
drag, startPoint x: 1020, startPoint y: 619, endPoint x: 1096, endPoint y: 629, distance: 76.7
click at [937, 420] on quentale-workspace at bounding box center [784, 345] width 1568 height 690
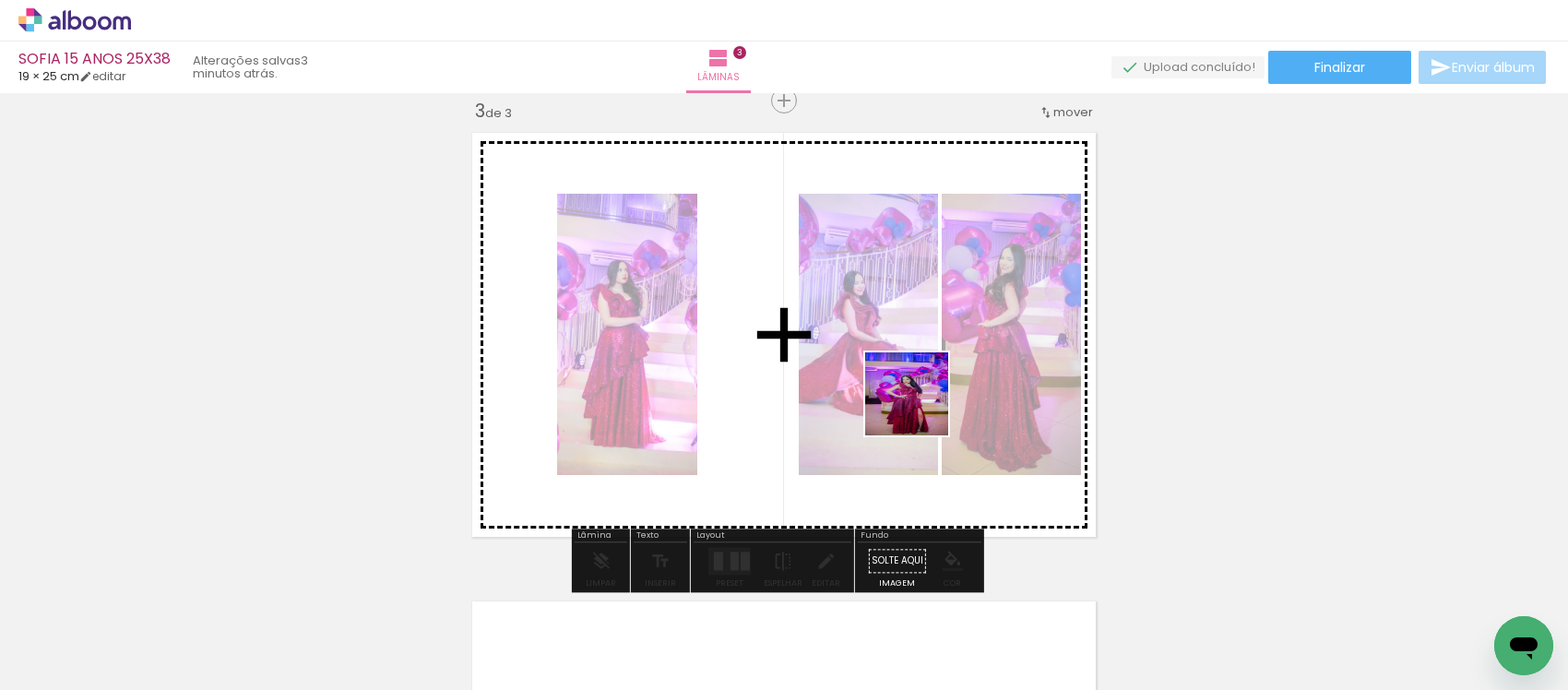
drag, startPoint x: 1124, startPoint y: 643, endPoint x: 911, endPoint y: 397, distance: 325.4
click at [911, 397] on quentale-workspace at bounding box center [784, 345] width 1568 height 690
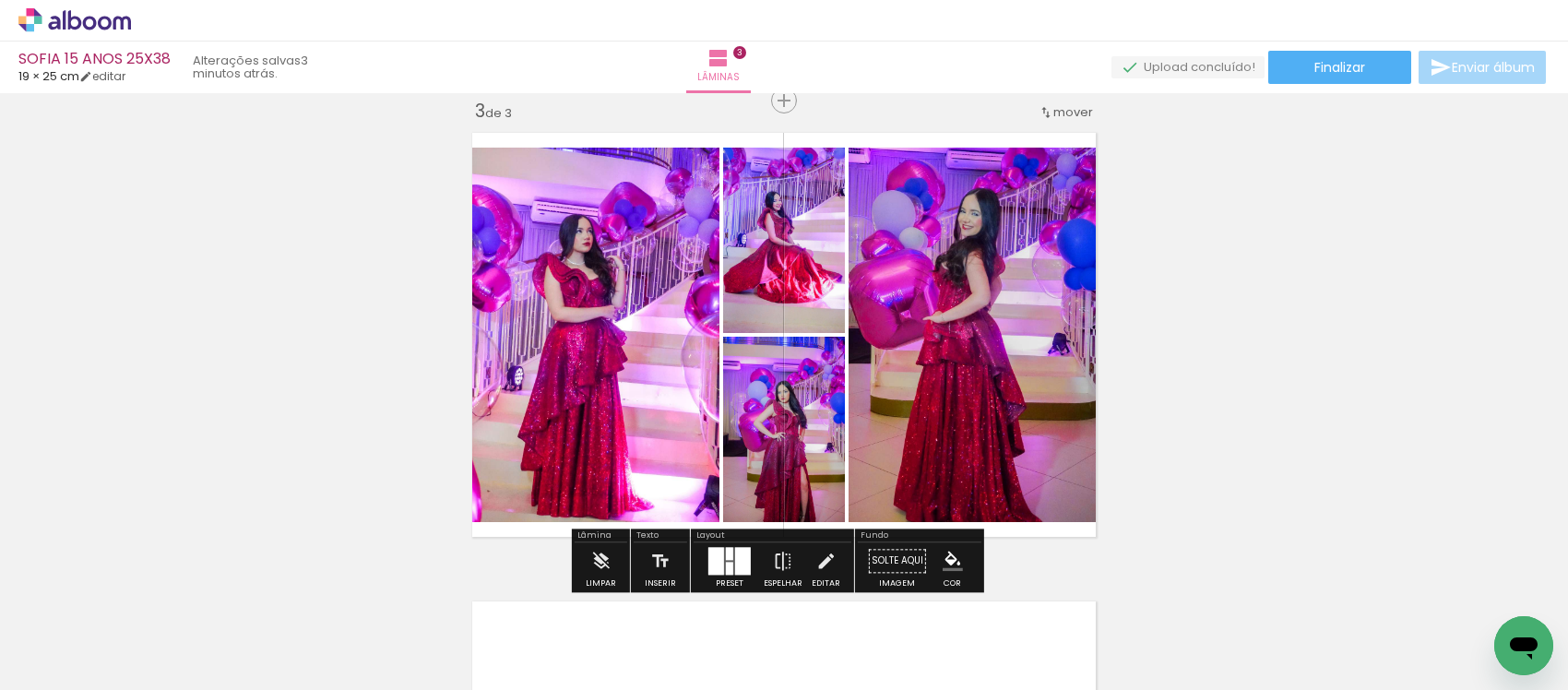
scroll to position [0, 301]
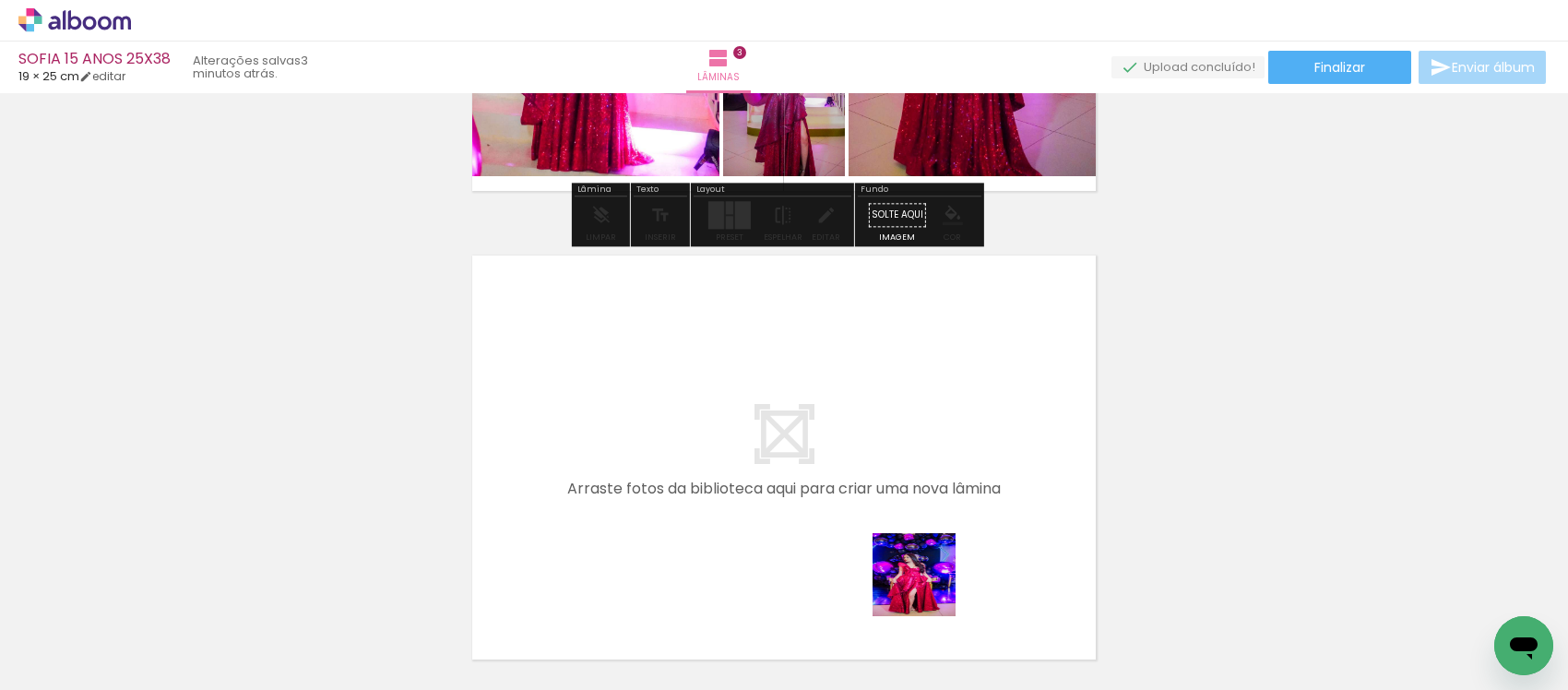
drag, startPoint x: 937, startPoint y: 634, endPoint x: 979, endPoint y: 623, distance: 43.4
click at [925, 521] on quentale-workspace at bounding box center [784, 345] width 1568 height 690
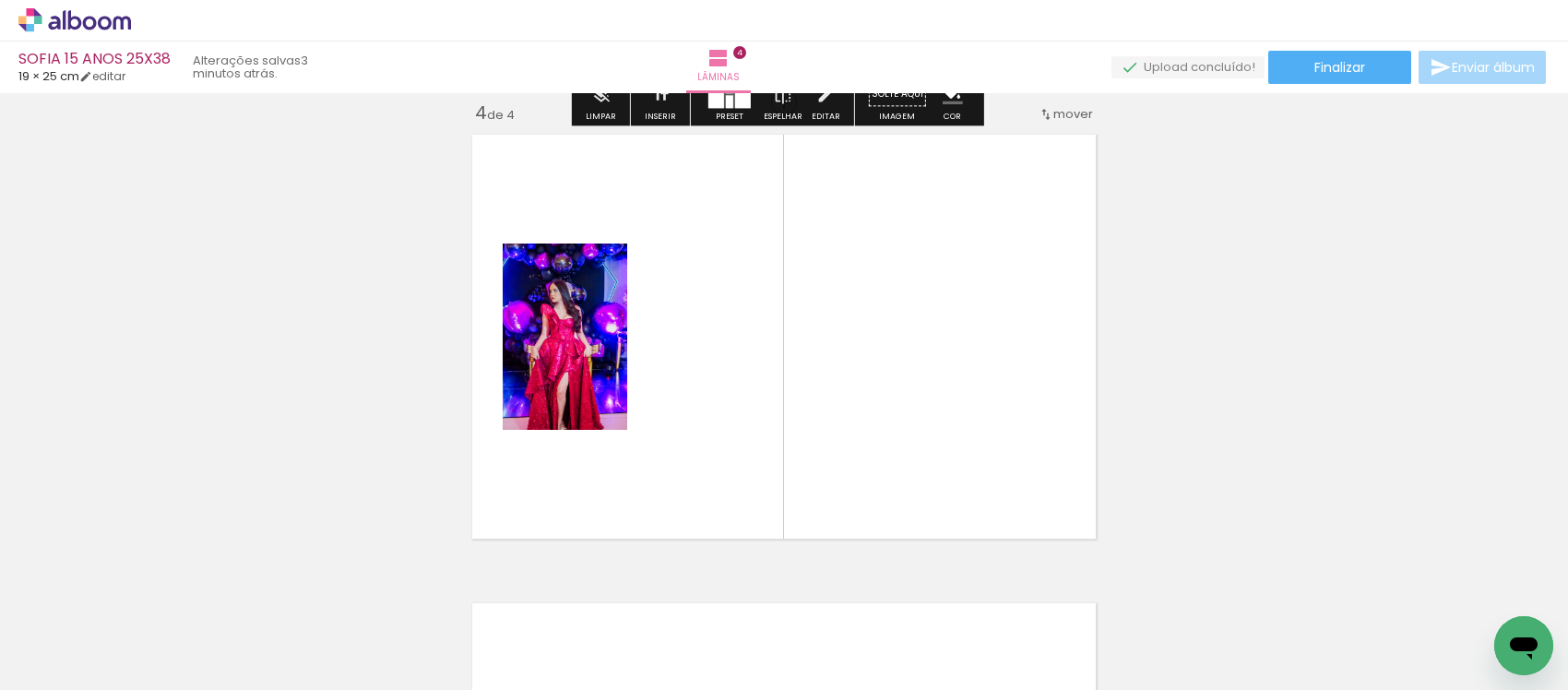
scroll to position [1430, 0]
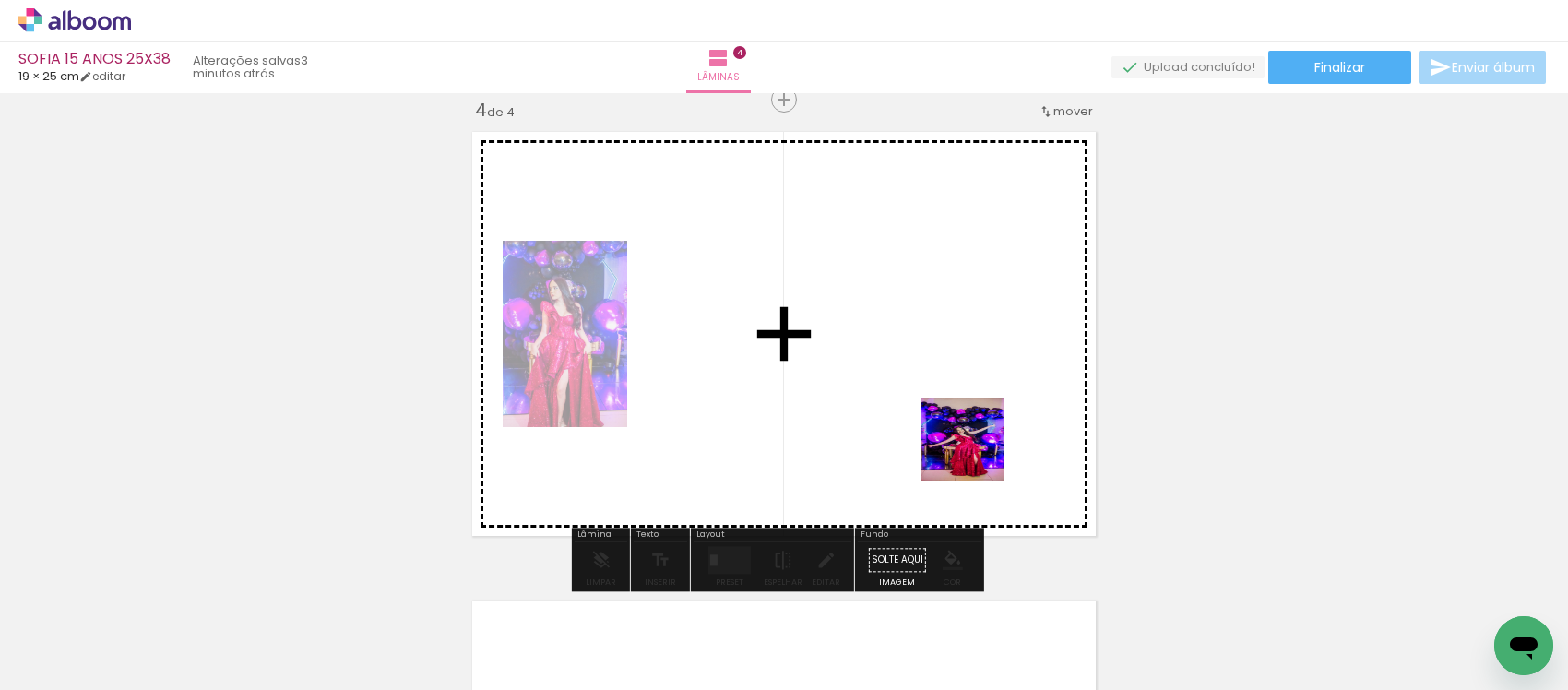
drag, startPoint x: 993, startPoint y: 490, endPoint x: 1109, endPoint y: 616, distance: 171.3
click at [969, 436] on quentale-workspace at bounding box center [784, 345] width 1568 height 690
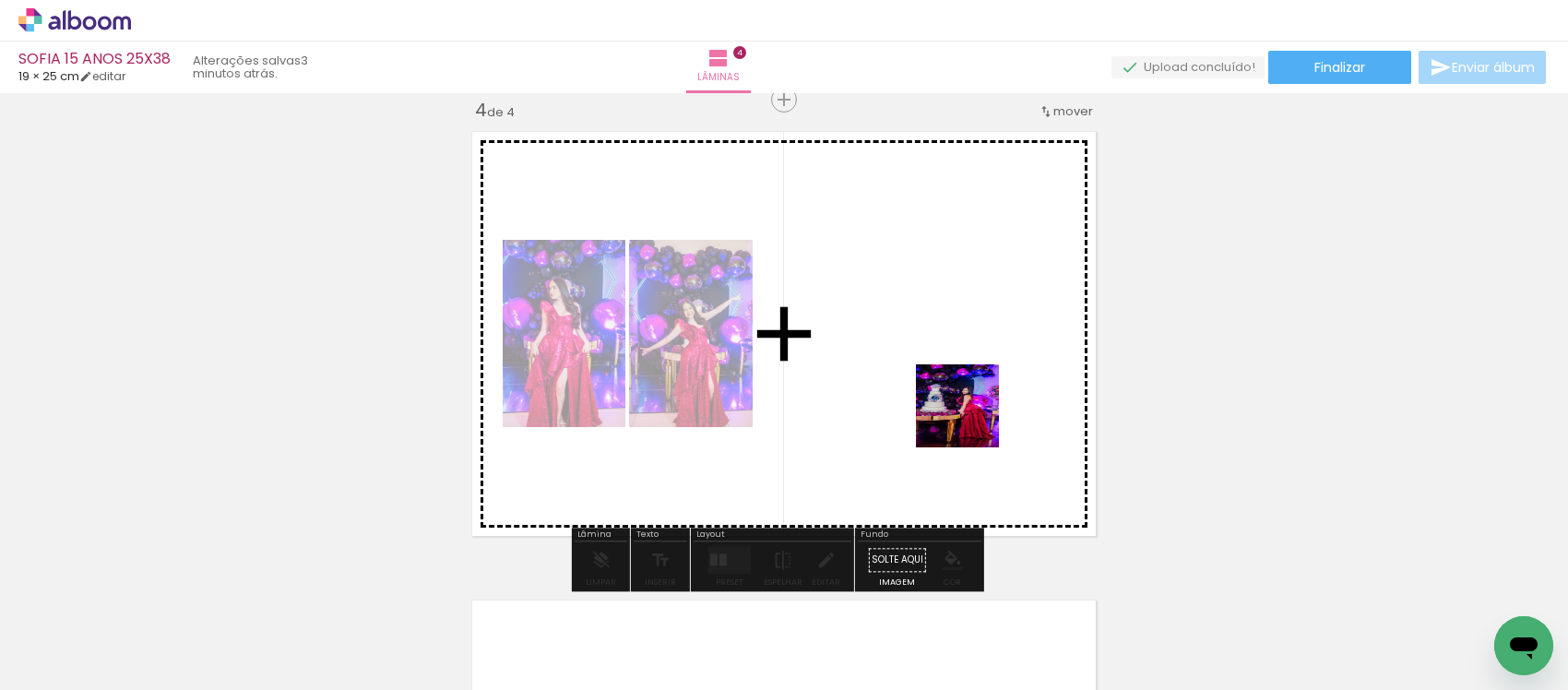
drag, startPoint x: 1033, startPoint y: 485, endPoint x: 1181, endPoint y: 614, distance: 196.3
click at [951, 399] on quentale-workspace at bounding box center [784, 345] width 1568 height 690
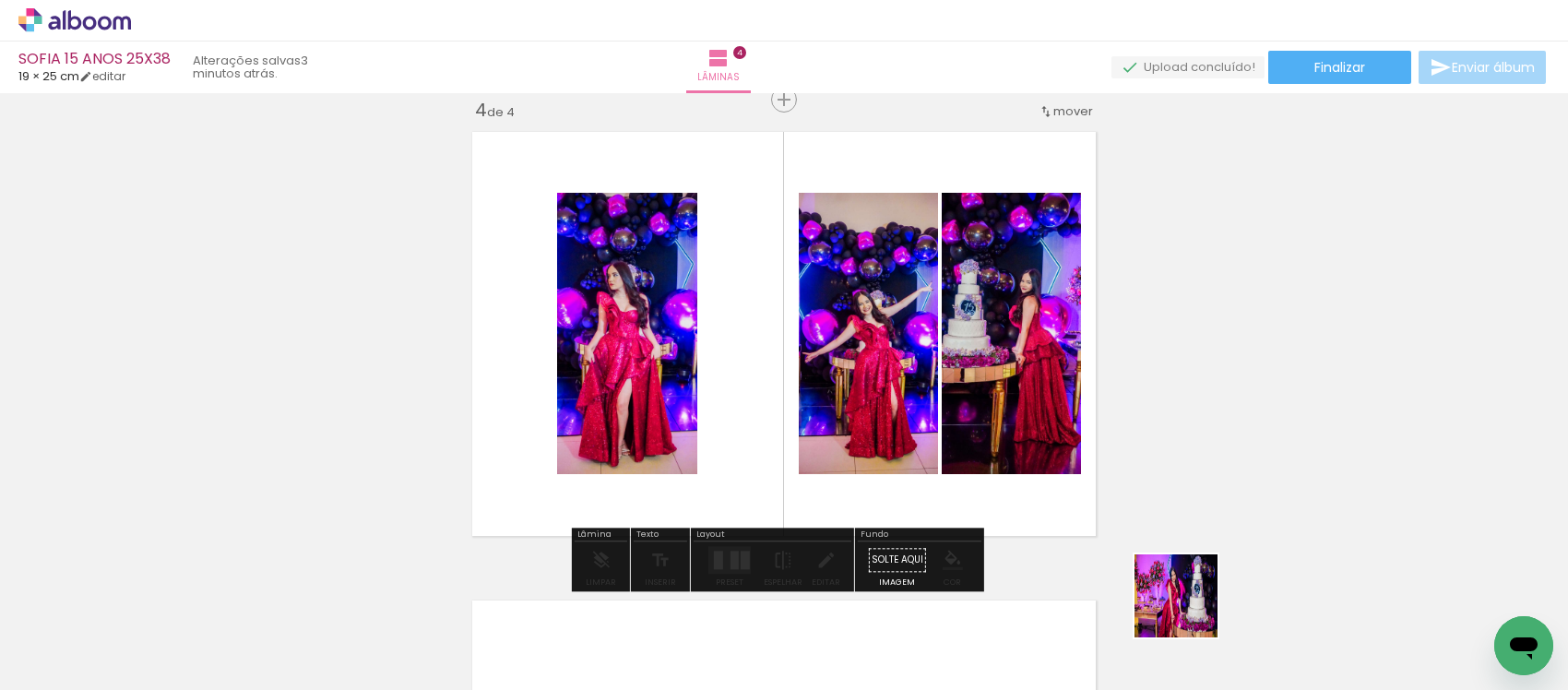
drag, startPoint x: 1217, startPoint y: 636, endPoint x: 1006, endPoint y: 655, distance: 211.9
click at [911, 417] on quentale-workspace at bounding box center [784, 345] width 1568 height 690
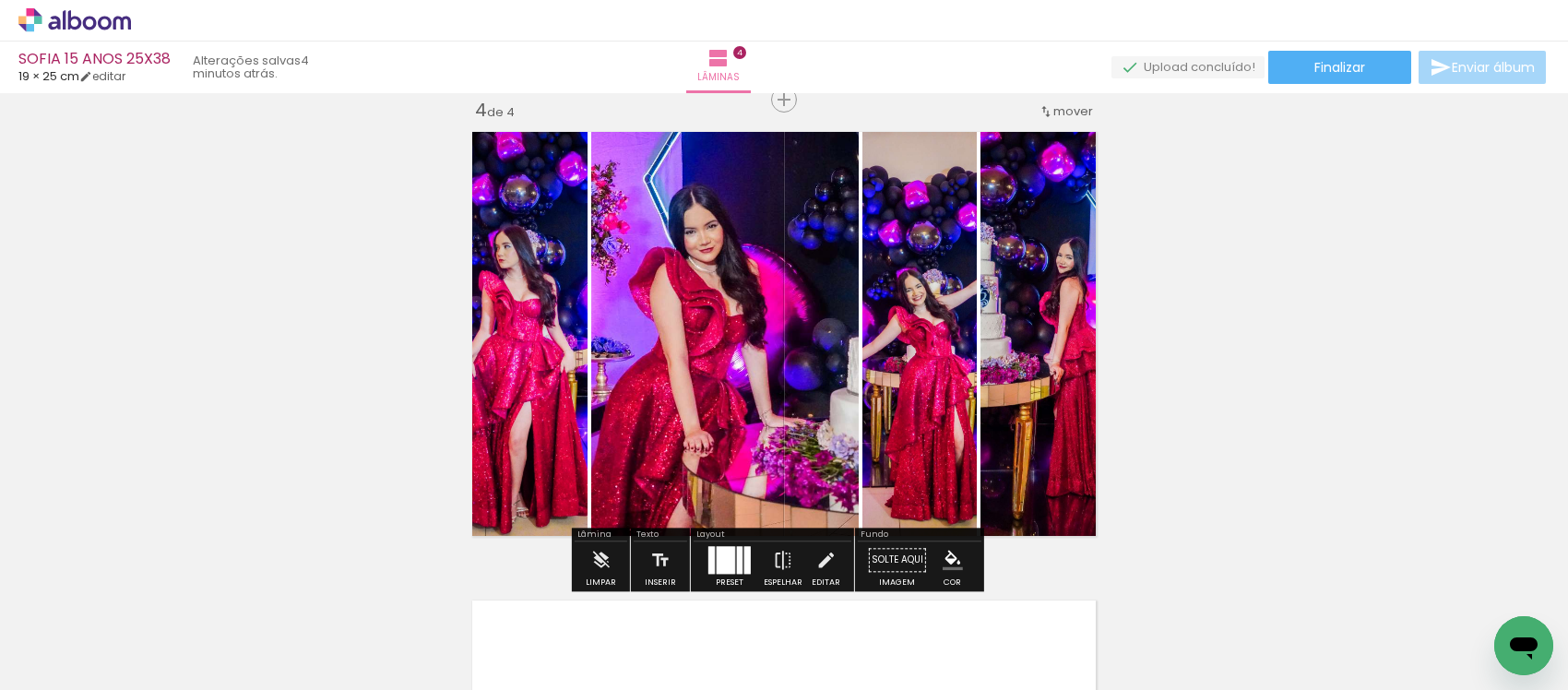
scroll to position [0, 1072]
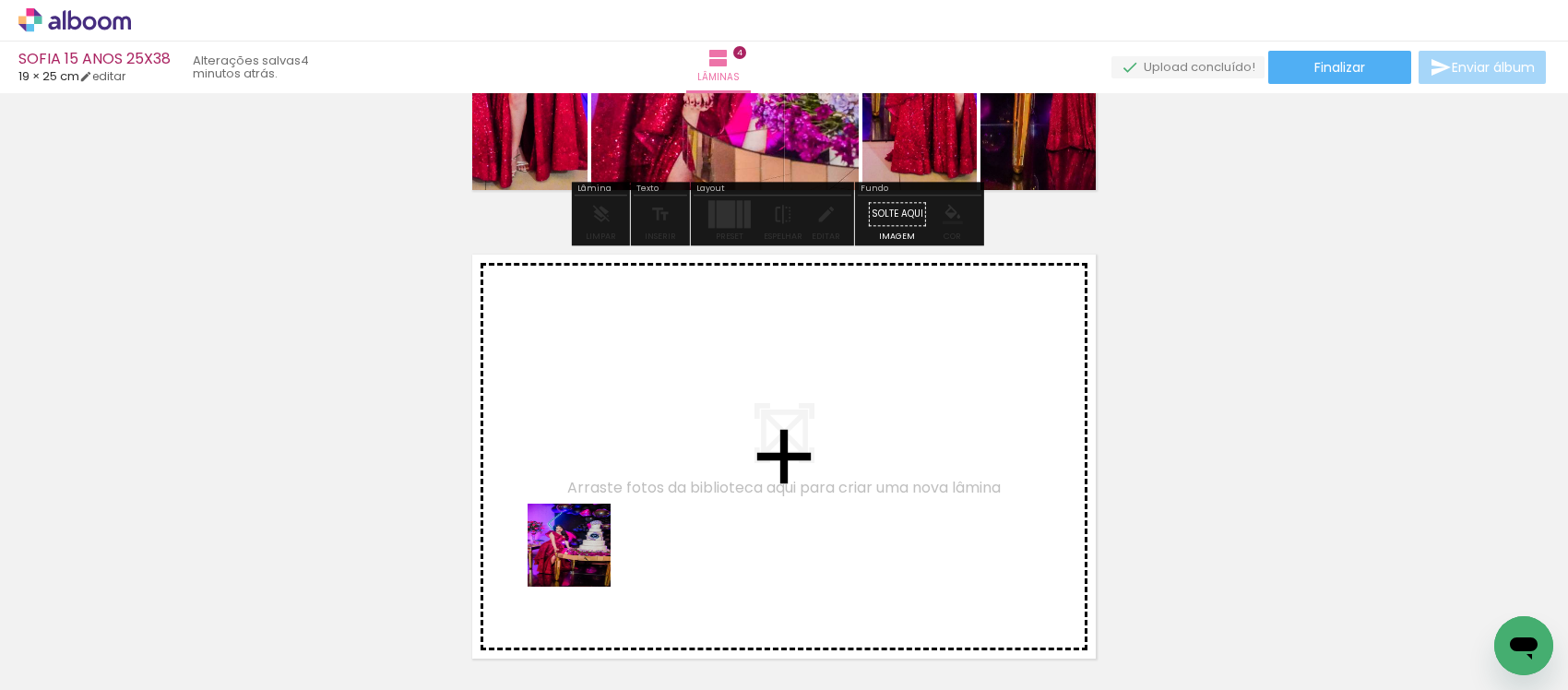
drag, startPoint x: 583, startPoint y: 559, endPoint x: 692, endPoint y: 678, distance: 161.4
click at [674, 392] on quentale-workspace at bounding box center [784, 345] width 1568 height 690
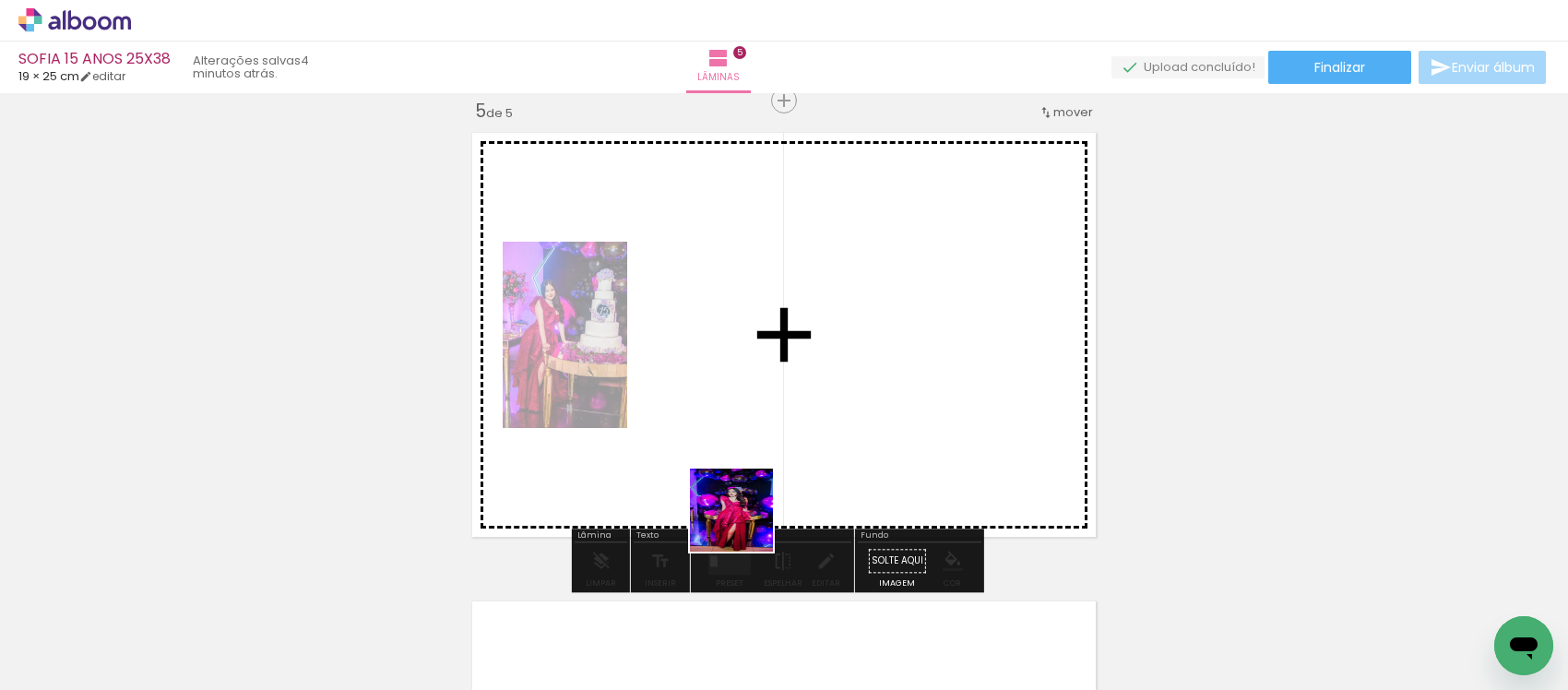
drag, startPoint x: 745, startPoint y: 524, endPoint x: 757, endPoint y: 514, distance: 15.6
click at [747, 522] on quentale-workspace at bounding box center [784, 345] width 1568 height 690
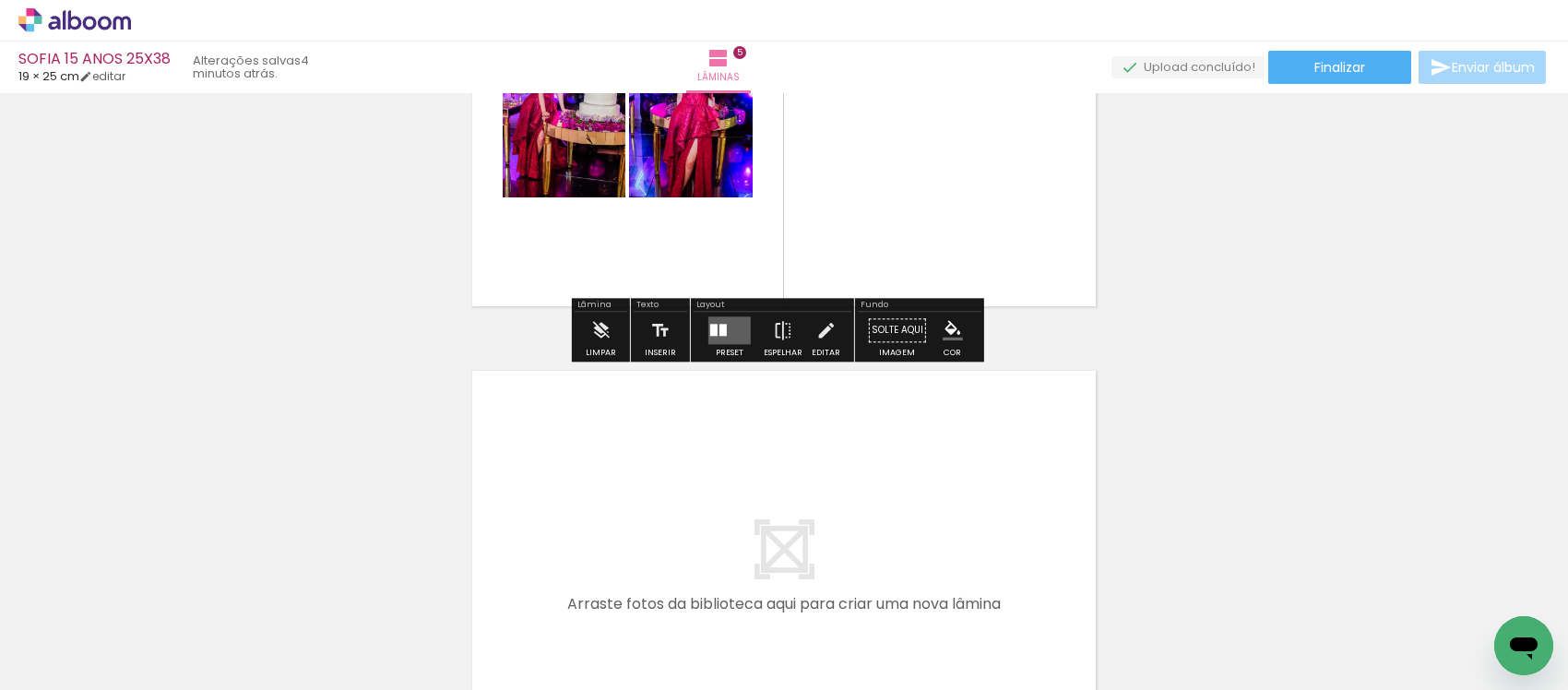
drag, startPoint x: 765, startPoint y: 612, endPoint x: 855, endPoint y: 609, distance: 90.0
click at [766, 533] on quentale-workspace at bounding box center [784, 345] width 1568 height 690
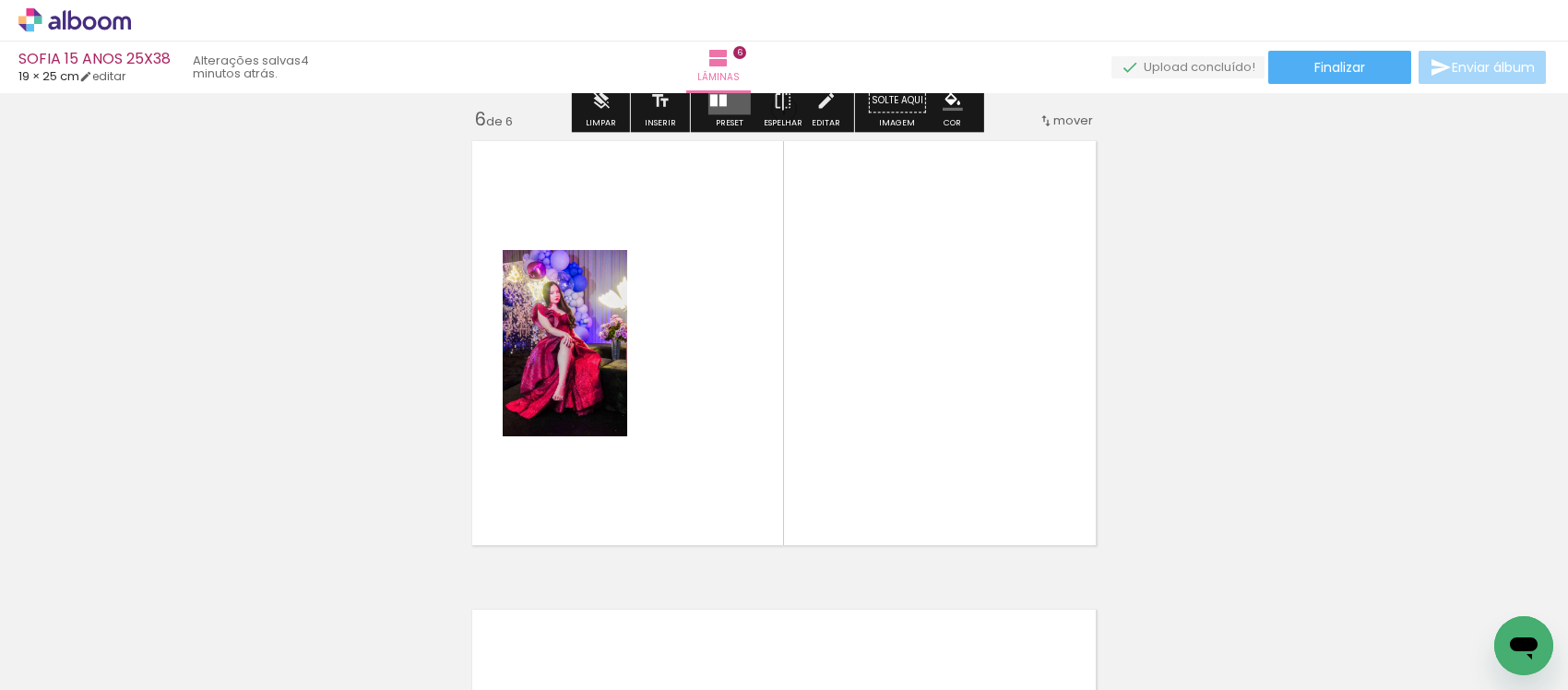
scroll to position [2366, 0]
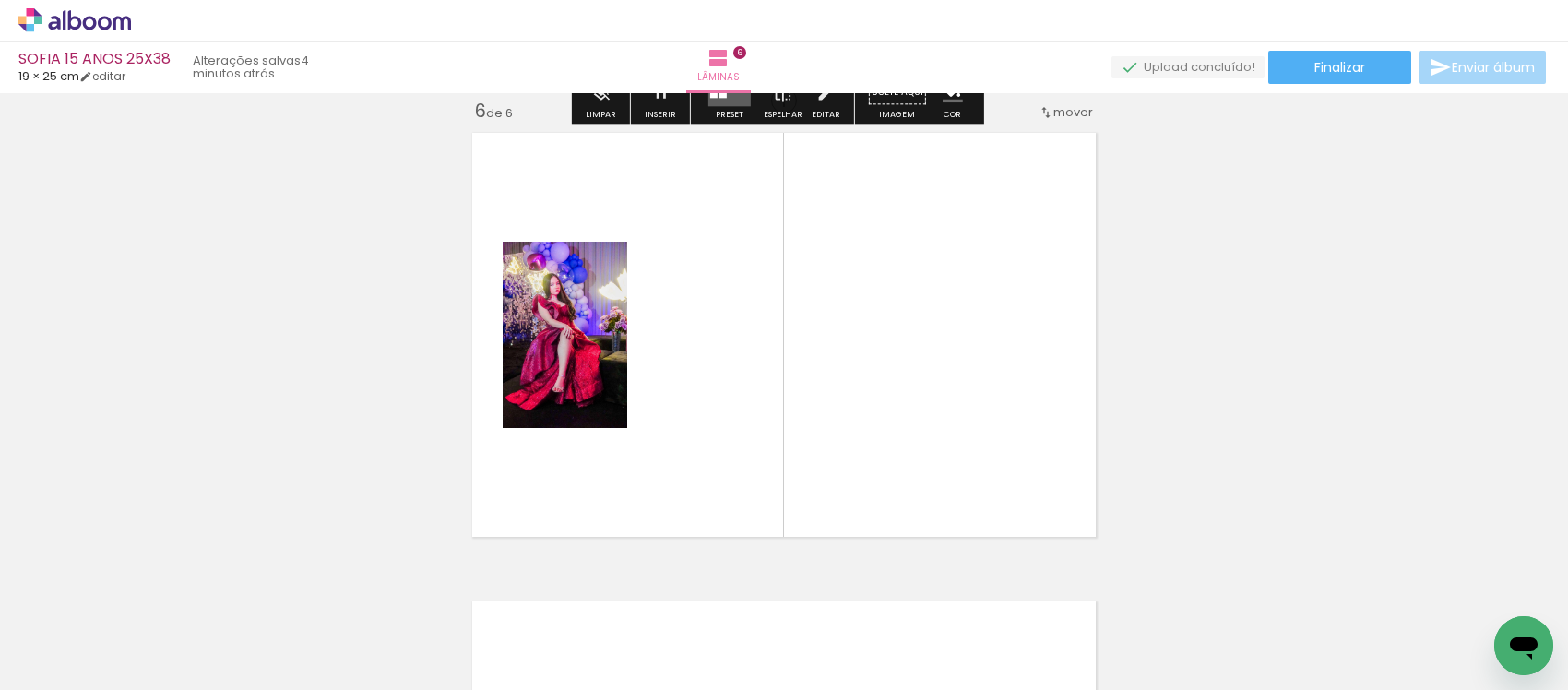
drag, startPoint x: 869, startPoint y: 621, endPoint x: 985, endPoint y: 591, distance: 119.8
click at [890, 407] on quentale-workspace at bounding box center [784, 345] width 1568 height 690
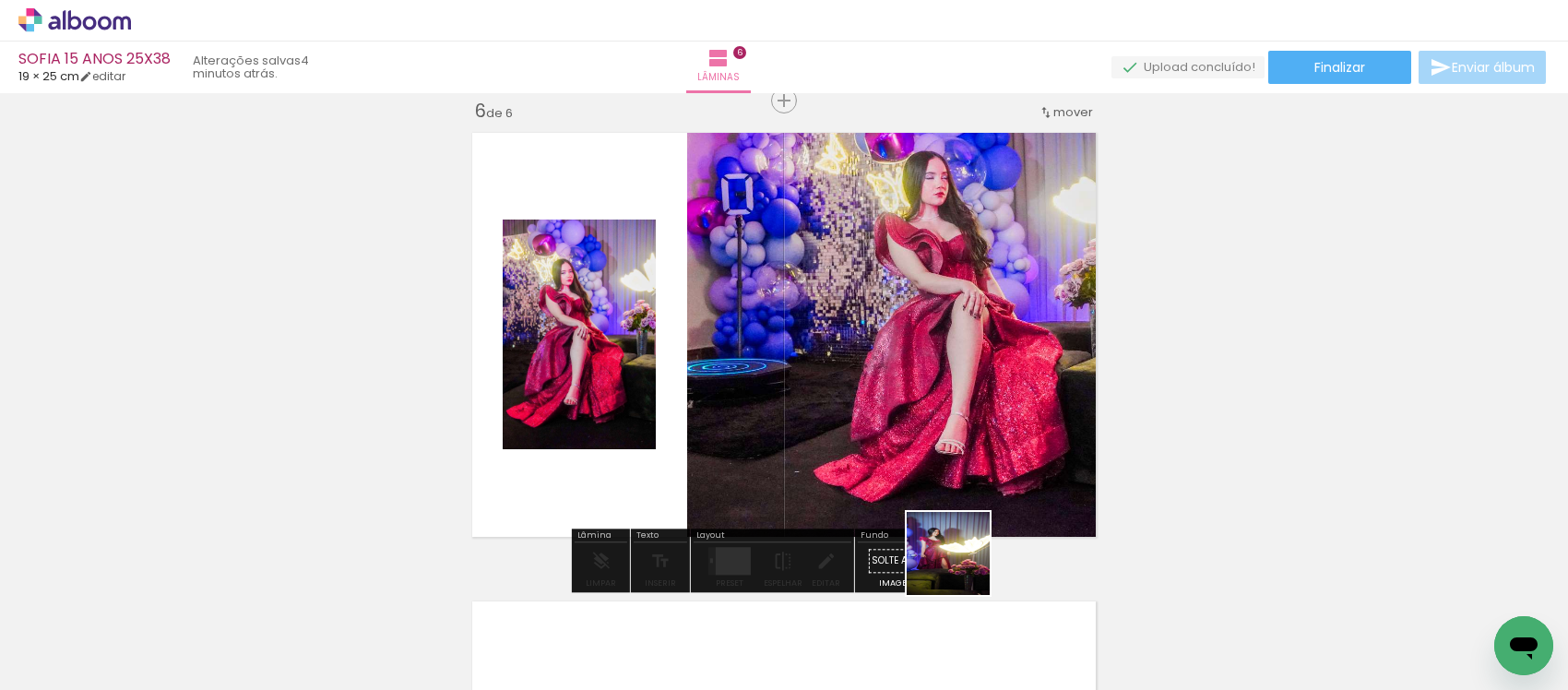
drag, startPoint x: 964, startPoint y: 636, endPoint x: 1063, endPoint y: 616, distance: 101.0
click at [923, 453] on quentale-workspace at bounding box center [784, 345] width 1568 height 690
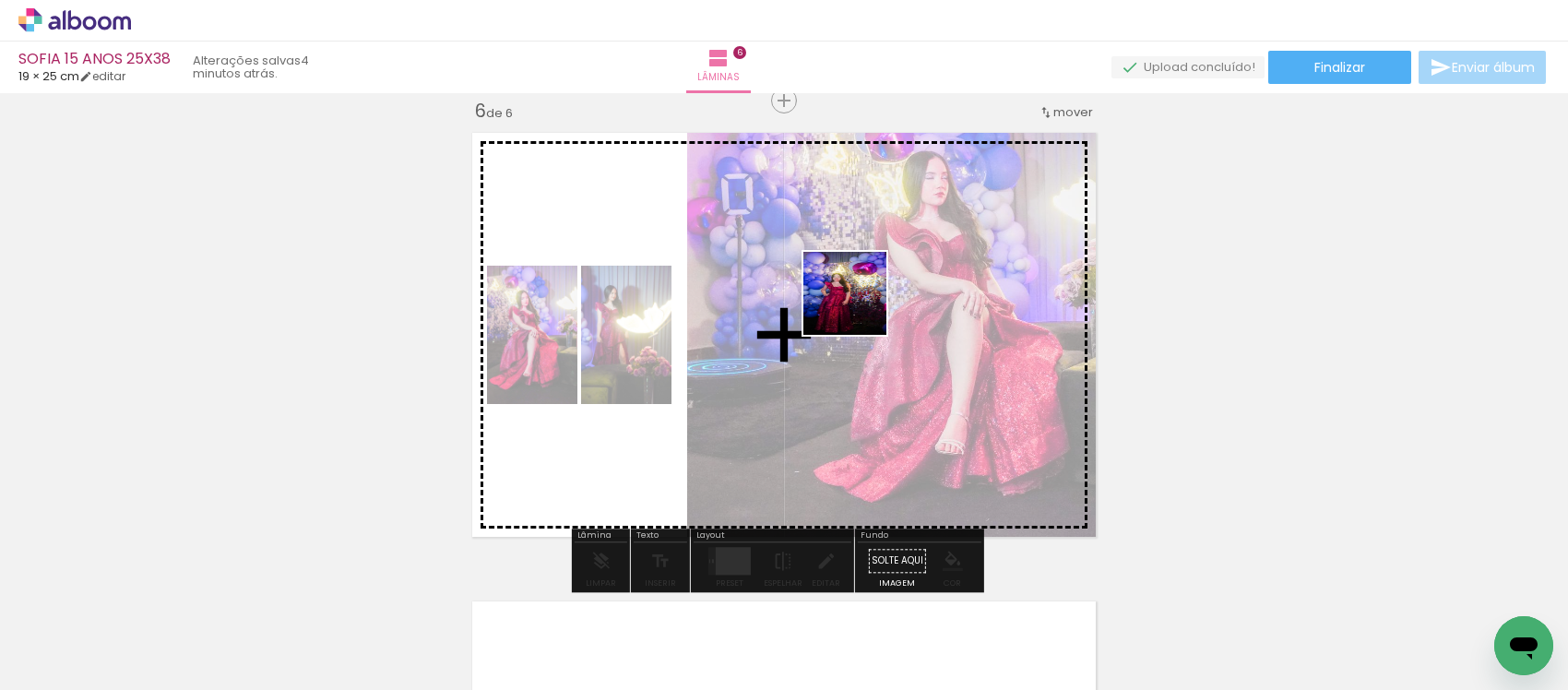
drag, startPoint x: 979, startPoint y: 455, endPoint x: 827, endPoint y: 277, distance: 234.1
click at [827, 277] on quentale-workspace at bounding box center [784, 345] width 1568 height 690
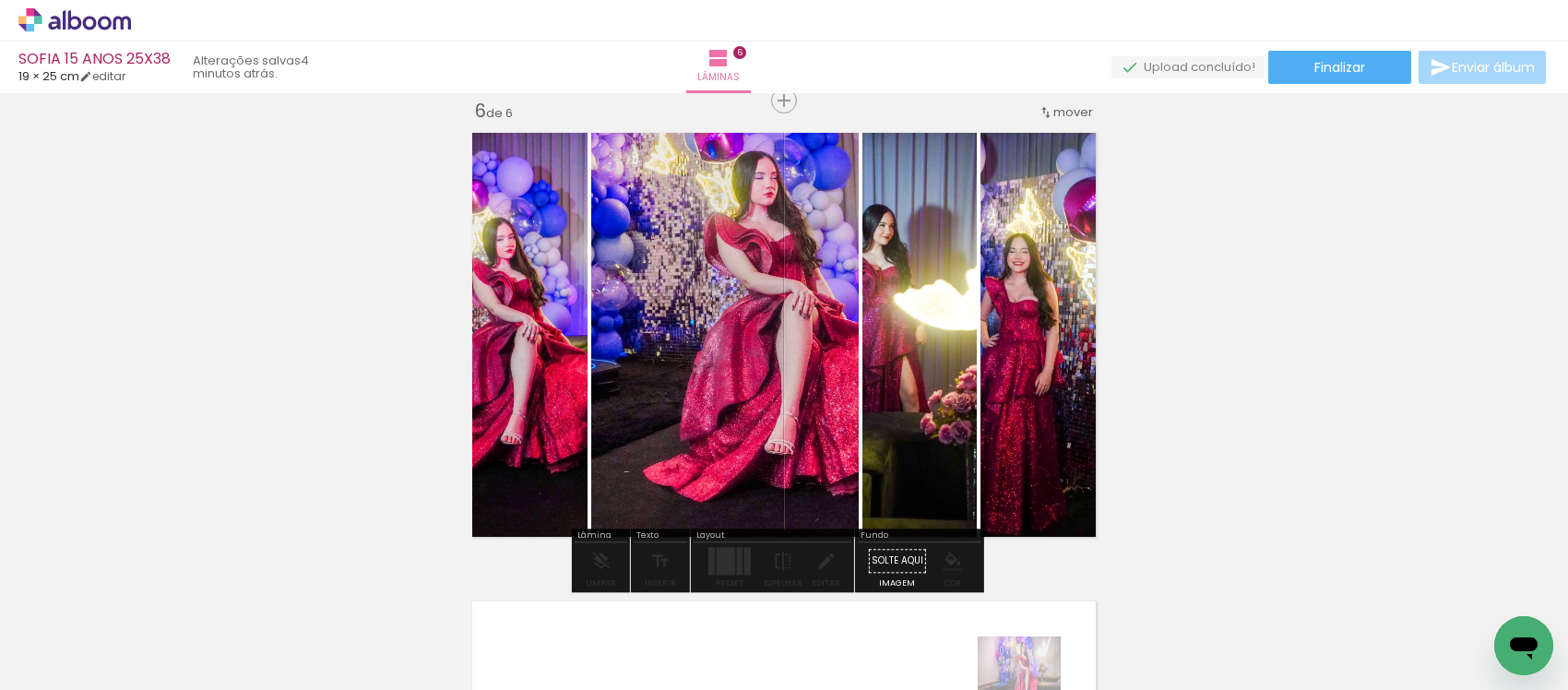
drag, startPoint x: 871, startPoint y: 672, endPoint x: 1080, endPoint y: 693, distance: 210.1
click at [1080, 689] on html "link( href="../../bower_components/polymer/polymer.html" rel="import" ) picture…" at bounding box center [784, 345] width 1568 height 690
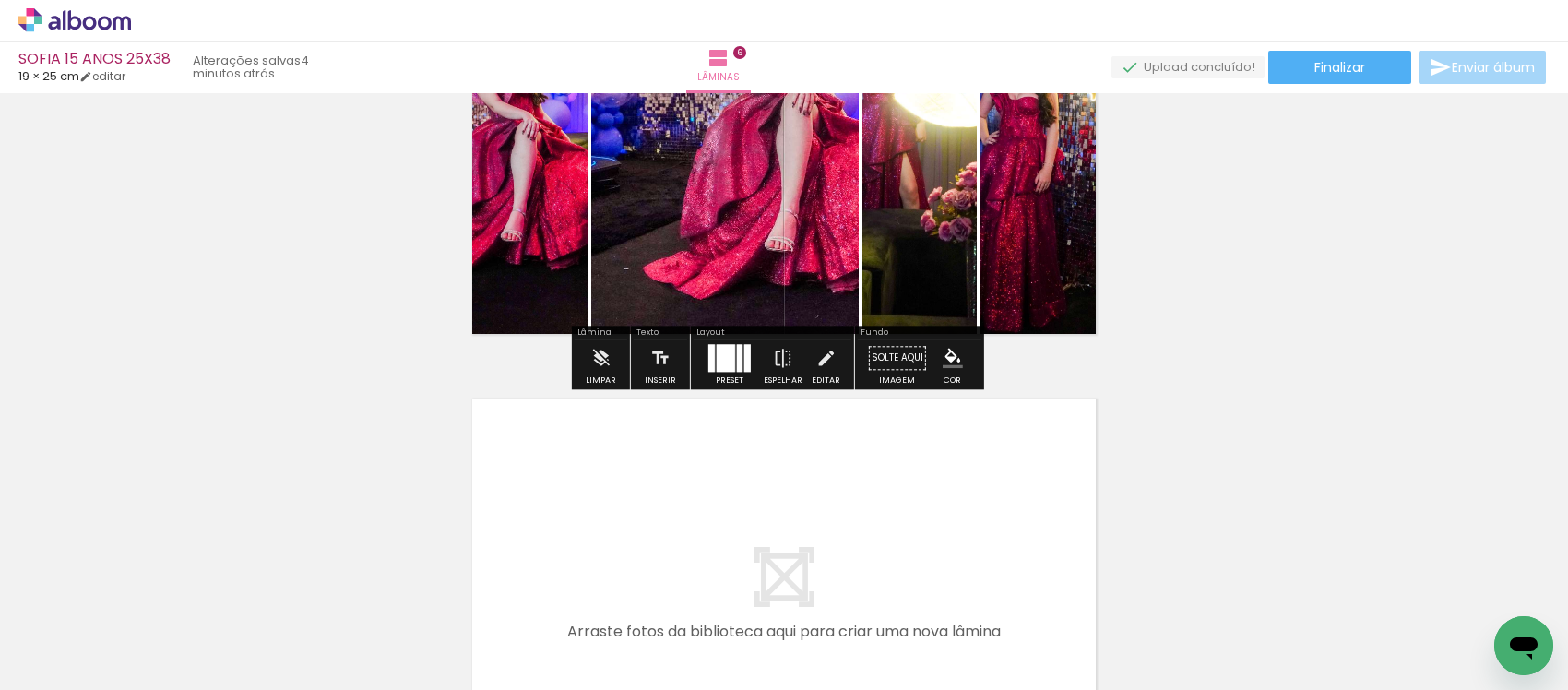
scroll to position [2597, 0]
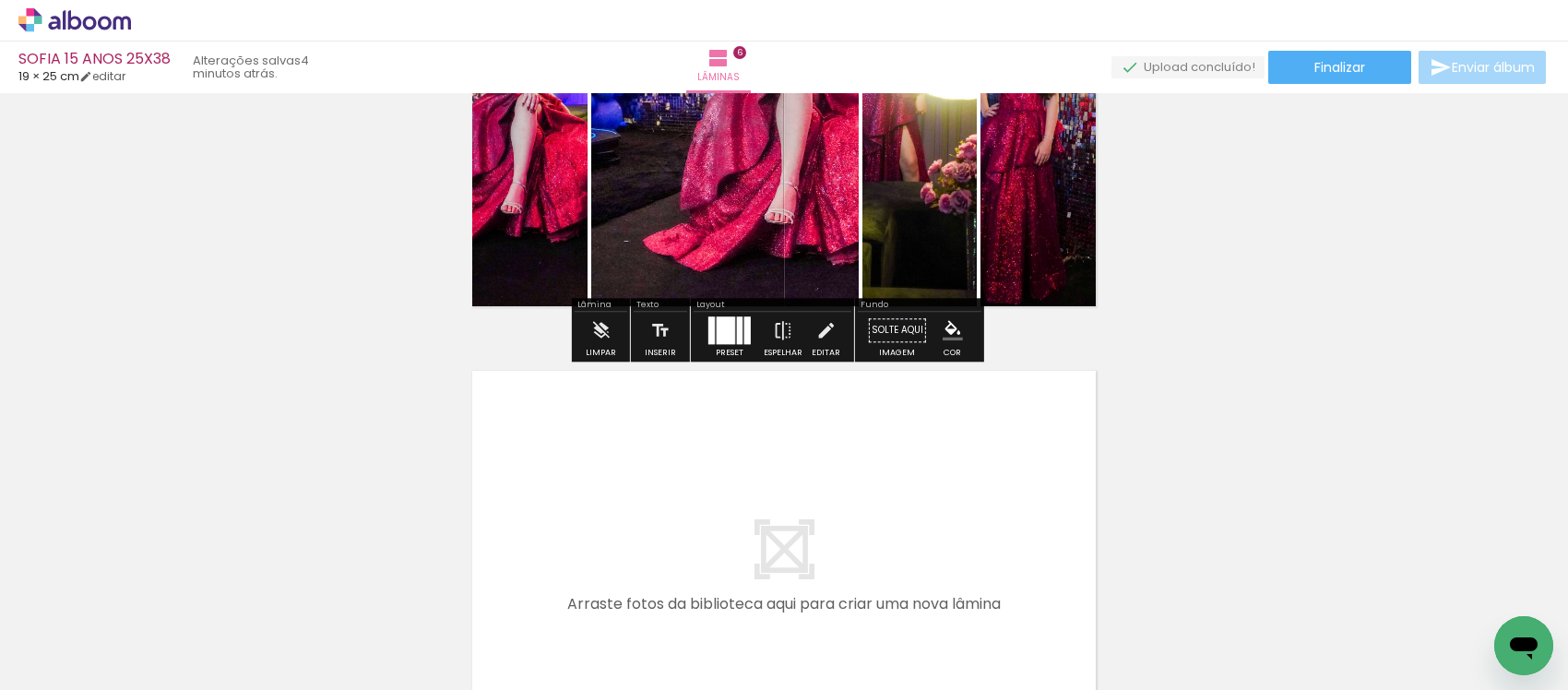
drag, startPoint x: 888, startPoint y: 610, endPoint x: 967, endPoint y: 615, distance: 79.2
click at [888, 530] on quentale-workspace at bounding box center [784, 345] width 1568 height 690
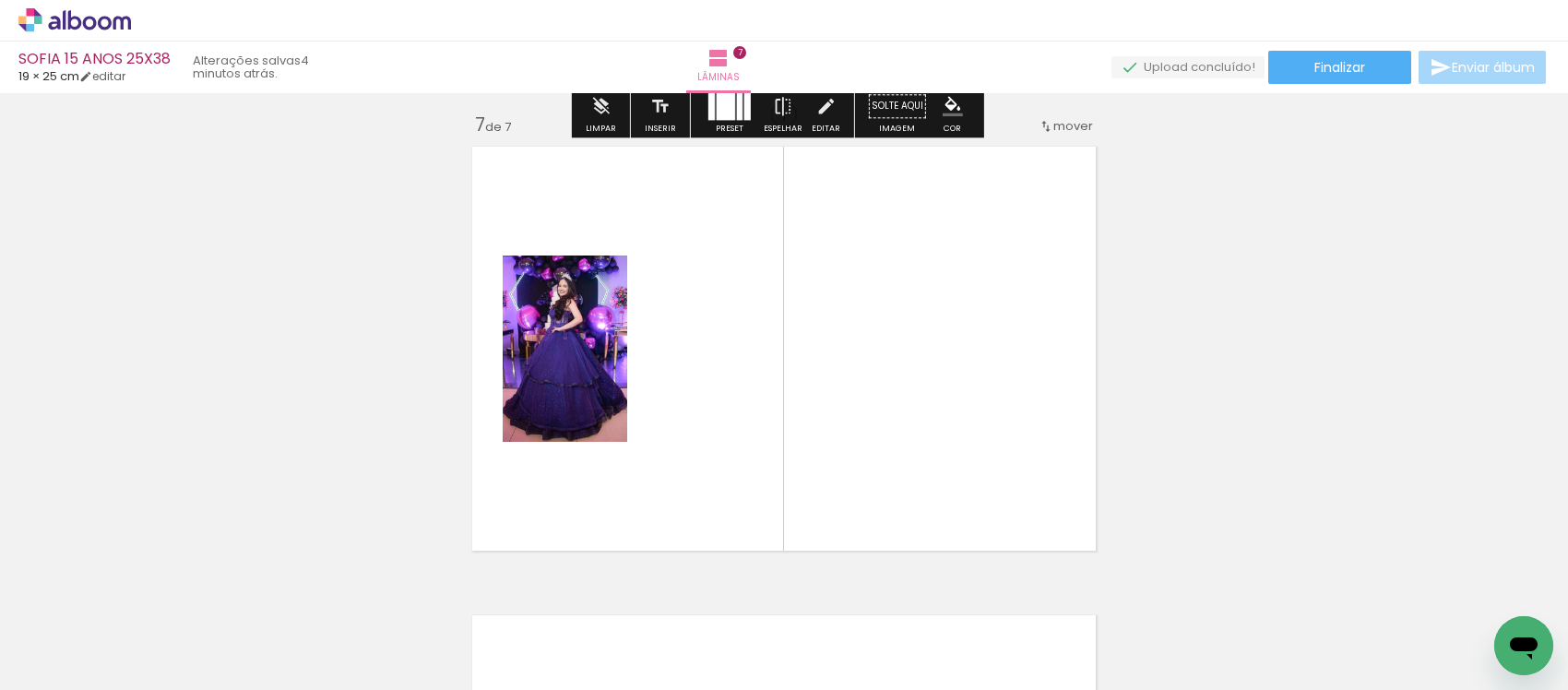
scroll to position [2835, 0]
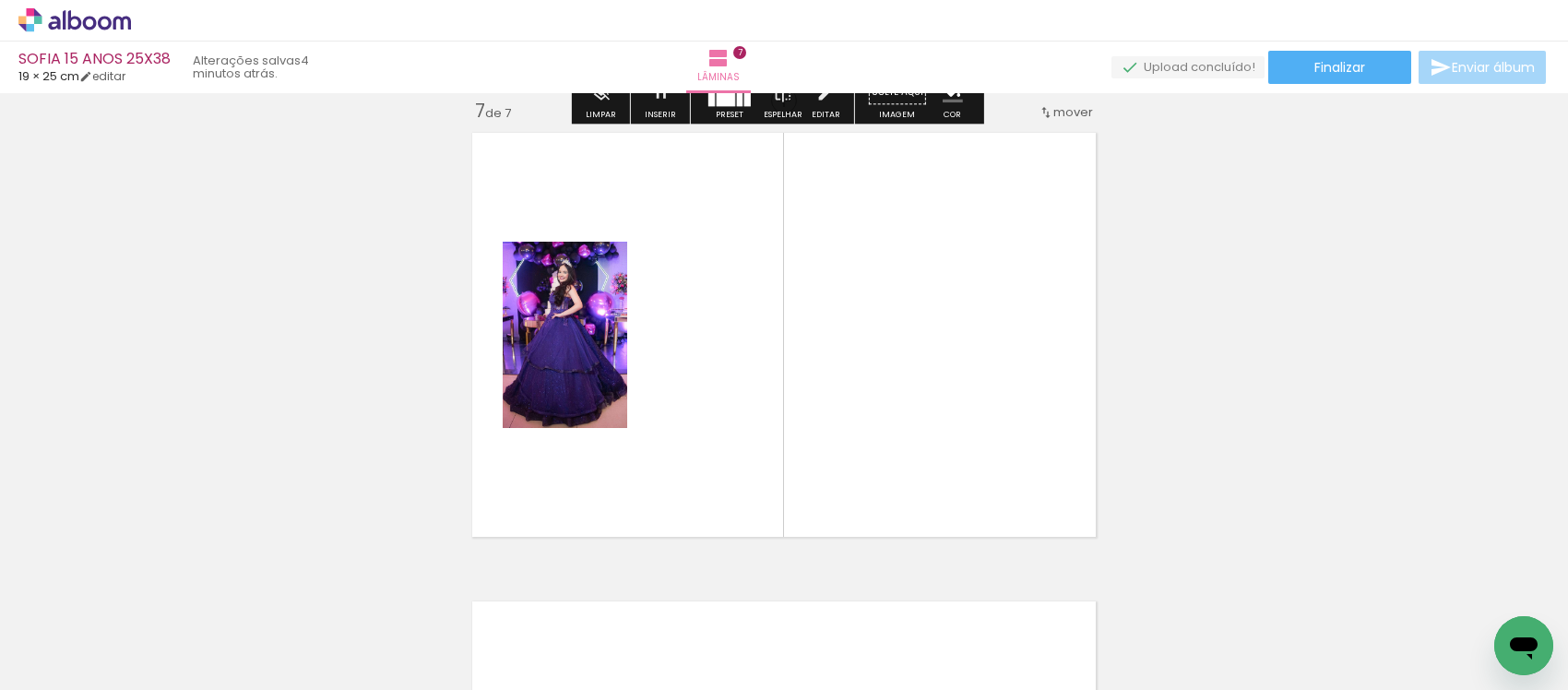
drag, startPoint x: 969, startPoint y: 625, endPoint x: 1086, endPoint y: 674, distance: 126.8
click at [922, 412] on quentale-workspace at bounding box center [784, 345] width 1568 height 690
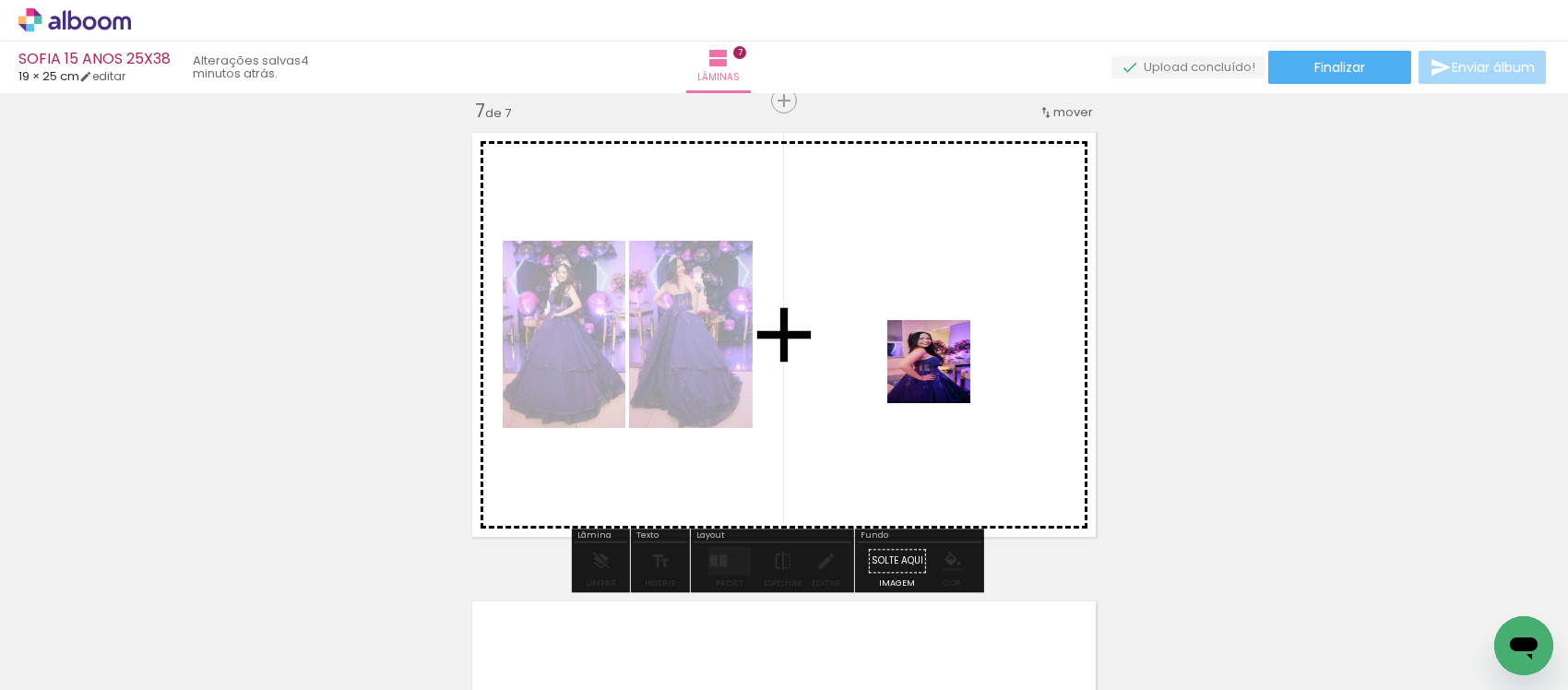
drag, startPoint x: 1084, startPoint y: 628, endPoint x: 1214, endPoint y: 652, distance: 132.2
click at [861, 265] on quentale-workspace at bounding box center [784, 345] width 1568 height 690
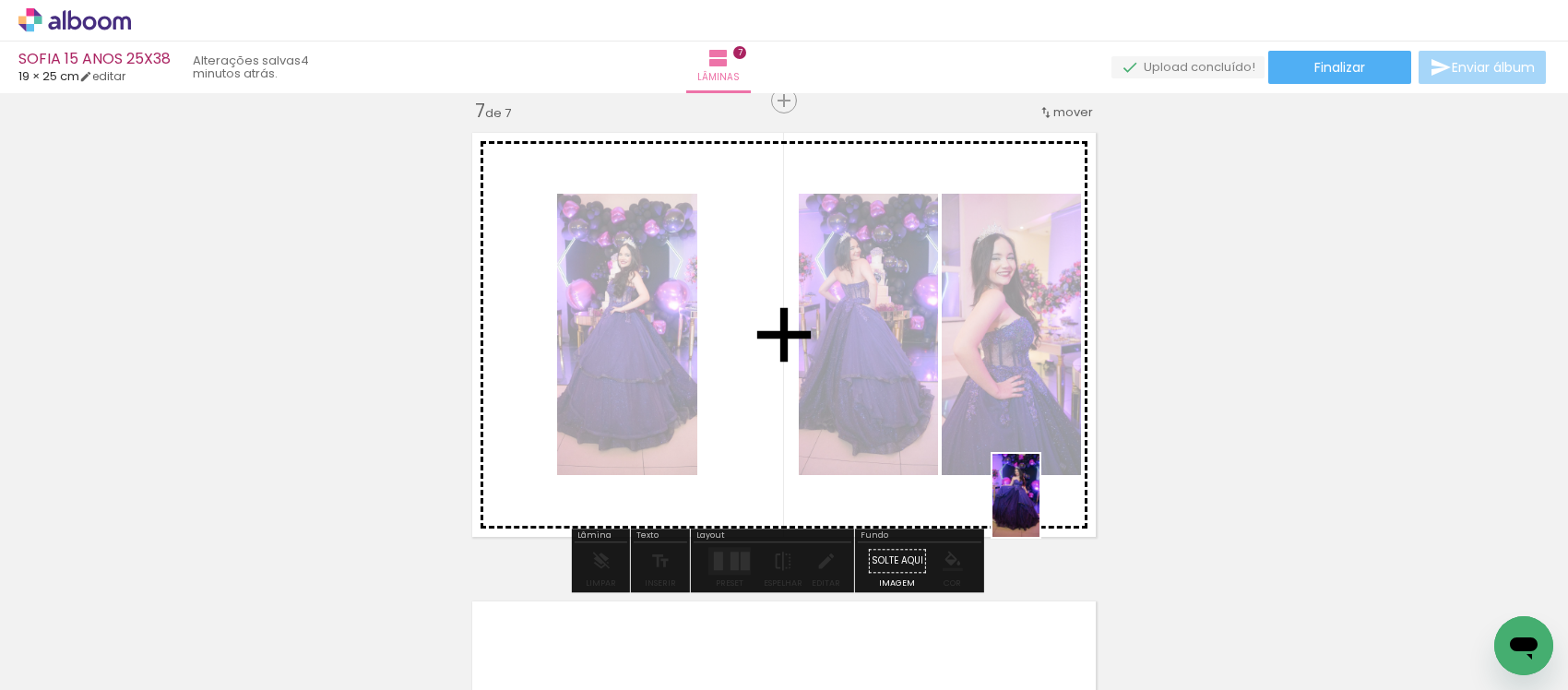
drag, startPoint x: 1118, startPoint y: 578, endPoint x: 1015, endPoint y: 485, distance: 138.8
click at [1045, 507] on quentale-workspace at bounding box center [784, 345] width 1568 height 690
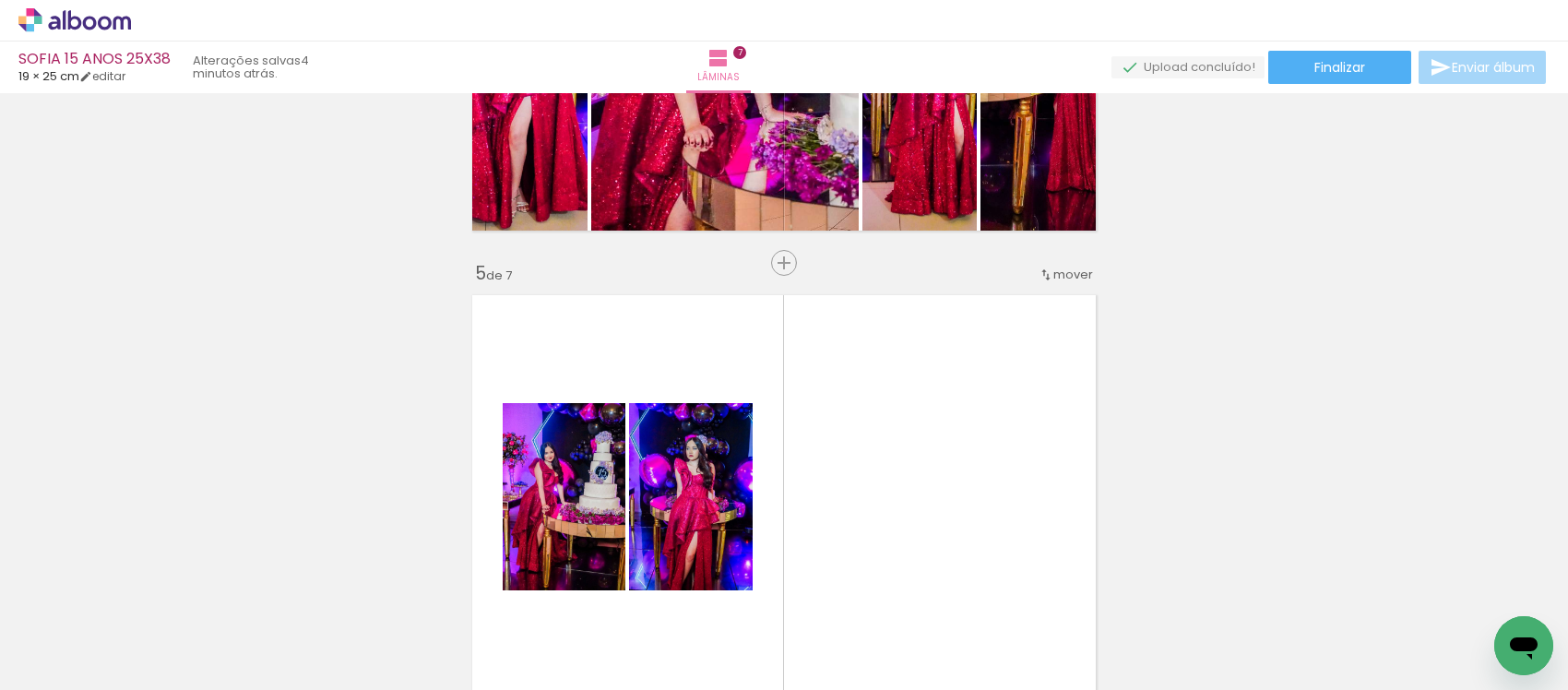
scroll to position [1730, 0]
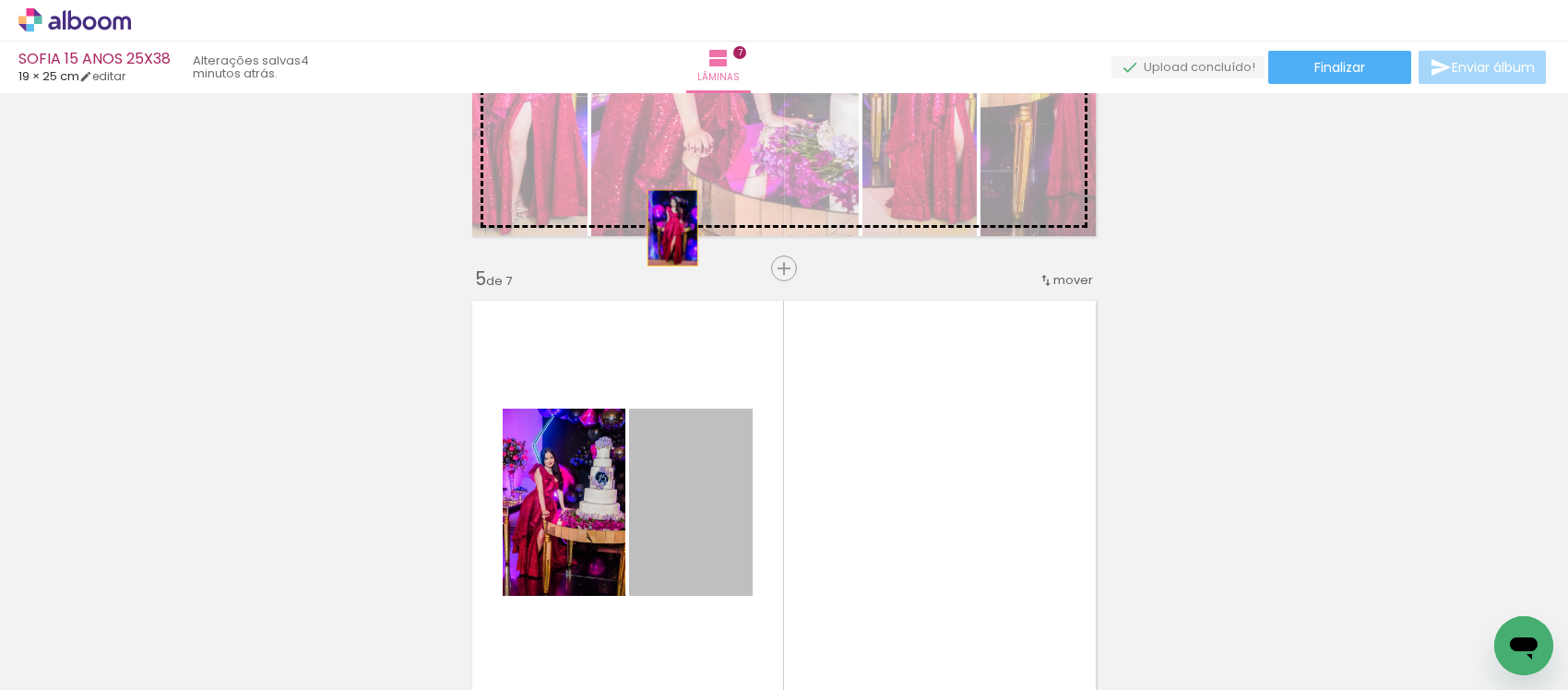
drag, startPoint x: 701, startPoint y: 458, endPoint x: 584, endPoint y: 466, distance: 117.3
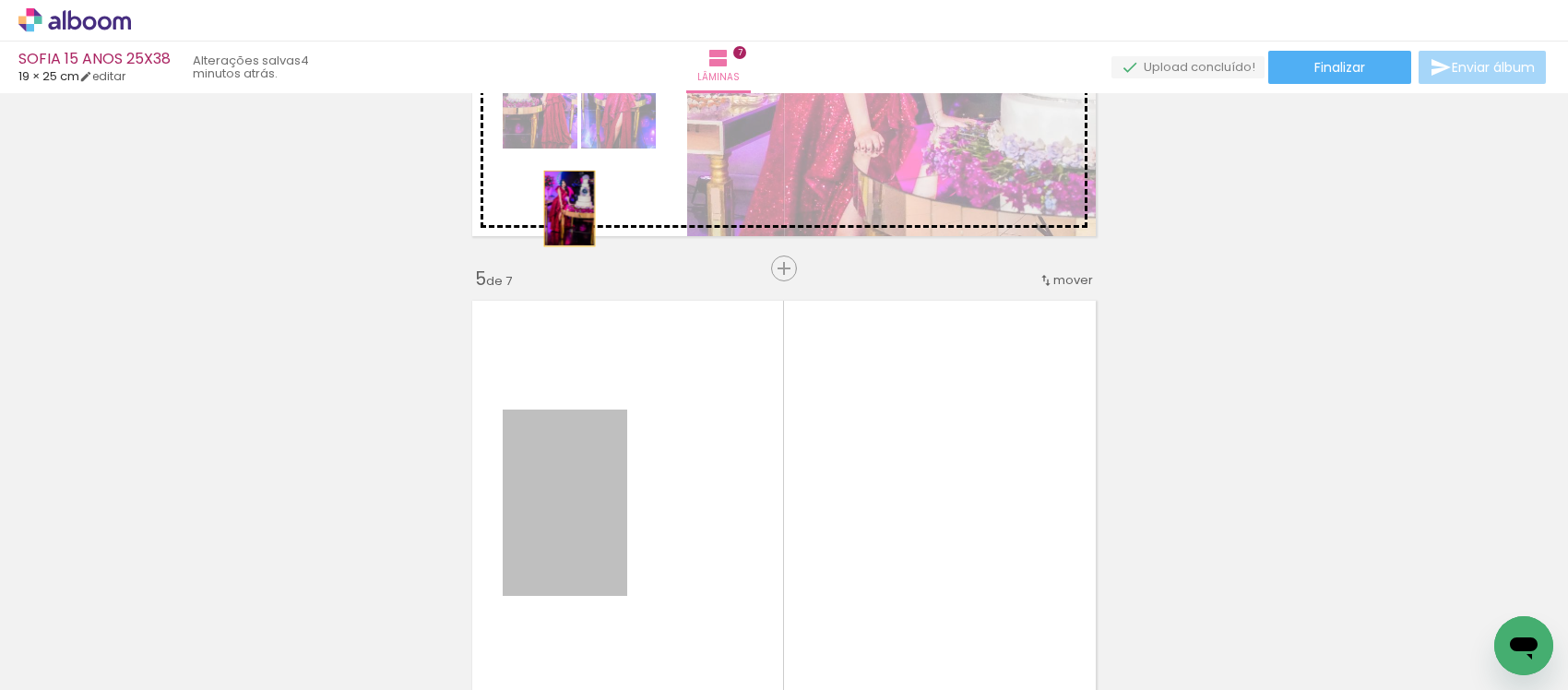
drag, startPoint x: 570, startPoint y: 510, endPoint x: 561, endPoint y: 208, distance: 302.1
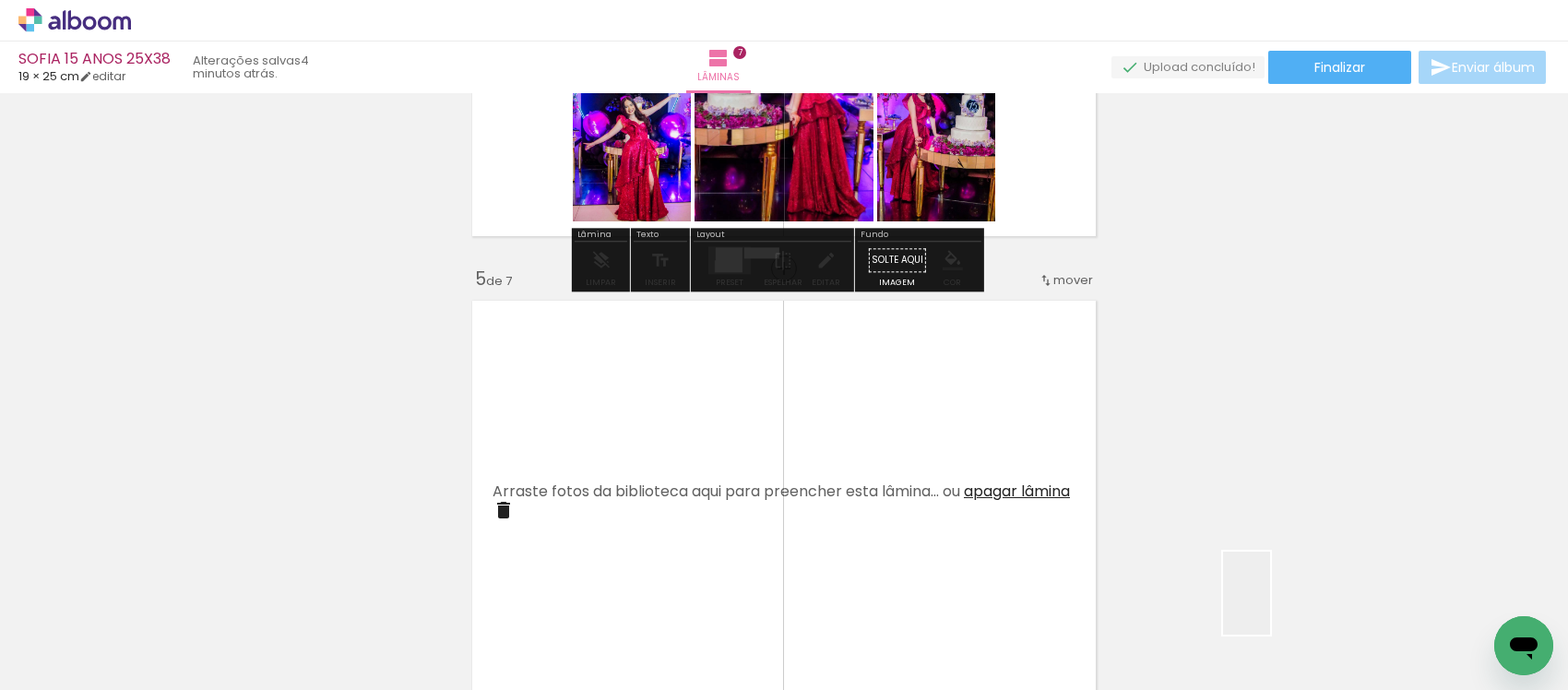
drag, startPoint x: 1292, startPoint y: 615, endPoint x: 1388, endPoint y: 653, distance: 103.2
click at [1040, 506] on quentale-workspace at bounding box center [784, 345] width 1568 height 690
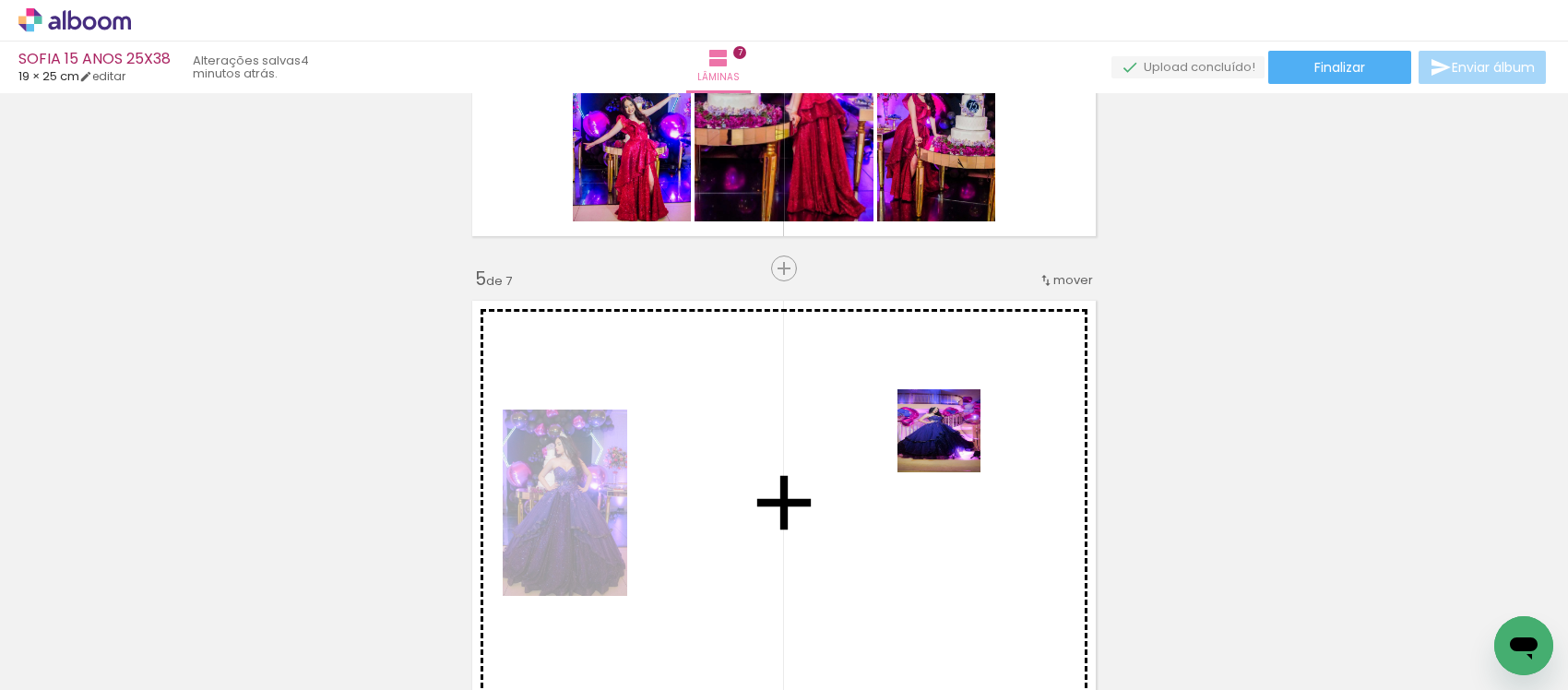
drag, startPoint x: 1095, startPoint y: 491, endPoint x: 1146, endPoint y: 533, distance: 66.1
click at [952, 444] on quentale-workspace at bounding box center [784, 345] width 1568 height 690
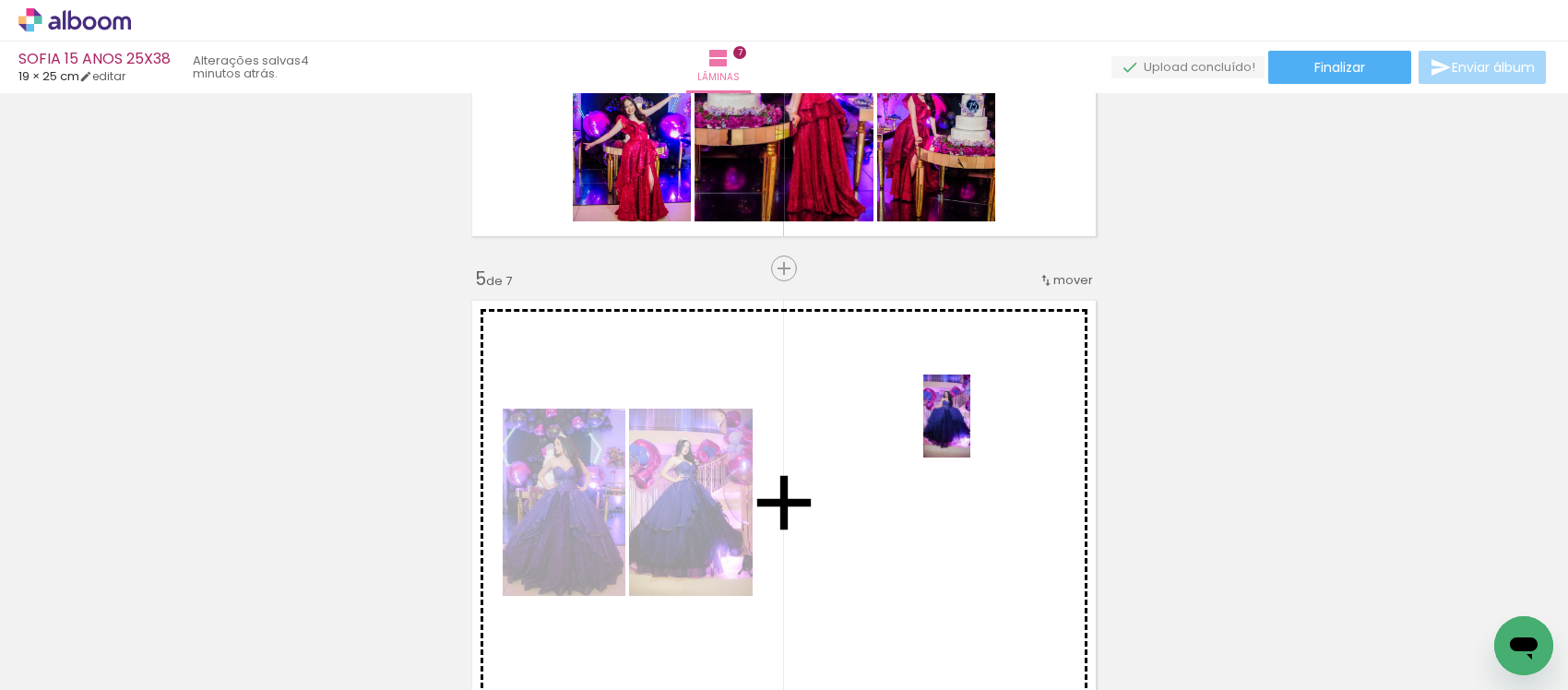
drag, startPoint x: 1420, startPoint y: 589, endPoint x: 978, endPoint y: 430, distance: 469.7
click at [978, 430] on quentale-workspace at bounding box center [784, 345] width 1568 height 690
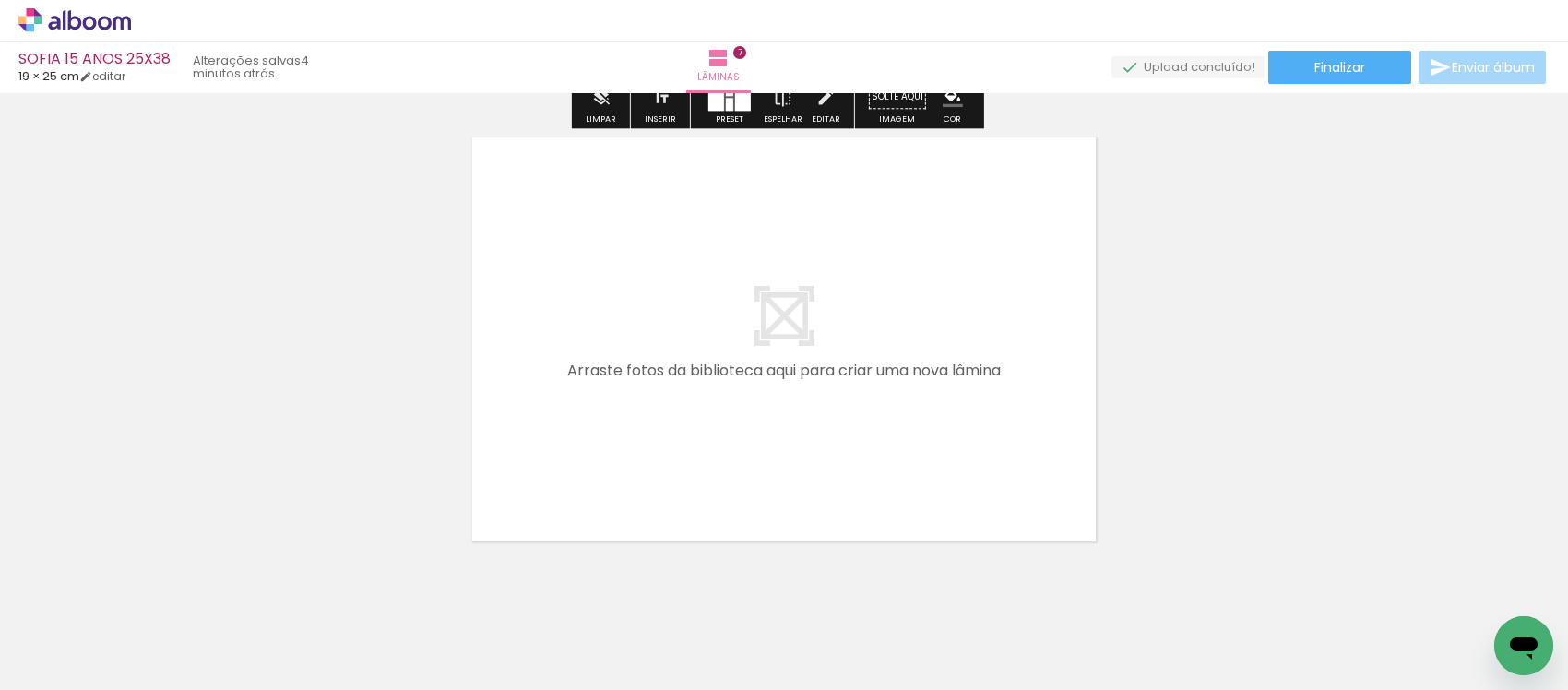
scroll to position [3337, 0]
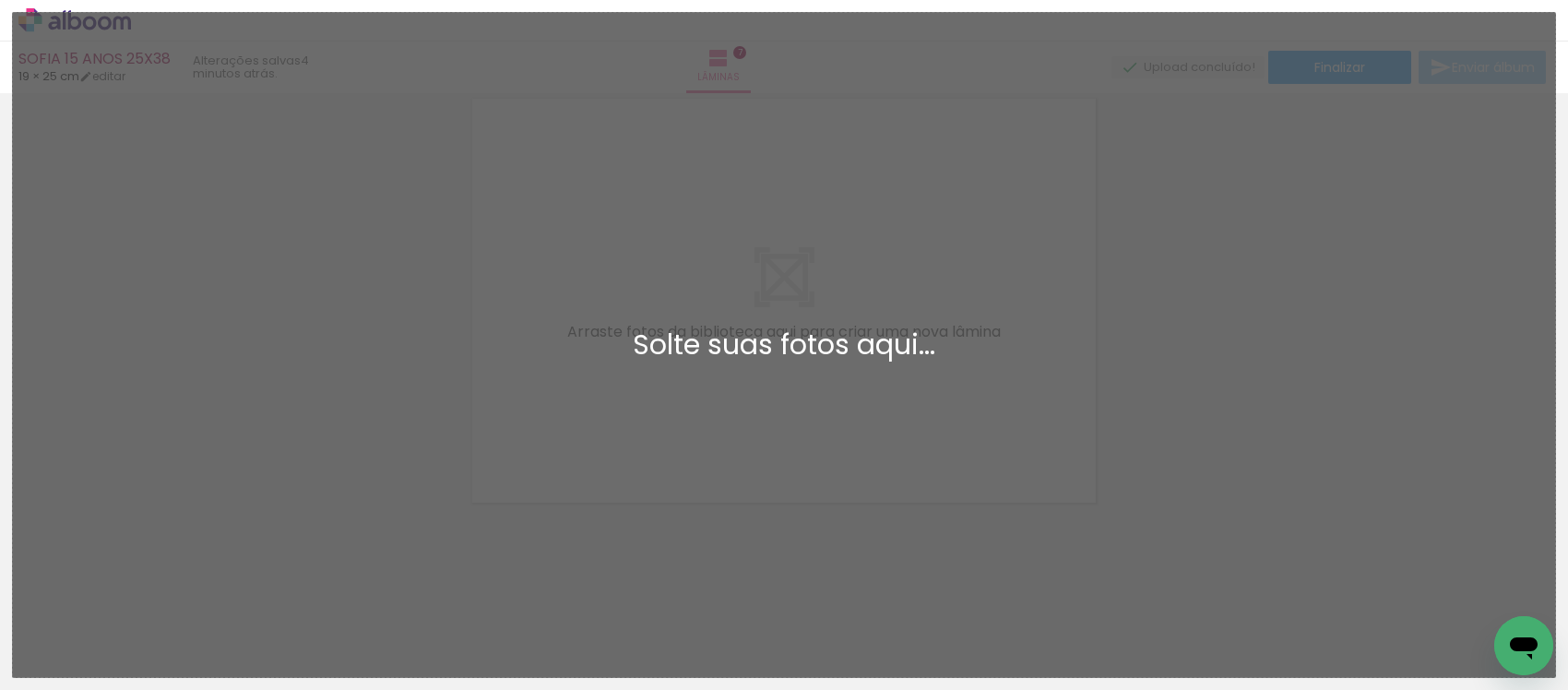
scroll to position [0, 1377]
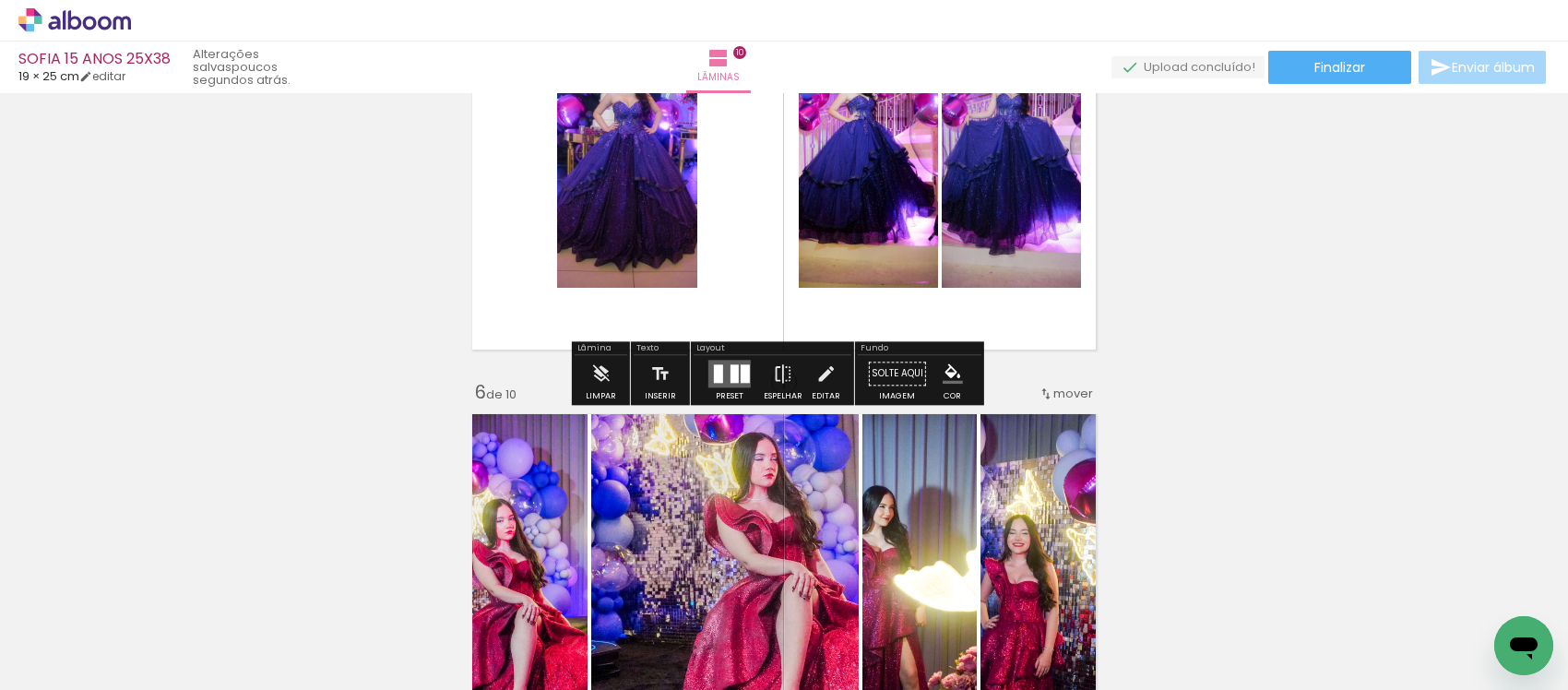
scroll to position [2280, 0]
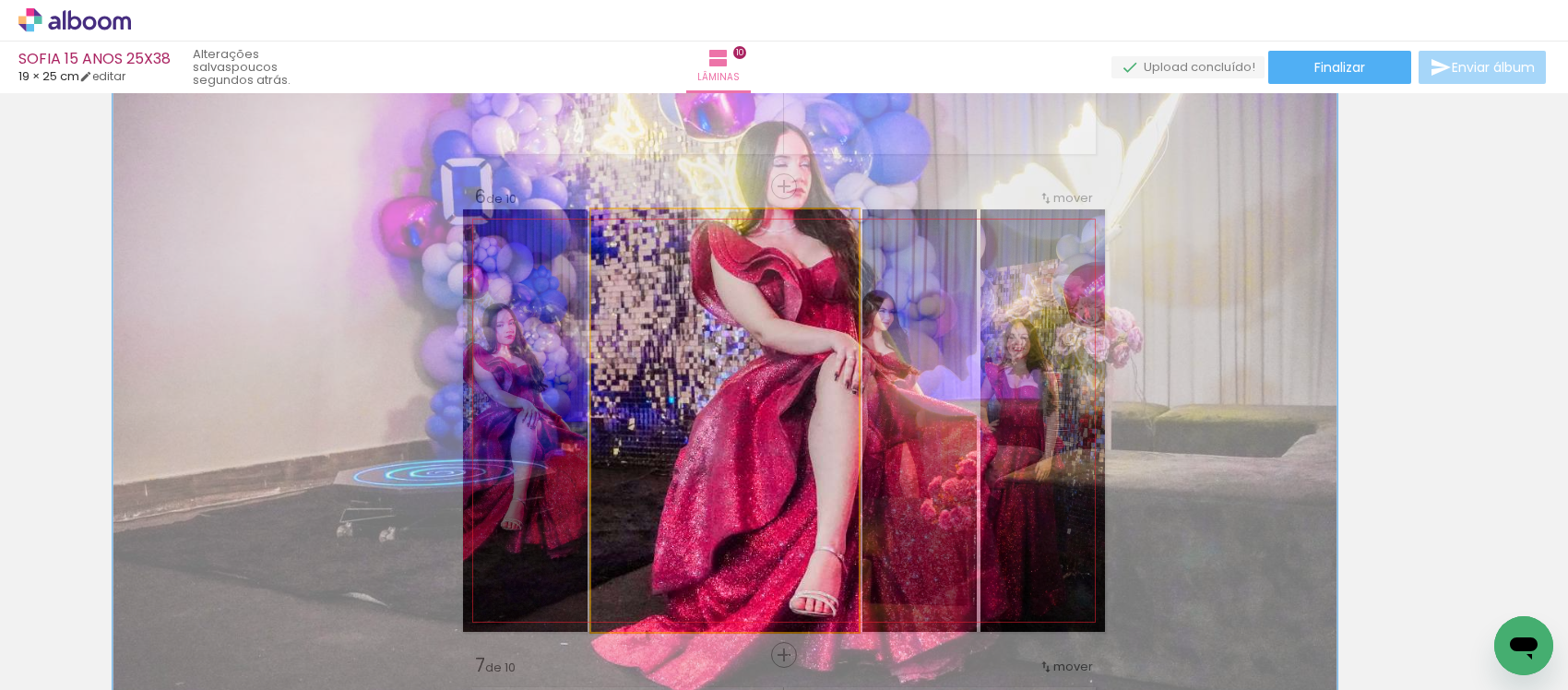
drag, startPoint x: 634, startPoint y: 224, endPoint x: 741, endPoint y: 270, distance: 116.5
click at [694, 249] on quentale-photo at bounding box center [725, 420] width 268 height 422
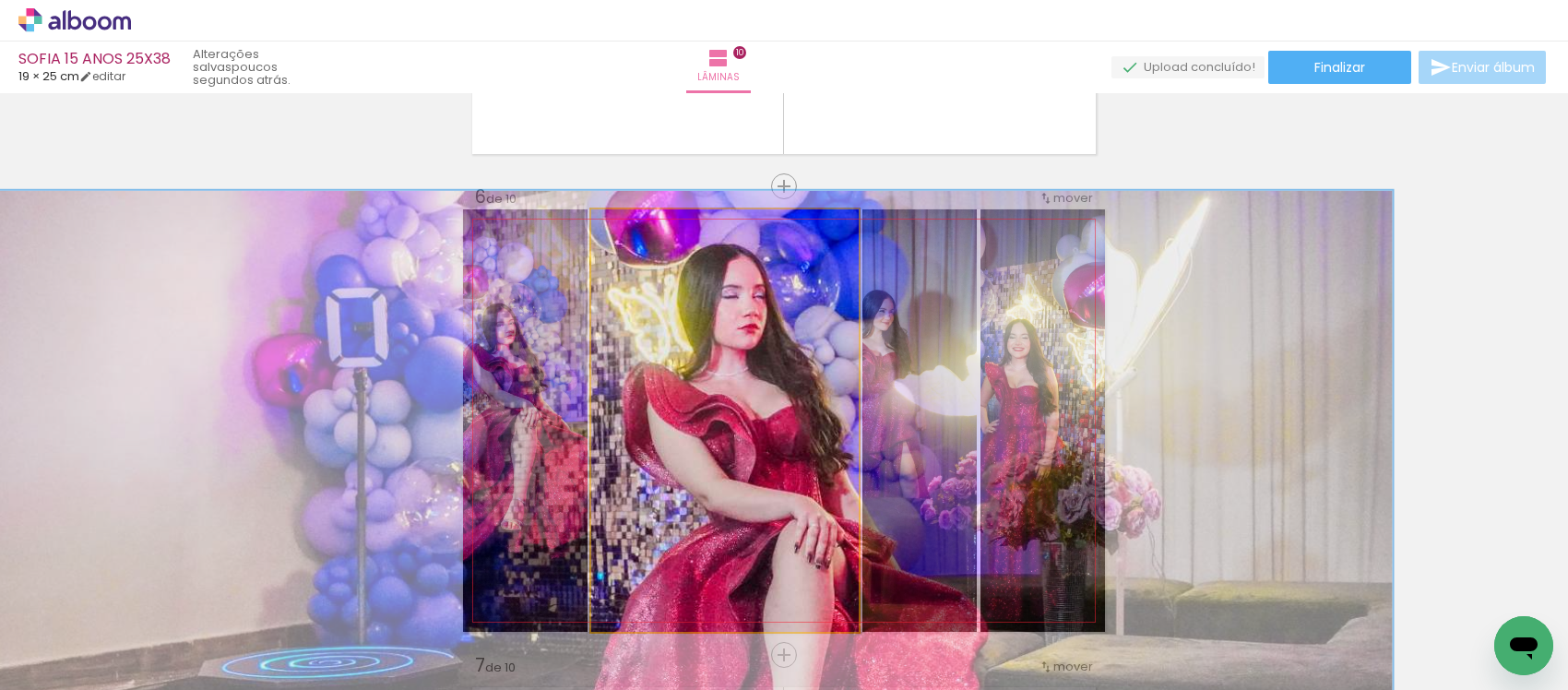
drag, startPoint x: 757, startPoint y: 281, endPoint x: 698, endPoint y: 460, distance: 188.5
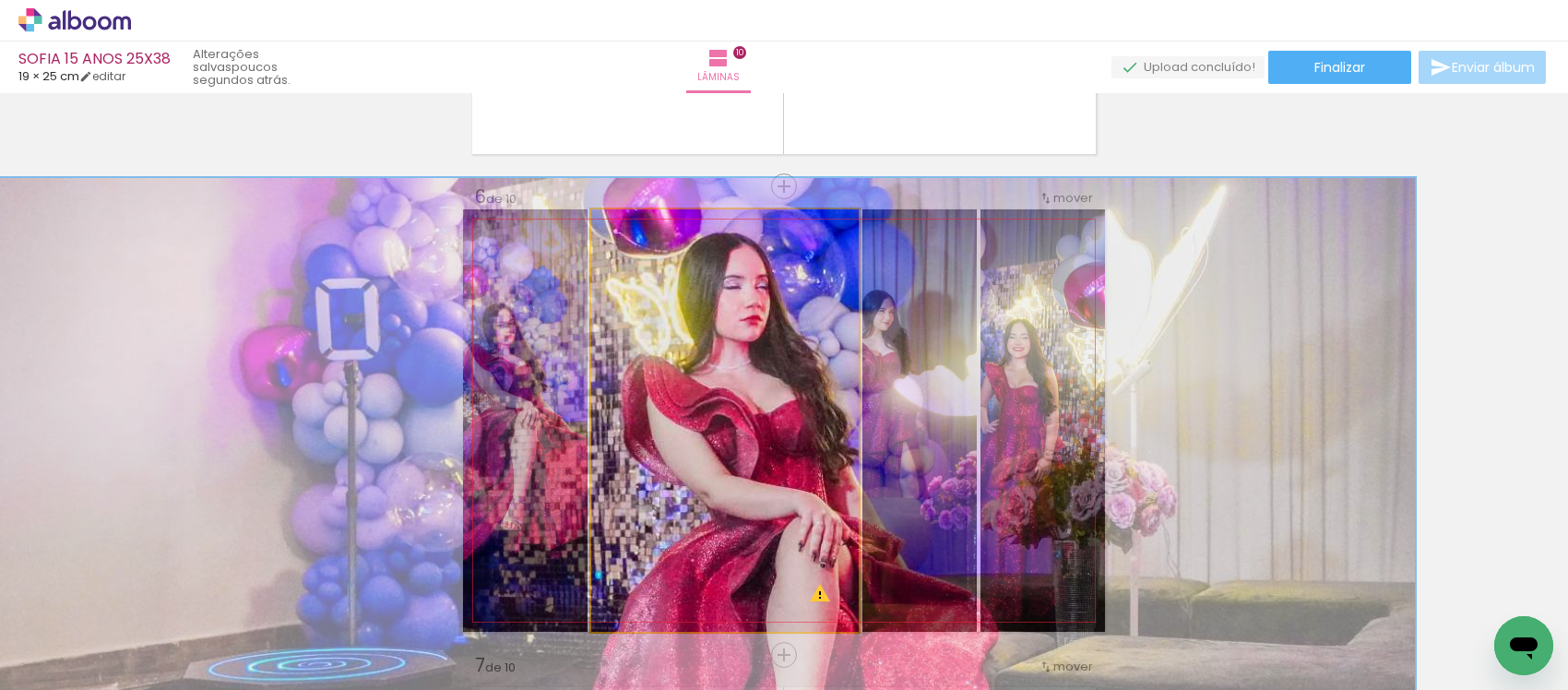
click at [730, 256] on quentale-photo at bounding box center [725, 420] width 268 height 422
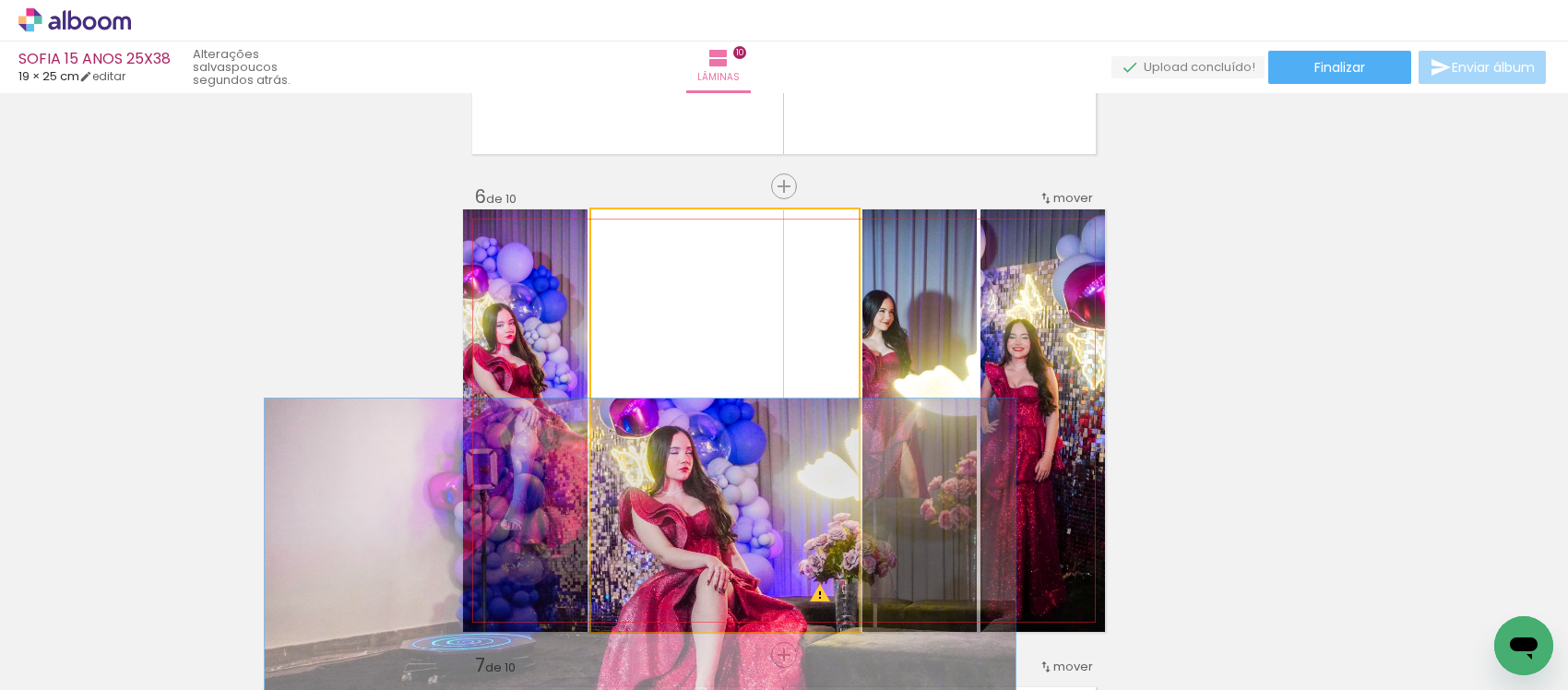
drag, startPoint x: 697, startPoint y: 227, endPoint x: 600, endPoint y: 251, distance: 99.9
type paper-slider "100"
click at [600, 251] on quentale-photo at bounding box center [725, 420] width 268 height 422
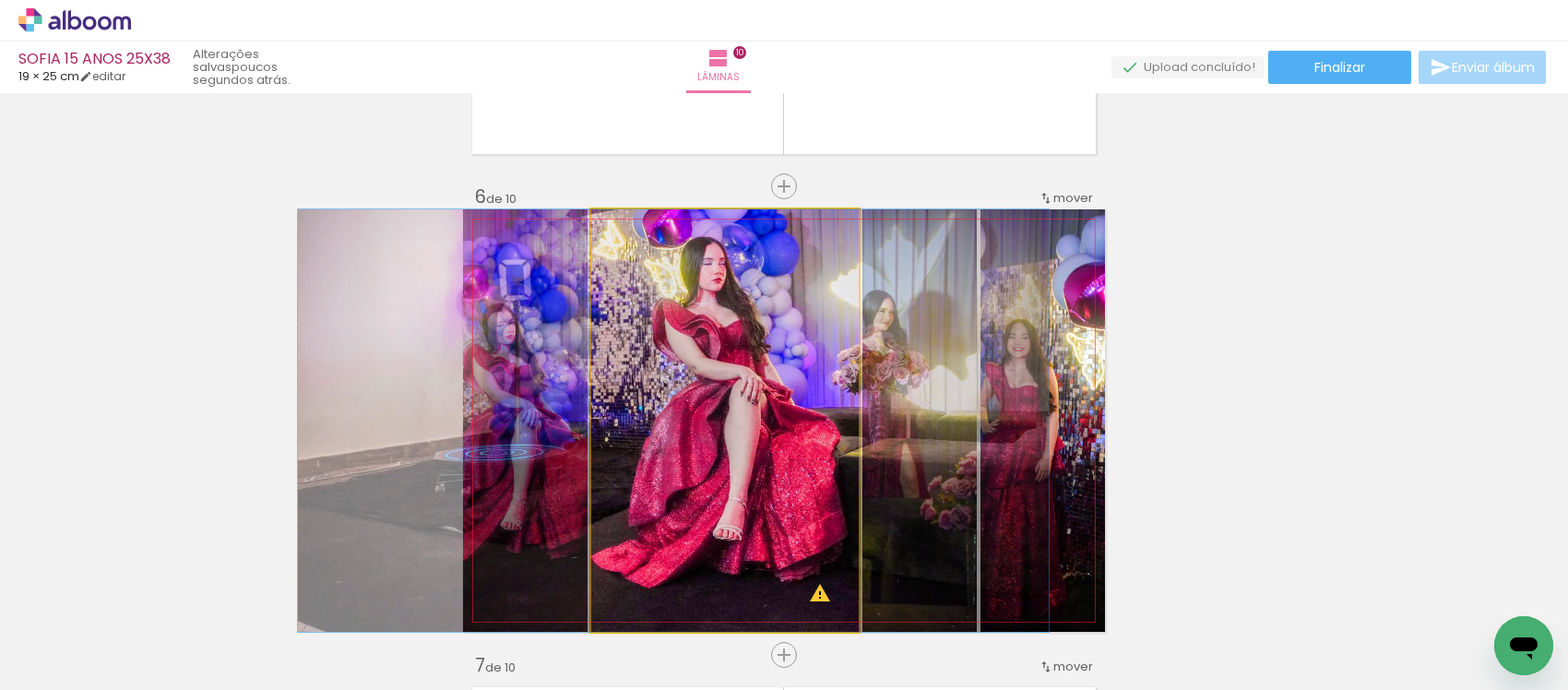
drag, startPoint x: 687, startPoint y: 462, endPoint x: 720, endPoint y: 307, distance: 158.5
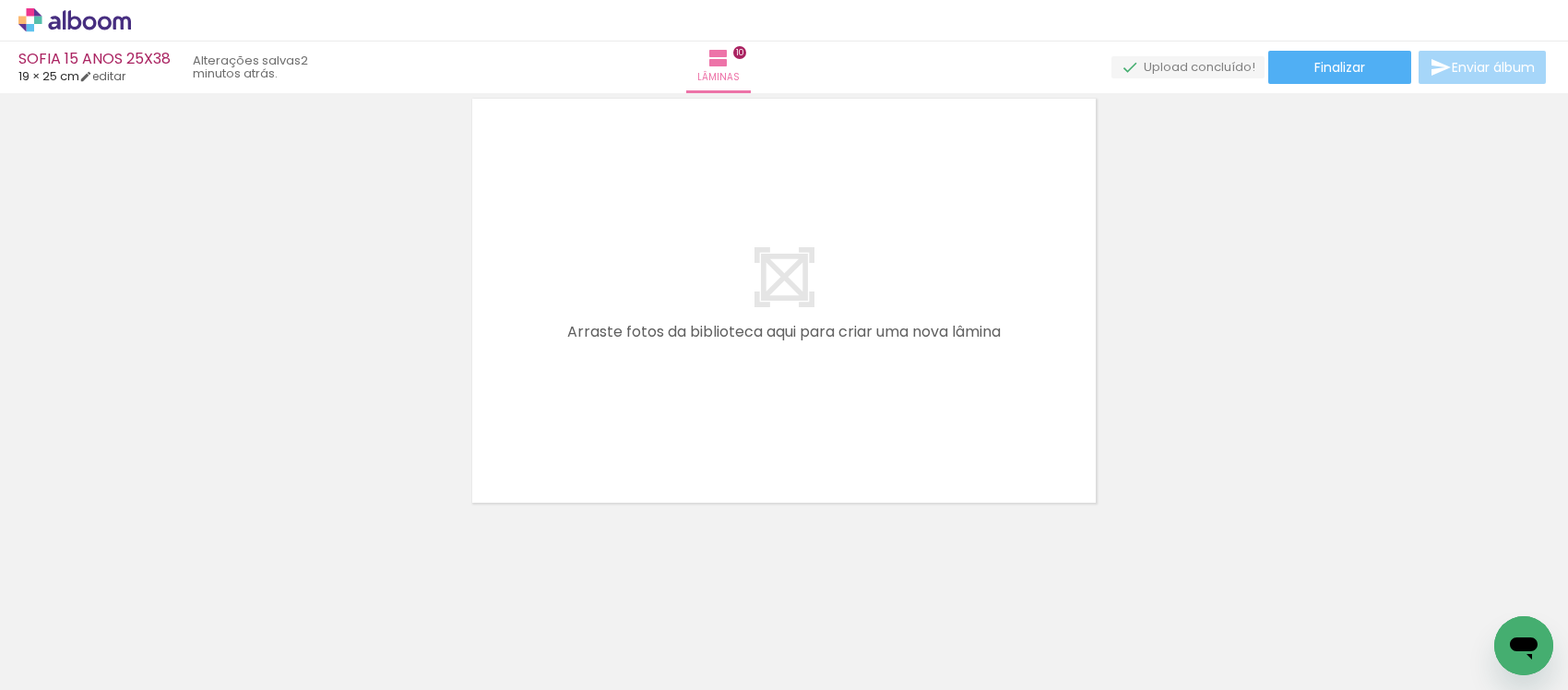
scroll to position [0, 2410]
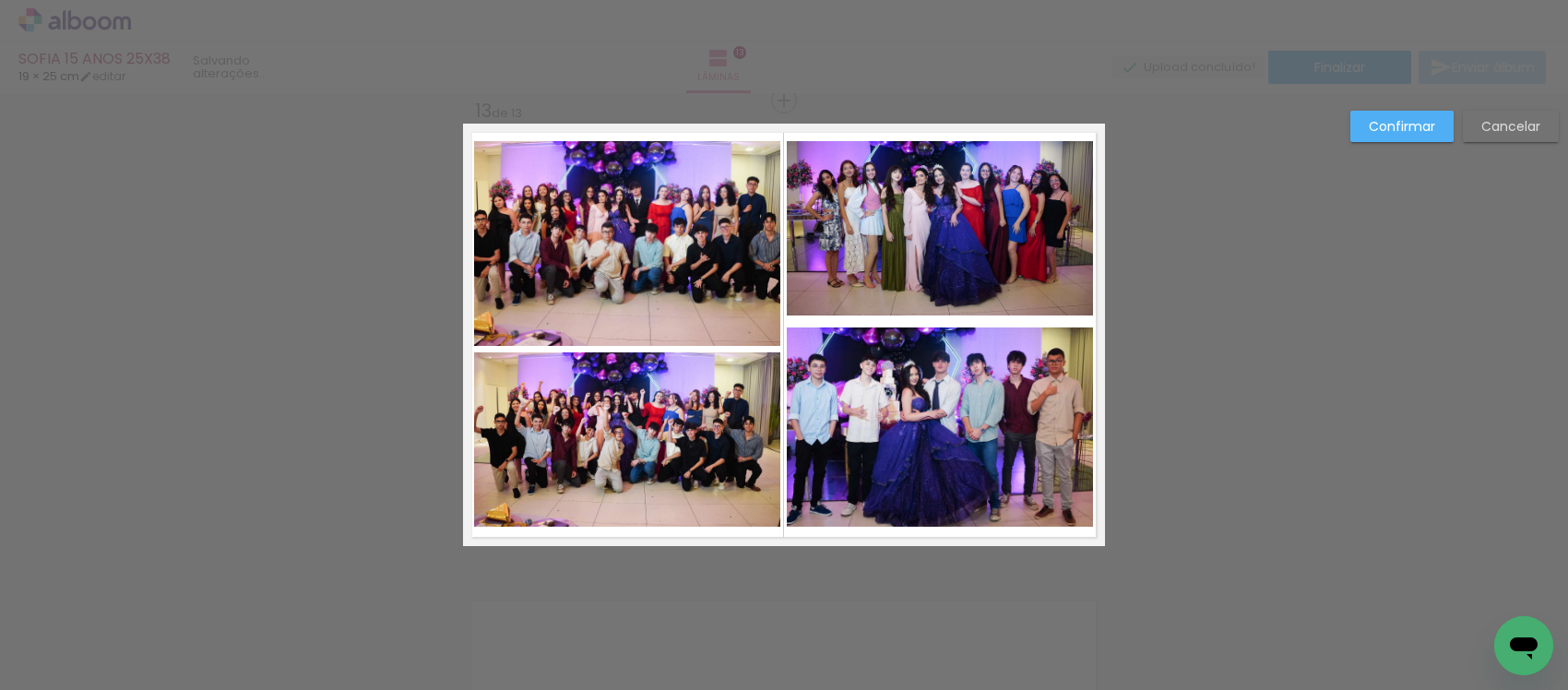
click at [932, 291] on quentale-photo at bounding box center [939, 228] width 306 height 174
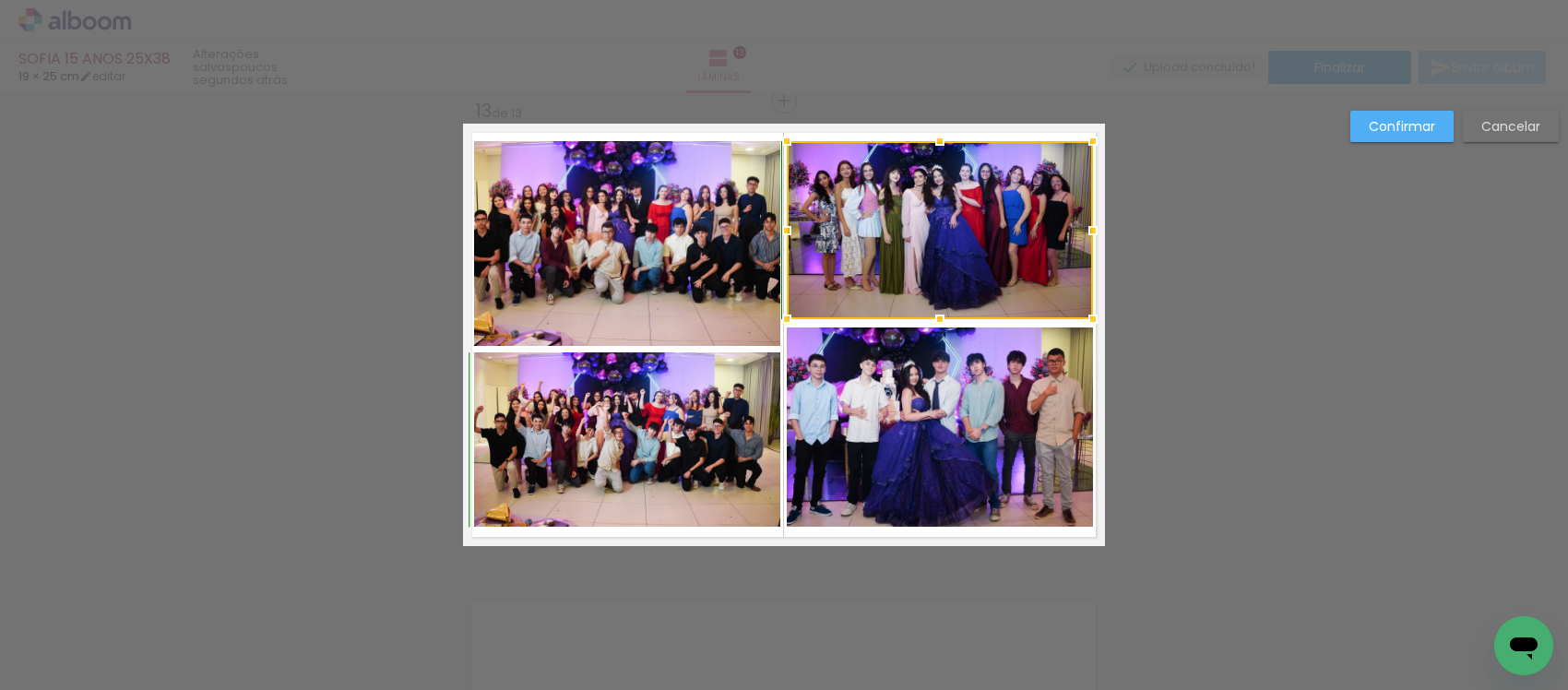
click at [932, 323] on div at bounding box center [939, 319] width 37 height 37
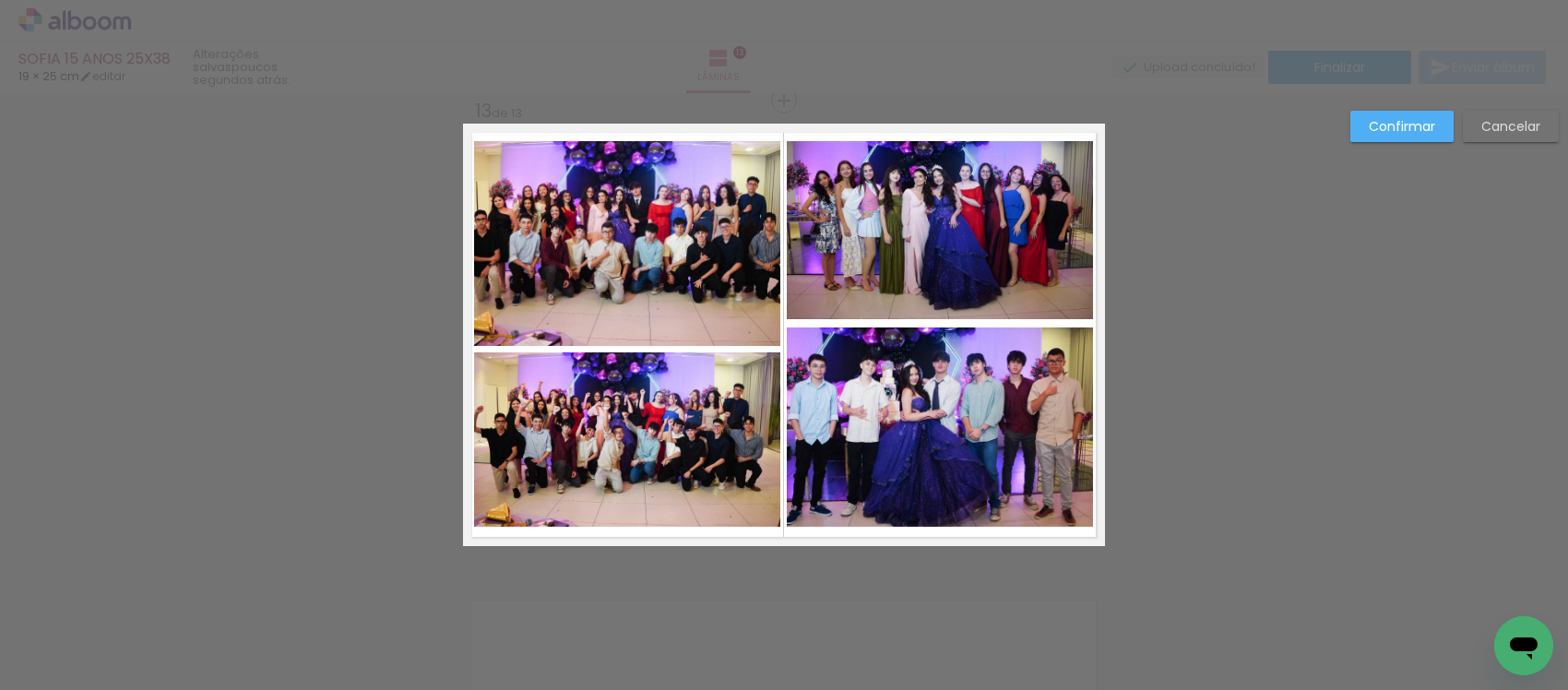
click at [927, 306] on quentale-photo at bounding box center [939, 230] width 306 height 178
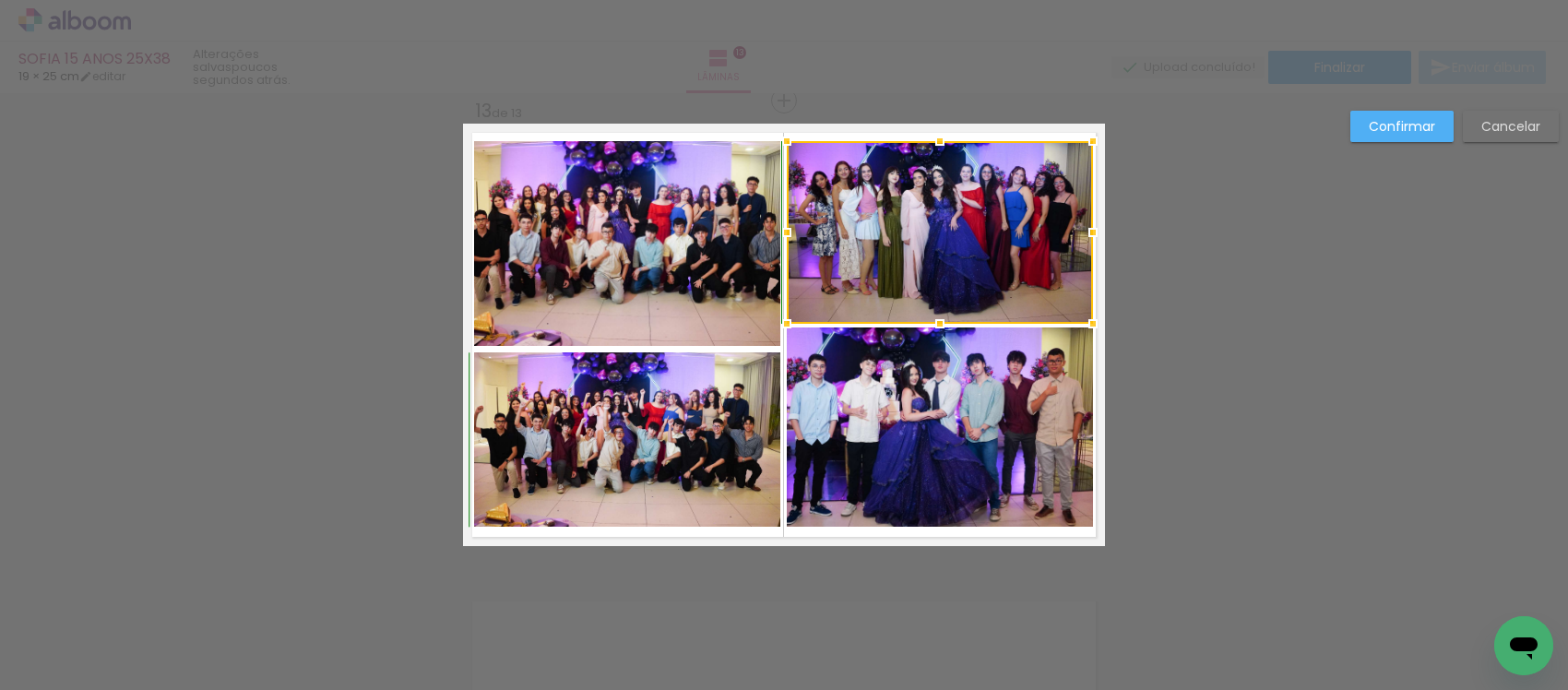
click at [922, 318] on div at bounding box center [939, 323] width 37 height 37
click at [0, 0] on slot "Confirmar" at bounding box center [0, 0] width 0 height 0
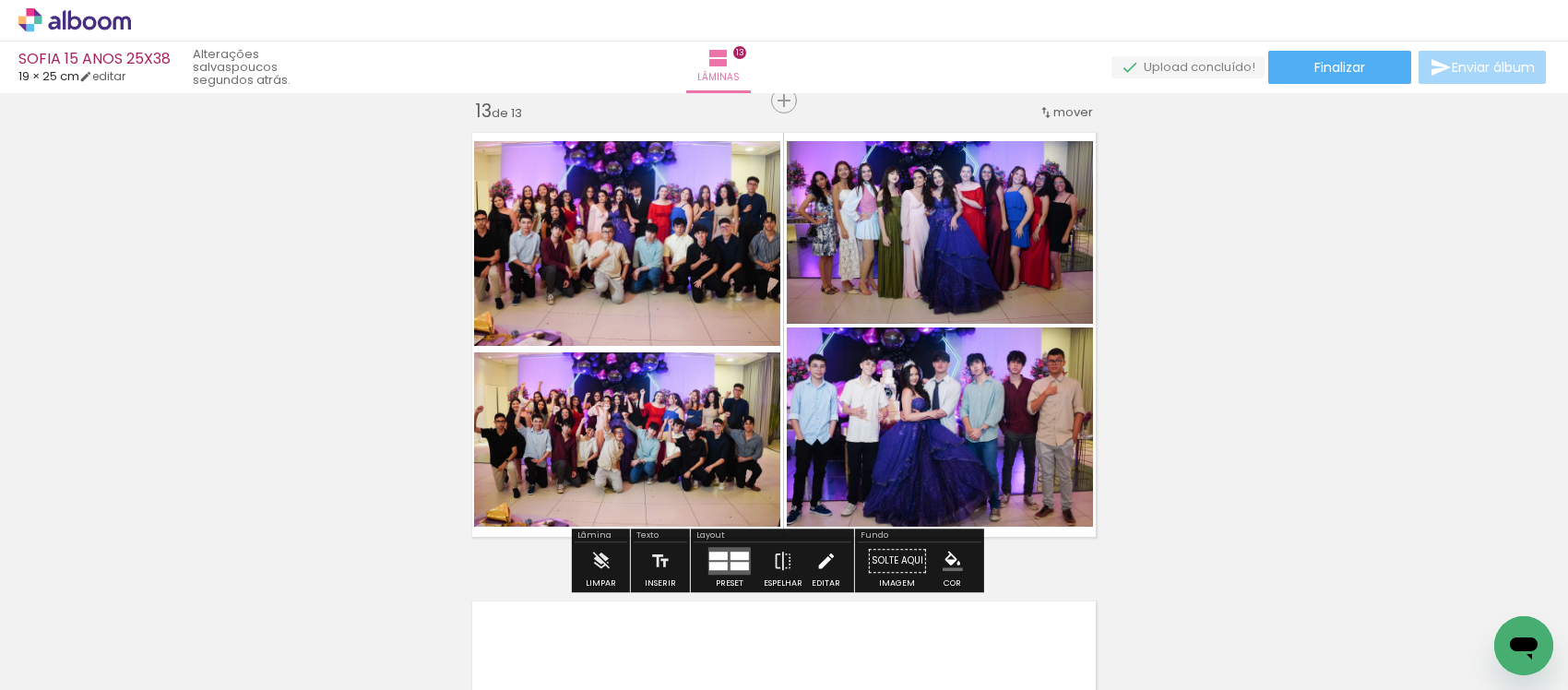
click at [816, 555] on iron-icon at bounding box center [825, 561] width 20 height 37
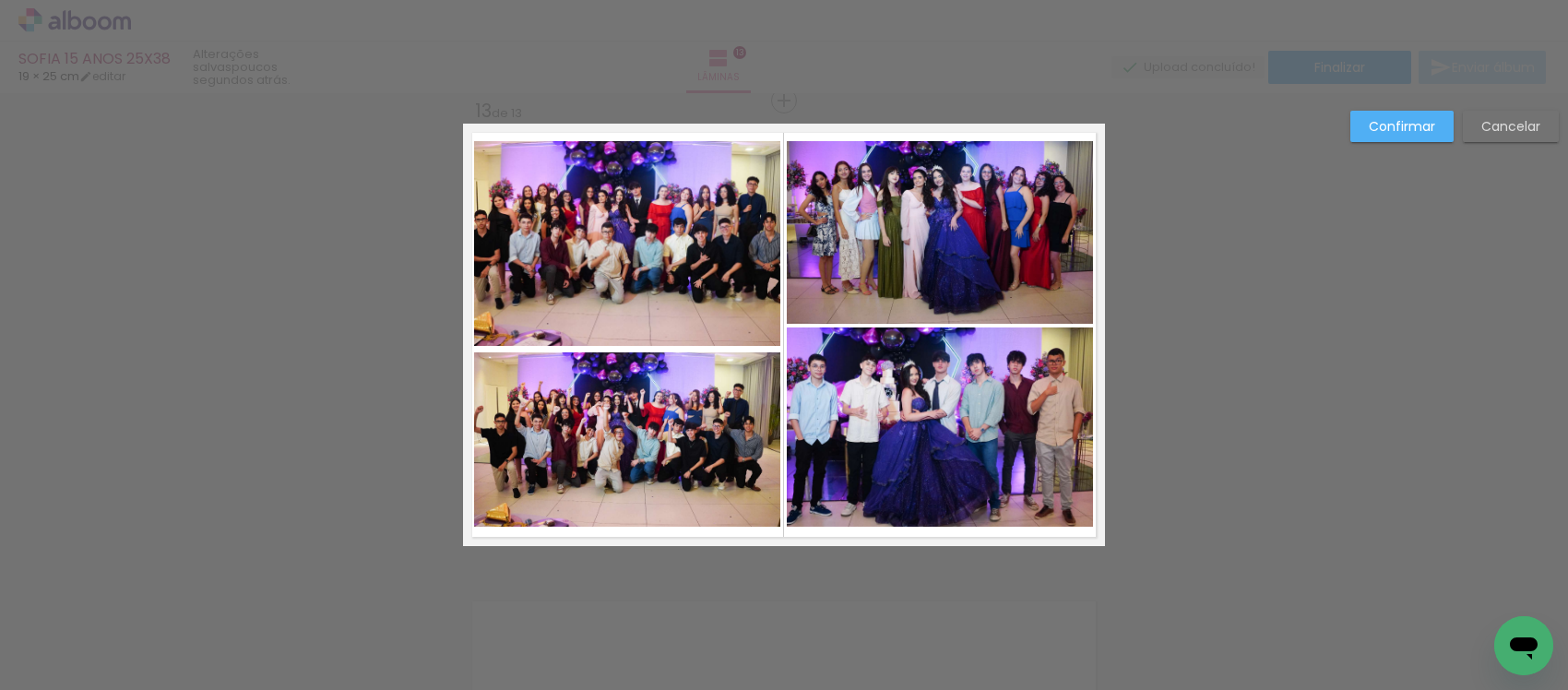
click at [689, 445] on quentale-photo at bounding box center [627, 440] width 306 height 174
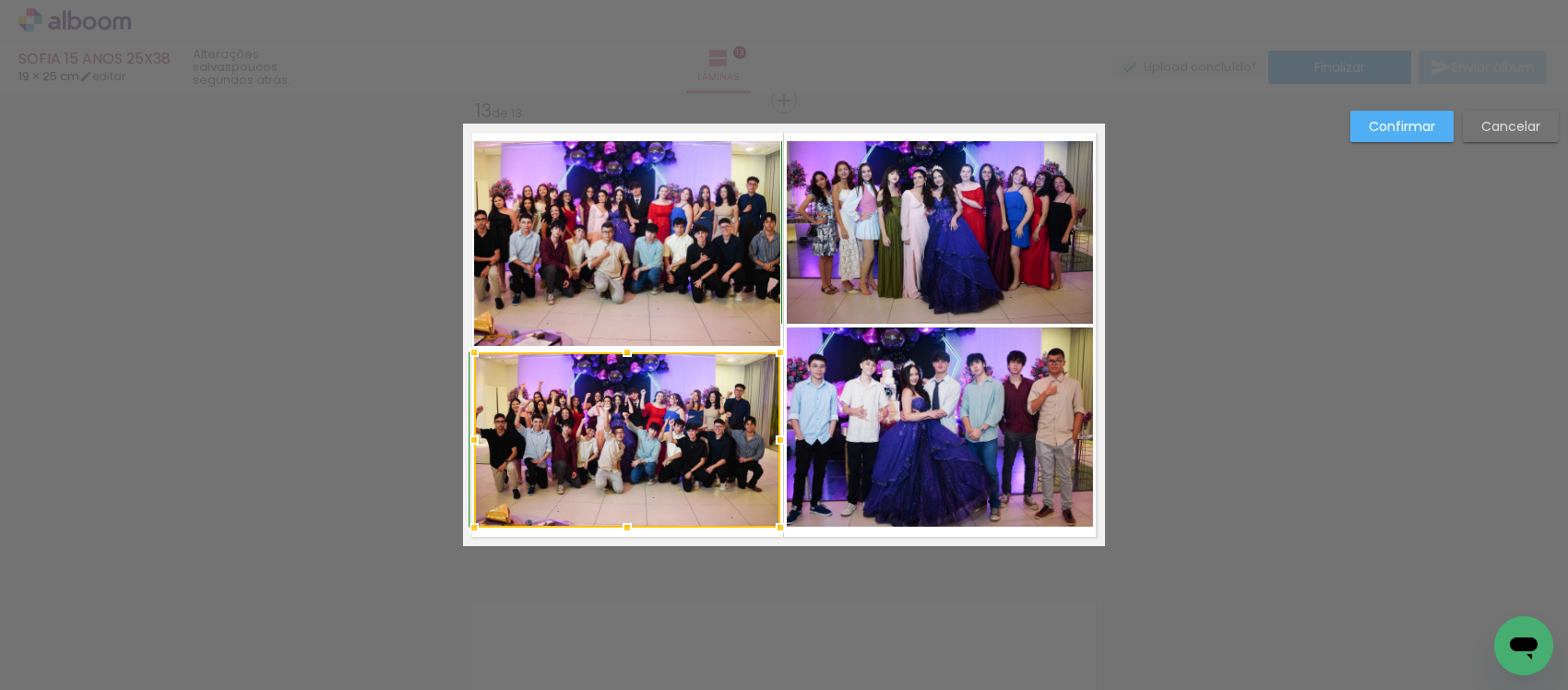
drag, startPoint x: 618, startPoint y: 357, endPoint x: 632, endPoint y: 353, distance: 14.6
click at [632, 353] on div at bounding box center [627, 352] width 37 height 37
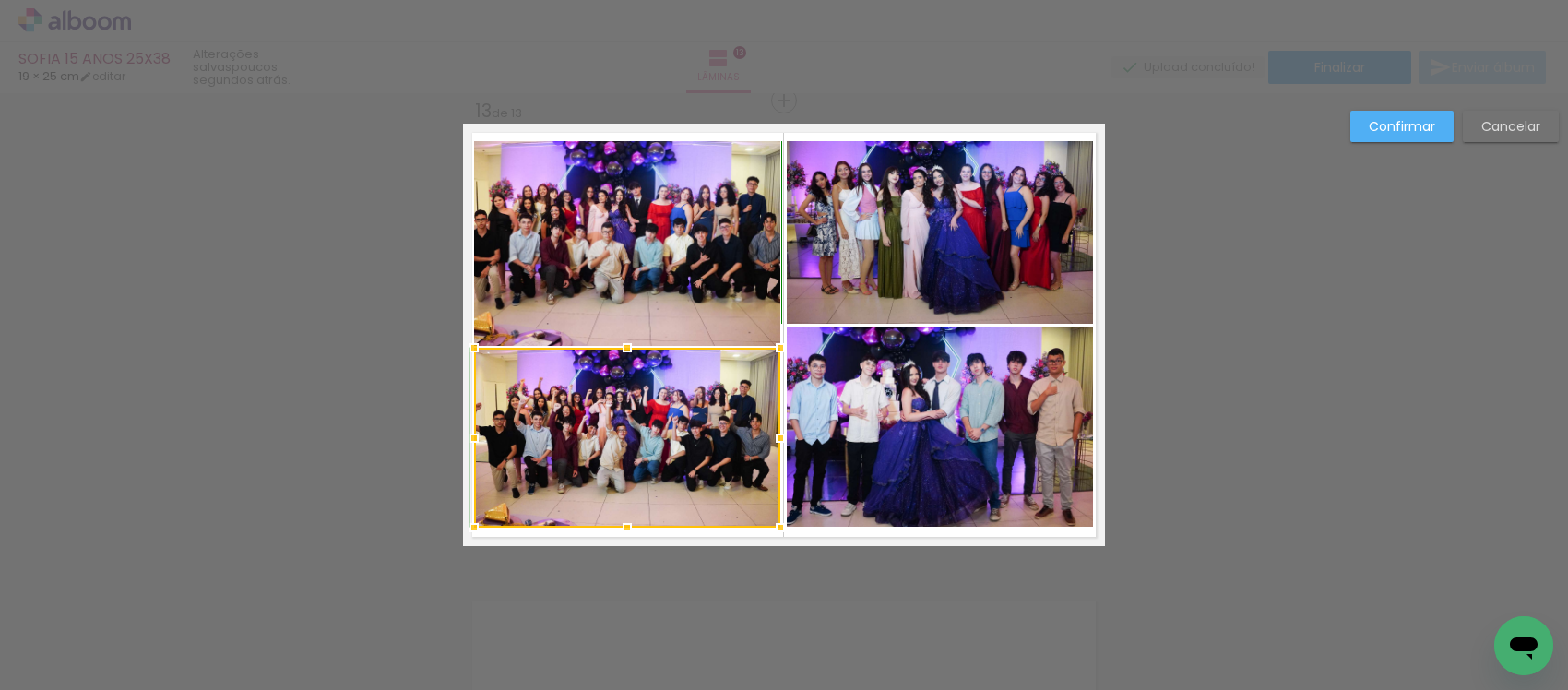
click at [614, 358] on div at bounding box center [627, 348] width 37 height 37
click at [620, 392] on div at bounding box center [627, 438] width 306 height 180
click at [616, 352] on div at bounding box center [627, 349] width 37 height 37
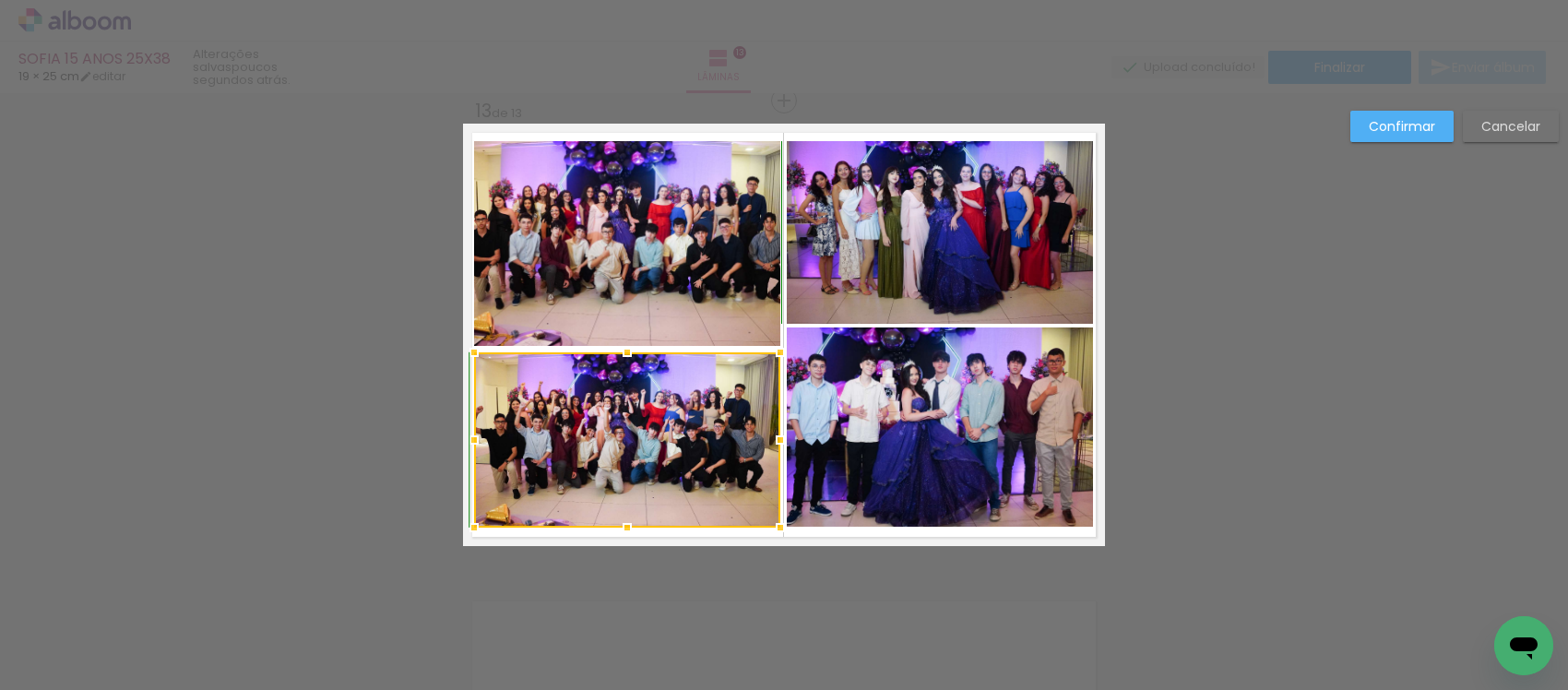
click at [612, 348] on div at bounding box center [627, 352] width 37 height 37
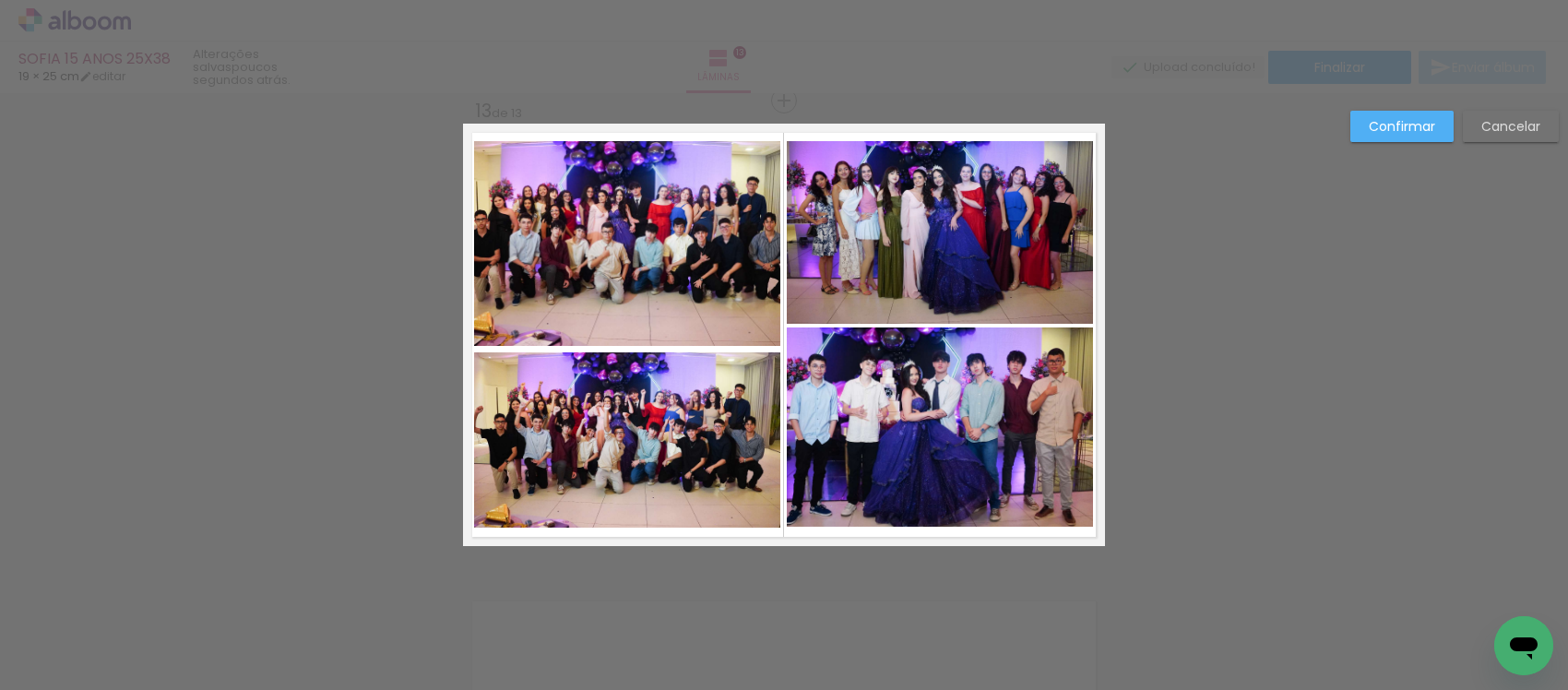
click at [665, 375] on quentale-photo at bounding box center [627, 440] width 306 height 175
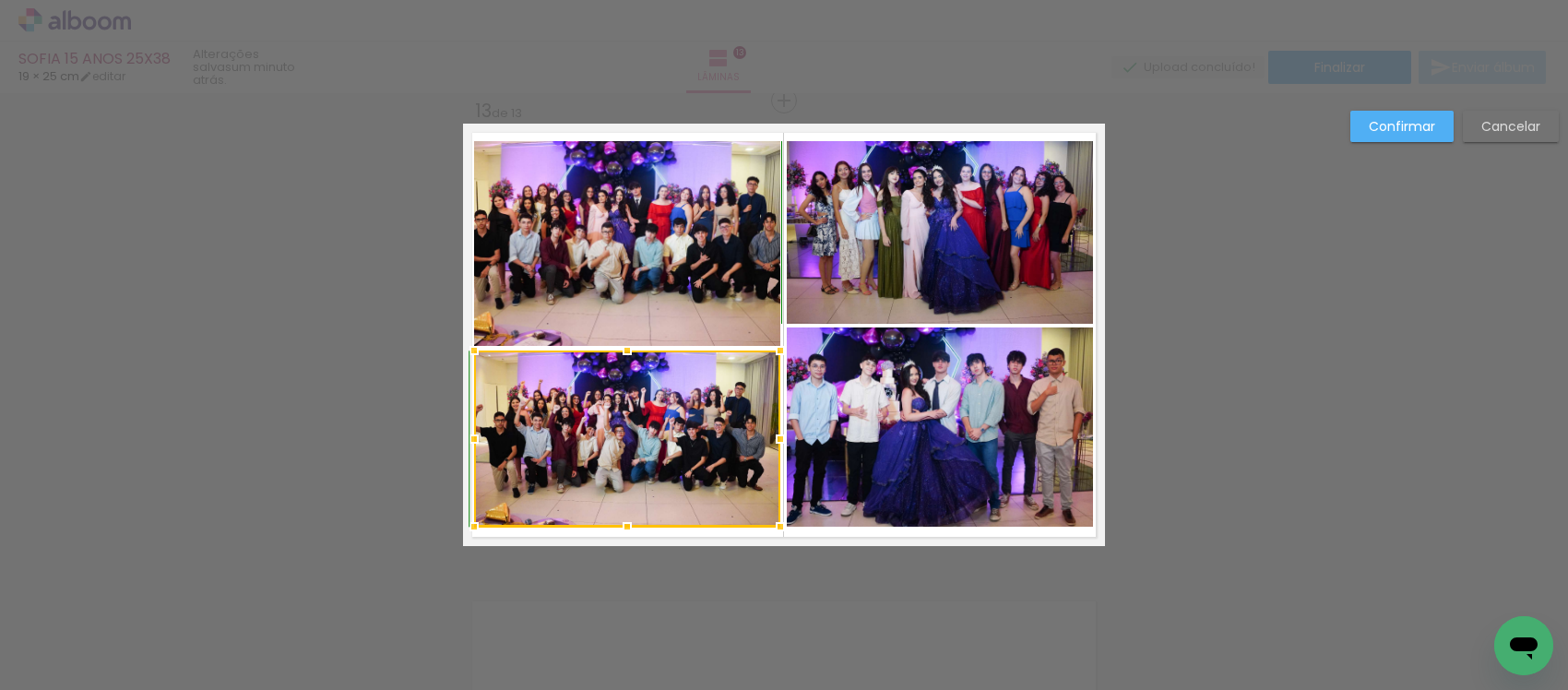
click at [618, 353] on div at bounding box center [627, 350] width 37 height 37
click at [1436, 119] on paper-button "Confirmar" at bounding box center [1402, 126] width 103 height 32
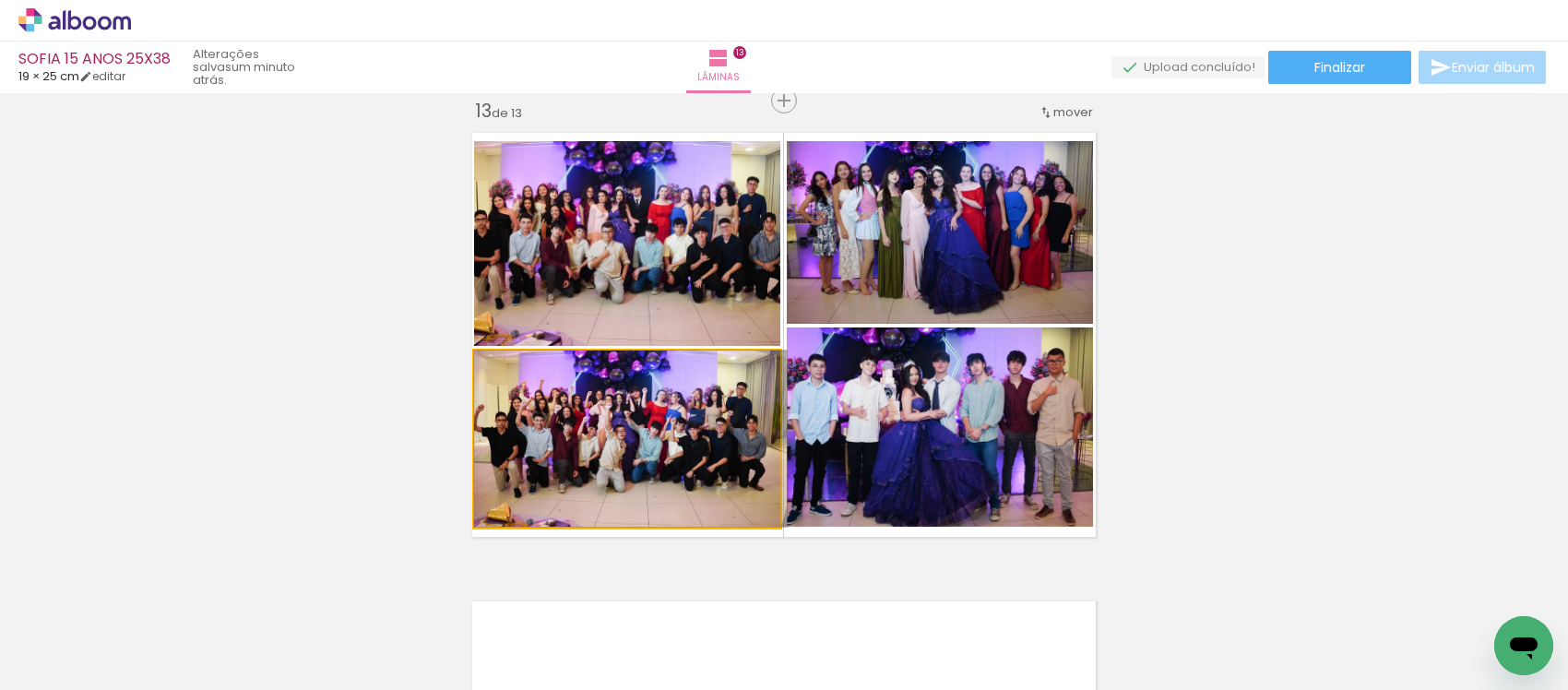
drag, startPoint x: 662, startPoint y: 436, endPoint x: 693, endPoint y: 401, distance: 46.8
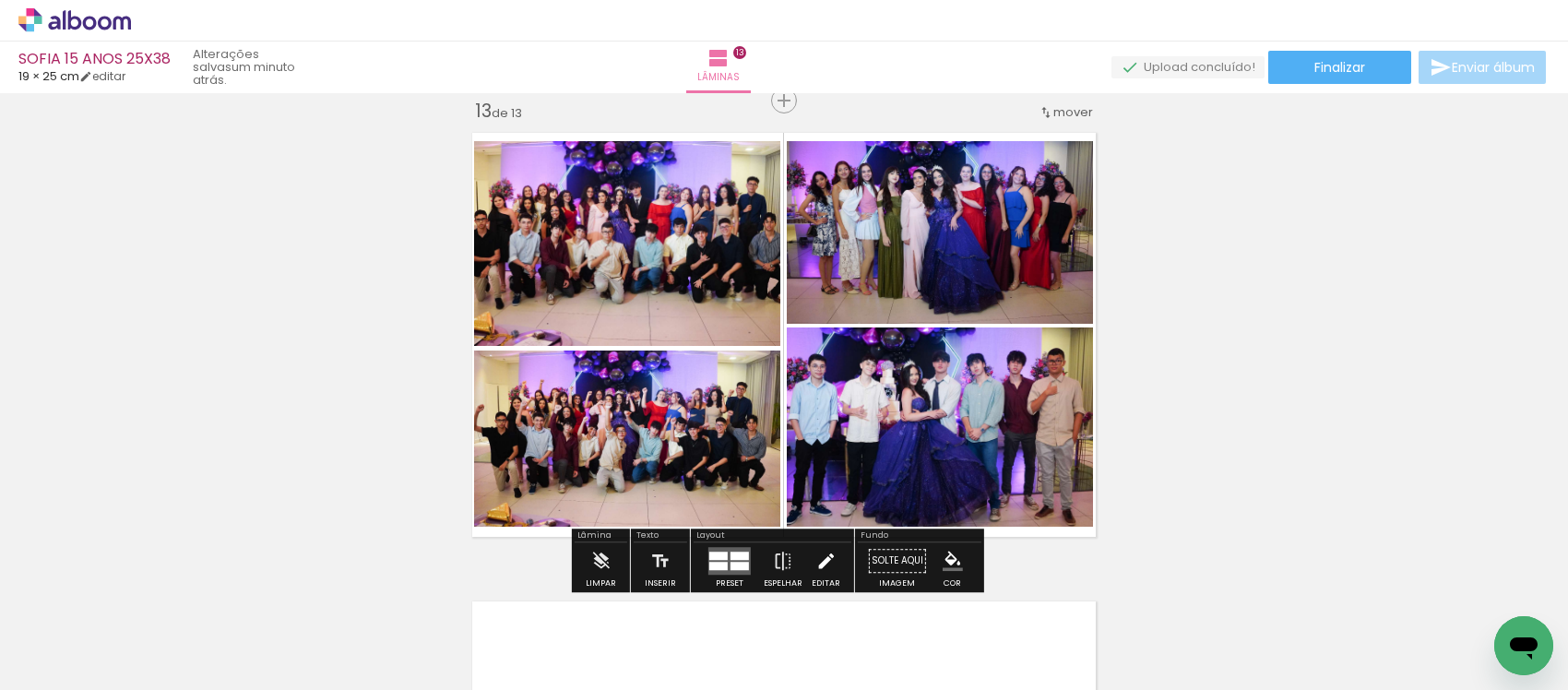
click at [815, 560] on iron-icon at bounding box center [825, 561] width 20 height 37
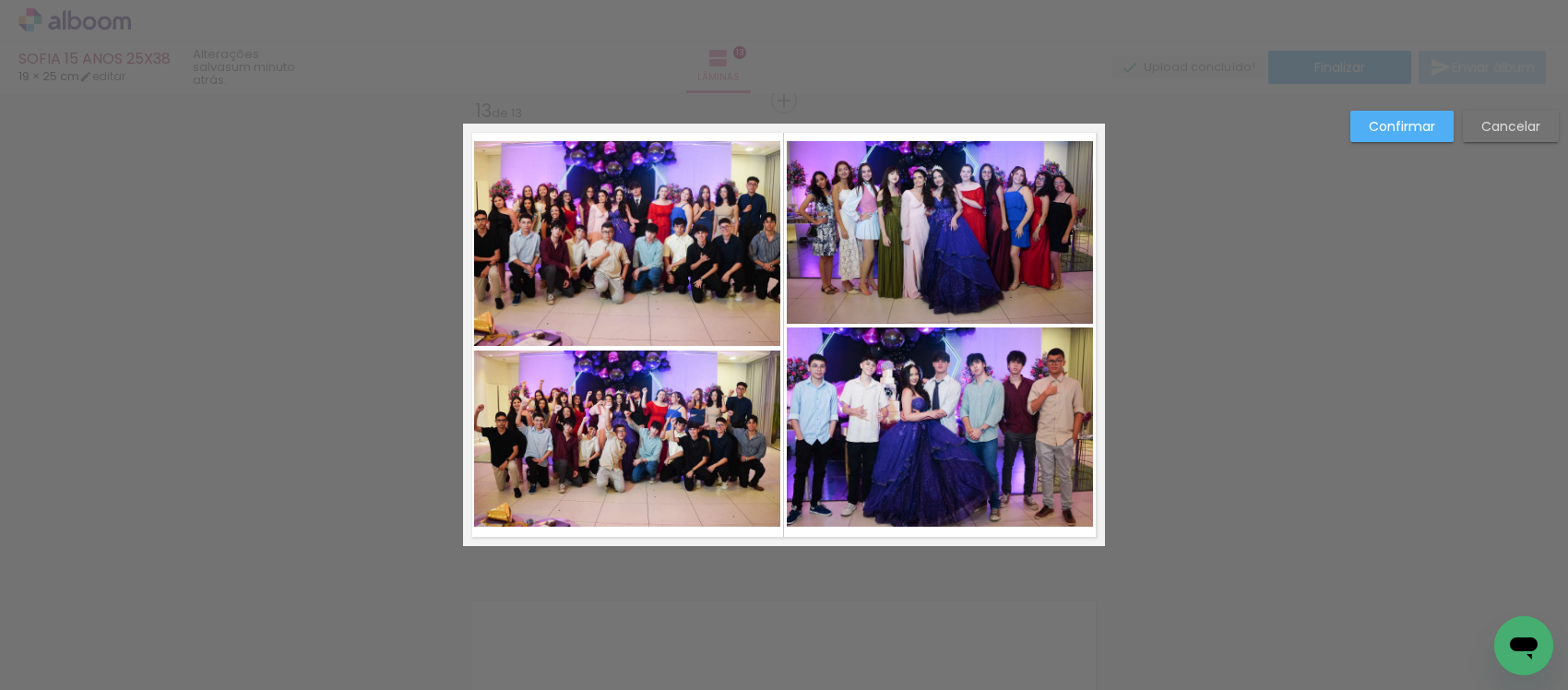
click at [632, 209] on quentale-photo at bounding box center [627, 244] width 306 height 205
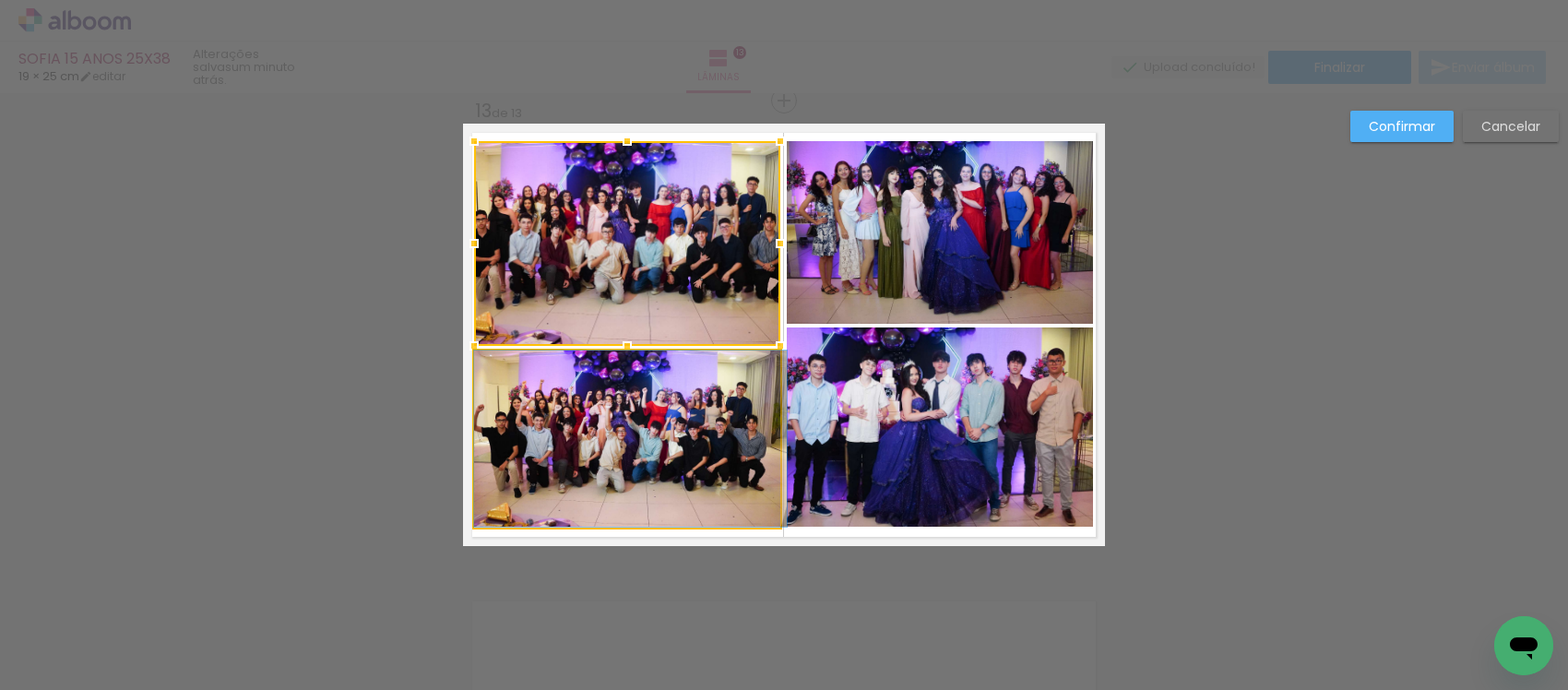
click at [677, 467] on quentale-photo at bounding box center [627, 439] width 306 height 176
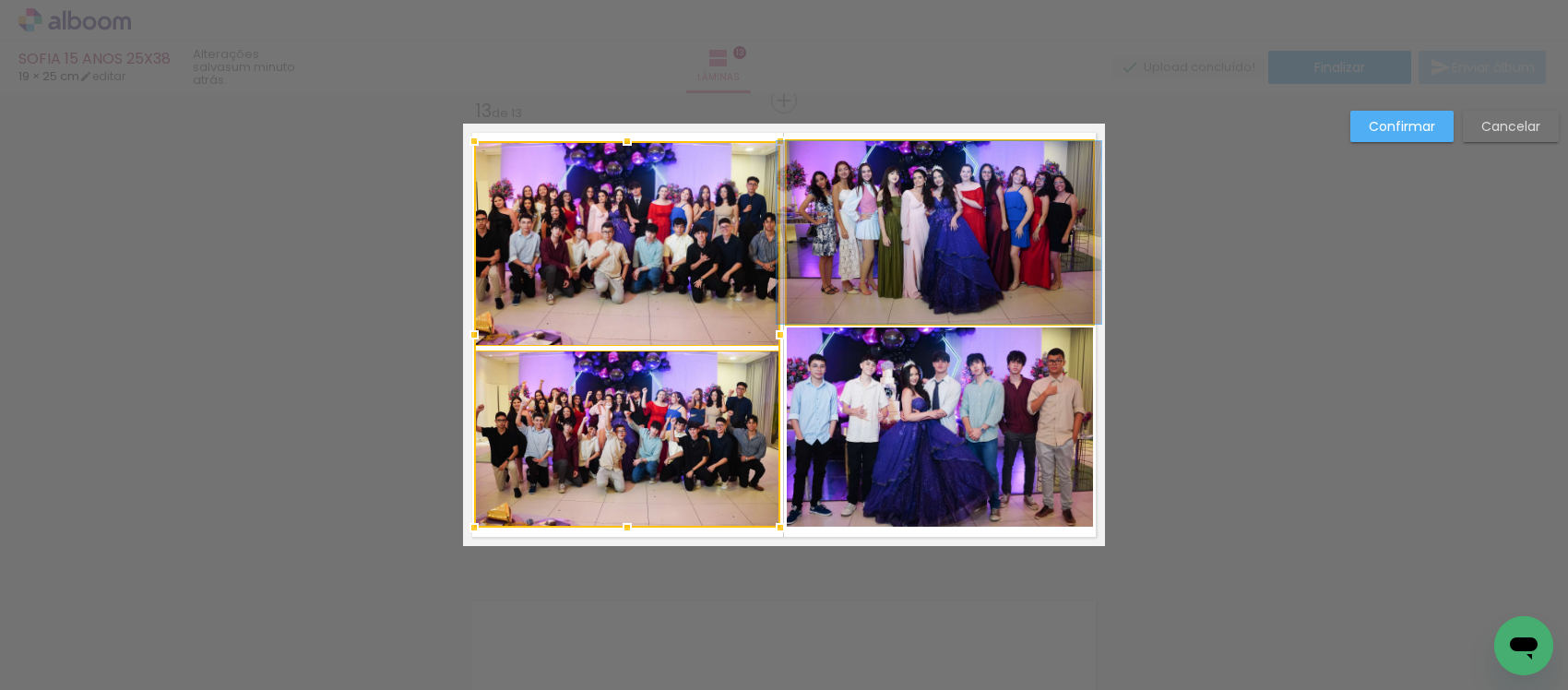
click at [934, 209] on quentale-photo at bounding box center [939, 232] width 306 height 183
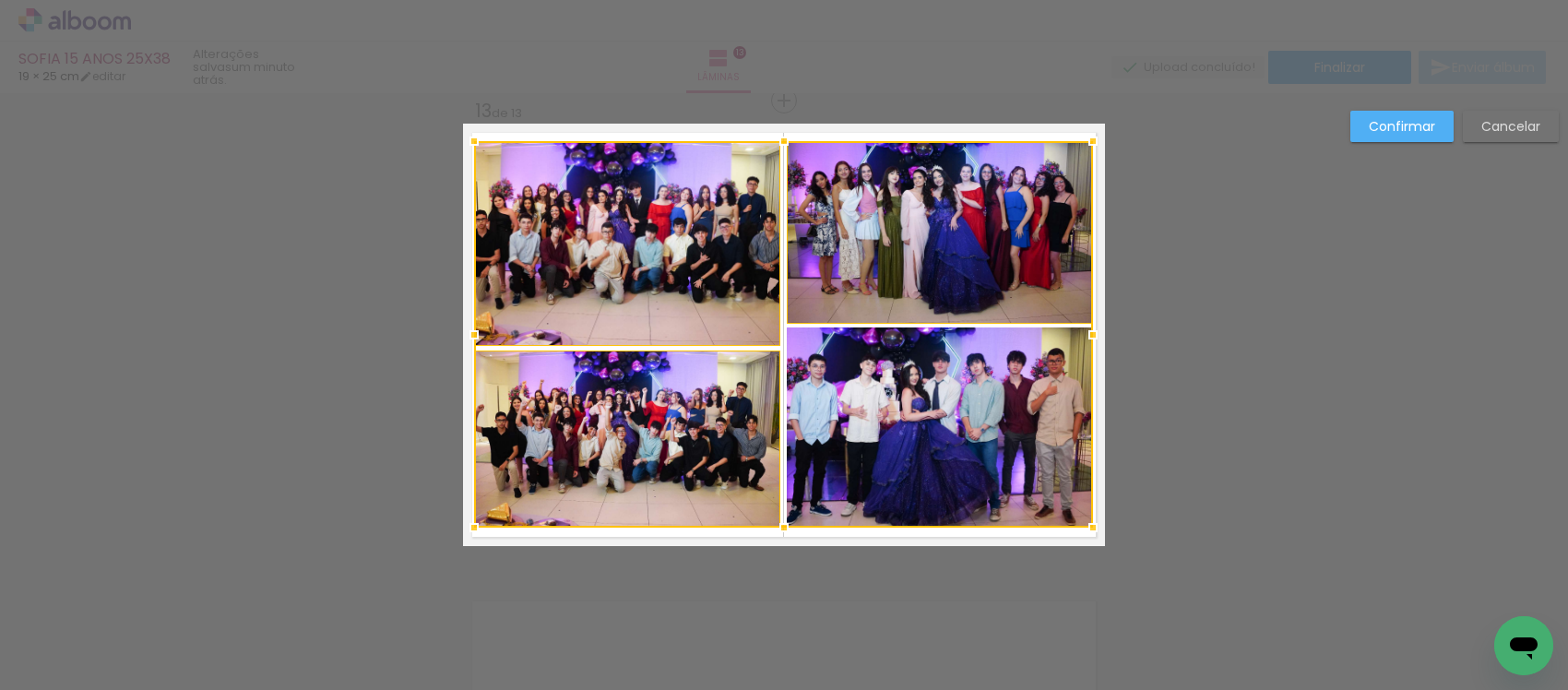
click at [845, 407] on div at bounding box center [784, 334] width 619 height 386
drag, startPoint x: 763, startPoint y: 521, endPoint x: 772, endPoint y: 514, distance: 11.4
click at [766, 518] on div at bounding box center [784, 528] width 37 height 37
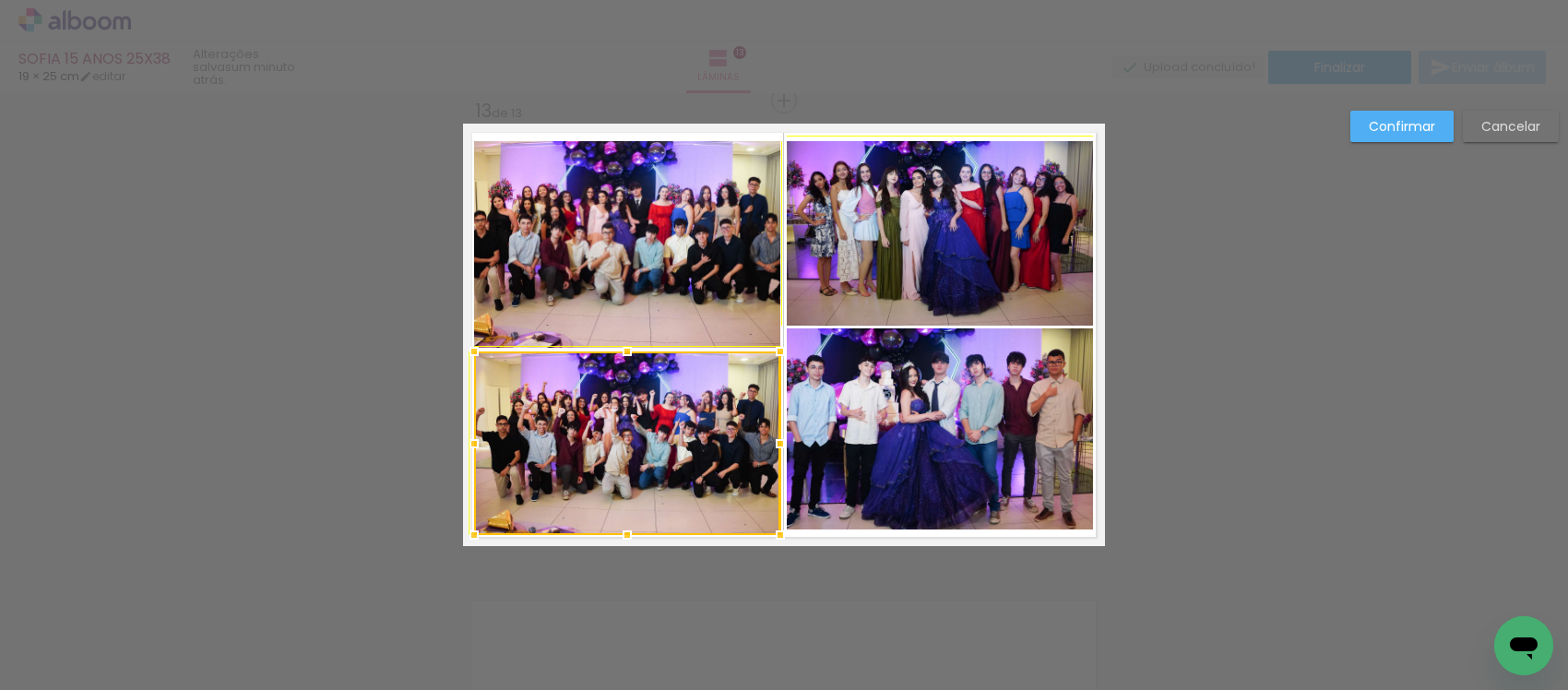
drag, startPoint x: 772, startPoint y: 514, endPoint x: 782, endPoint y: 501, distance: 16.4
click at [782, 501] on album-spread "13 de 13" at bounding box center [784, 334] width 642 height 422
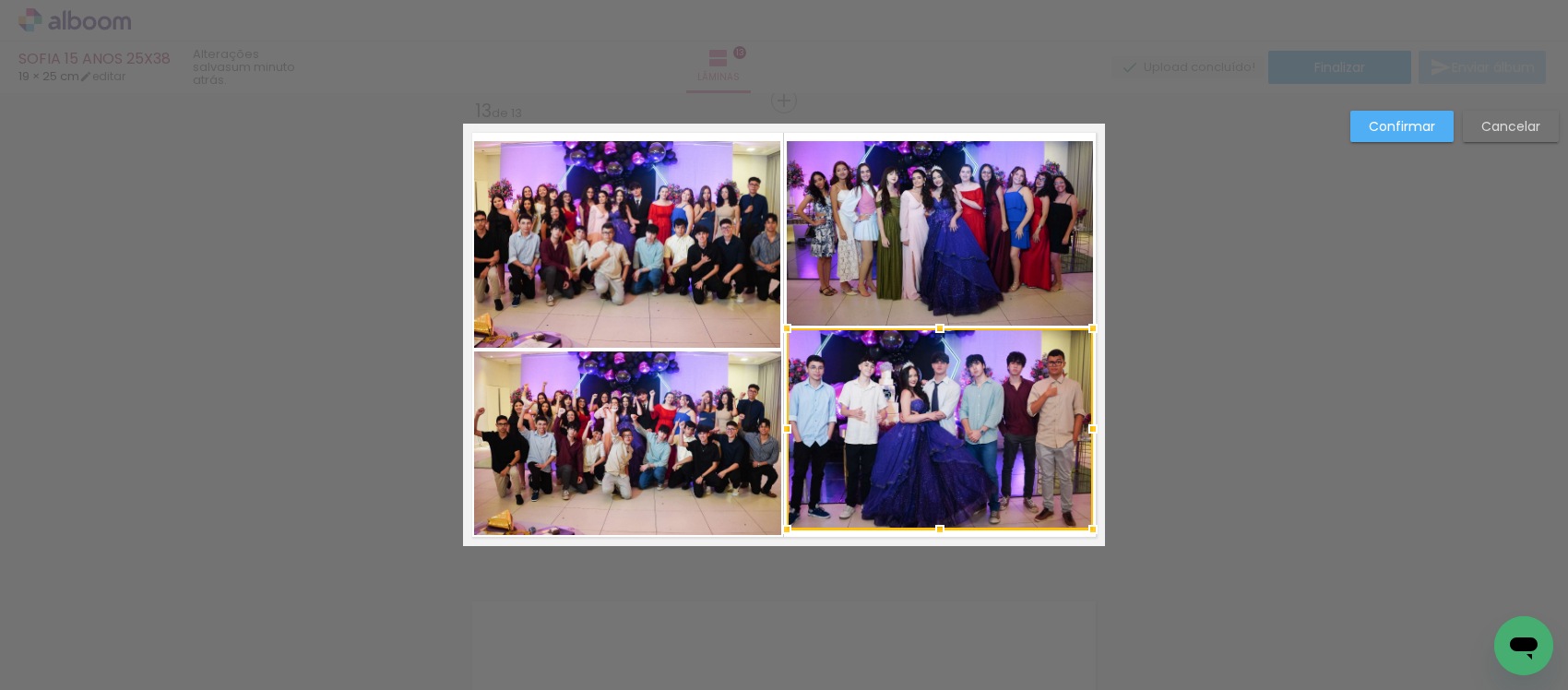
click at [0, 0] on slot "Cancelar" at bounding box center [0, 0] width 0 height 0
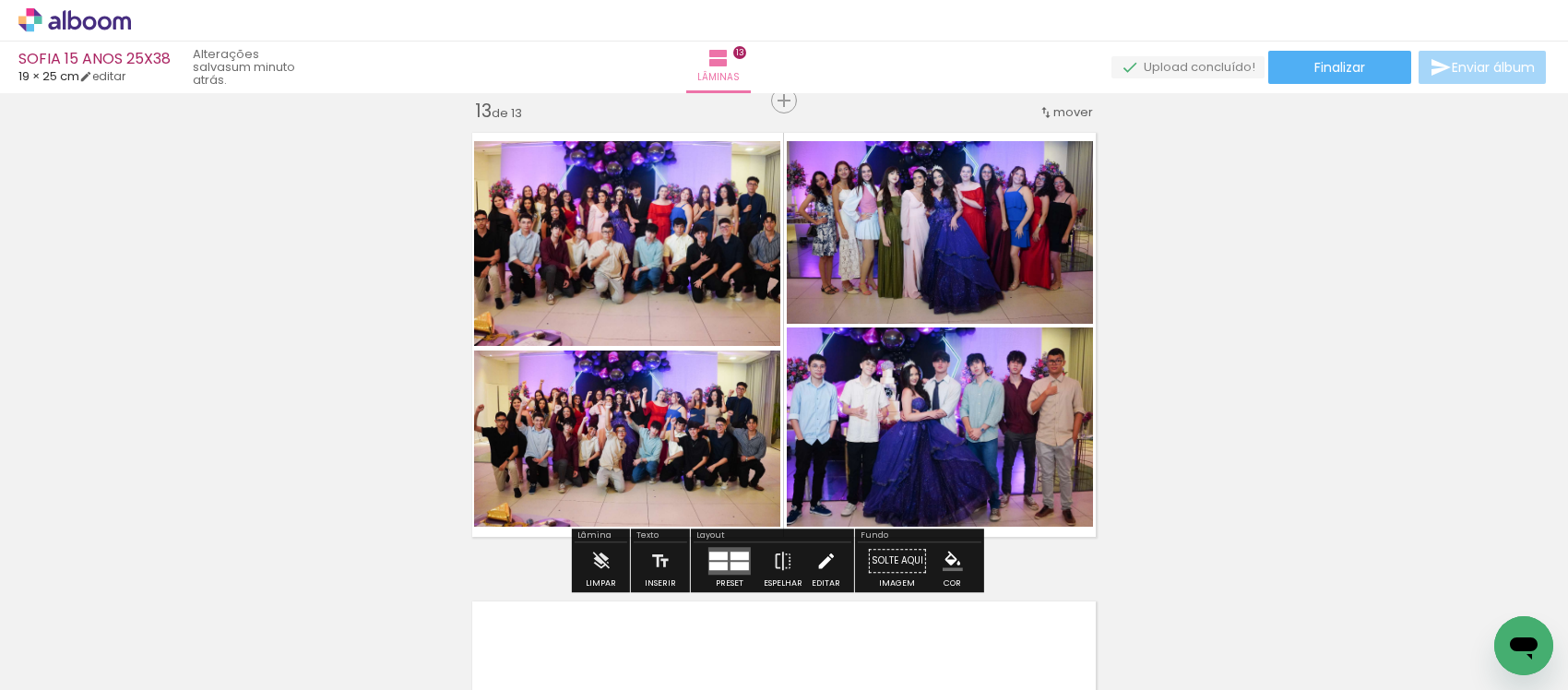
click at [827, 559] on iron-icon at bounding box center [825, 561] width 20 height 37
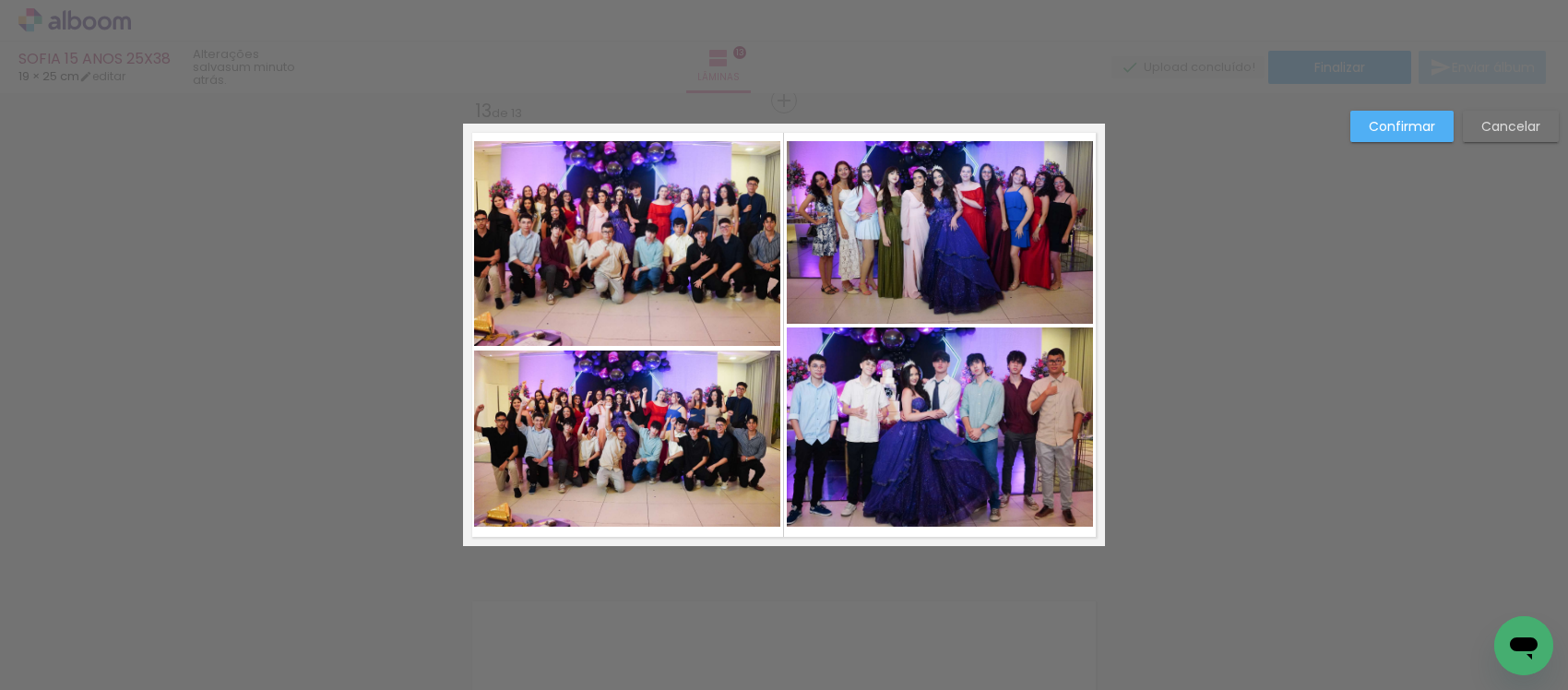
click at [748, 513] on quentale-photo at bounding box center [627, 439] width 306 height 176
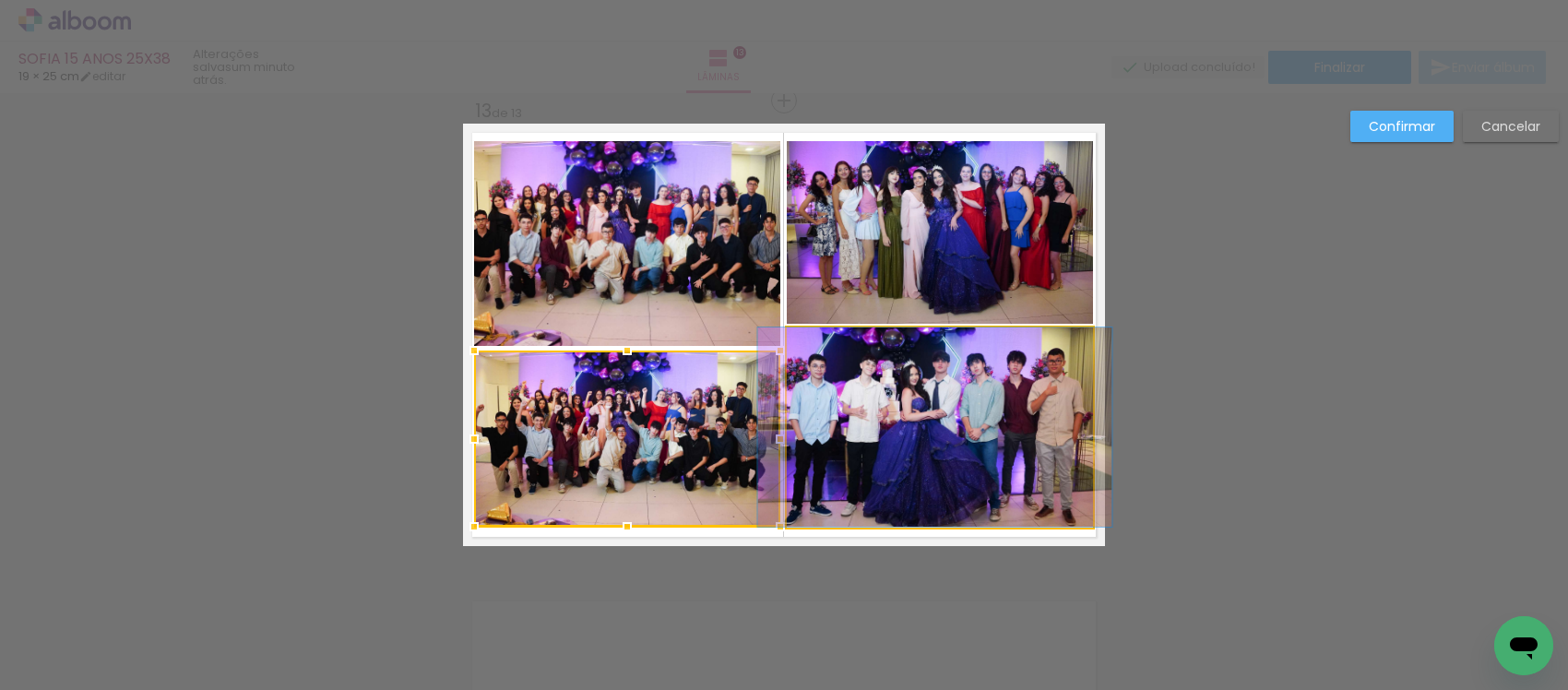
click at [812, 452] on quentale-photo at bounding box center [939, 427] width 306 height 199
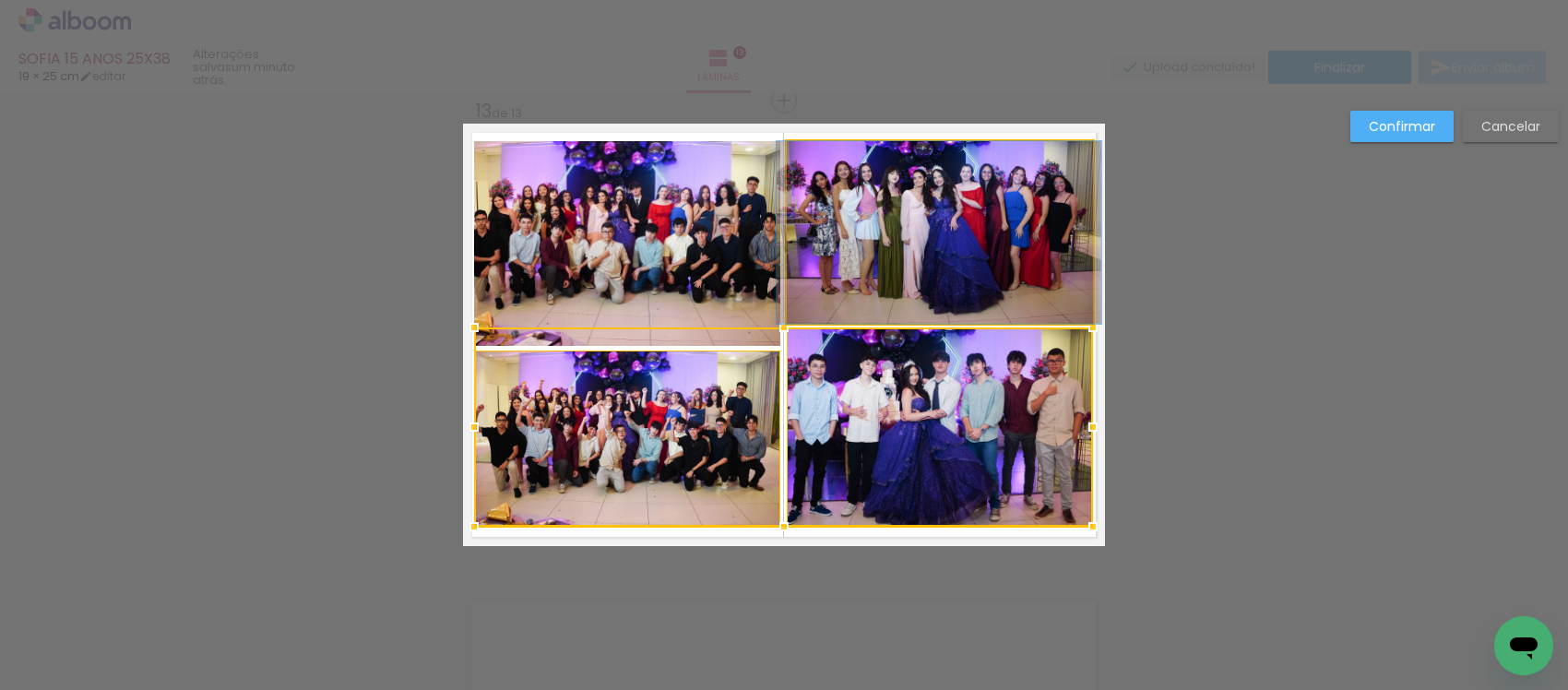
click at [837, 288] on quentale-photo at bounding box center [939, 232] width 306 height 183
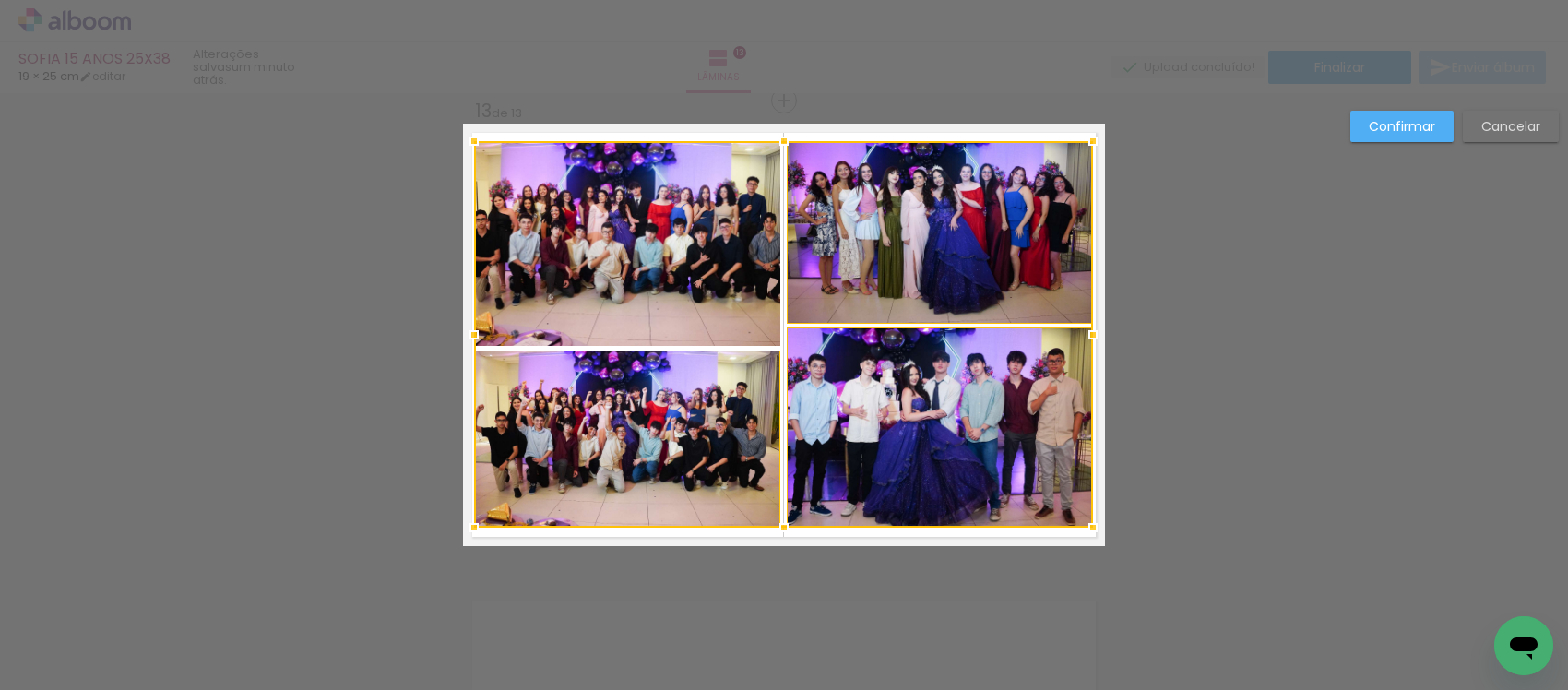
click at [718, 270] on div at bounding box center [784, 334] width 619 height 386
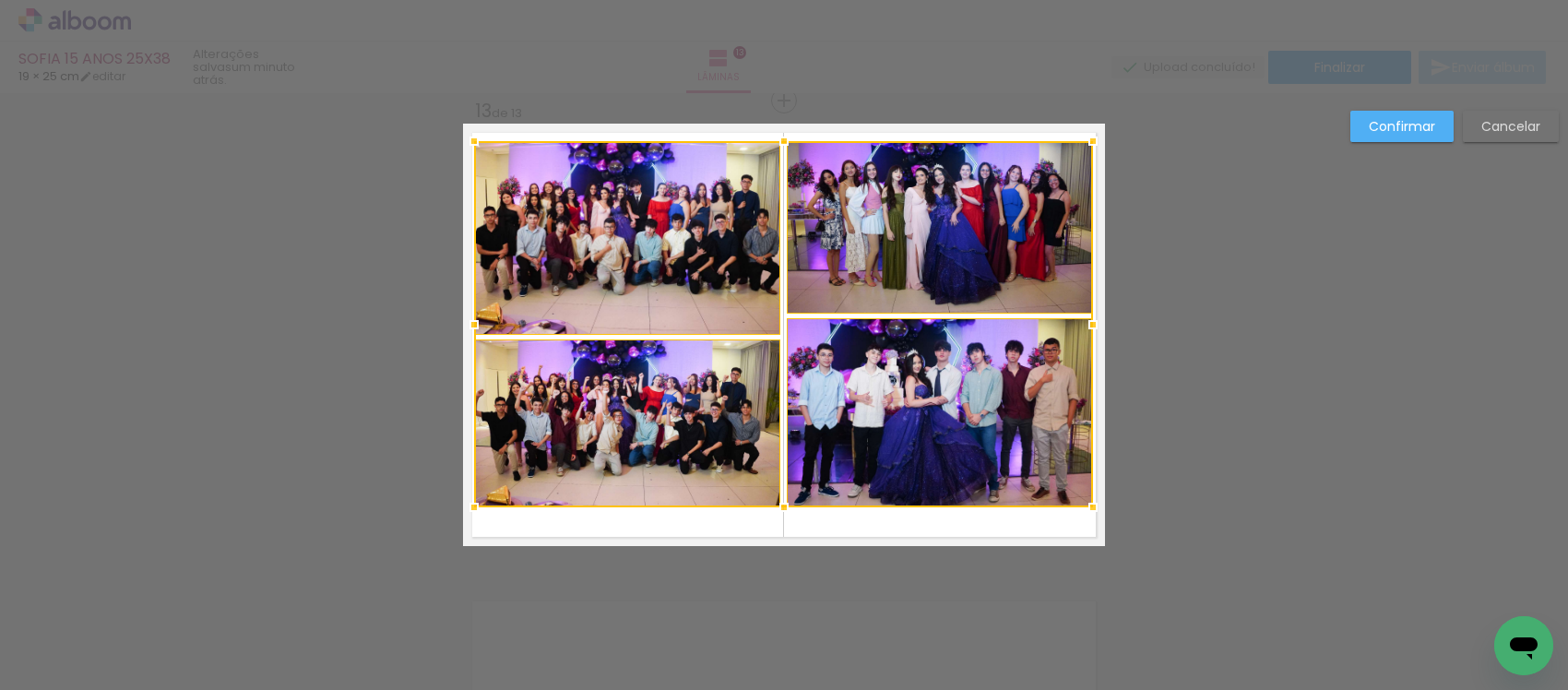
click at [775, 528] on album-spread "13 de 13" at bounding box center [784, 334] width 642 height 422
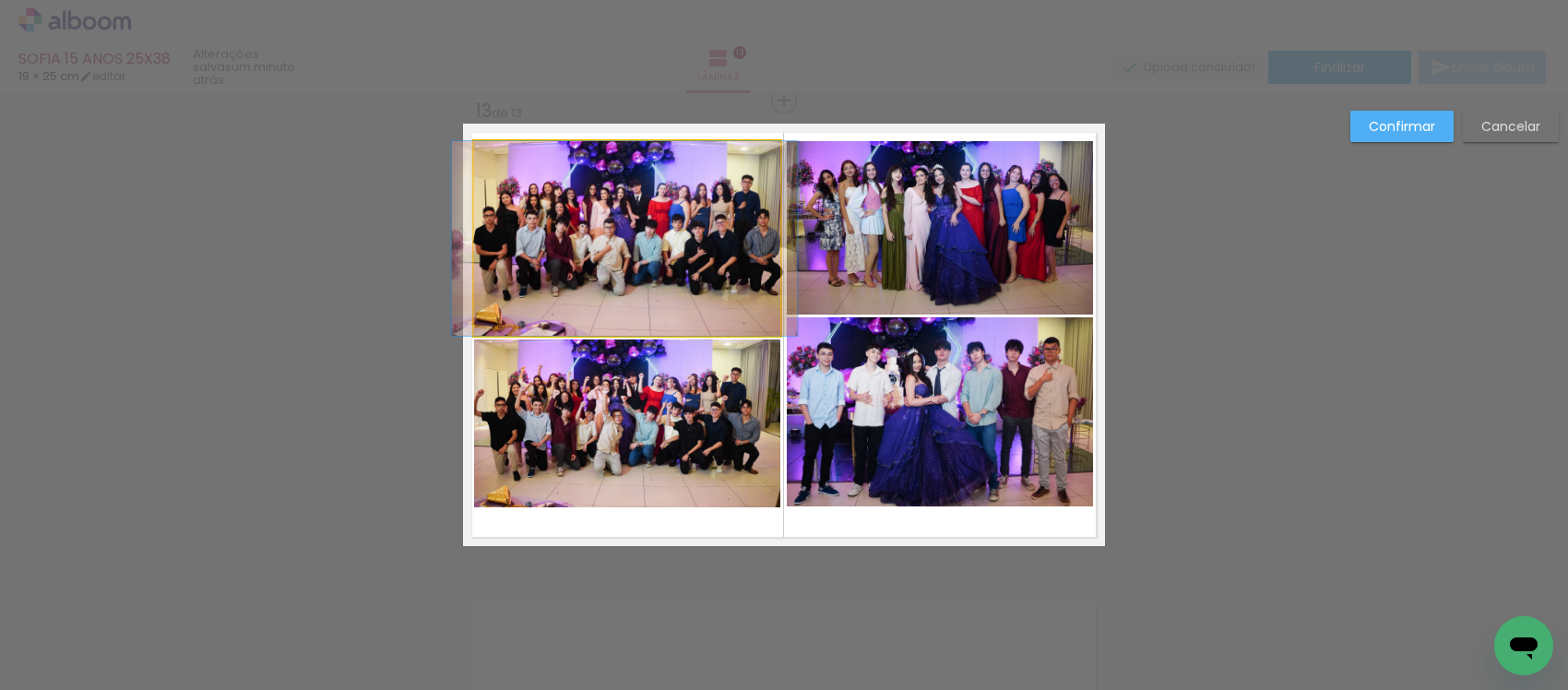
click at [611, 199] on quentale-photo at bounding box center [627, 239] width 306 height 195
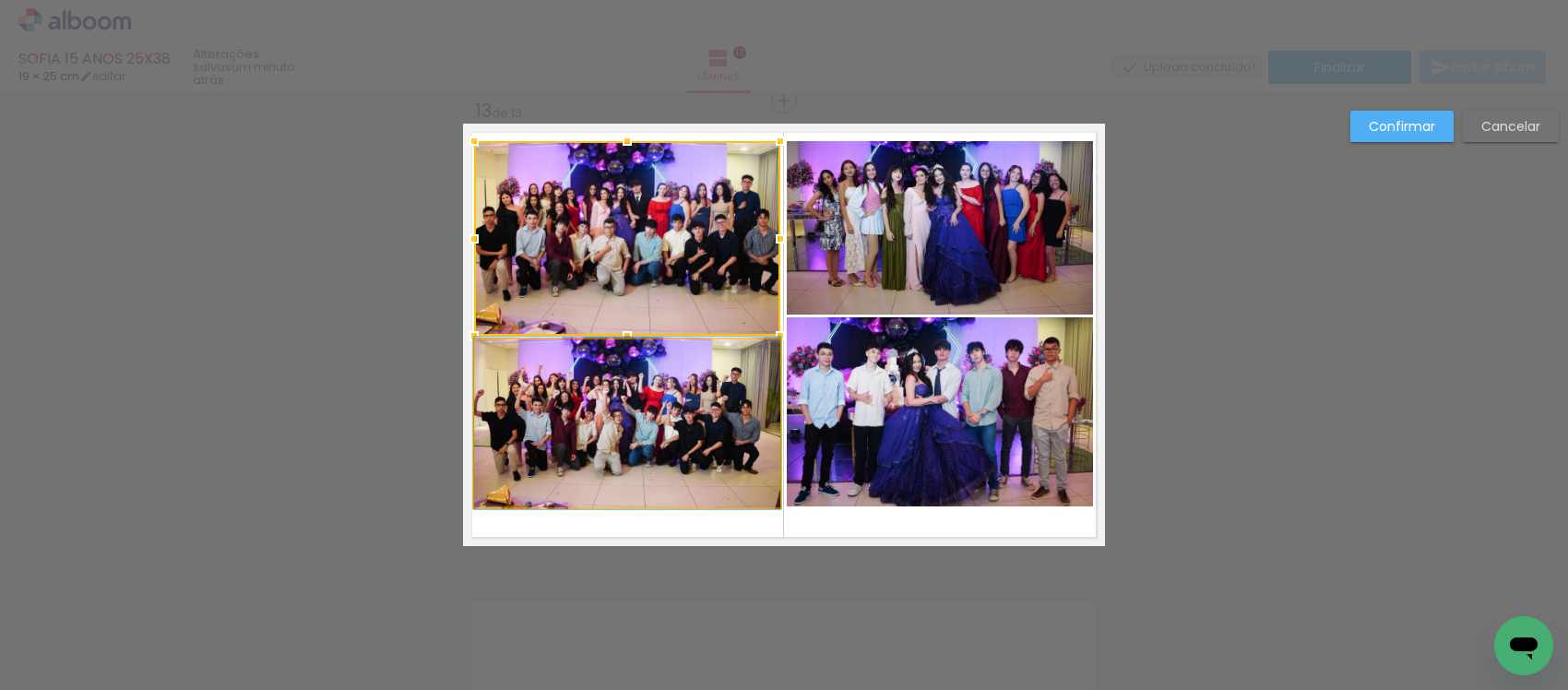
click at [625, 403] on quentale-photo at bounding box center [627, 423] width 306 height 168
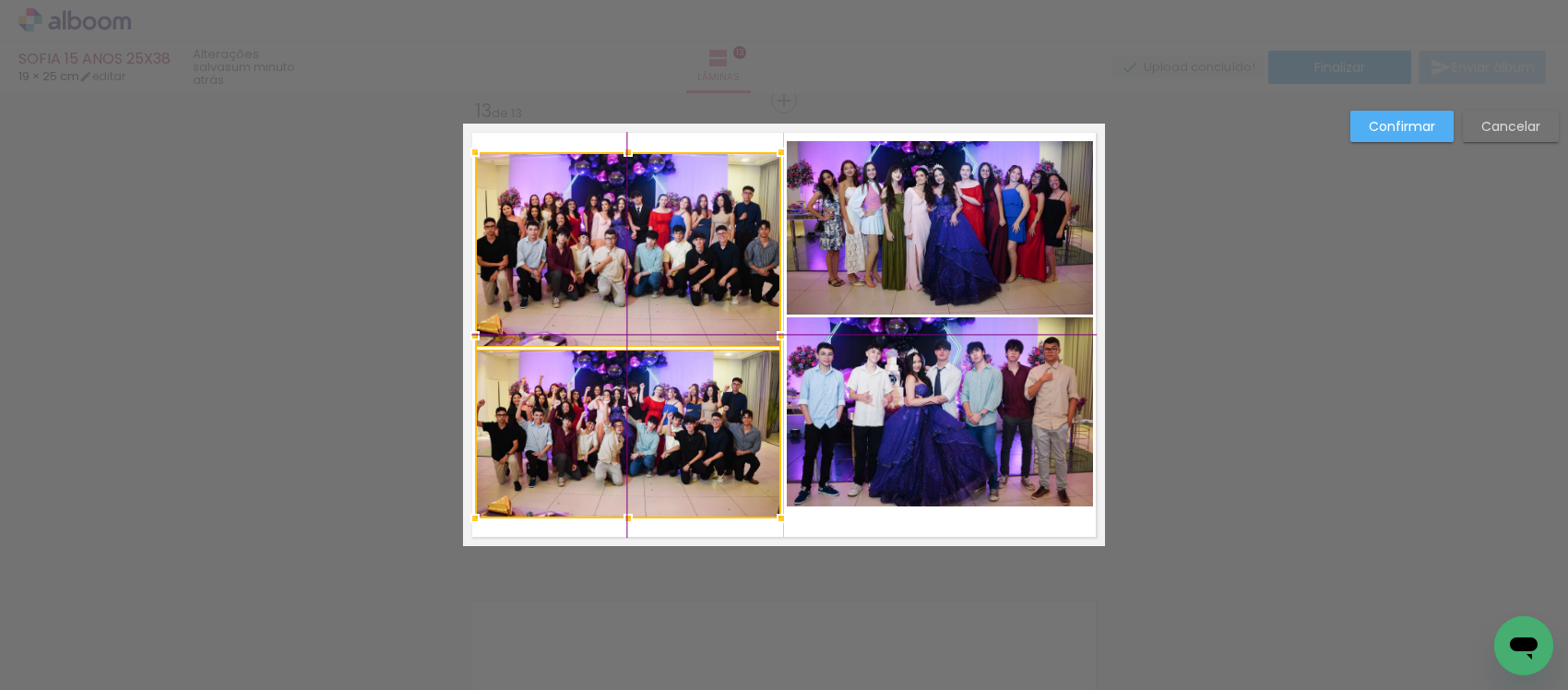
click at [672, 434] on div at bounding box center [628, 334] width 306 height 366
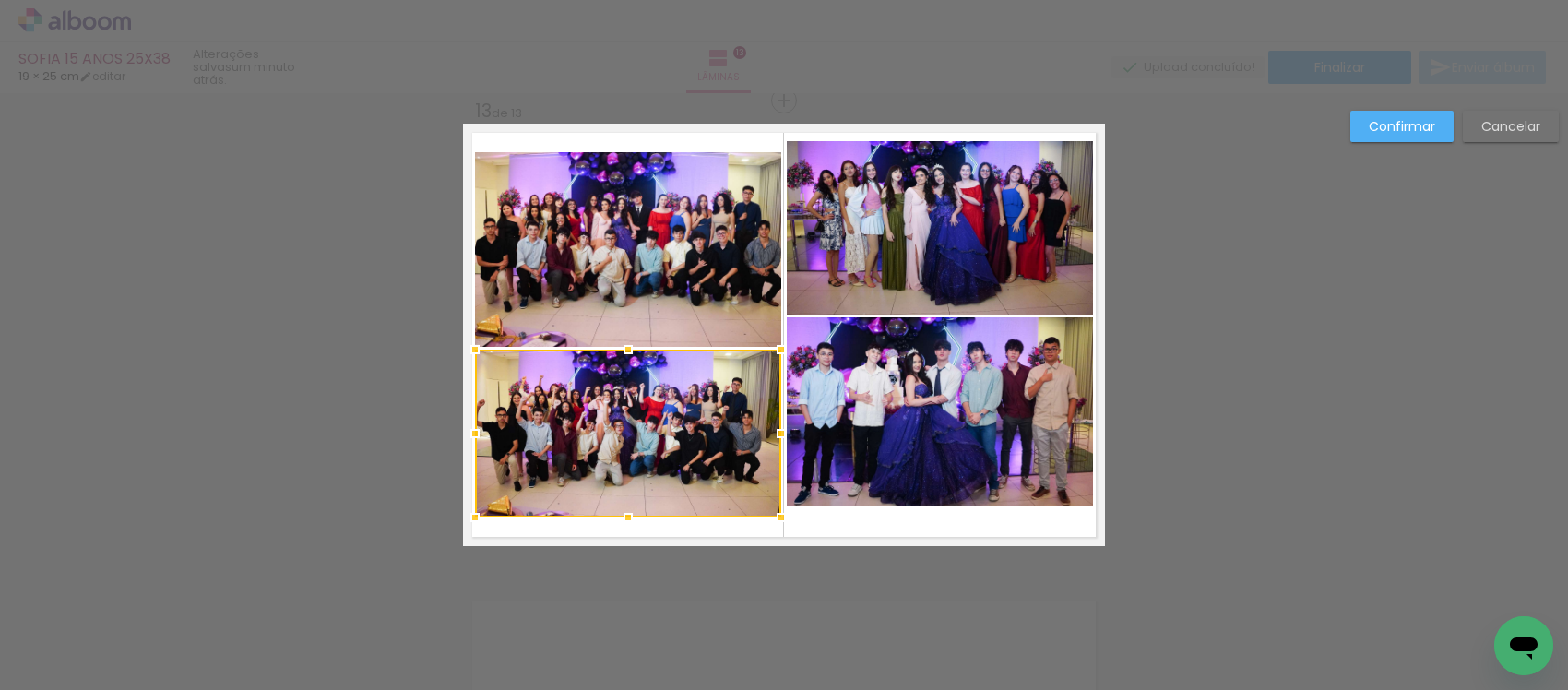
click at [874, 199] on quentale-photo at bounding box center [939, 227] width 306 height 173
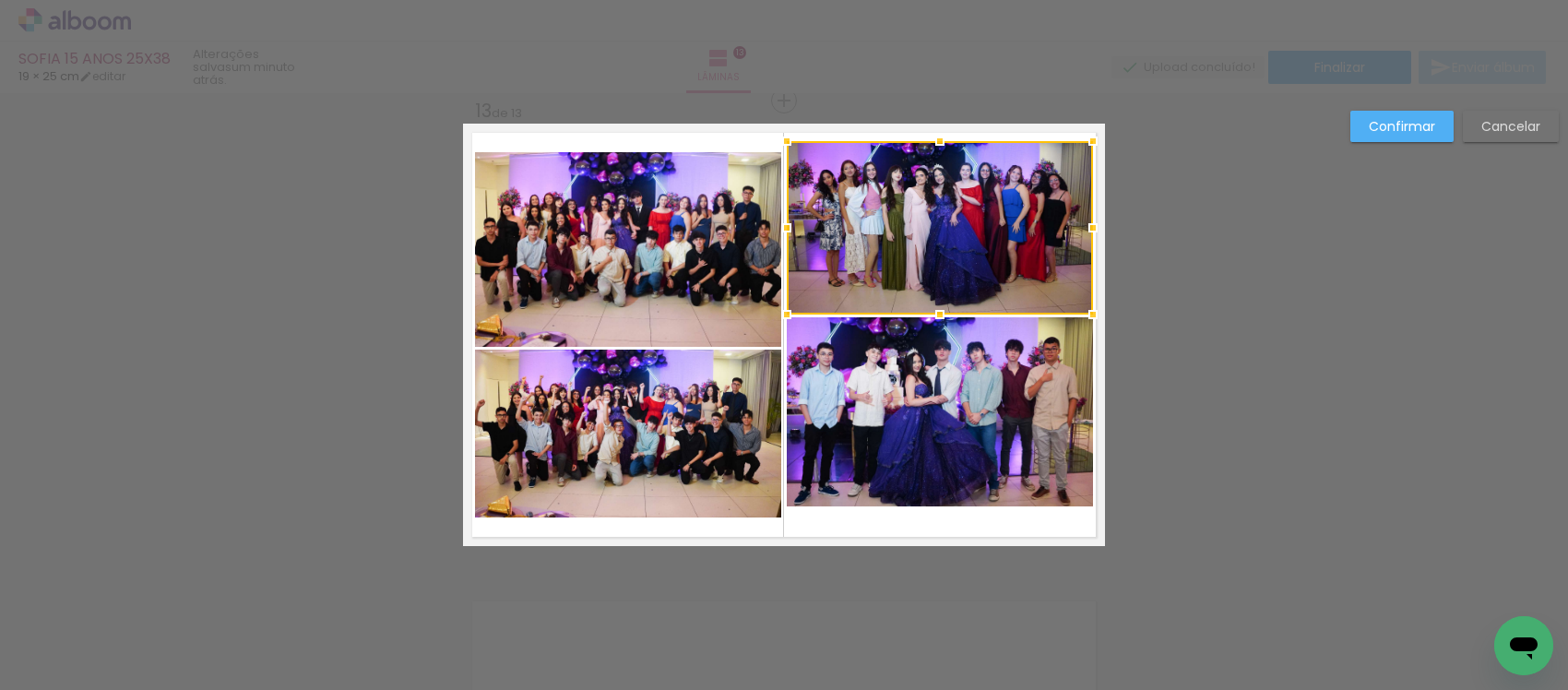
click at [830, 416] on quentale-photo at bounding box center [939, 412] width 306 height 189
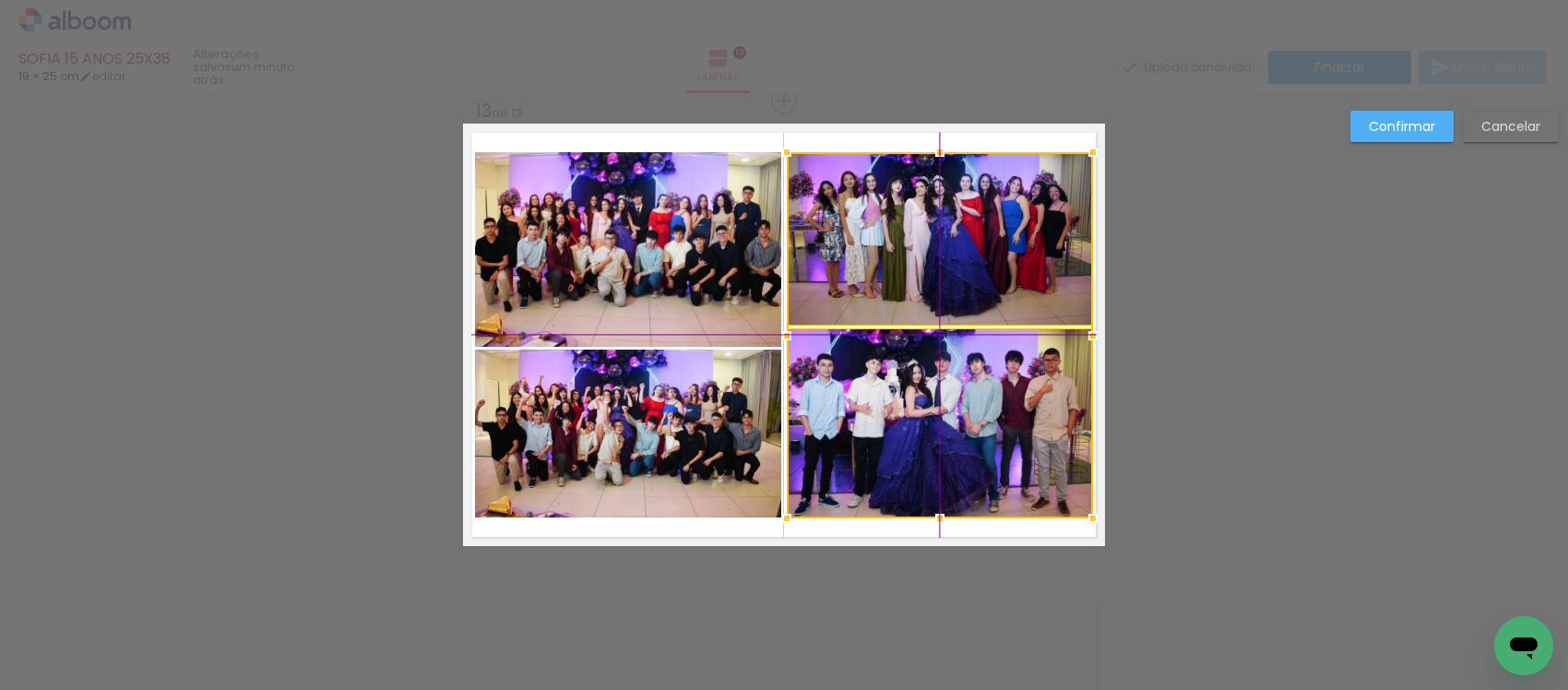
drag, startPoint x: 839, startPoint y: 392, endPoint x: 850, endPoint y: 409, distance: 20.2
click at [850, 409] on div at bounding box center [939, 334] width 306 height 366
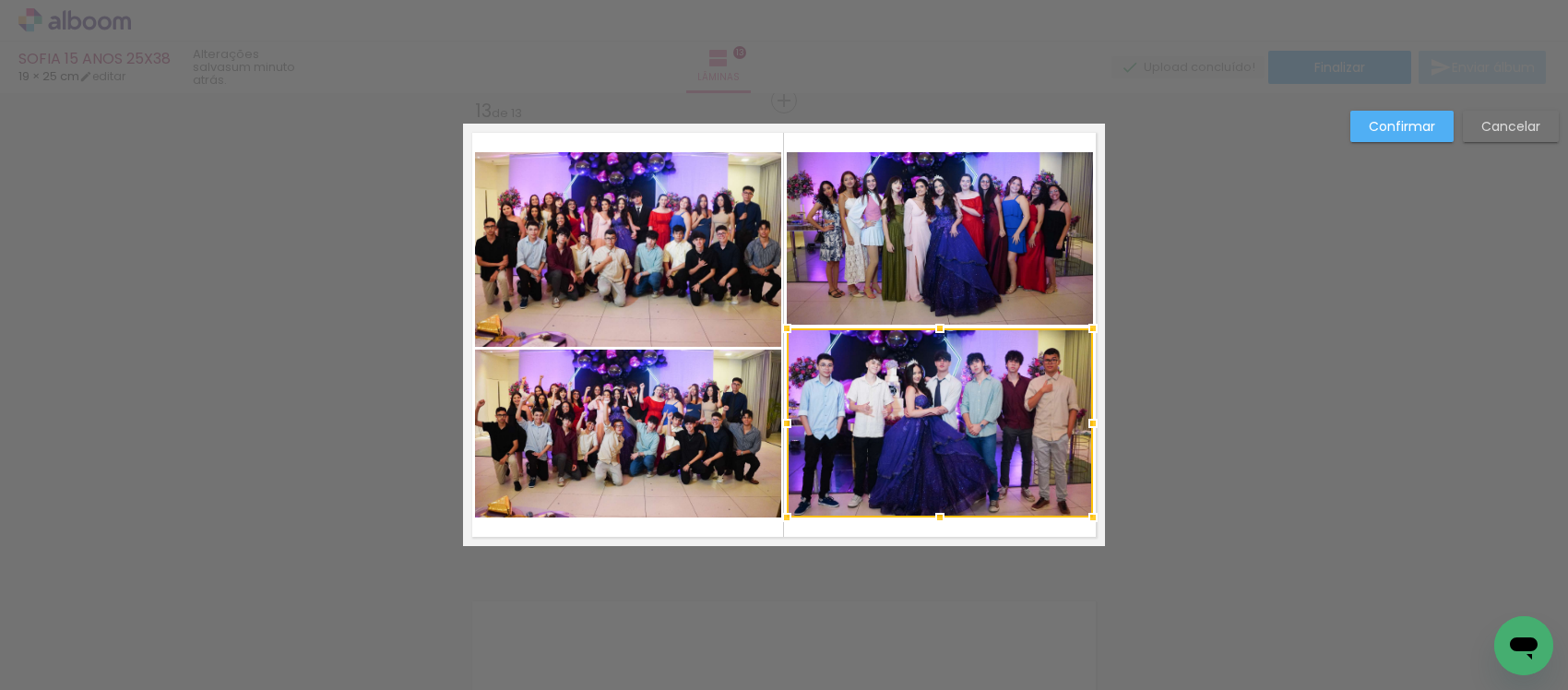
click at [0, 0] on slot "Confirmar" at bounding box center [0, 0] width 0 height 0
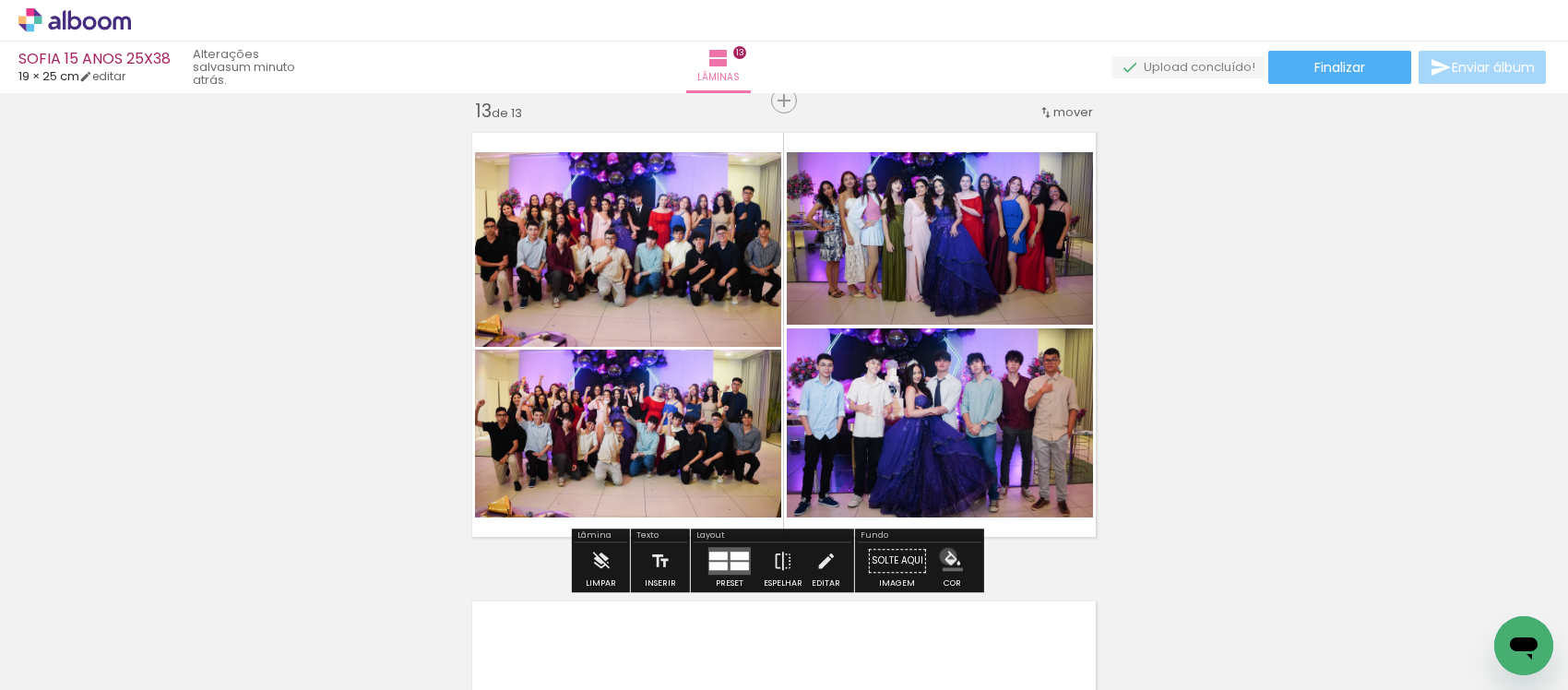
click at [942, 556] on iron-icon "color picker" at bounding box center [952, 560] width 20 height 20
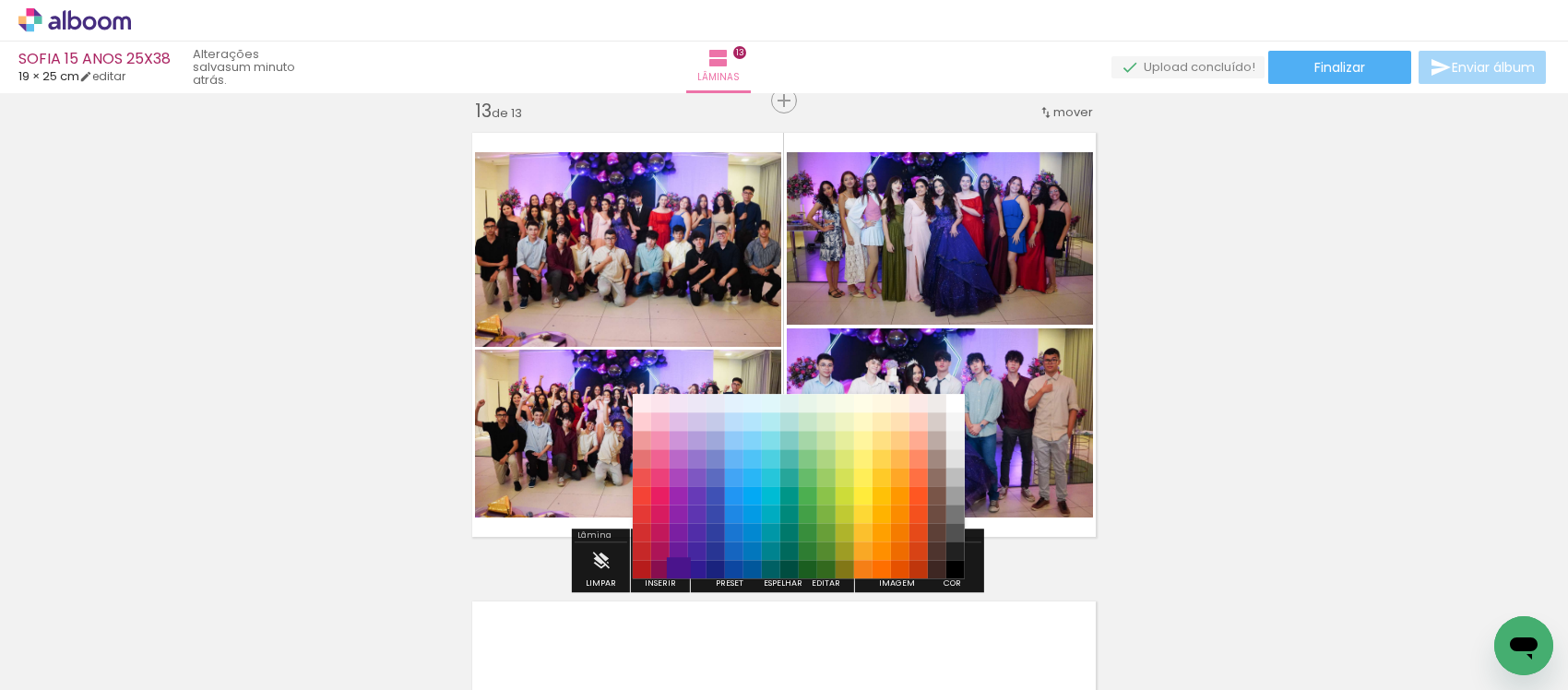
click at [676, 565] on paper-item "#4a148c" at bounding box center [677, 569] width 18 height 18
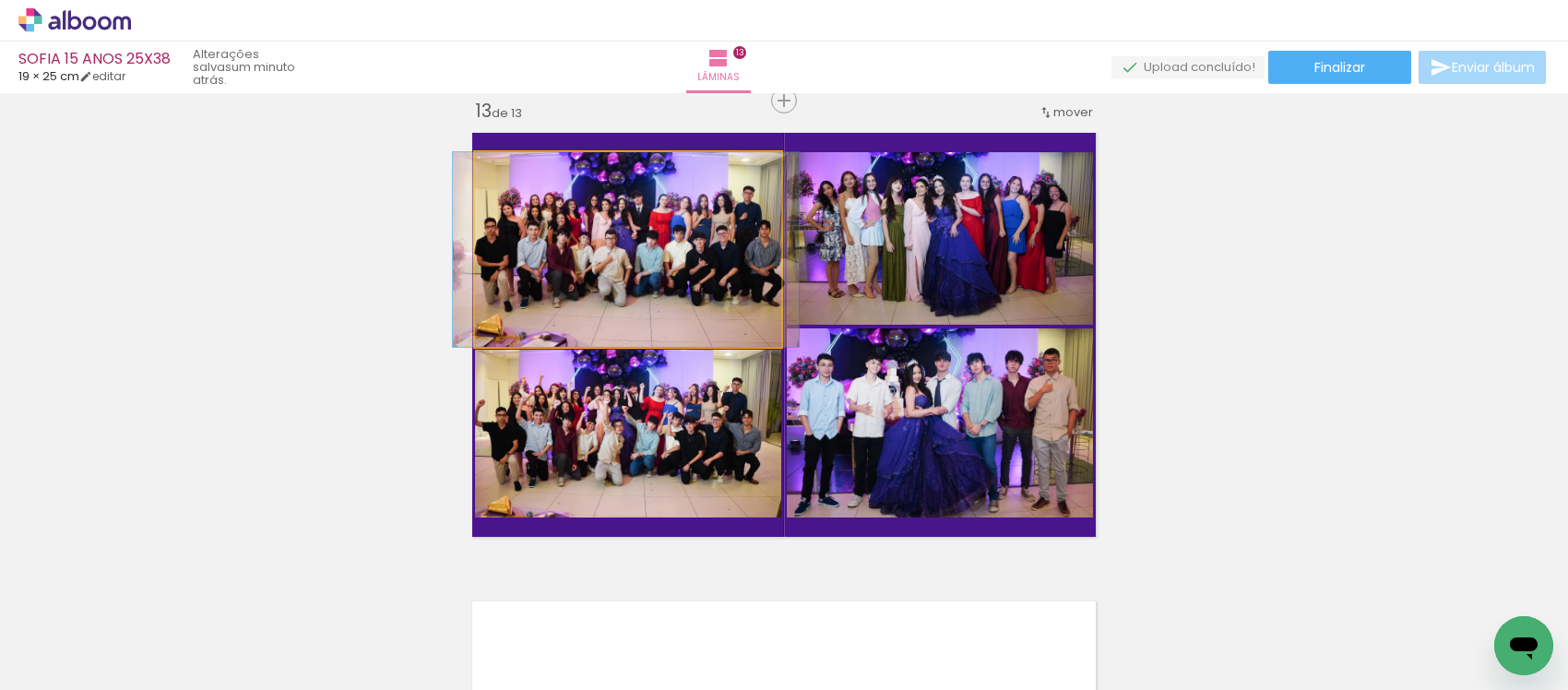
drag, startPoint x: 677, startPoint y: 247, endPoint x: 677, endPoint y: 266, distance: 19.0
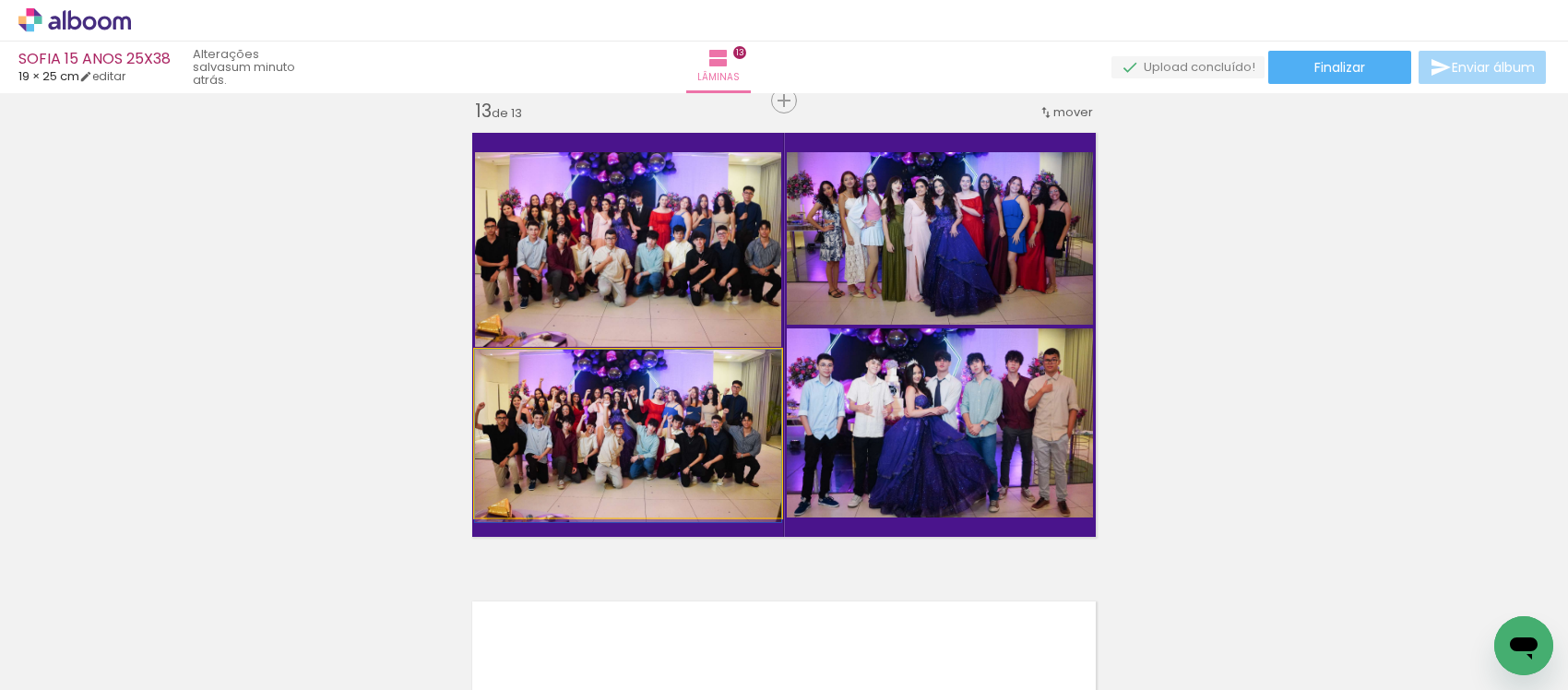
drag, startPoint x: 641, startPoint y: 448, endPoint x: 653, endPoint y: 454, distance: 13.4
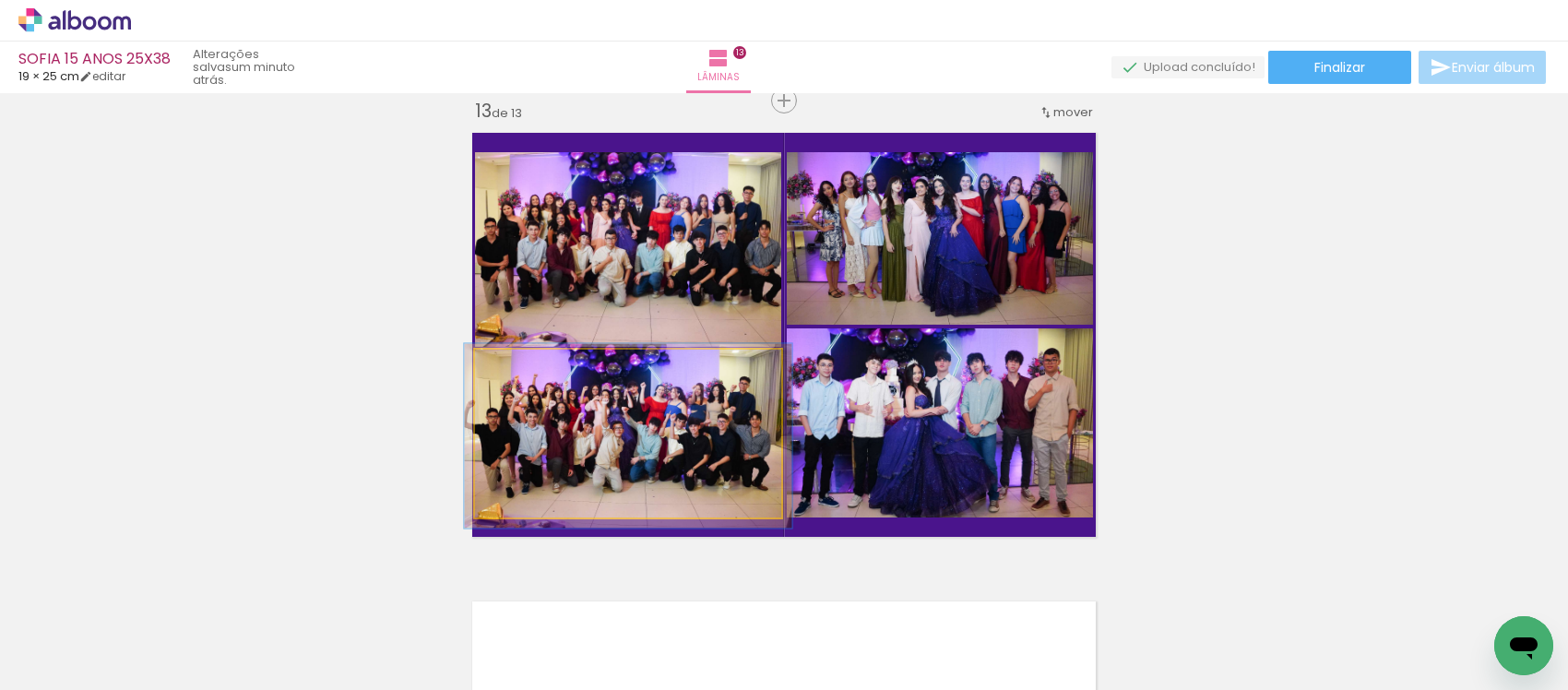
drag, startPoint x: 505, startPoint y: 359, endPoint x: 509, endPoint y: 372, distance: 13.6
click at [509, 372] on div at bounding box center [523, 369] width 30 height 30
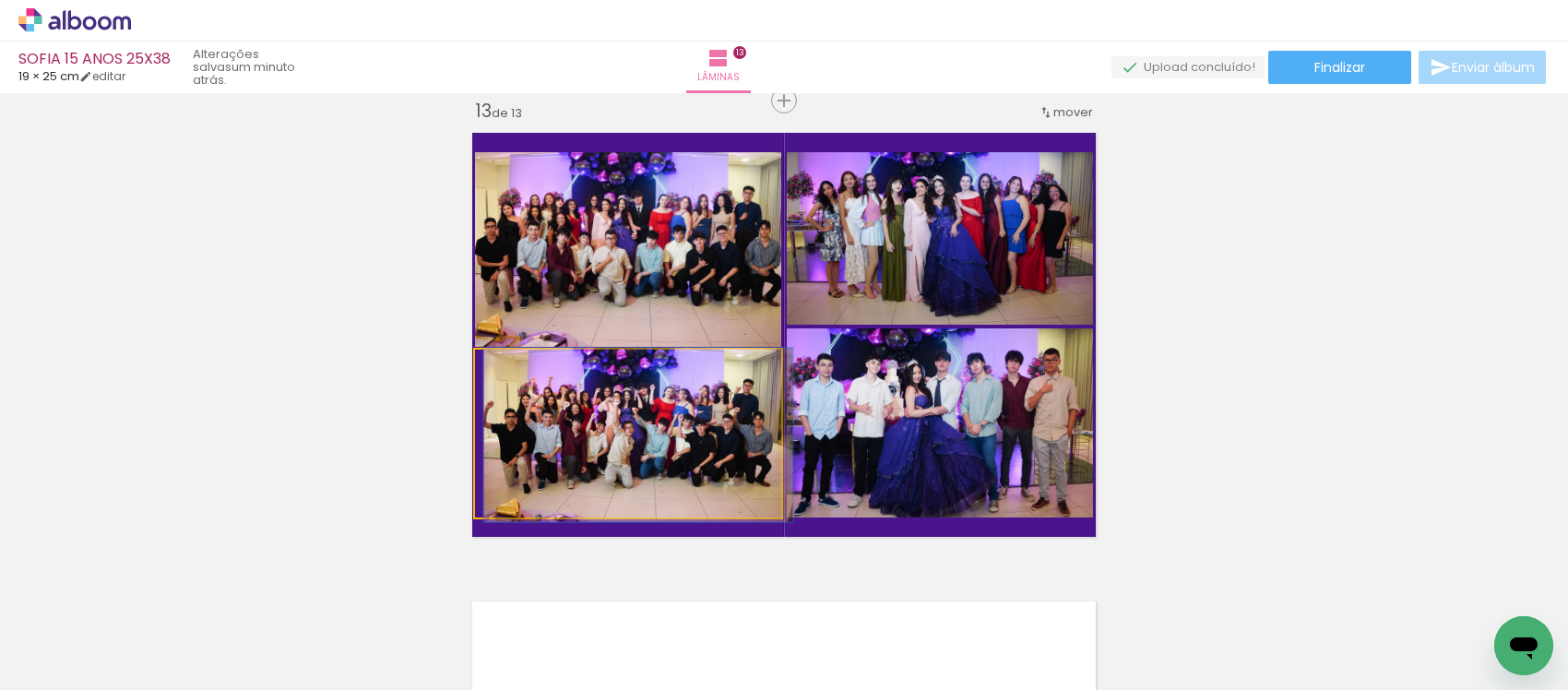
type paper-slider "101"
click at [514, 380] on div at bounding box center [519, 369] width 30 height 30
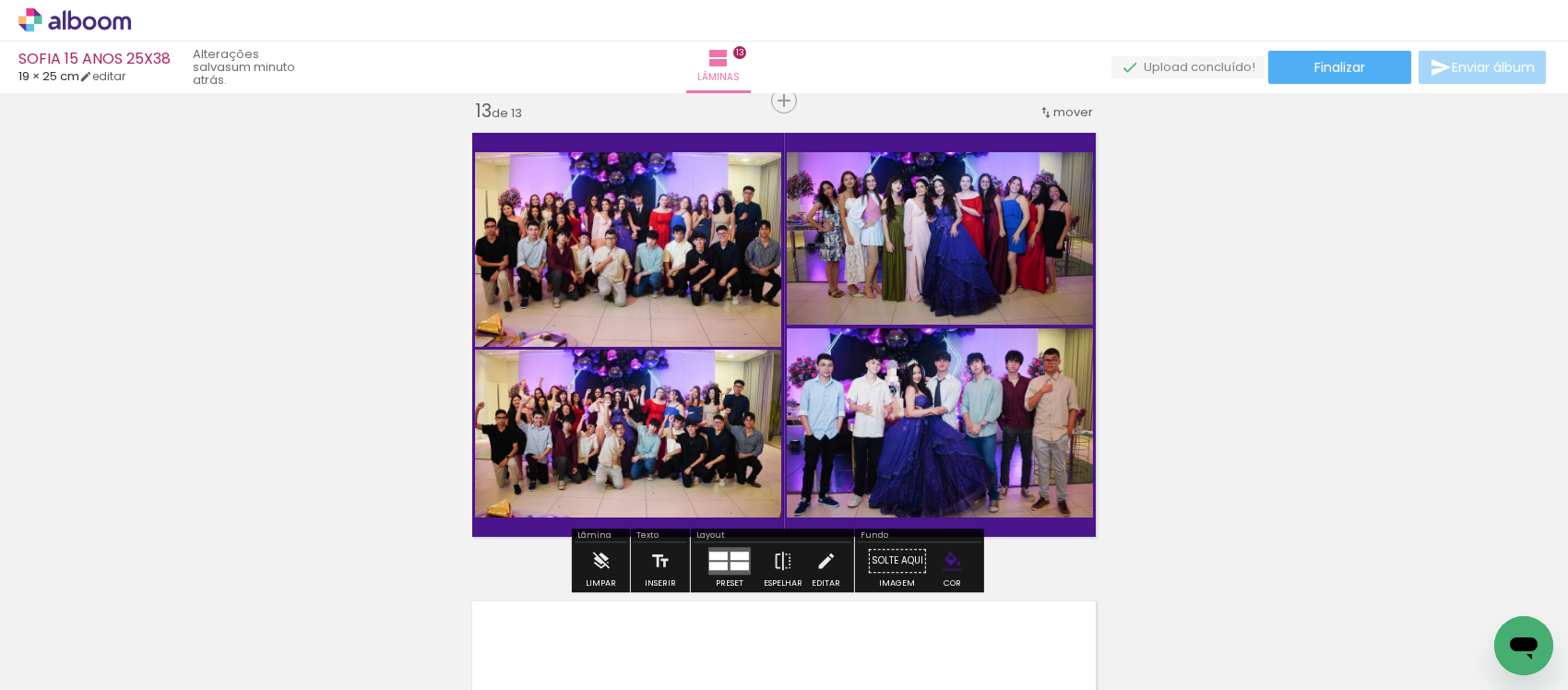
drag, startPoint x: 816, startPoint y: 549, endPoint x: 775, endPoint y: 524, distance: 48.0
click at [815, 547] on iron-icon at bounding box center [825, 561] width 20 height 37
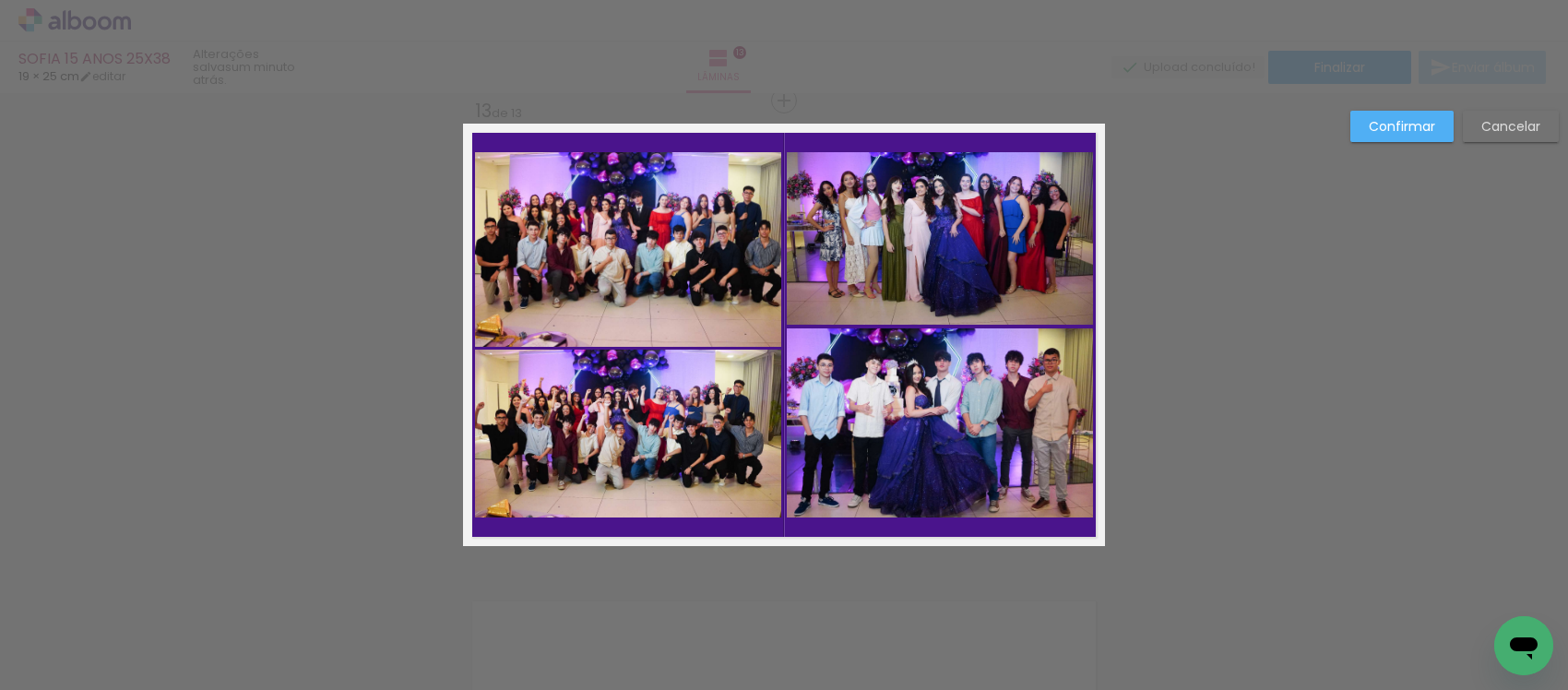
click at [632, 306] on quentale-photo at bounding box center [628, 249] width 306 height 195
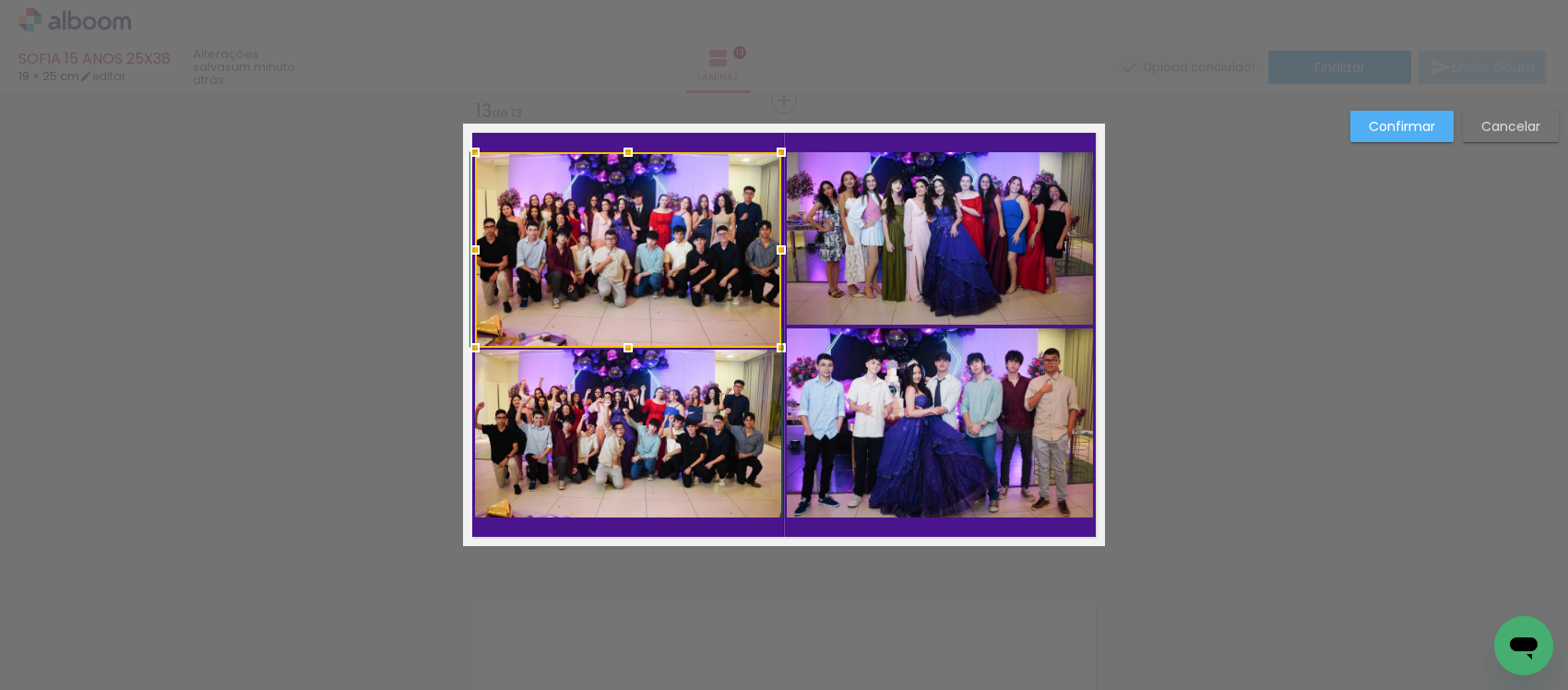
drag, startPoint x: 623, startPoint y: 348, endPoint x: 634, endPoint y: 334, distance: 17.8
click at [634, 334] on div at bounding box center [628, 348] width 37 height 37
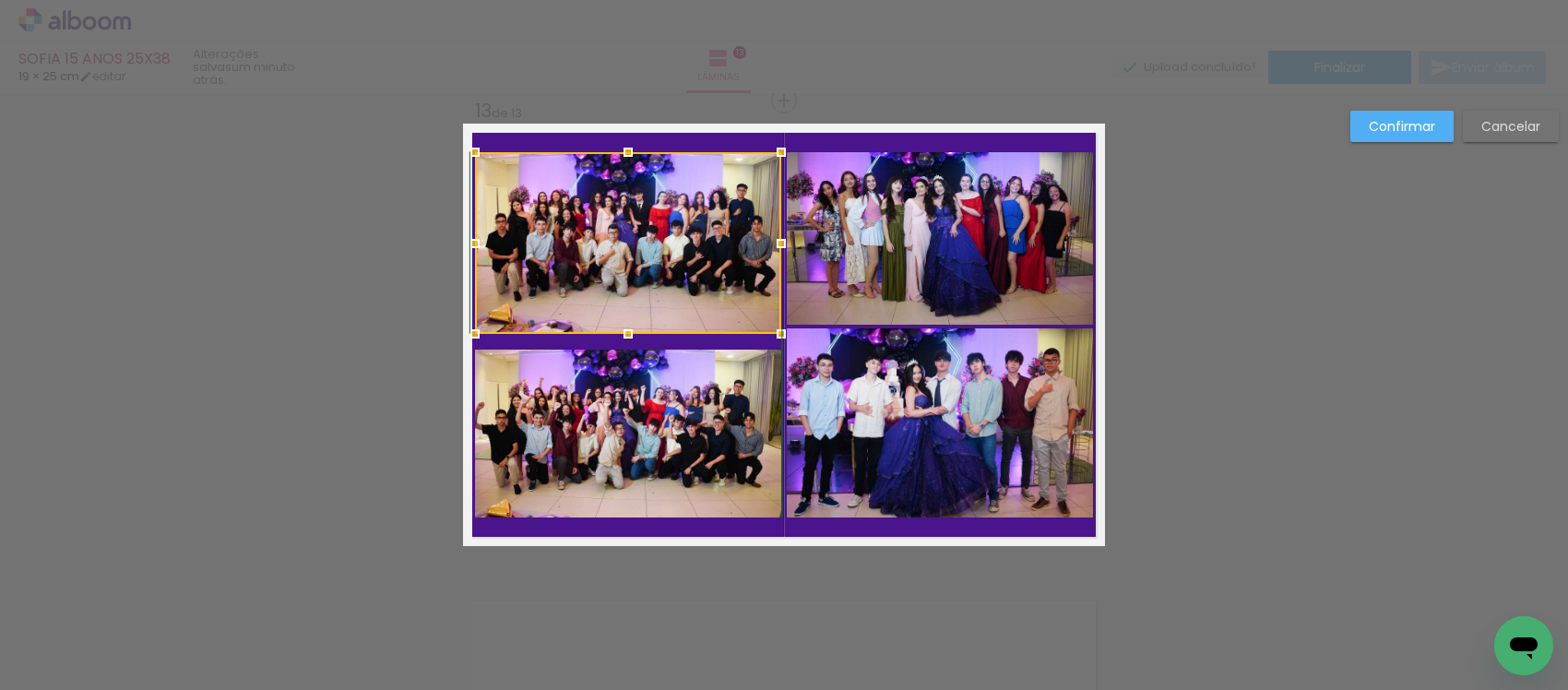
drag, startPoint x: 614, startPoint y: 346, endPoint x: 624, endPoint y: 341, distance: 11.2
click at [624, 341] on div at bounding box center [628, 334] width 37 height 37
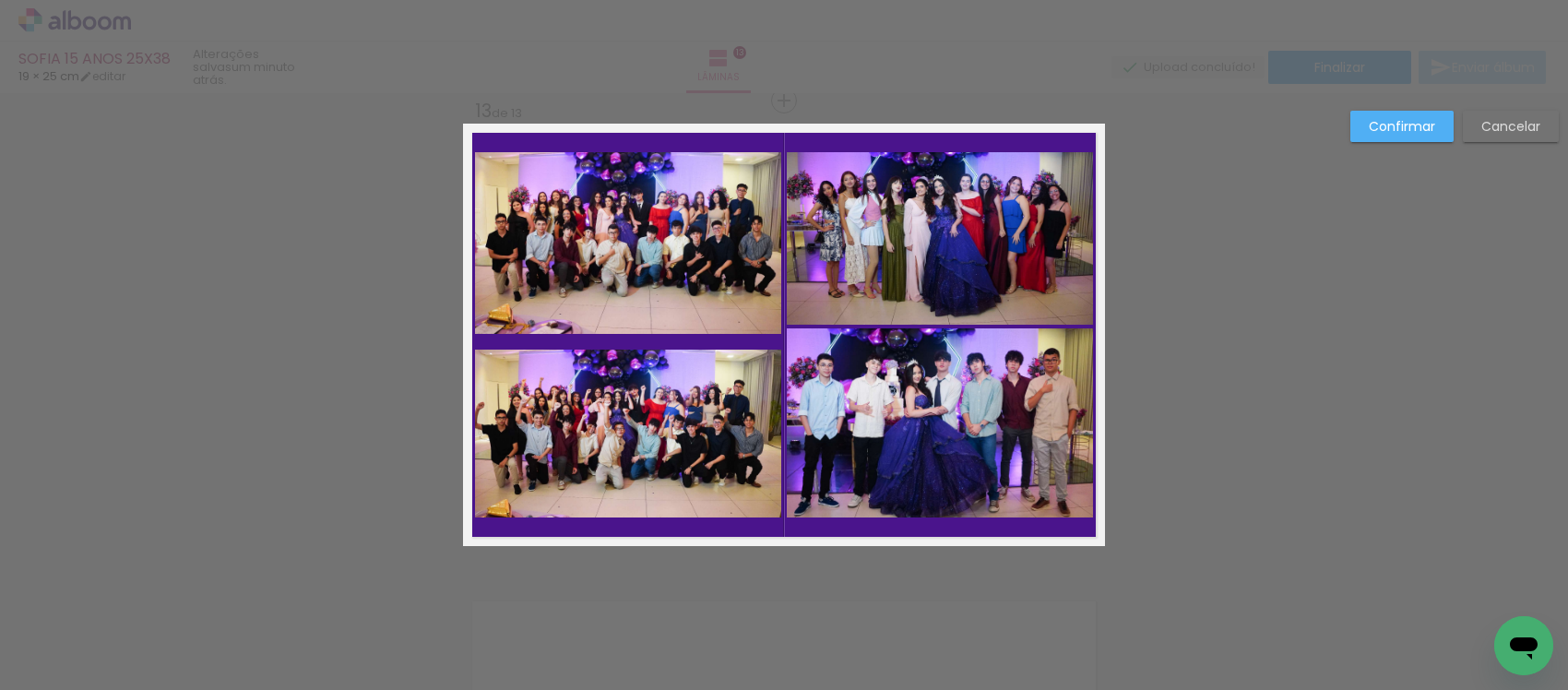
drag, startPoint x: 634, startPoint y: 268, endPoint x: 632, endPoint y: 279, distance: 11.2
click at [634, 266] on quentale-photo at bounding box center [628, 243] width 306 height 182
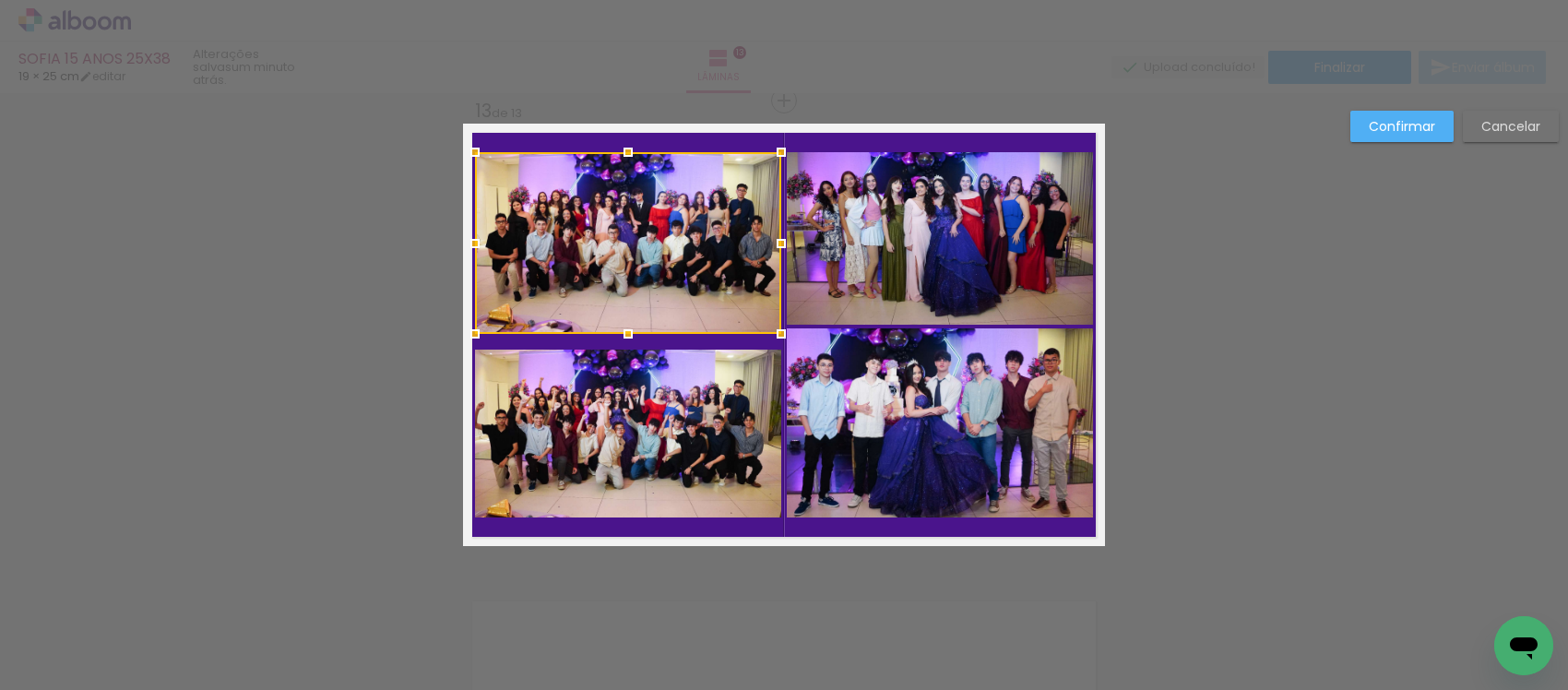
drag, startPoint x: 624, startPoint y: 370, endPoint x: 625, endPoint y: 359, distance: 11.0
click at [627, 367] on quentale-photo at bounding box center [628, 434] width 306 height 168
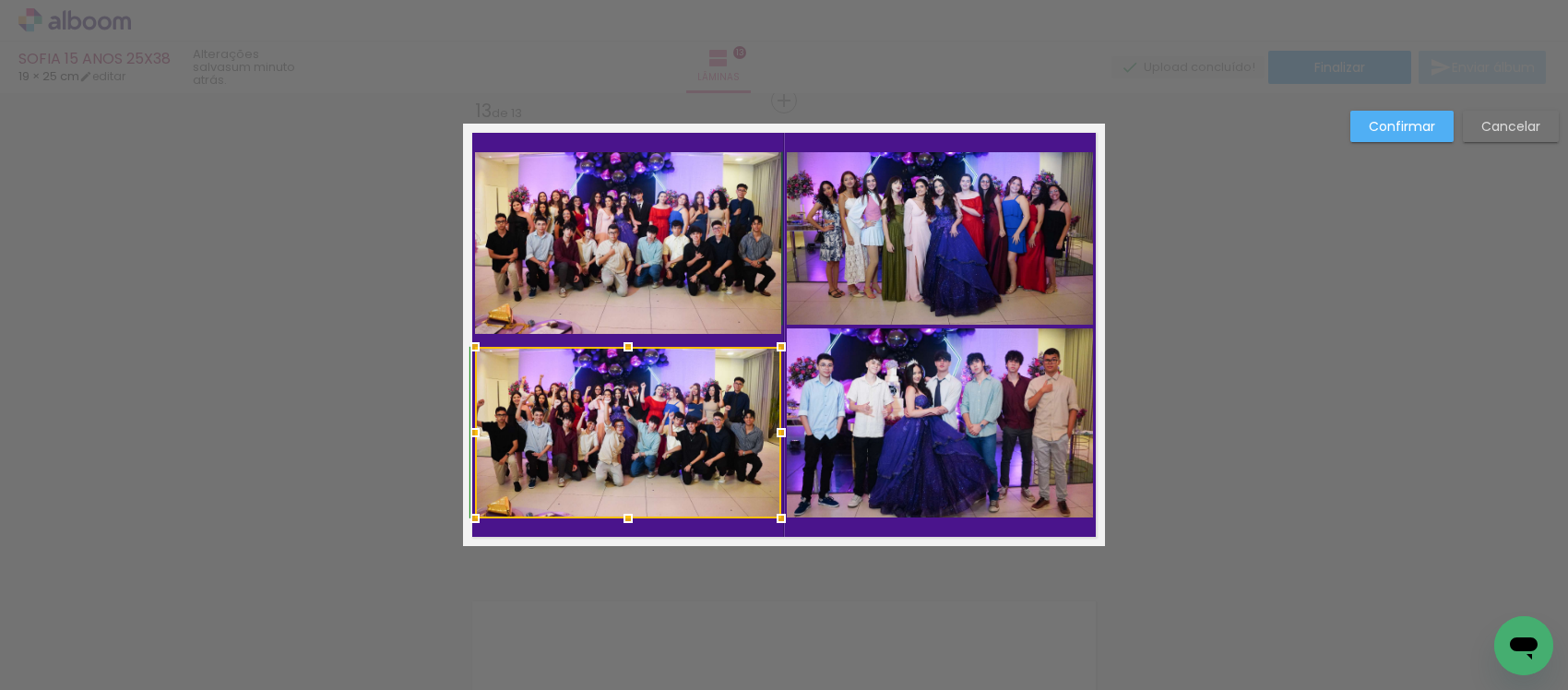
drag, startPoint x: 621, startPoint y: 351, endPoint x: 641, endPoint y: 341, distance: 22.4
click at [641, 341] on album-spread "13 de 13" at bounding box center [784, 334] width 642 height 422
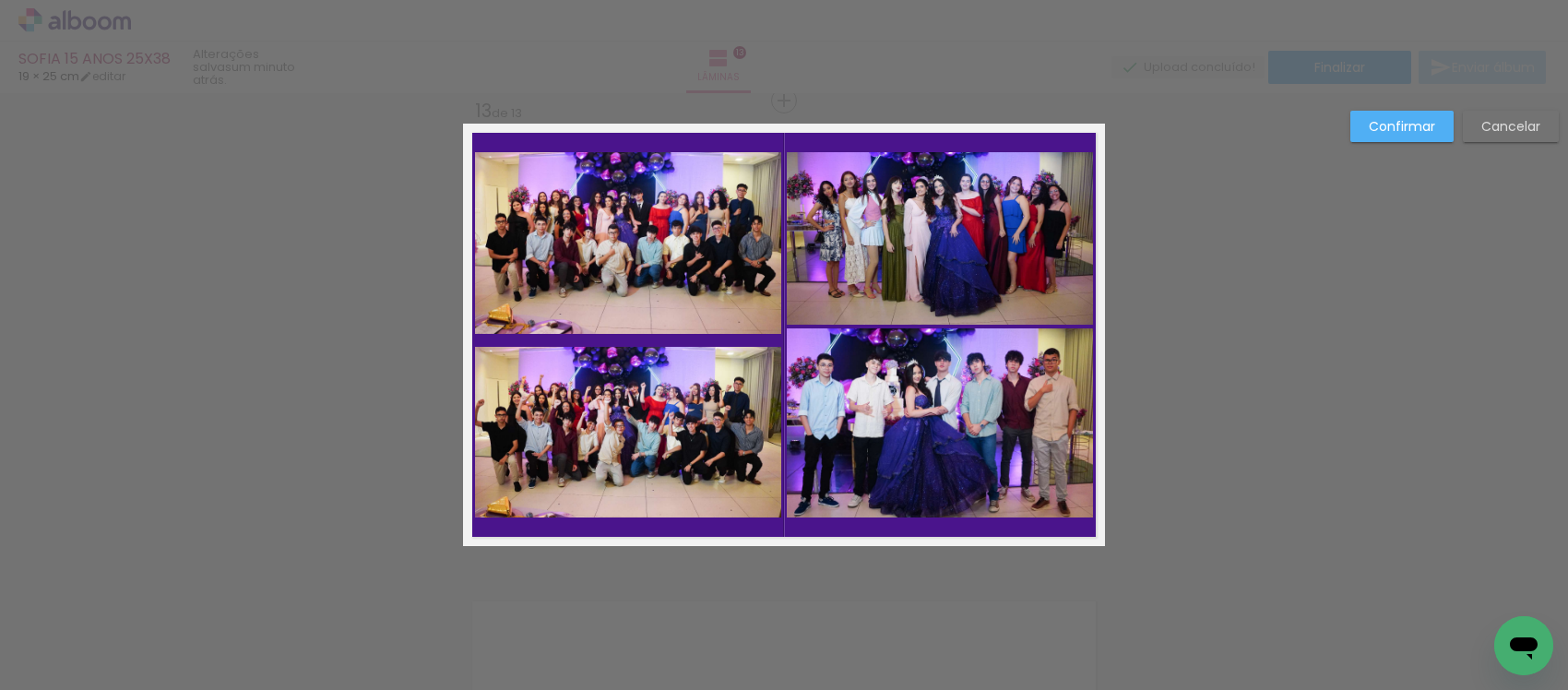
click at [621, 392] on quentale-photo at bounding box center [628, 433] width 306 height 172
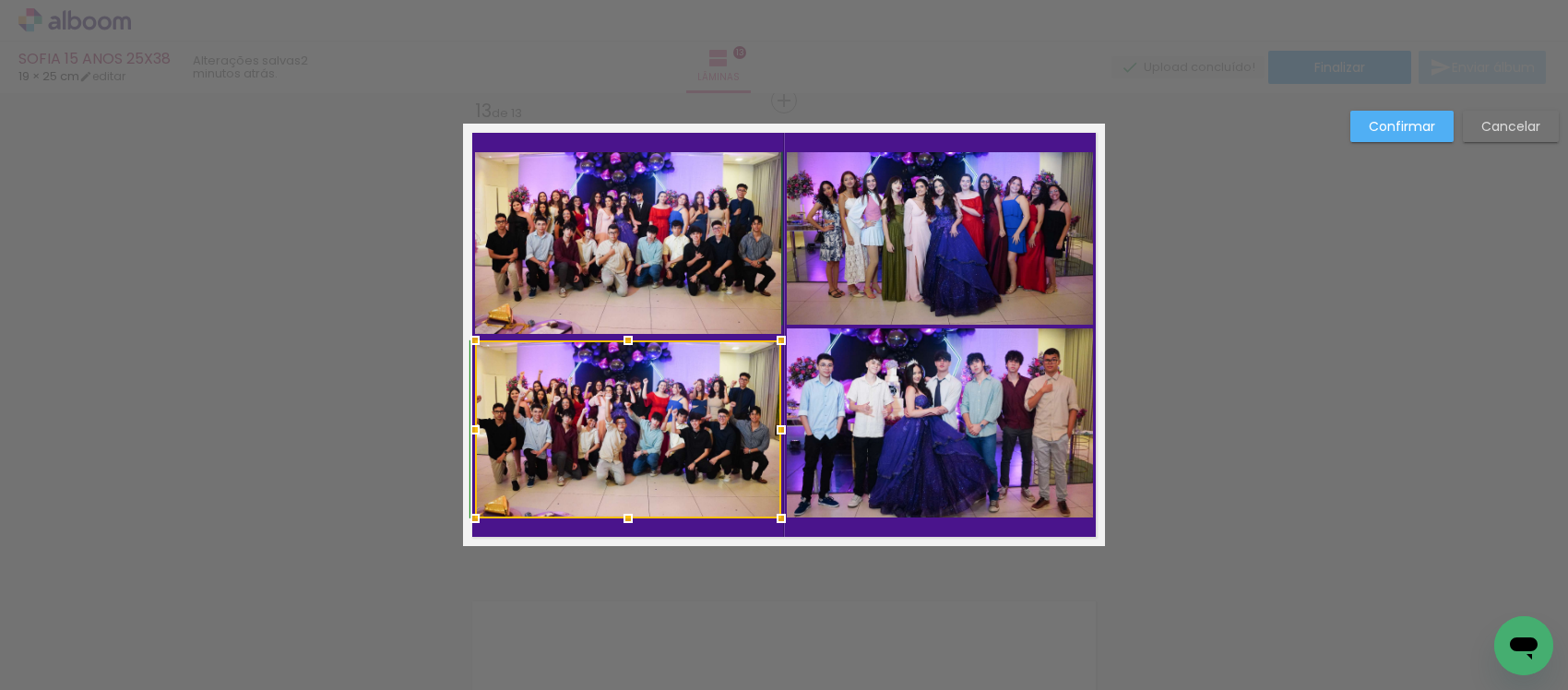
drag, startPoint x: 618, startPoint y: 348, endPoint x: 632, endPoint y: 343, distance: 14.9
click at [632, 343] on div at bounding box center [628, 340] width 37 height 37
click at [652, 415] on div at bounding box center [628, 429] width 306 height 178
click at [625, 341] on div at bounding box center [628, 342] width 37 height 37
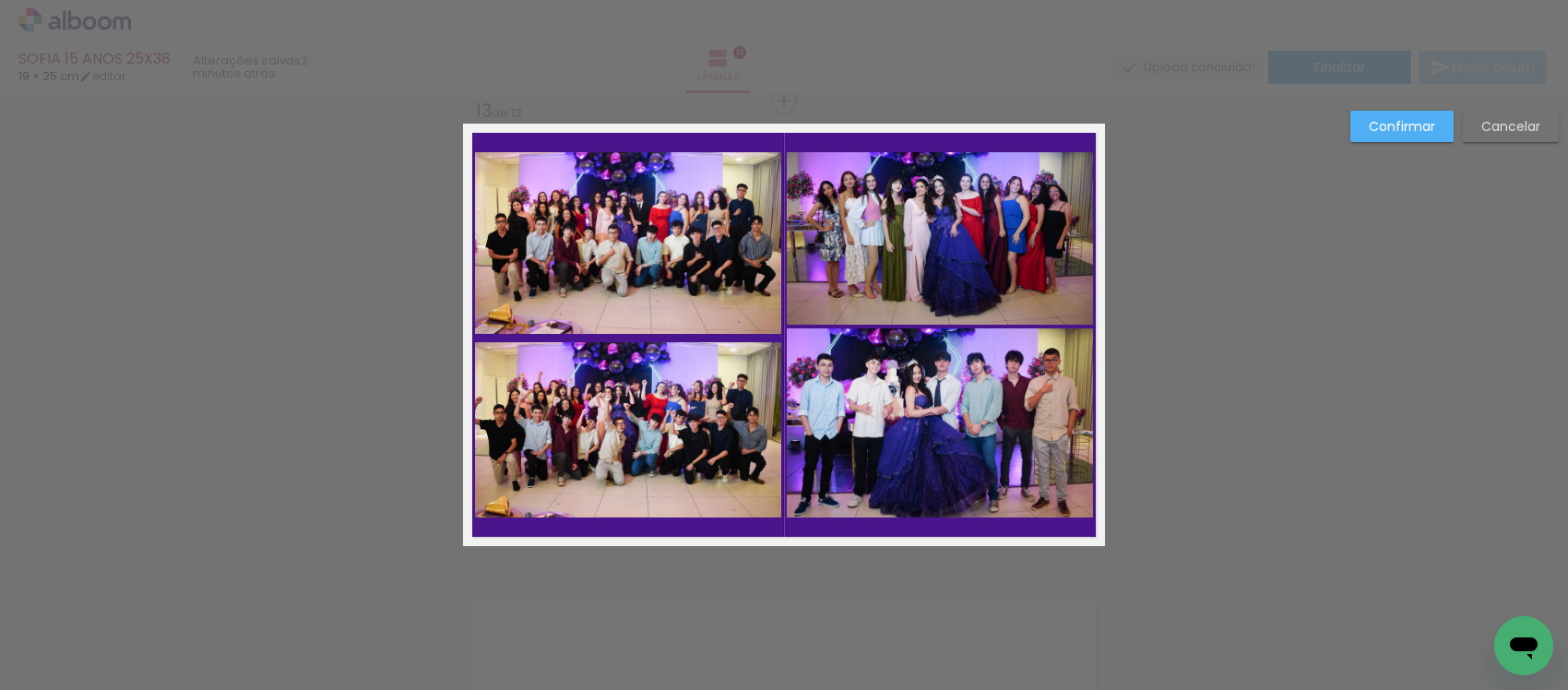
click at [634, 380] on quentale-photo at bounding box center [628, 430] width 306 height 176
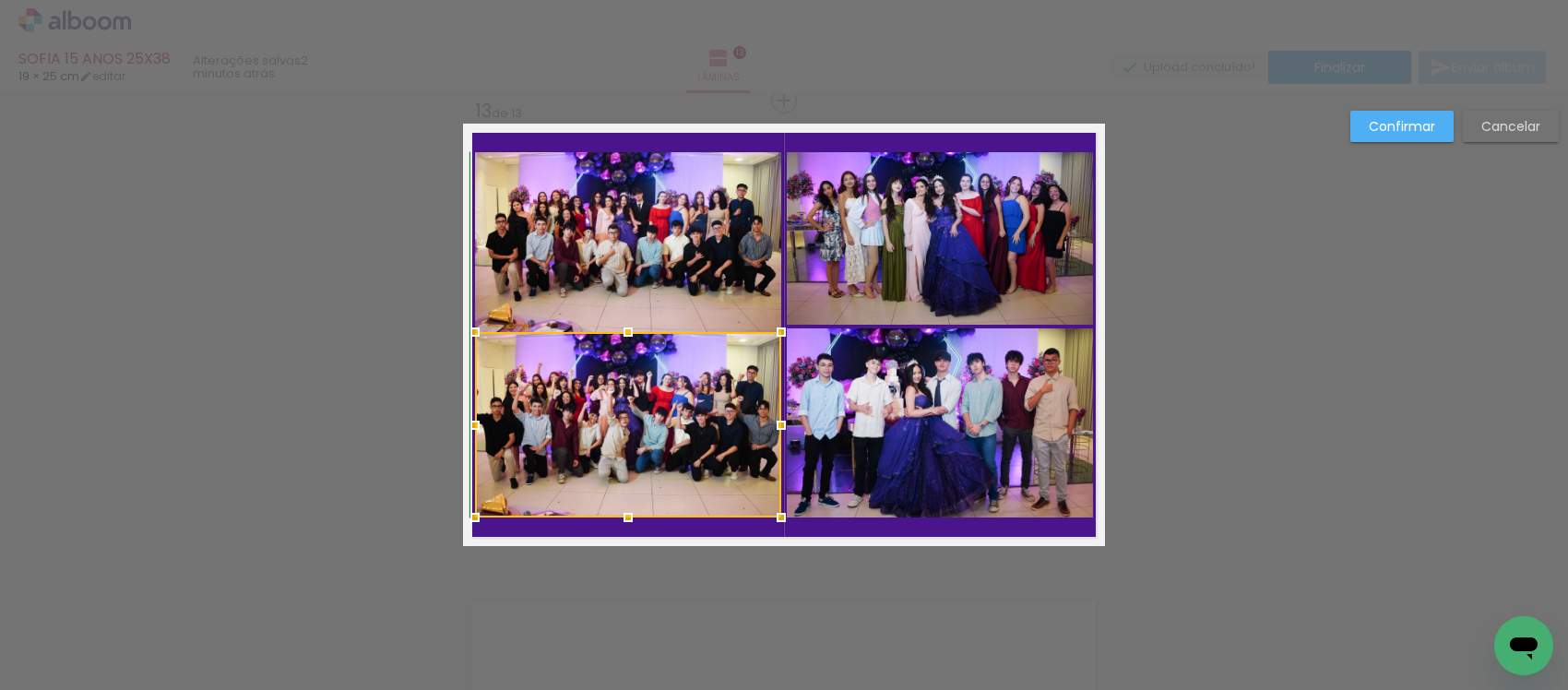
click at [624, 344] on div at bounding box center [628, 332] width 37 height 37
click at [632, 399] on div at bounding box center [628, 424] width 306 height 185
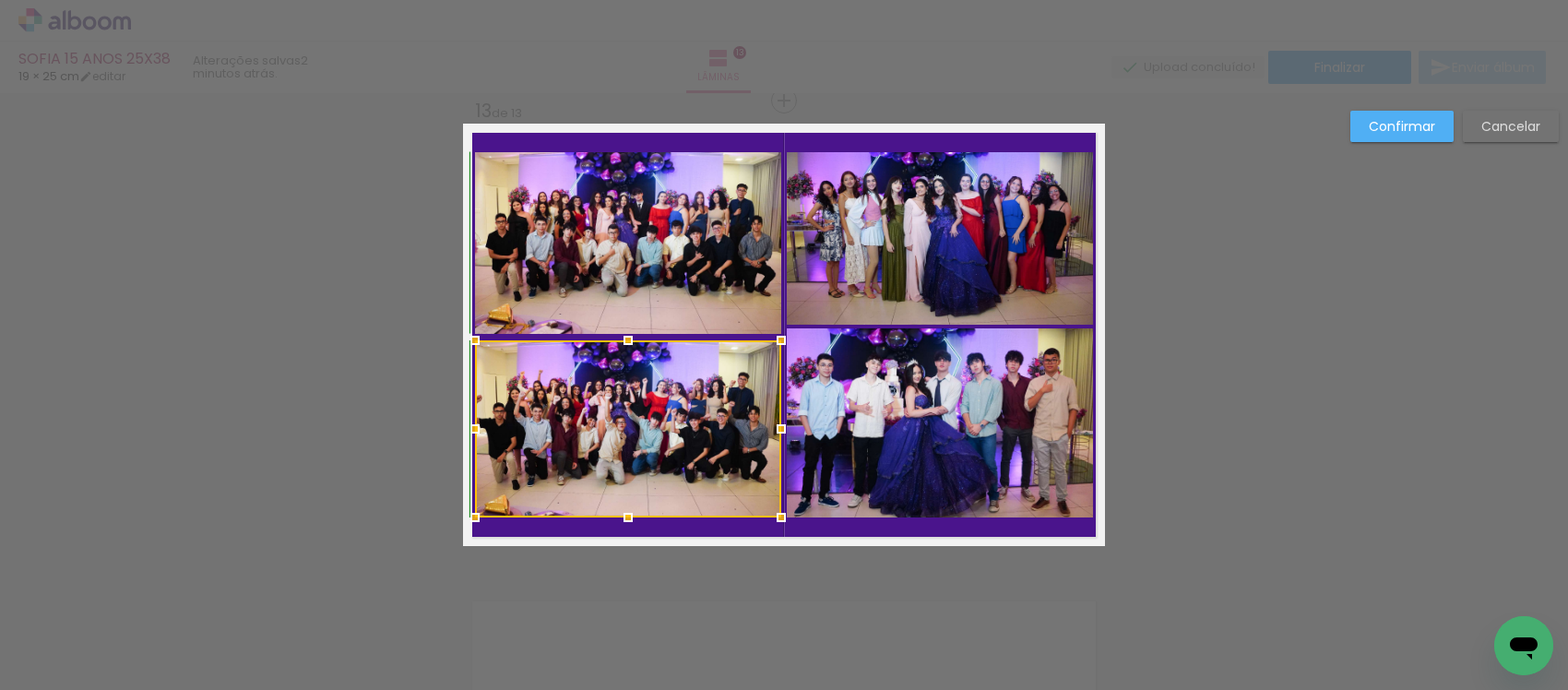
click at [624, 334] on div at bounding box center [628, 340] width 37 height 37
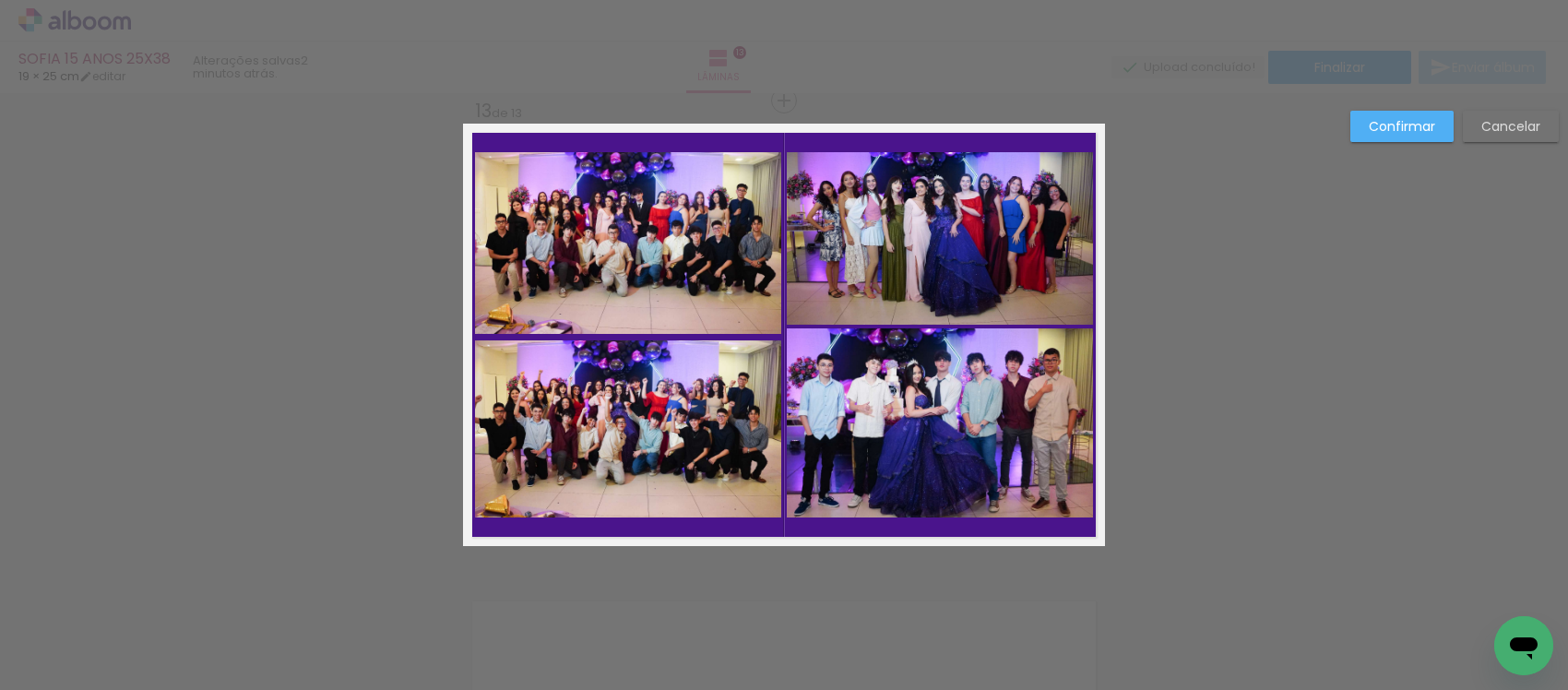
click at [638, 385] on quentale-photo at bounding box center [628, 428] width 306 height 177
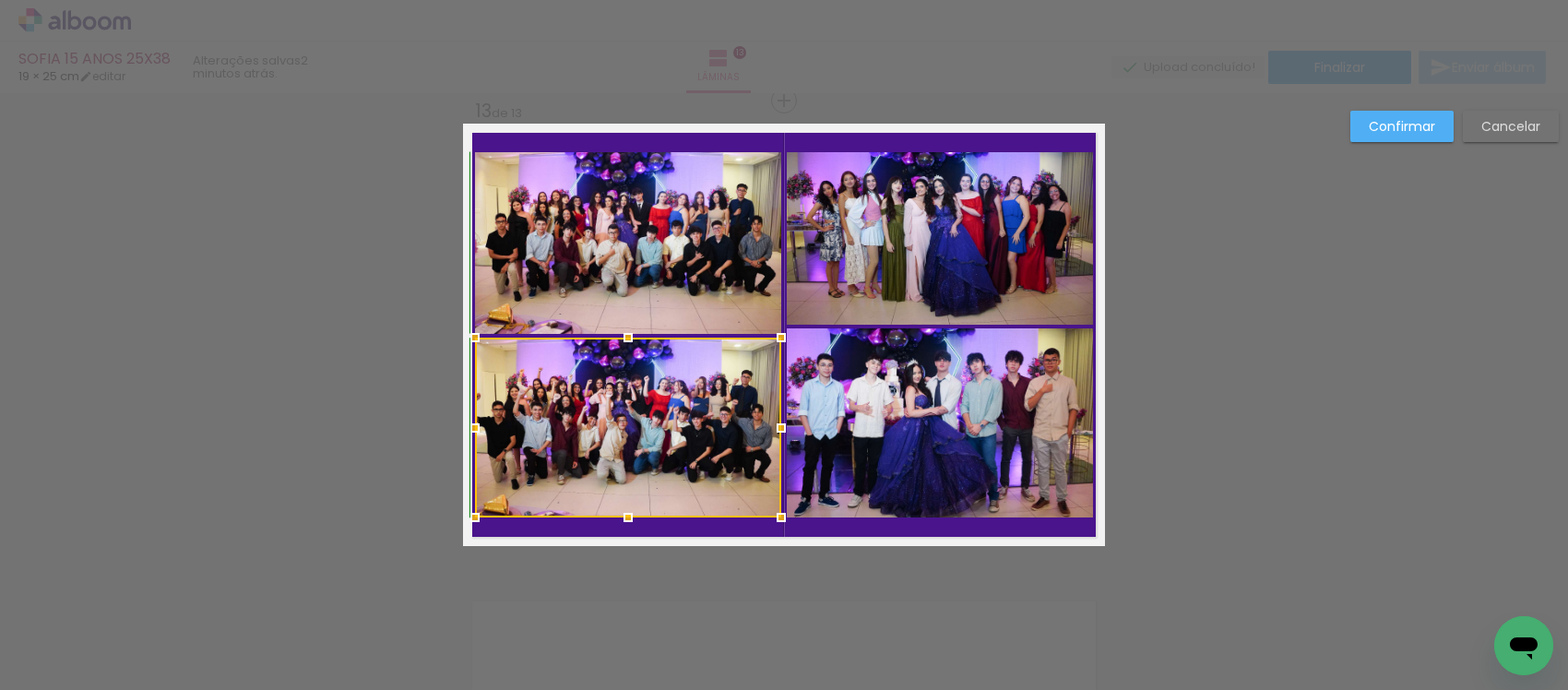
drag, startPoint x: 624, startPoint y: 342, endPoint x: 633, endPoint y: 338, distance: 9.8
click at [633, 338] on div at bounding box center [628, 337] width 37 height 37
click at [0, 0] on slot "Confirmar" at bounding box center [0, 0] width 0 height 0
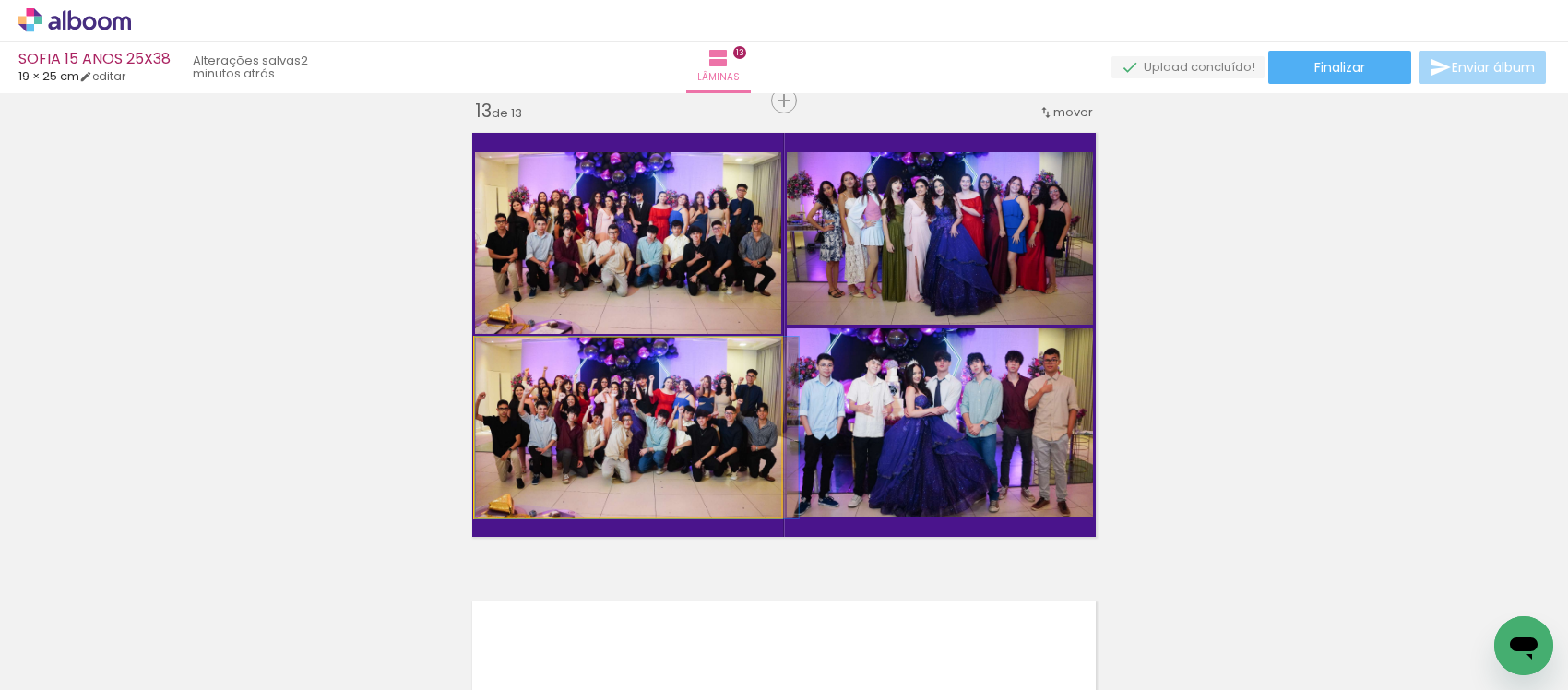
drag, startPoint x: 517, startPoint y: 430, endPoint x: 537, endPoint y: 422, distance: 21.5
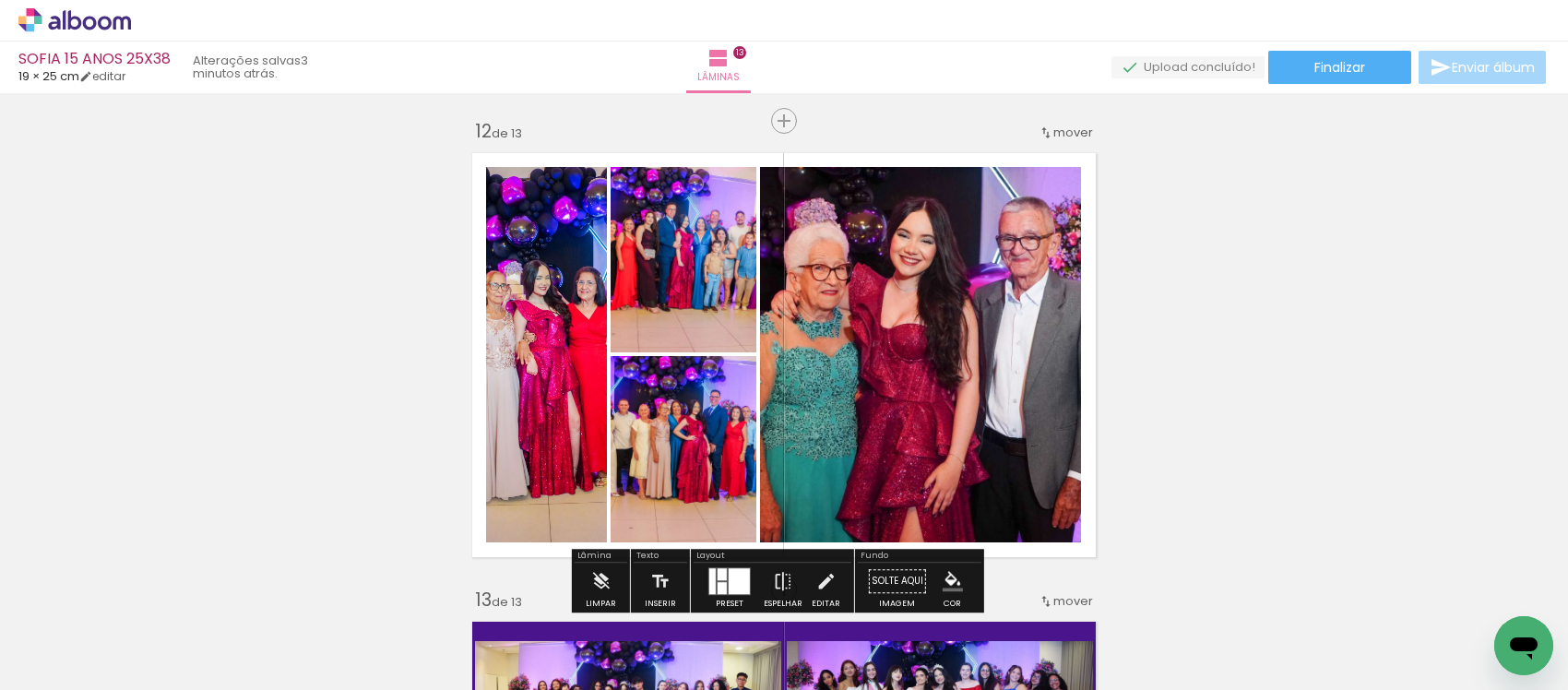
scroll to position [4840, 0]
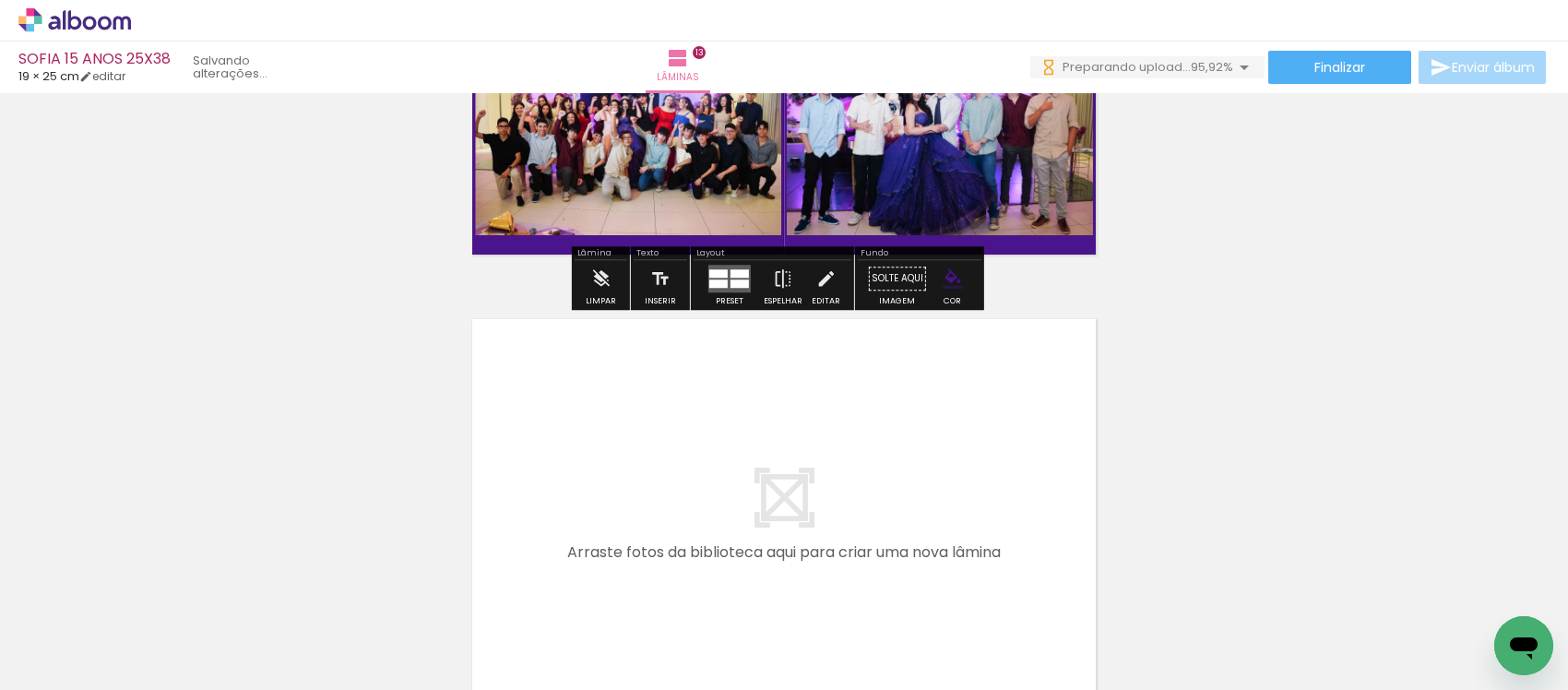
scroll to position [6150, 0]
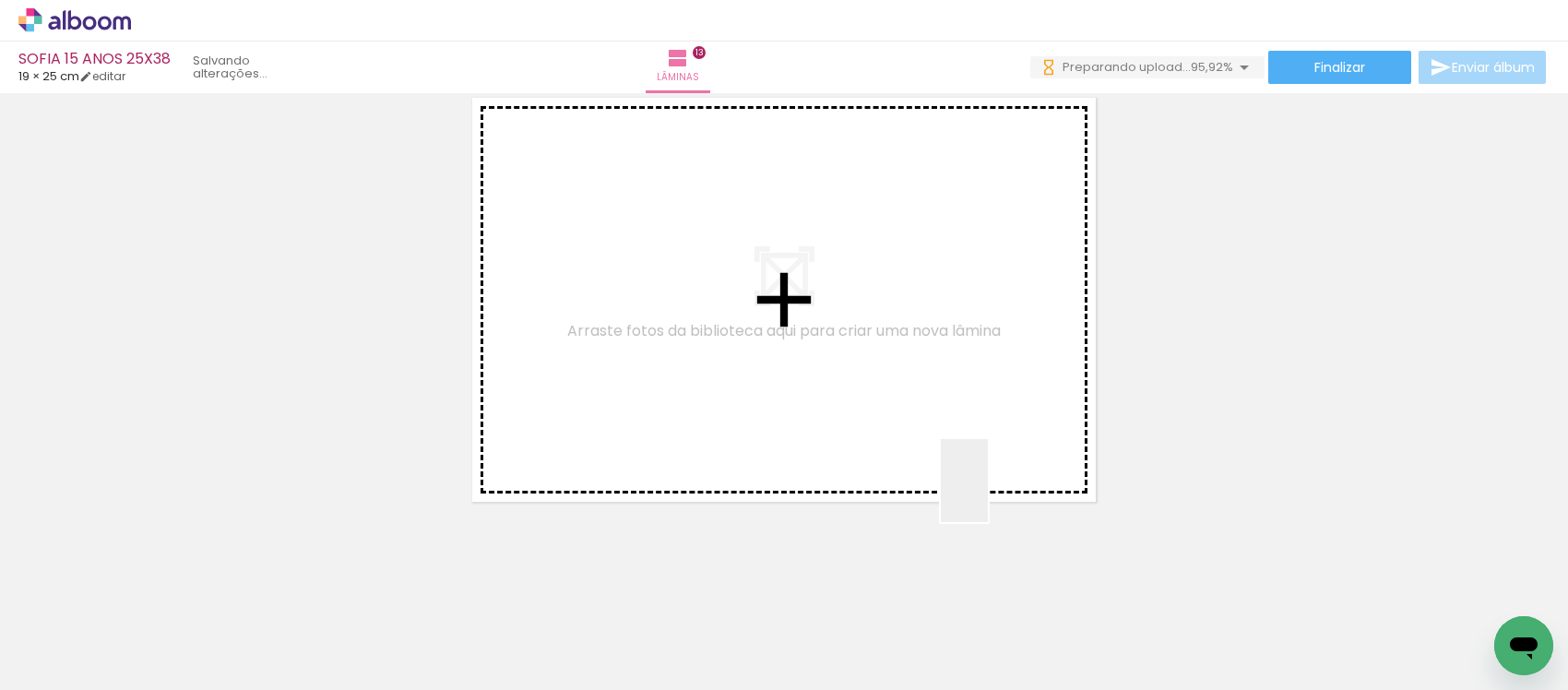
drag, startPoint x: 1190, startPoint y: 635, endPoint x: 1181, endPoint y: 583, distance: 52.8
click at [989, 487] on quentale-workspace at bounding box center [784, 345] width 1568 height 690
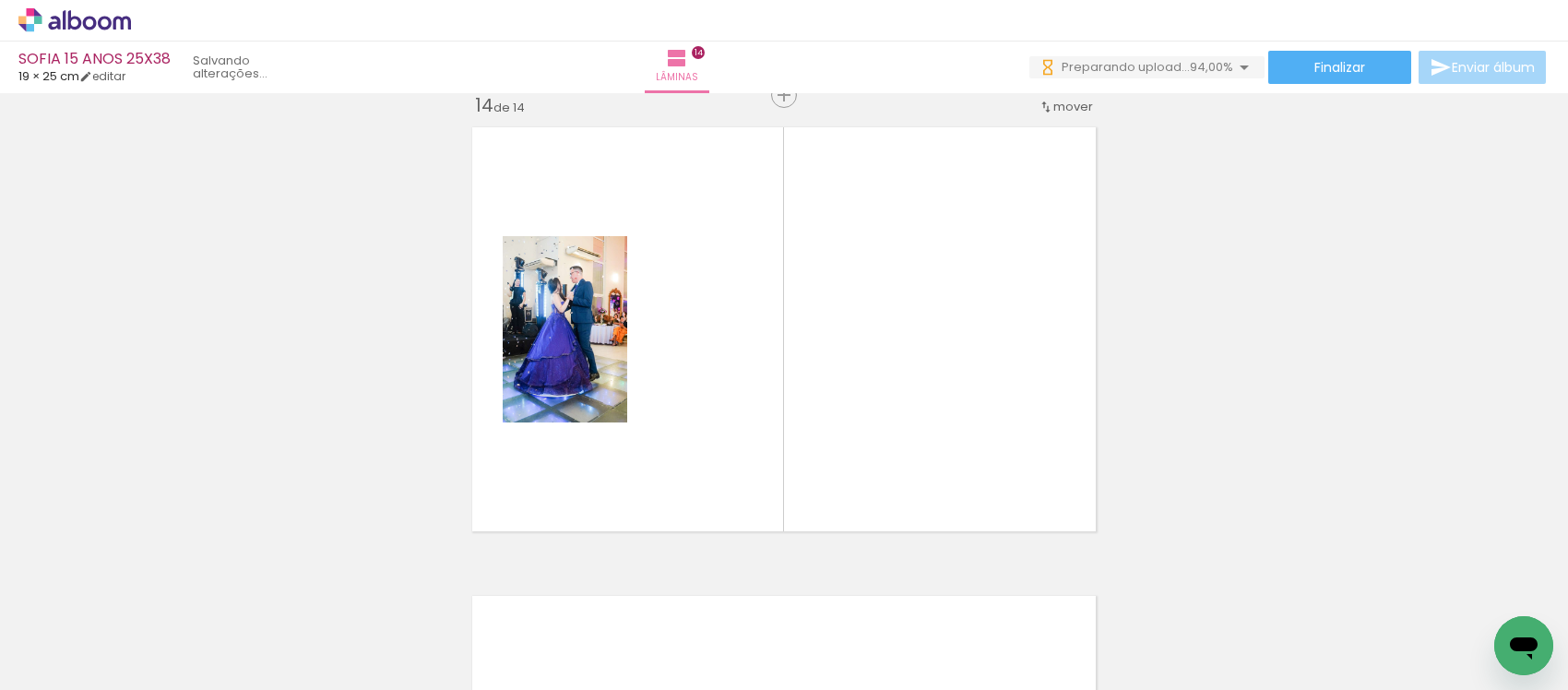
scroll to position [6116, 0]
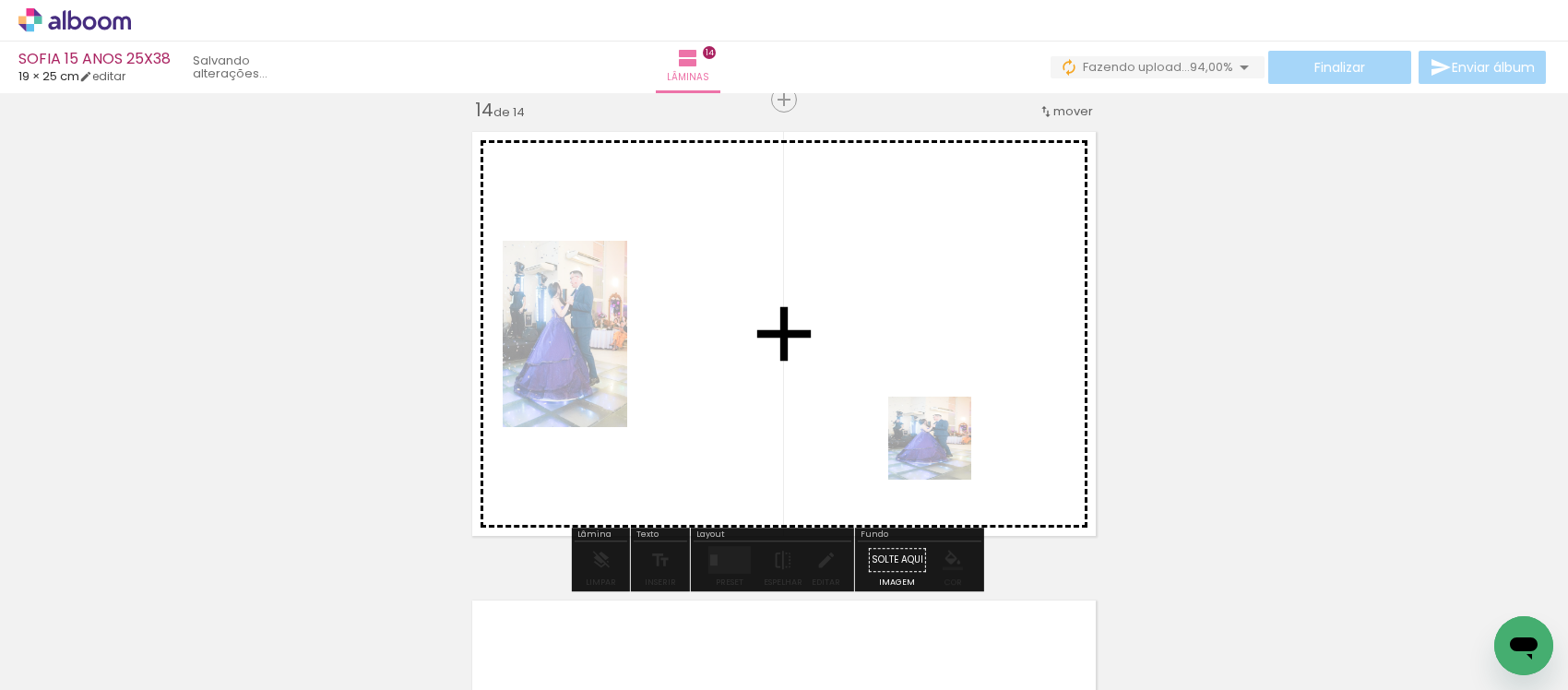
drag, startPoint x: 1118, startPoint y: 545, endPoint x: 943, endPoint y: 452, distance: 198.2
click at [943, 452] on quentale-workspace at bounding box center [784, 345] width 1568 height 690
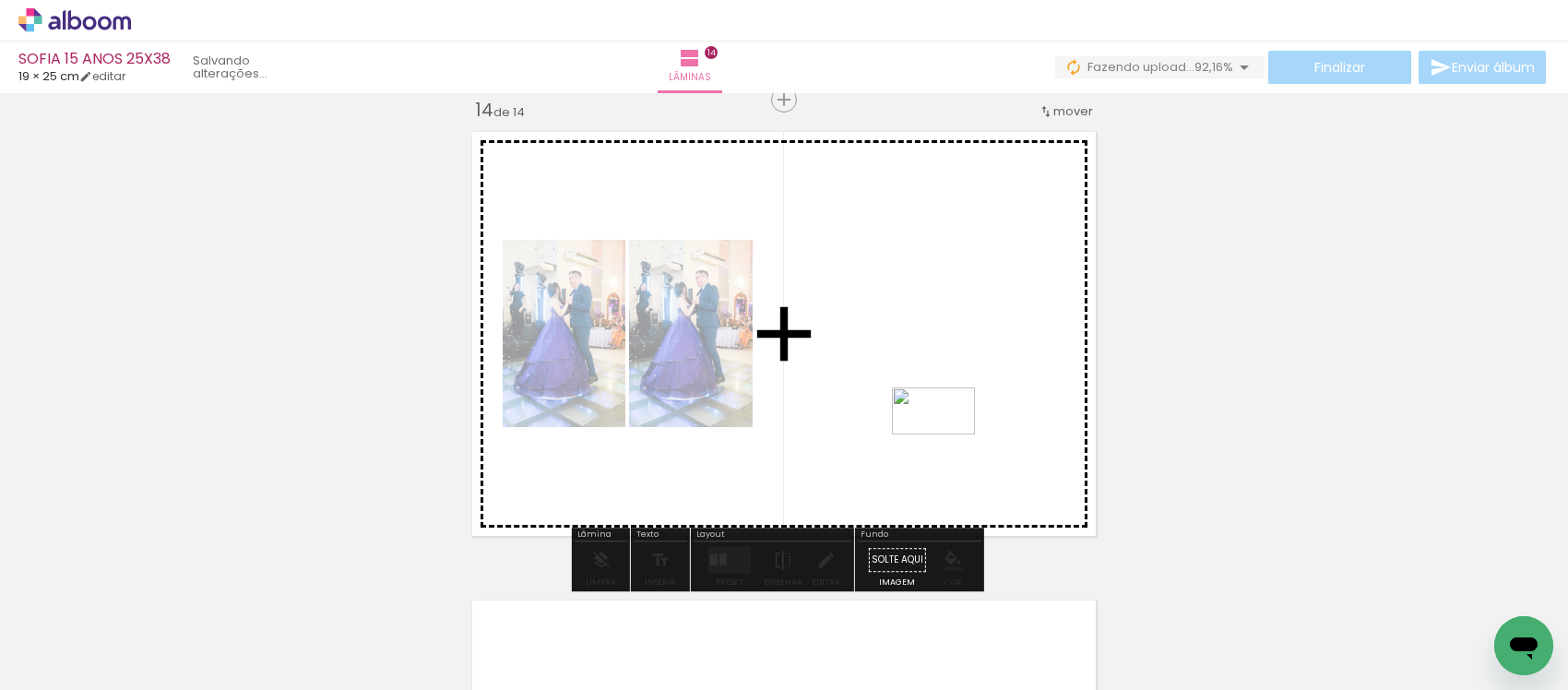
drag, startPoint x: 1370, startPoint y: 625, endPoint x: 945, endPoint y: 441, distance: 463.1
click at [945, 441] on quentale-workspace at bounding box center [784, 345] width 1568 height 690
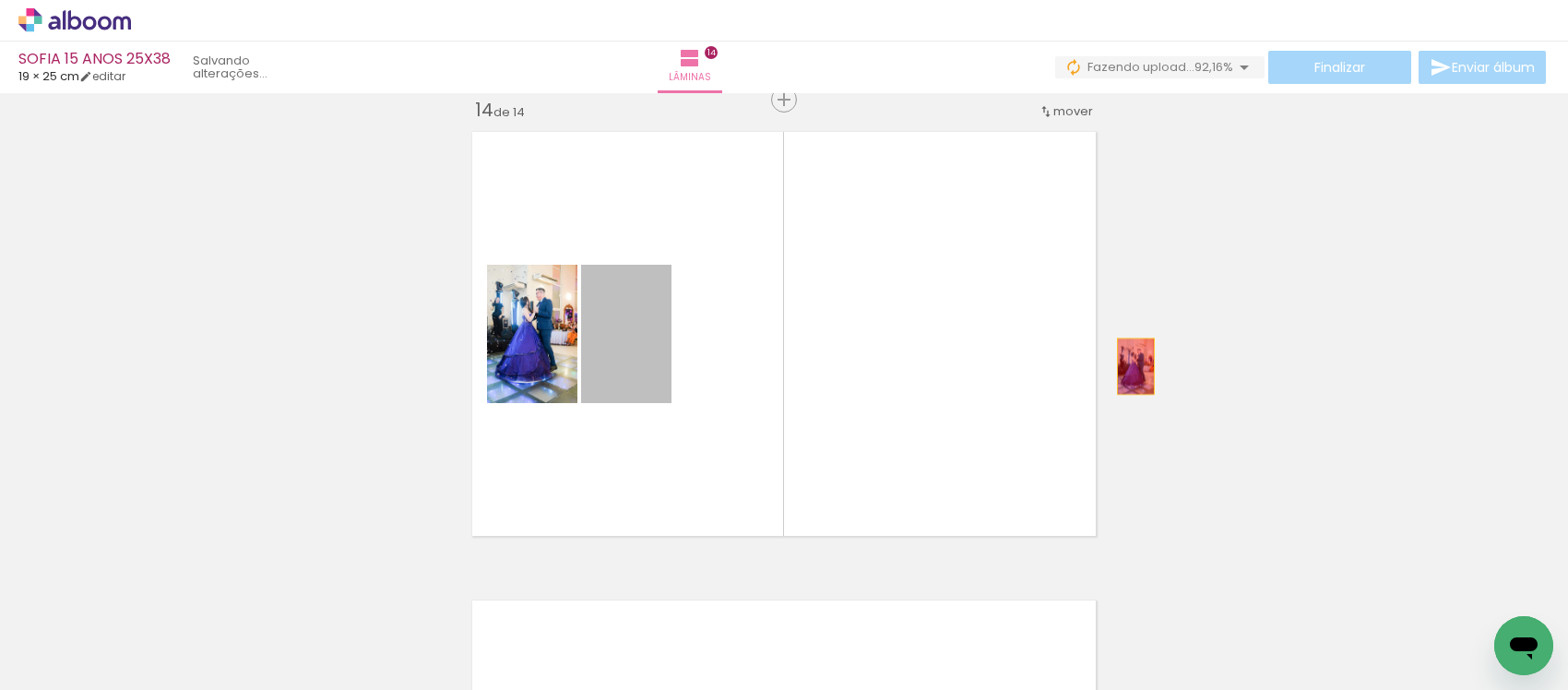
drag, startPoint x: 615, startPoint y: 364, endPoint x: 1370, endPoint y: 545, distance: 776.4
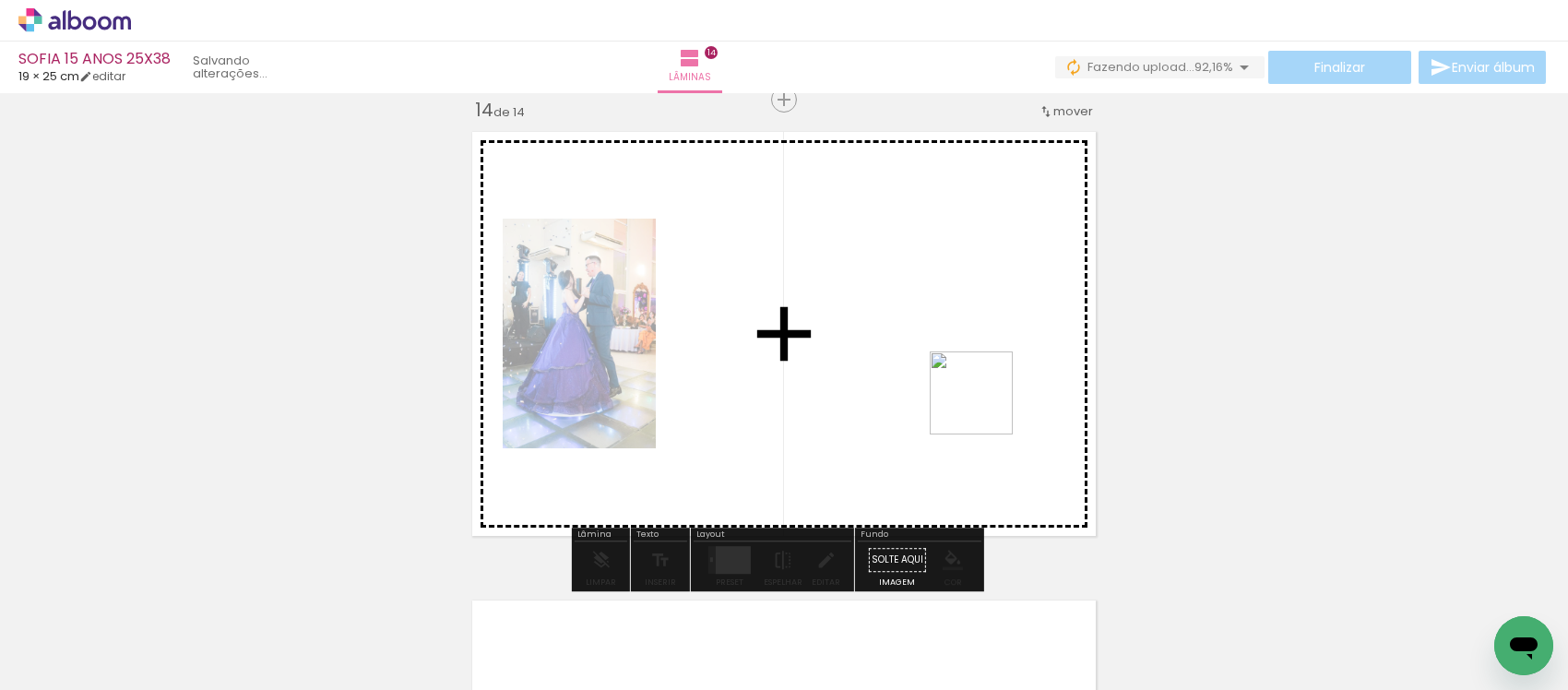
drag, startPoint x: 1285, startPoint y: 634, endPoint x: 1385, endPoint y: 571, distance: 118.2
click at [982, 403] on quentale-workspace at bounding box center [784, 345] width 1568 height 690
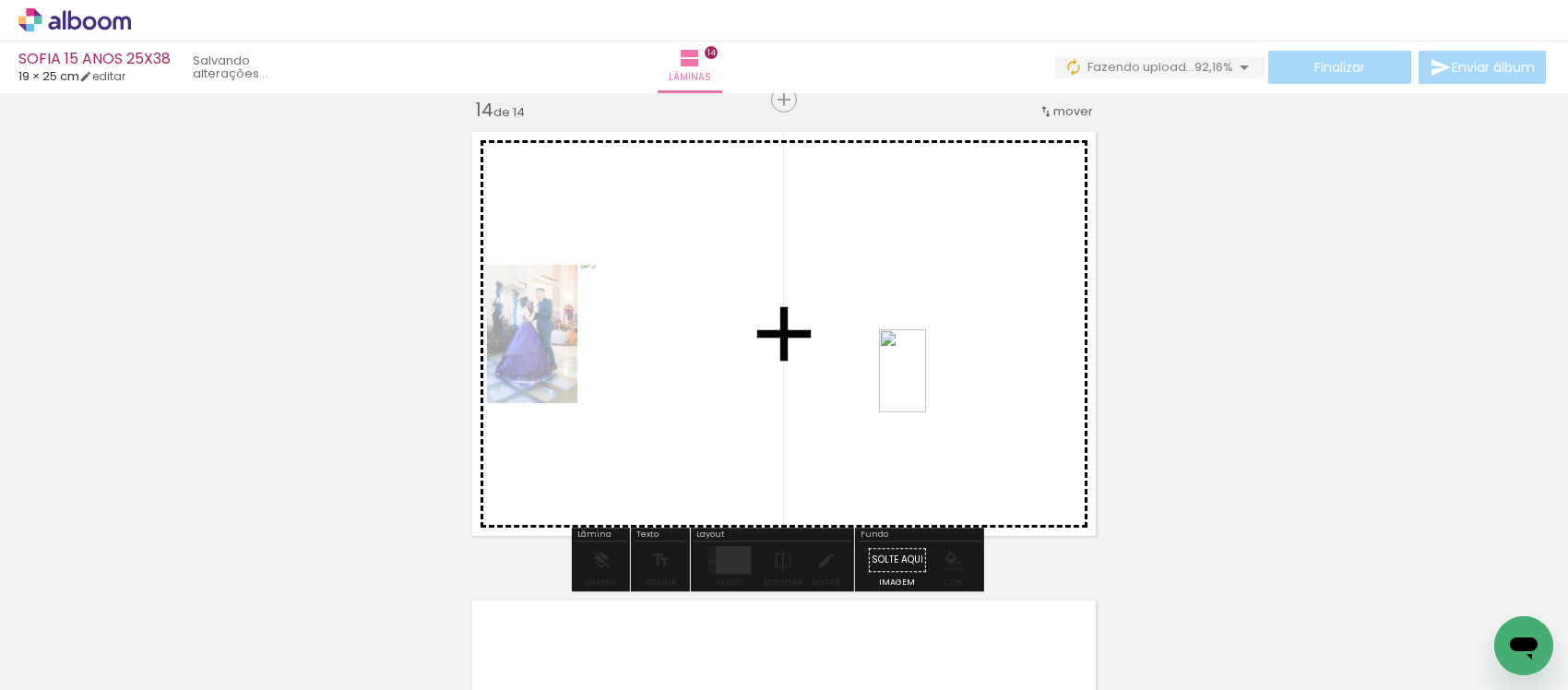
drag, startPoint x: 1490, startPoint y: 606, endPoint x: 934, endPoint y: 385, distance: 598.3
click at [934, 385] on quentale-workspace at bounding box center [784, 345] width 1568 height 690
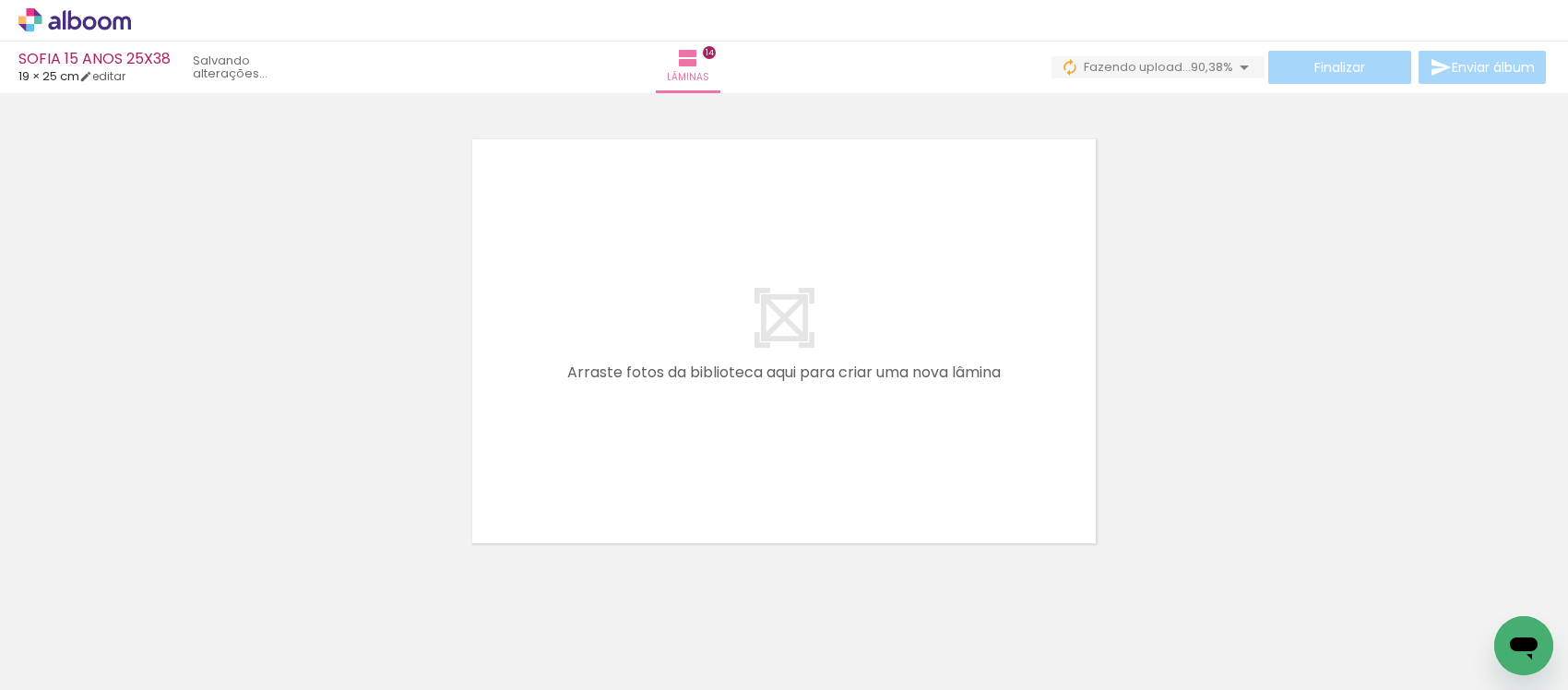
scroll to position [0, 5048]
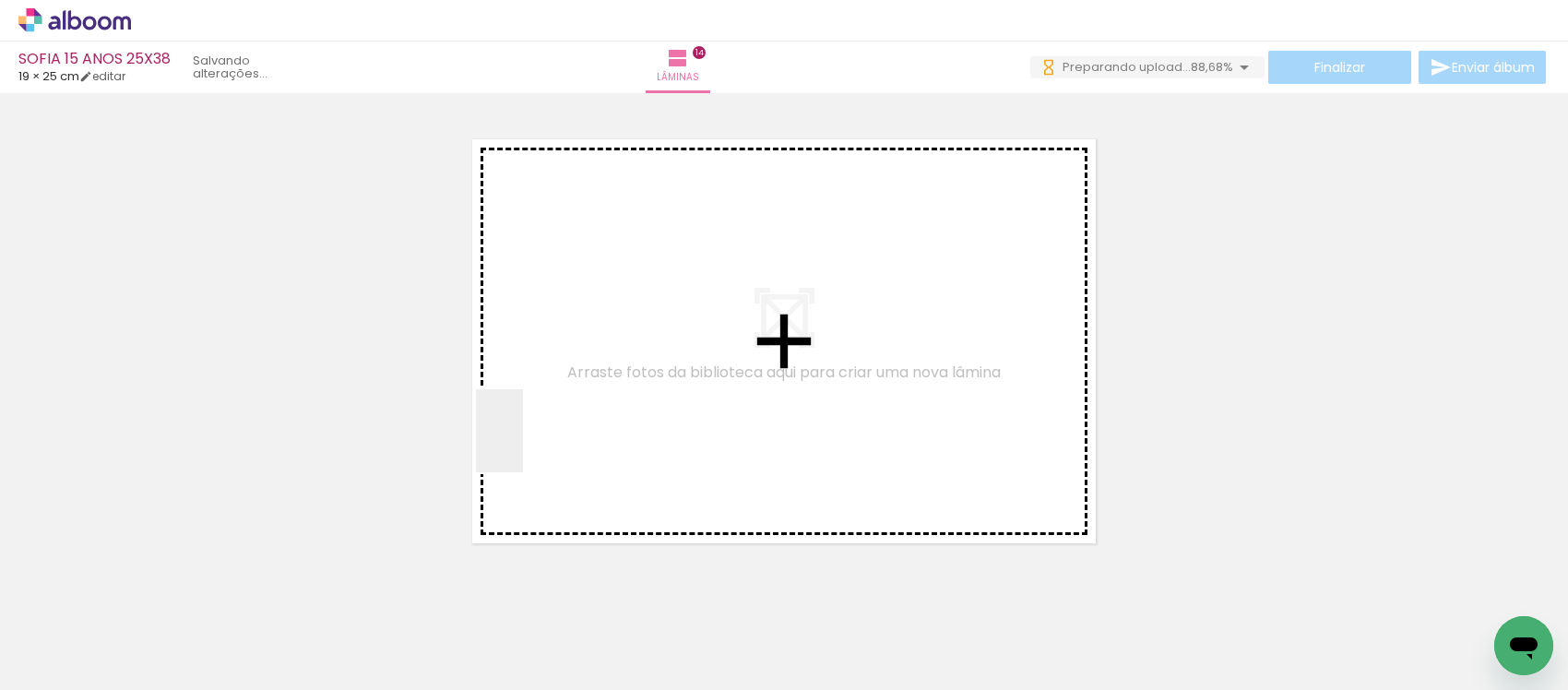
drag, startPoint x: 440, startPoint y: 587, endPoint x: 491, endPoint y: 655, distance: 85.0
click at [541, 424] on quentale-workspace at bounding box center [784, 345] width 1568 height 690
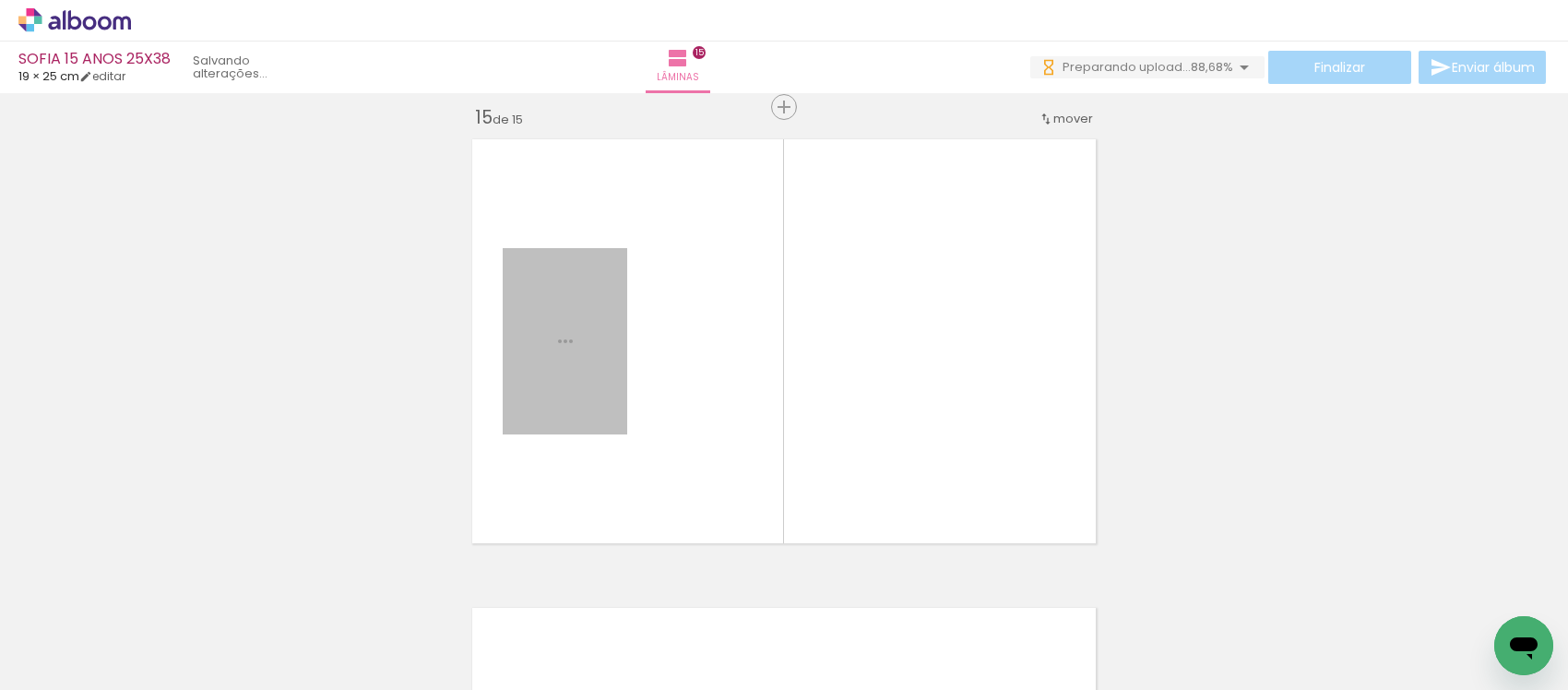
scroll to position [6584, 0]
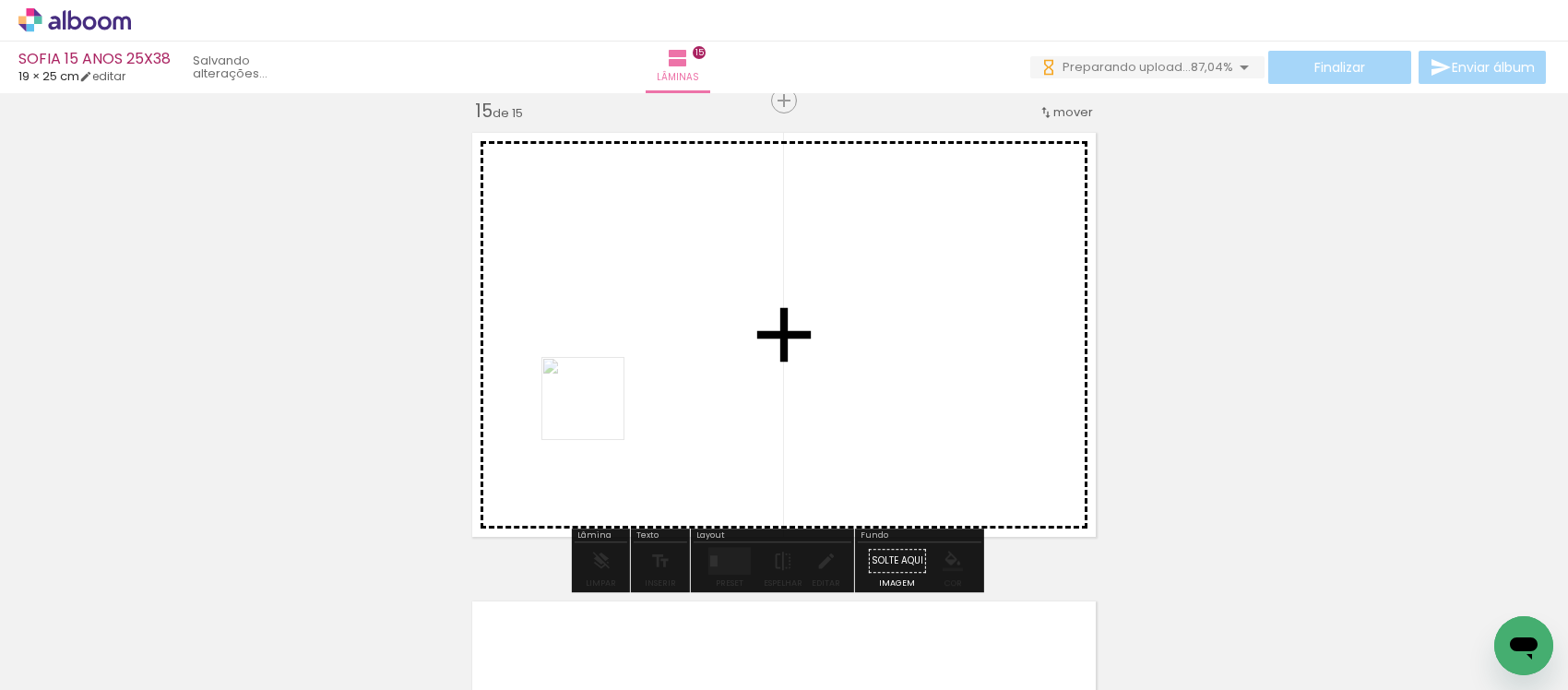
drag, startPoint x: 501, startPoint y: 649, endPoint x: 476, endPoint y: 628, distance: 32.6
click at [597, 409] on quentale-workspace at bounding box center [784, 345] width 1568 height 690
drag, startPoint x: 522, startPoint y: 510, endPoint x: 678, endPoint y: 387, distance: 198.7
click at [588, 392] on quentale-workspace at bounding box center [784, 345] width 1568 height 690
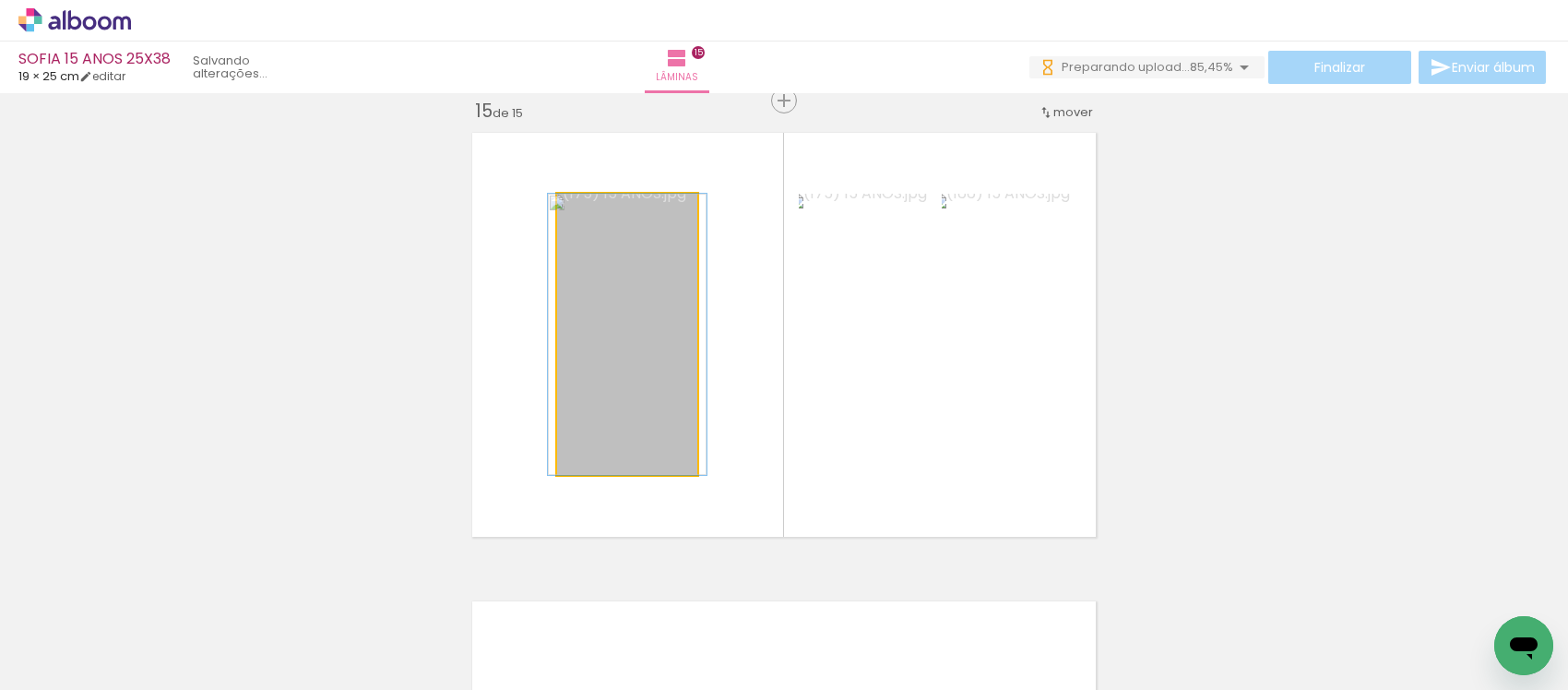
drag, startPoint x: 482, startPoint y: 334, endPoint x: 616, endPoint y: 578, distance: 278.4
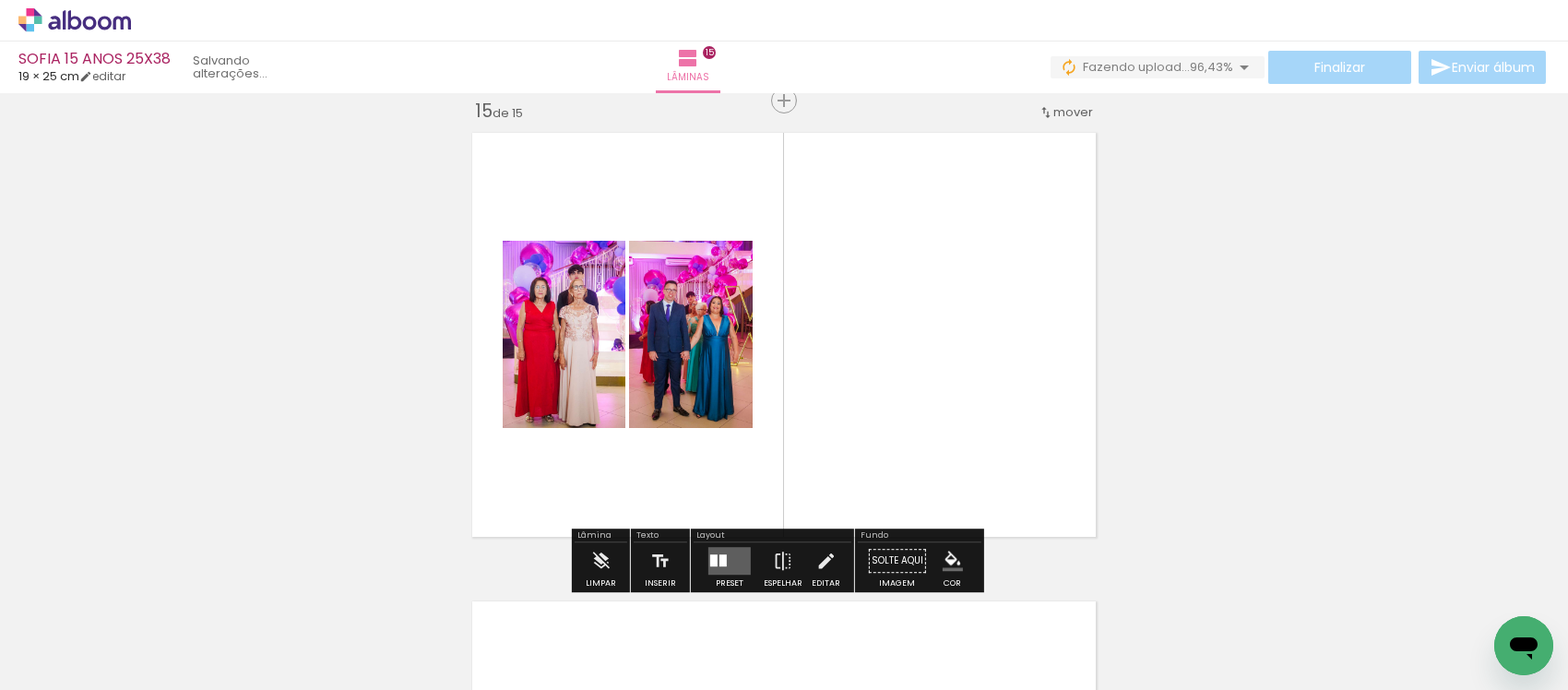
click at [638, 458] on quentale-workspace at bounding box center [784, 345] width 1568 height 690
